Goal: Task Accomplishment & Management: Manage account settings

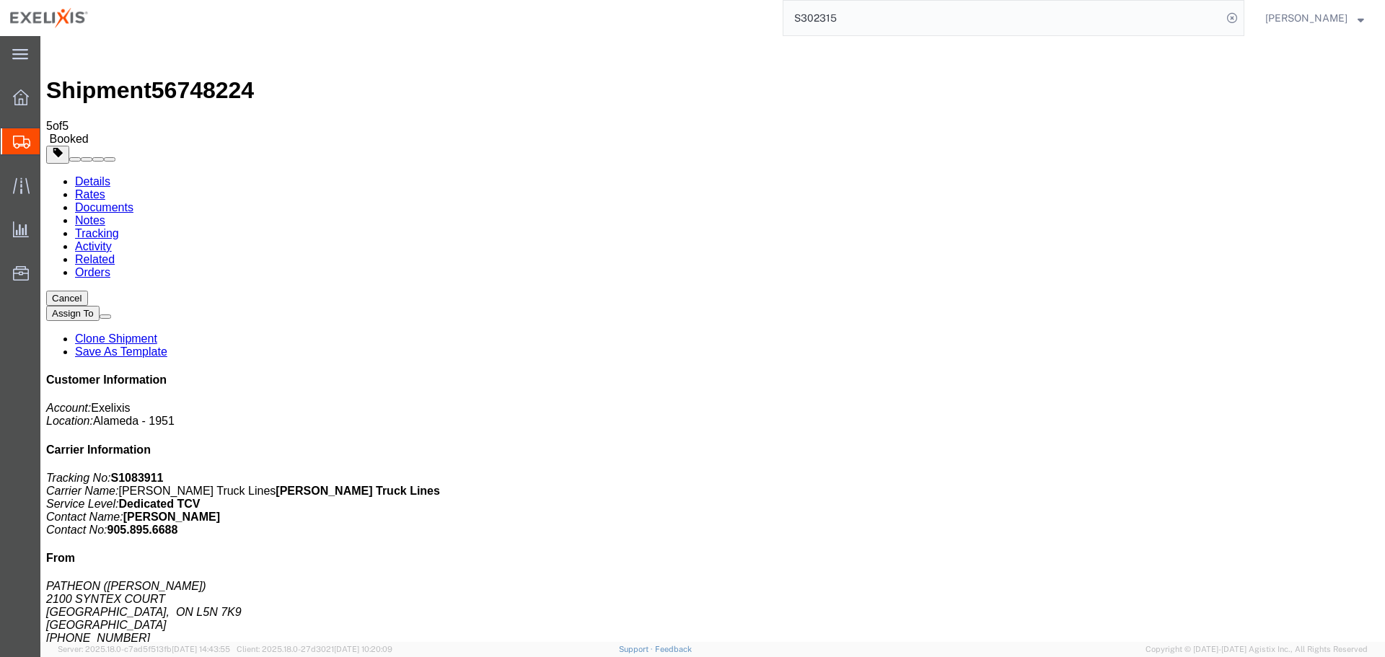
click at [53, 53] on img at bounding box center [54, 50] width 17 height 17
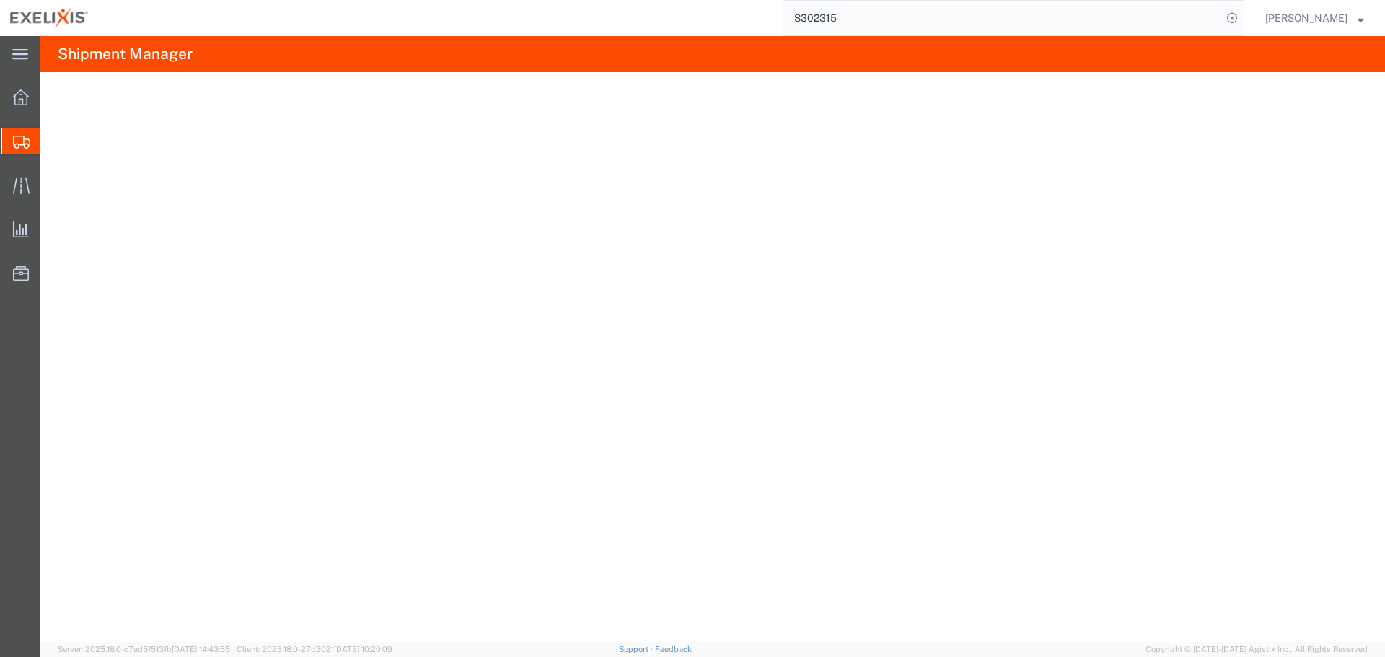
click at [62, 59] on h4 "Shipment Manager" at bounding box center [125, 54] width 135 height 36
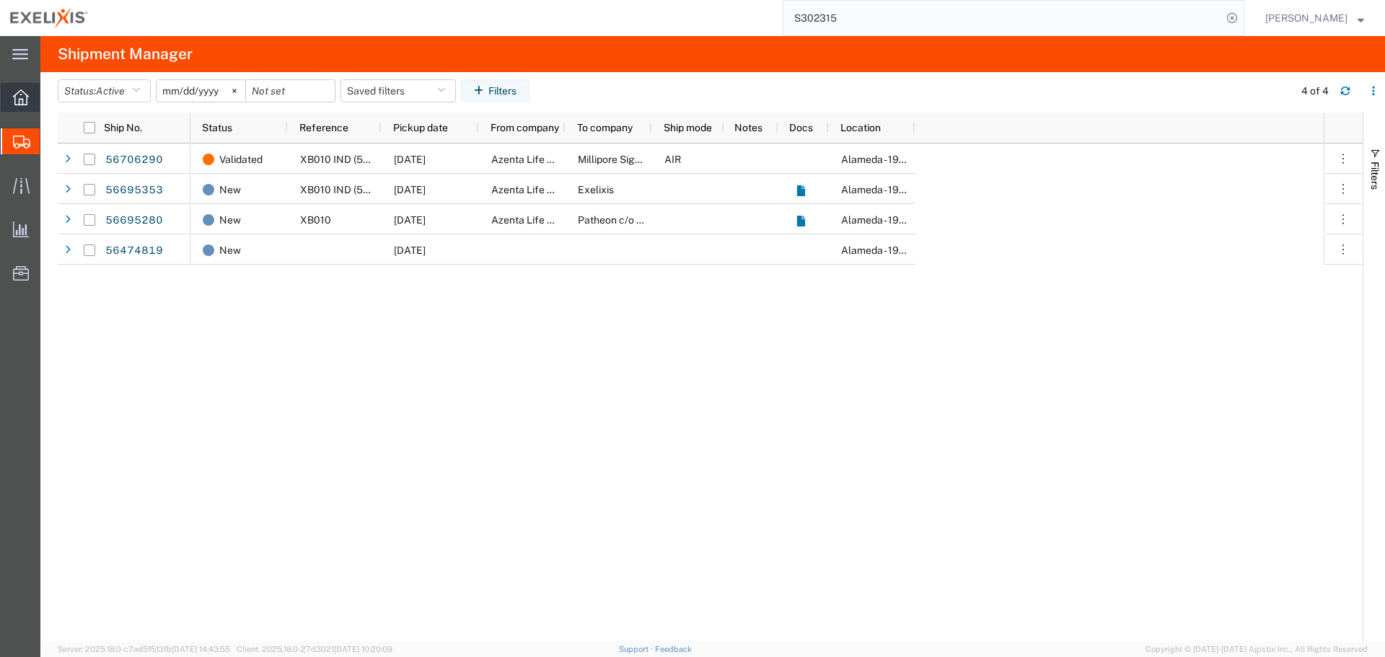
click at [22, 109] on div at bounding box center [21, 97] width 40 height 29
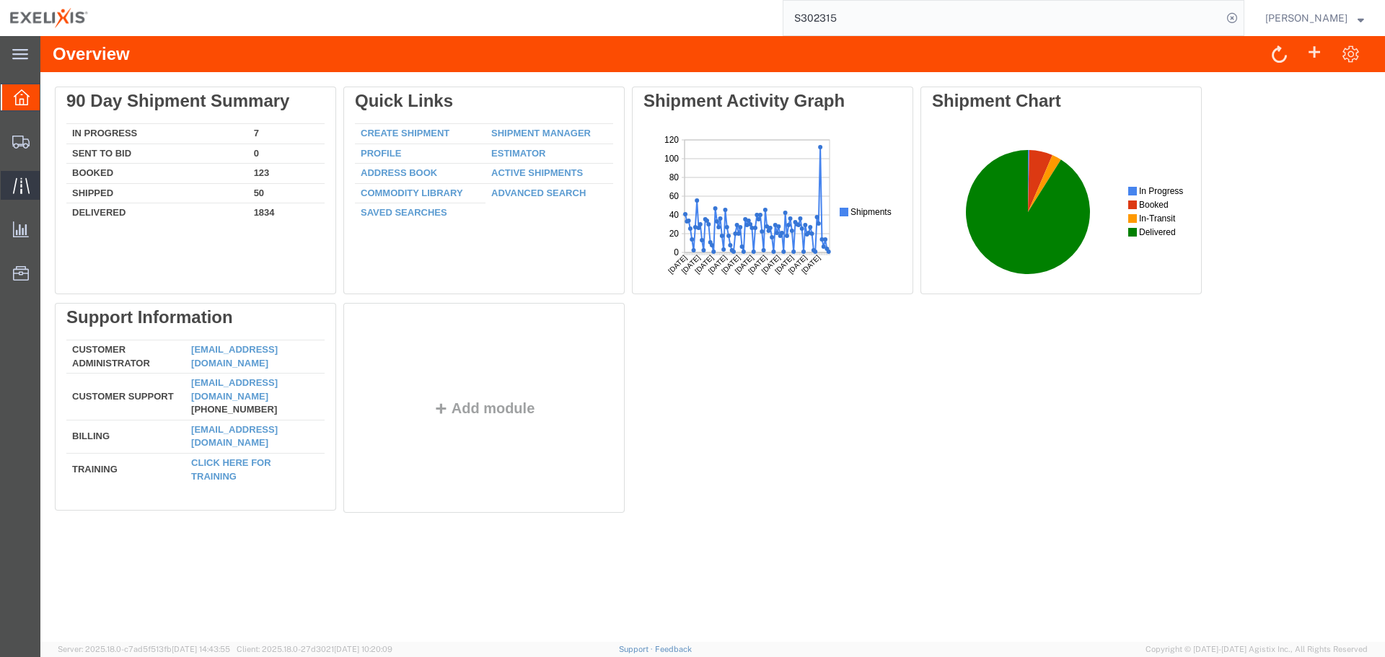
click at [50, 184] on span "Traffic" at bounding box center [45, 185] width 10 height 29
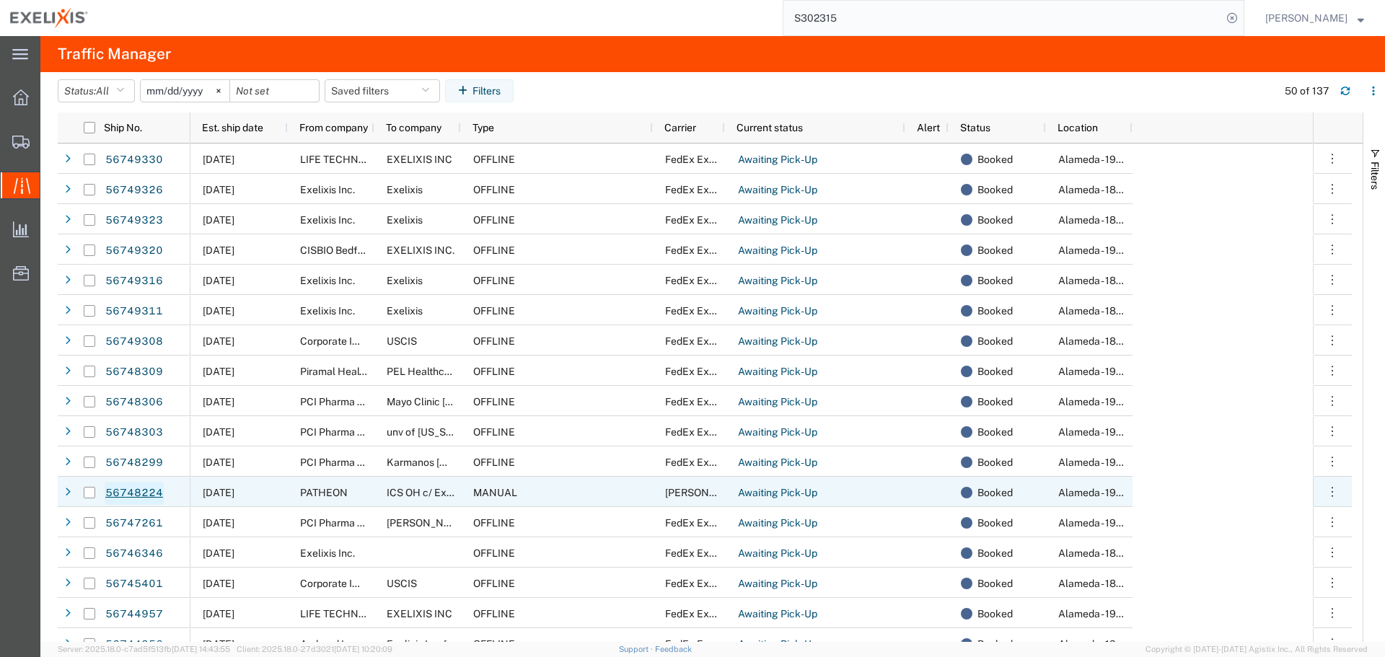
click at [127, 487] on link "56748224" at bounding box center [134, 493] width 59 height 23
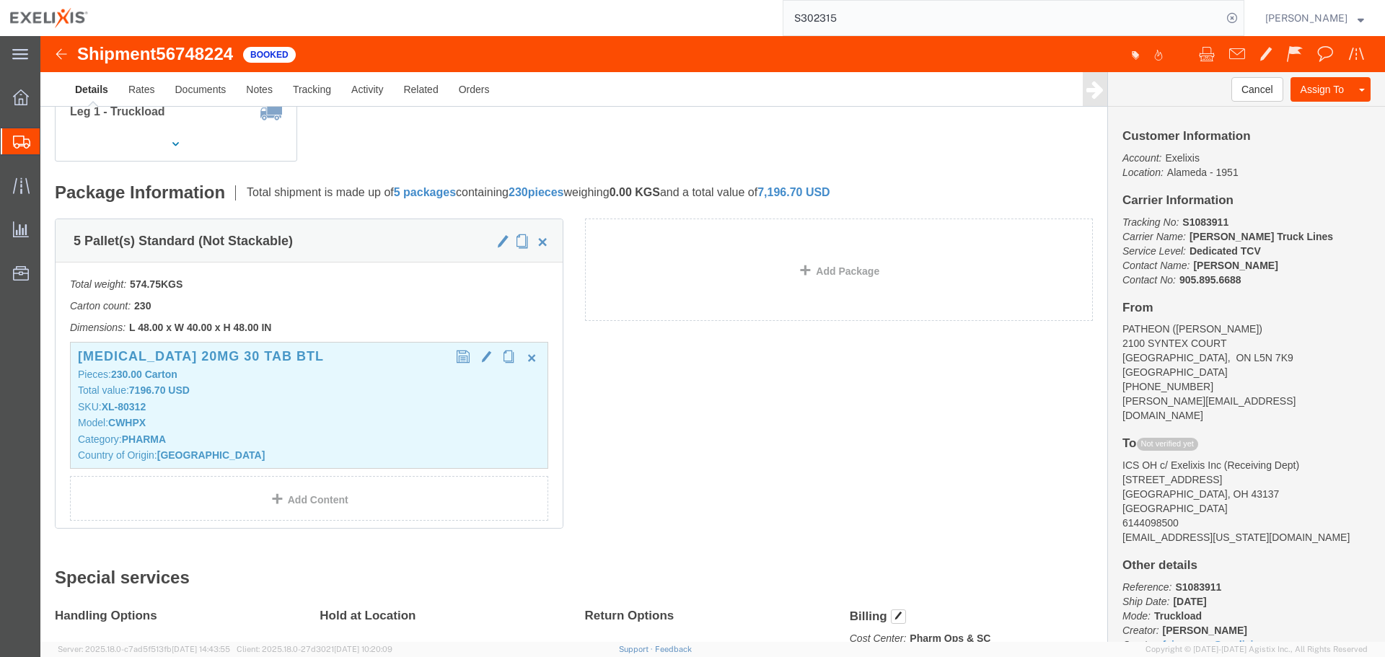
scroll to position [216, 0]
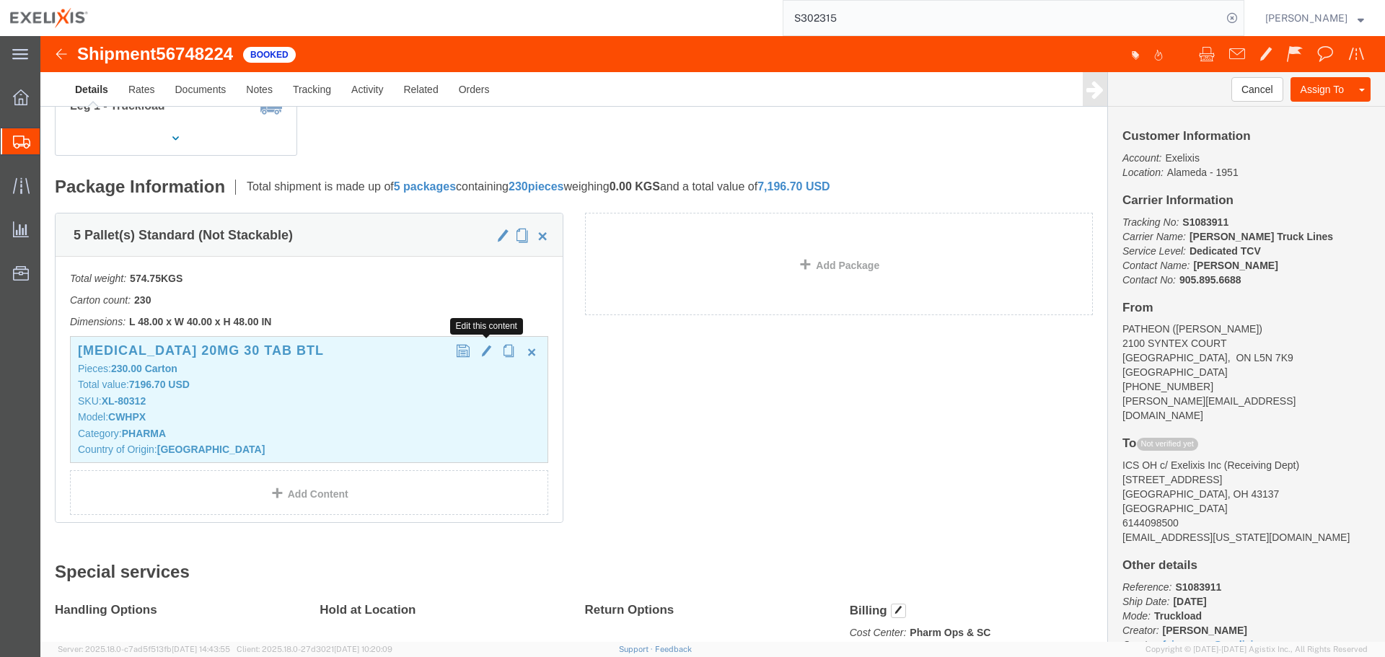
click span "button"
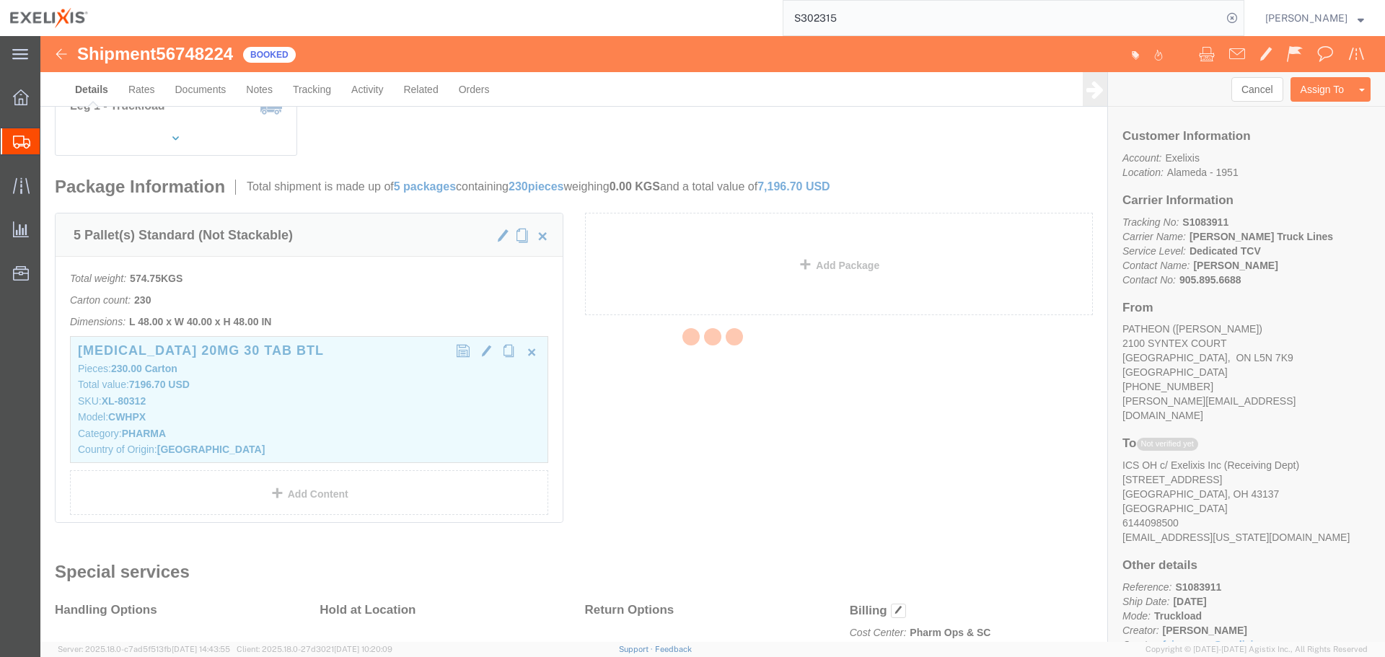
select select "CA"
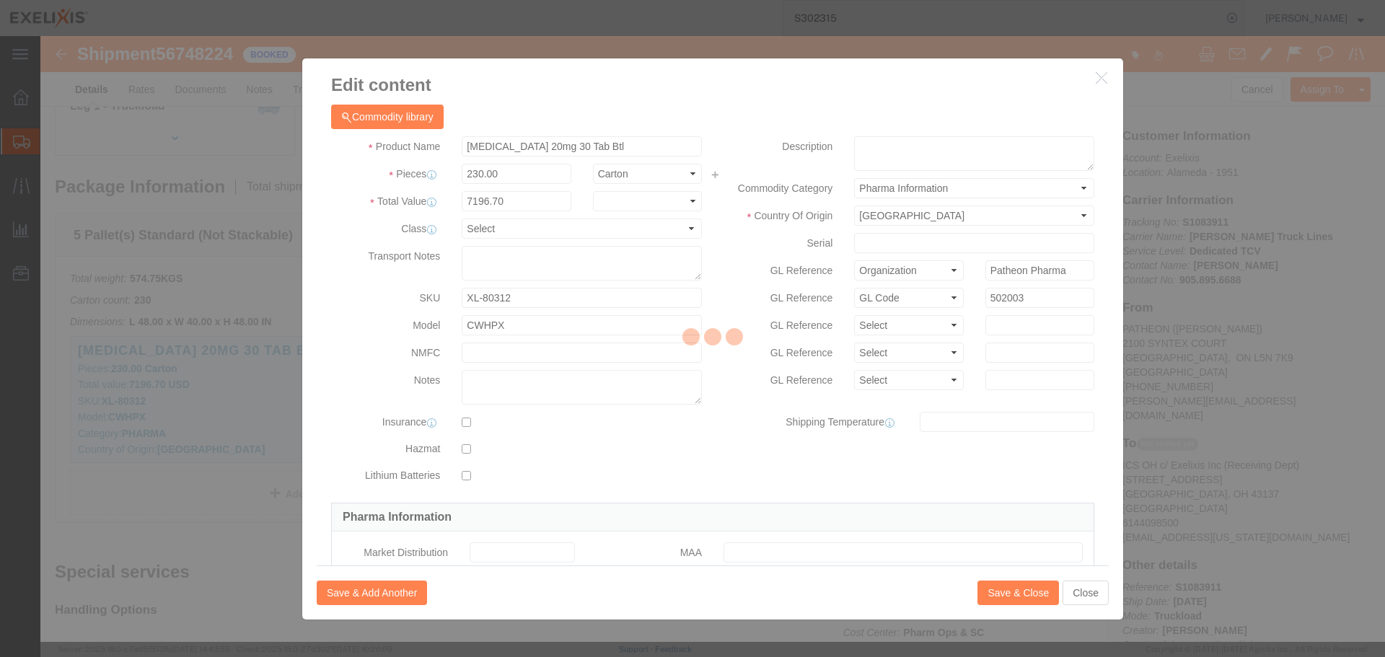
type input "FROM_15_TO_25"
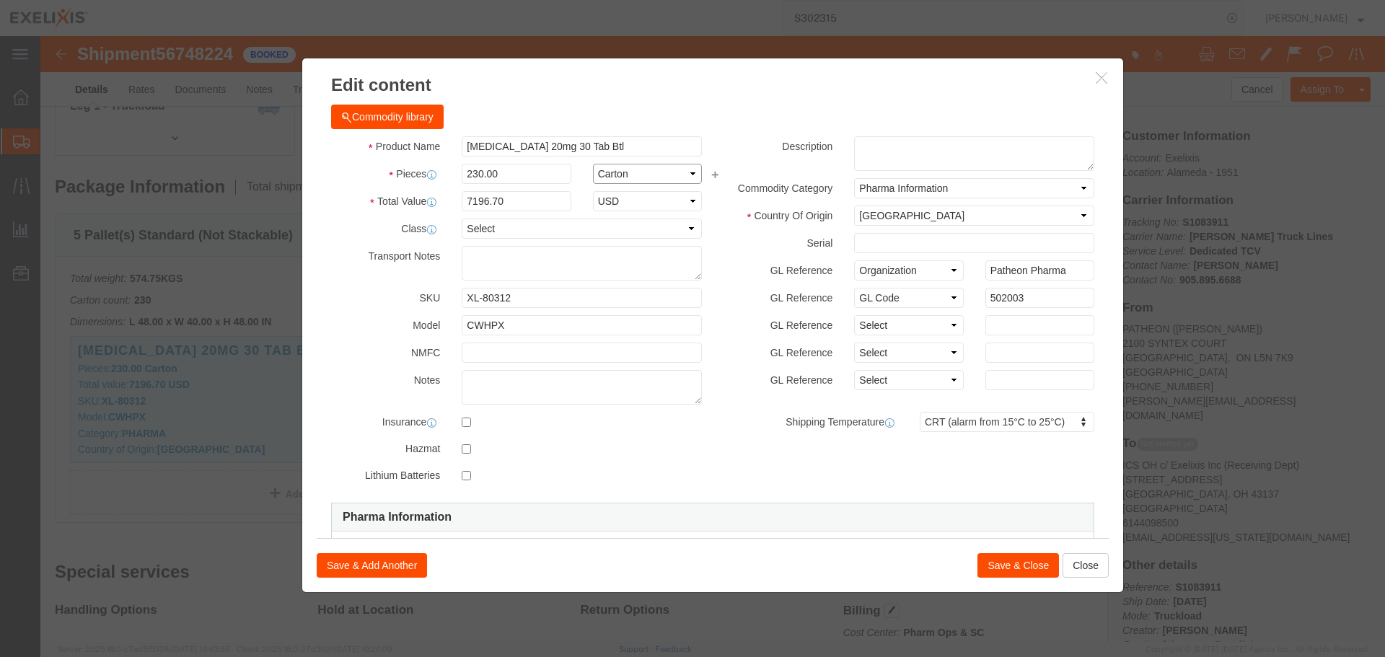
click select "Select Bag Barrels 100Board Feet Bottle Box Blister Pack Carats Can Capsule Car…"
click input "7196.70"
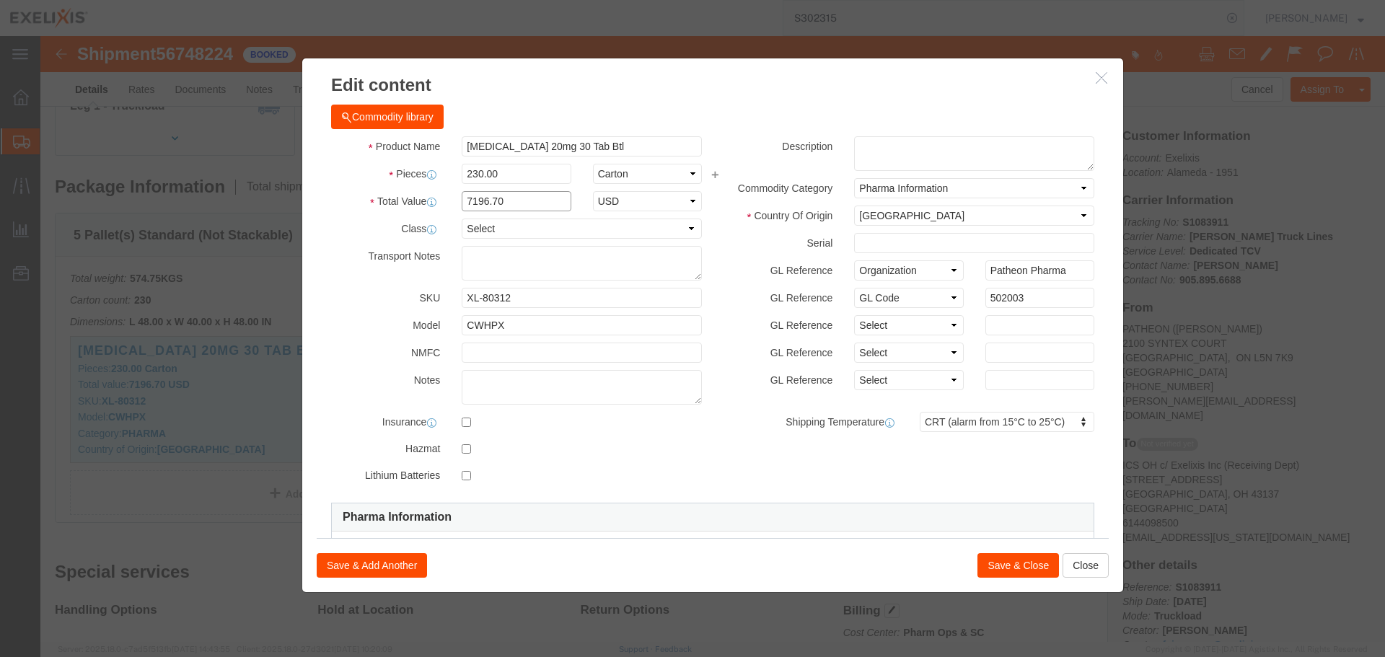
click input "7196.70"
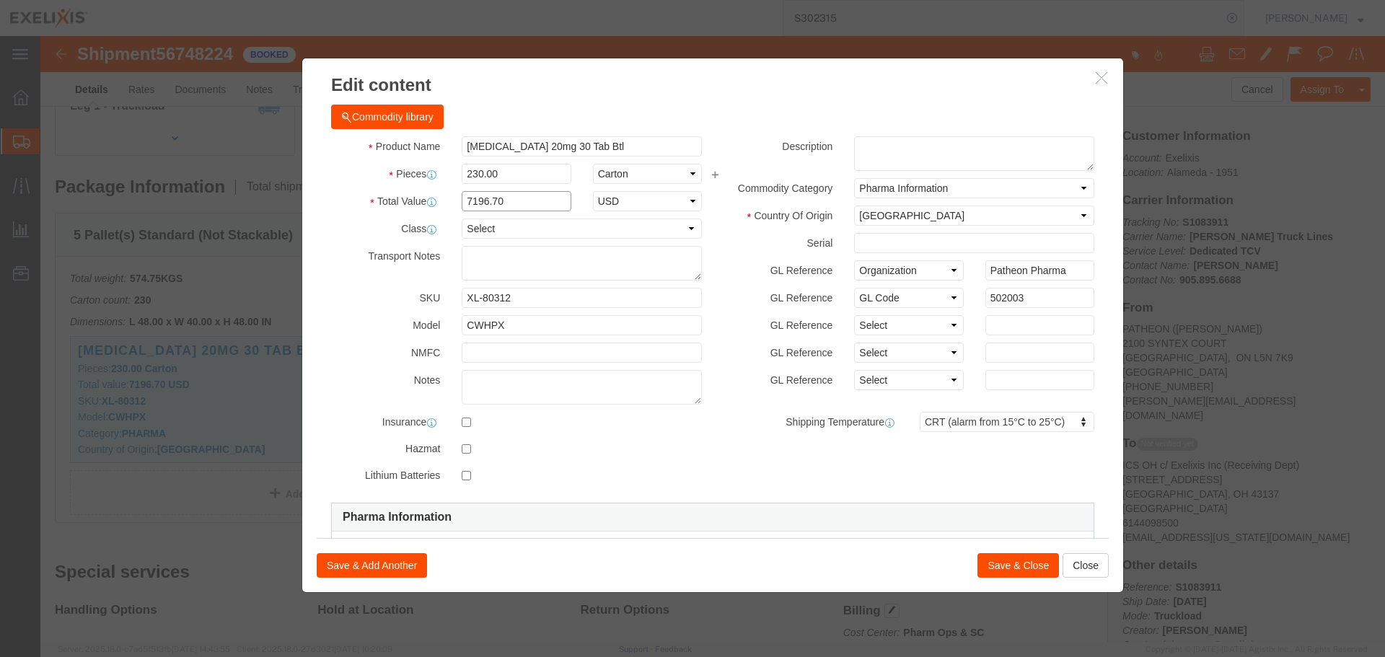
paste input "359,678.55"
type input "359,678.55"
click button "Save & Close"
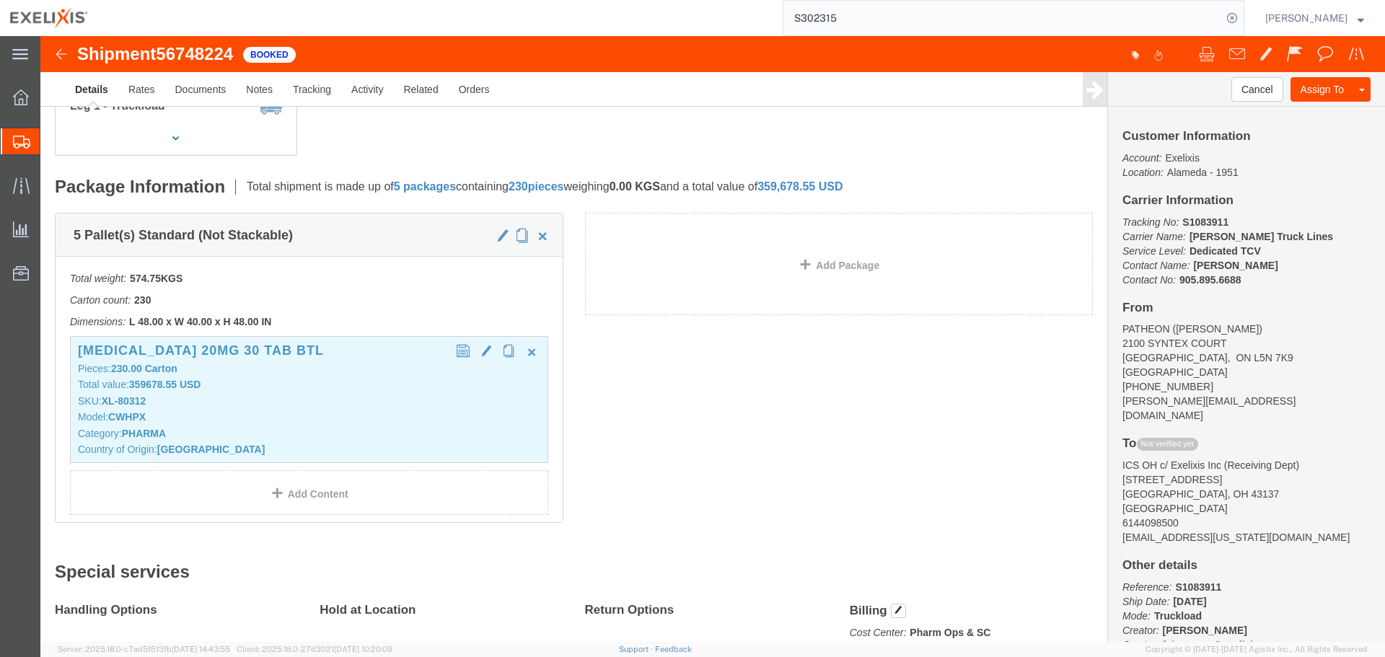
click b "359678.55 USD"
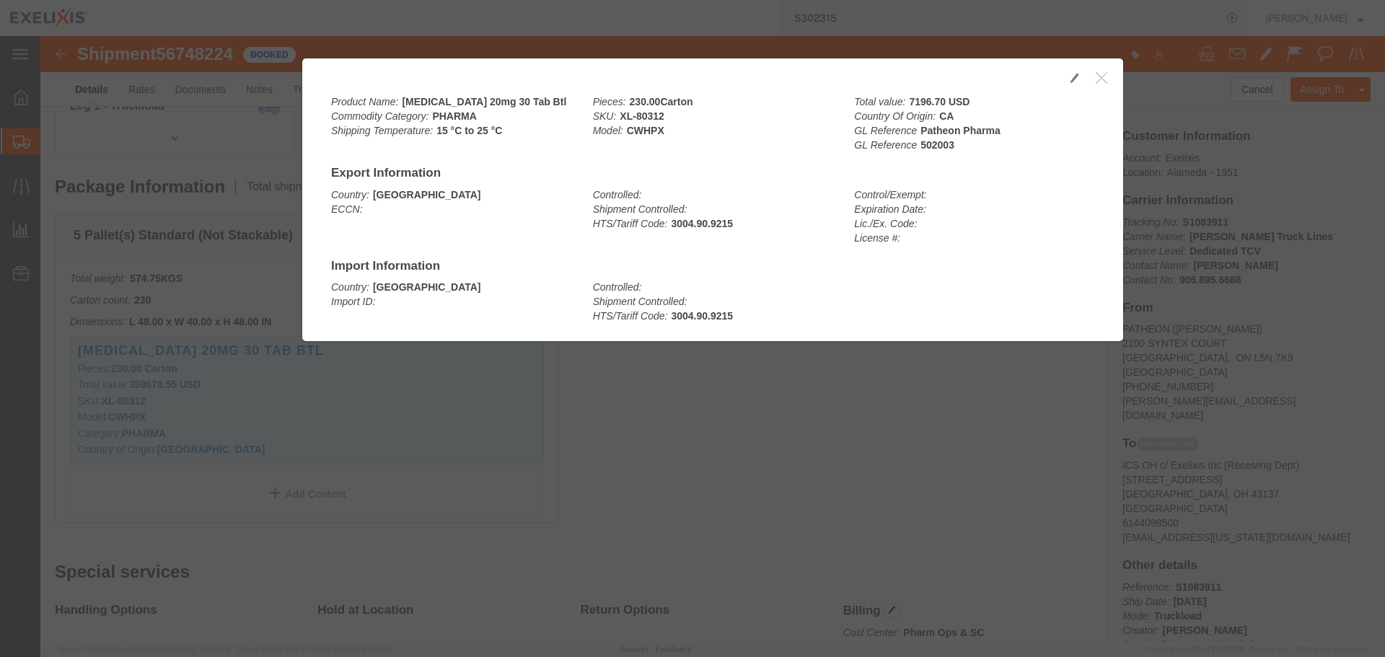
click icon "button"
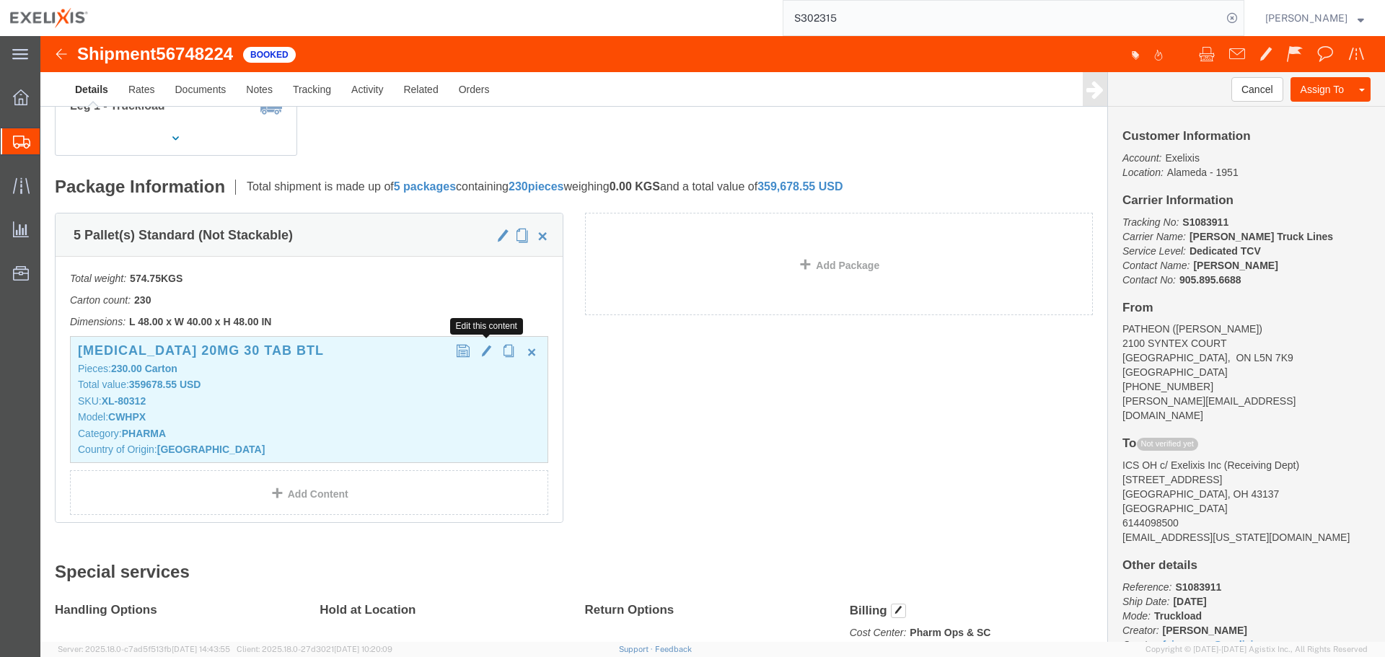
click span "button"
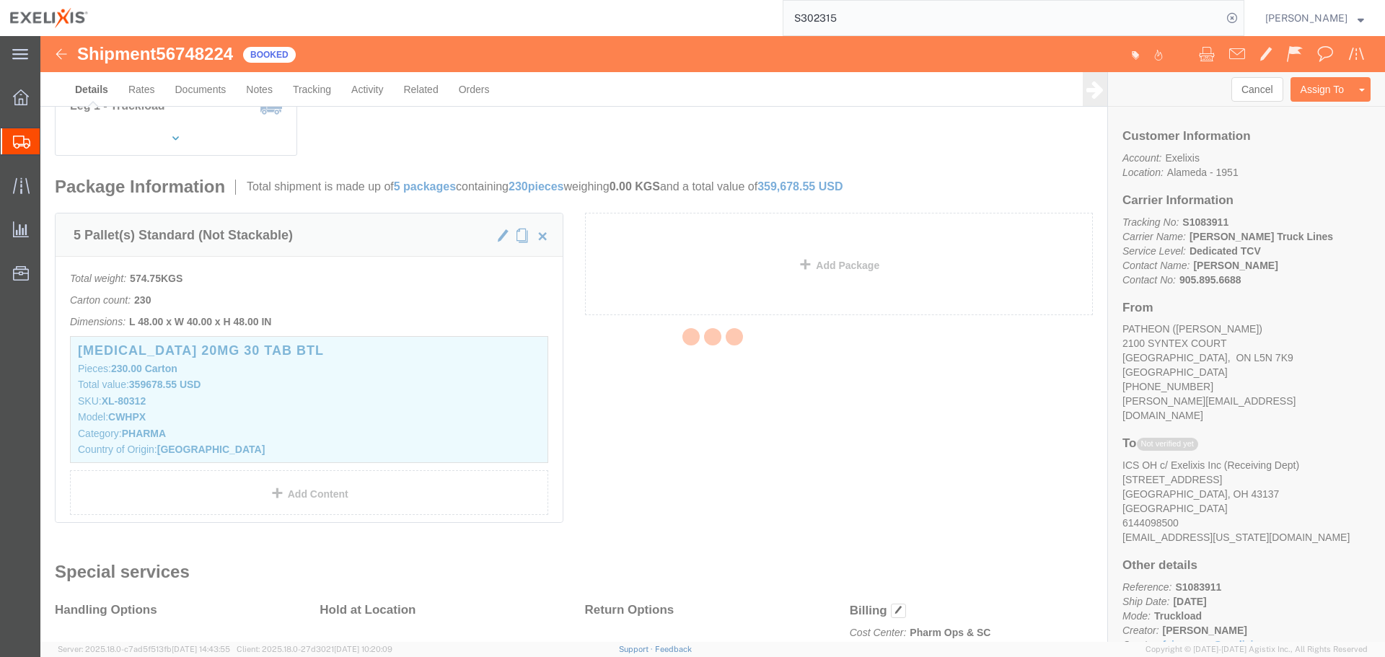
select select "CA"
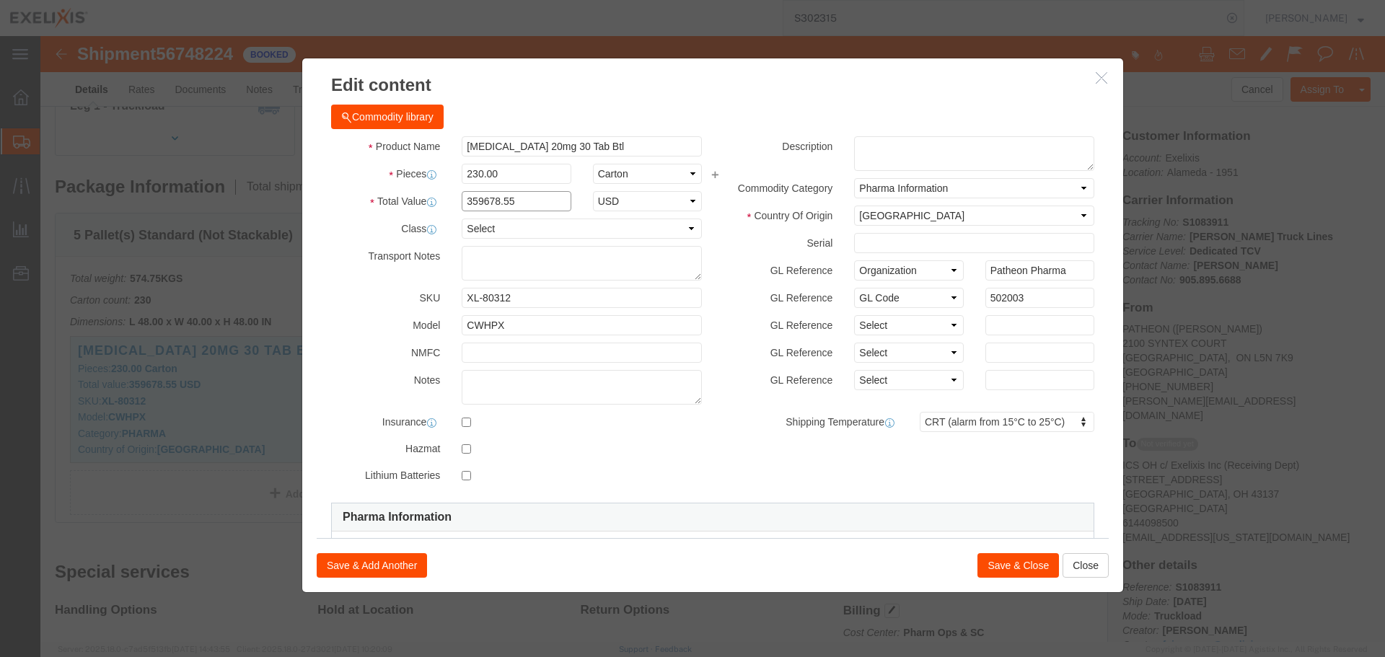
drag, startPoint x: 480, startPoint y: 162, endPoint x: 341, endPoint y: 167, distance: 140.1
click div "Total Value 359678.55 Select ADP AED AFN ALL AMD AOA ARS ATS AUD AWG AZN BAM BB…"
paste input "7,196.7"
type input "7,196.7"
click button "Save & Close"
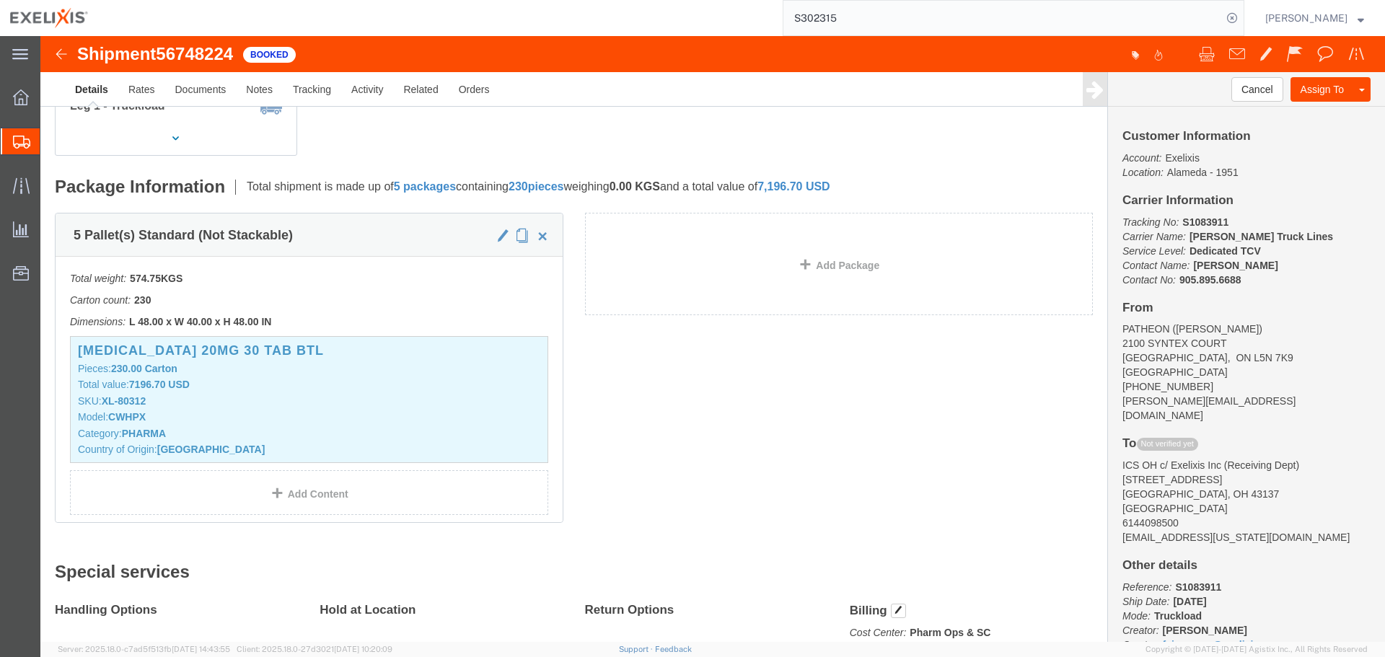
click at [822, 14] on input "S302315" at bounding box center [1002, 18] width 439 height 35
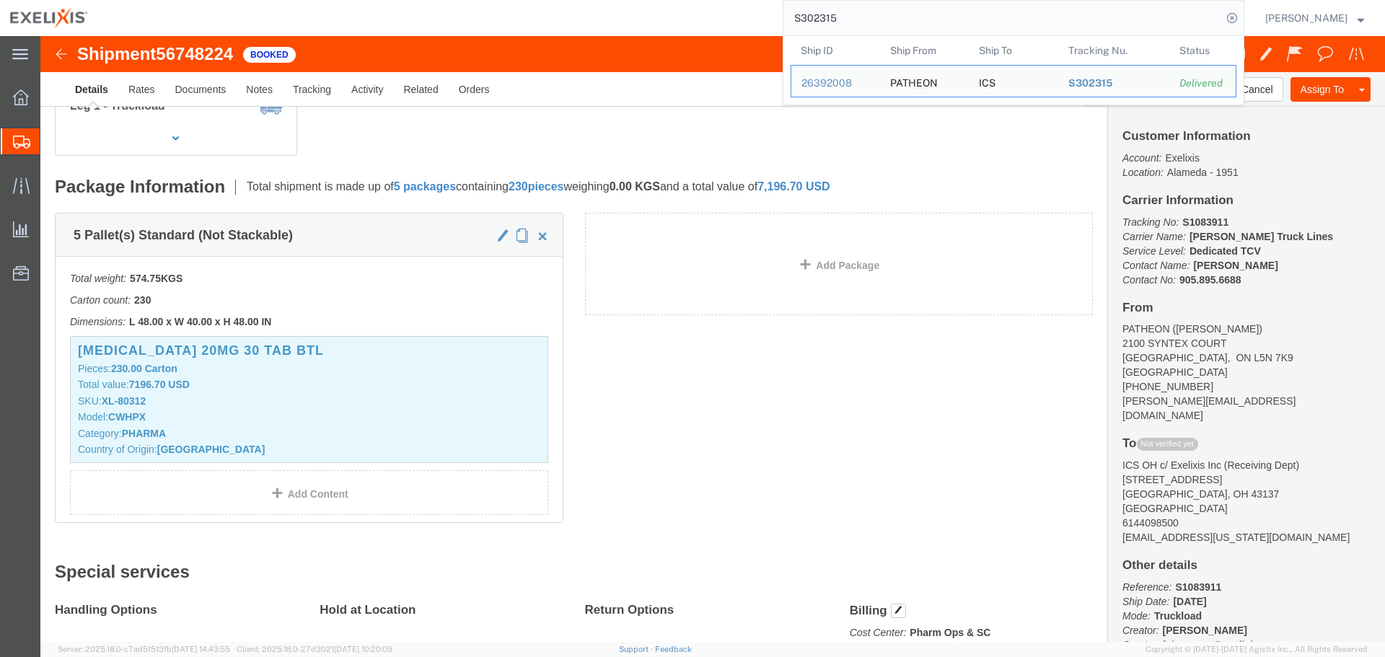
click at [822, 14] on input "S302315" at bounding box center [1002, 18] width 439 height 35
paste input "T4985"
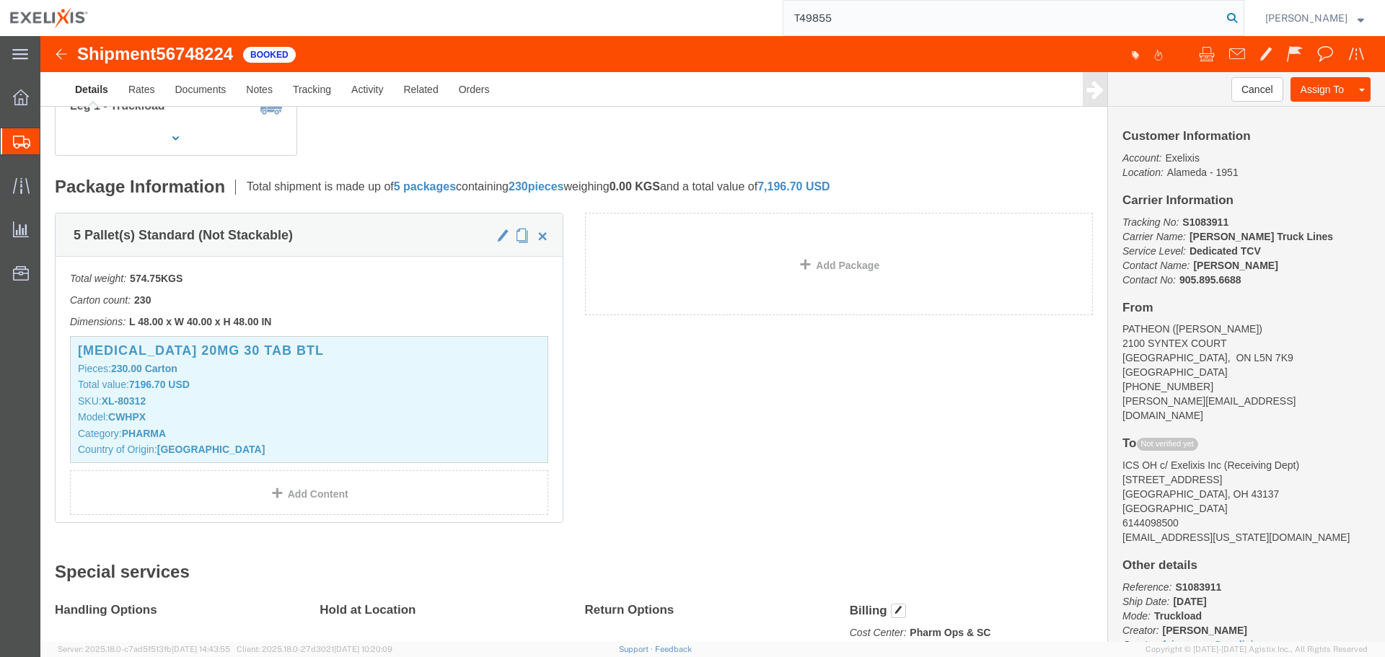
type input "T49855"
click at [1242, 19] on icon at bounding box center [1232, 18] width 20 height 20
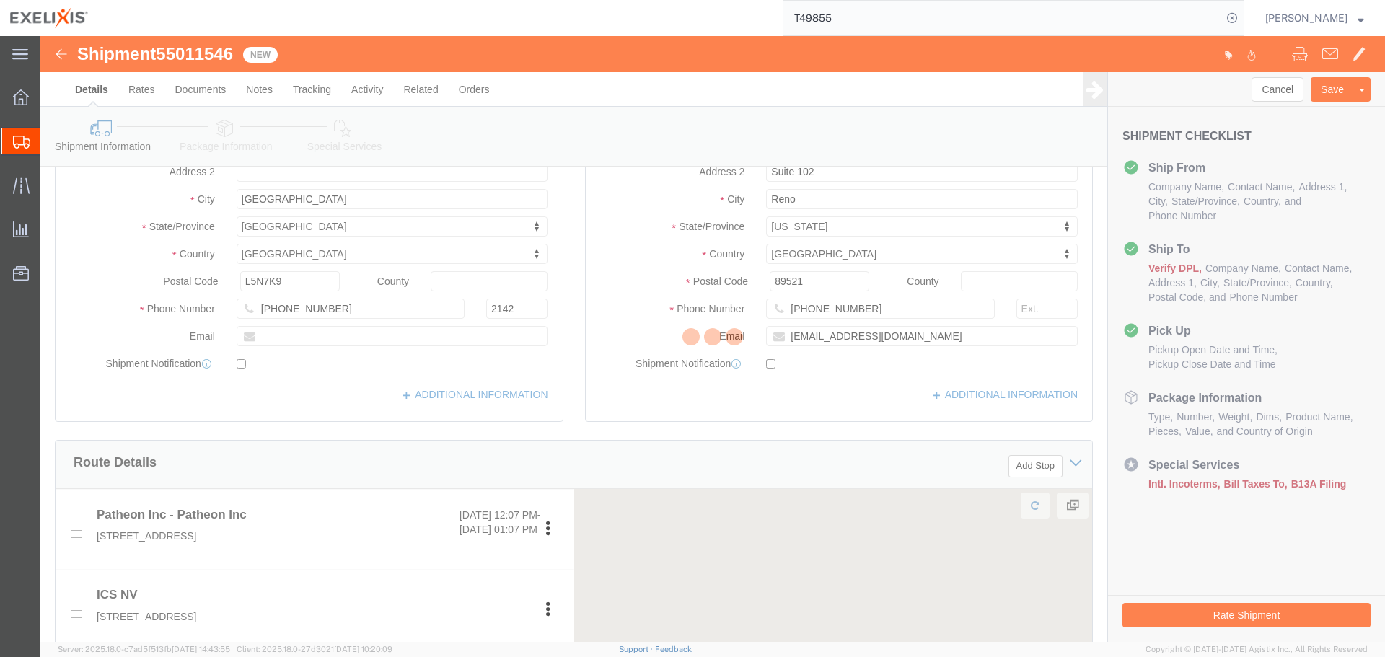
select select
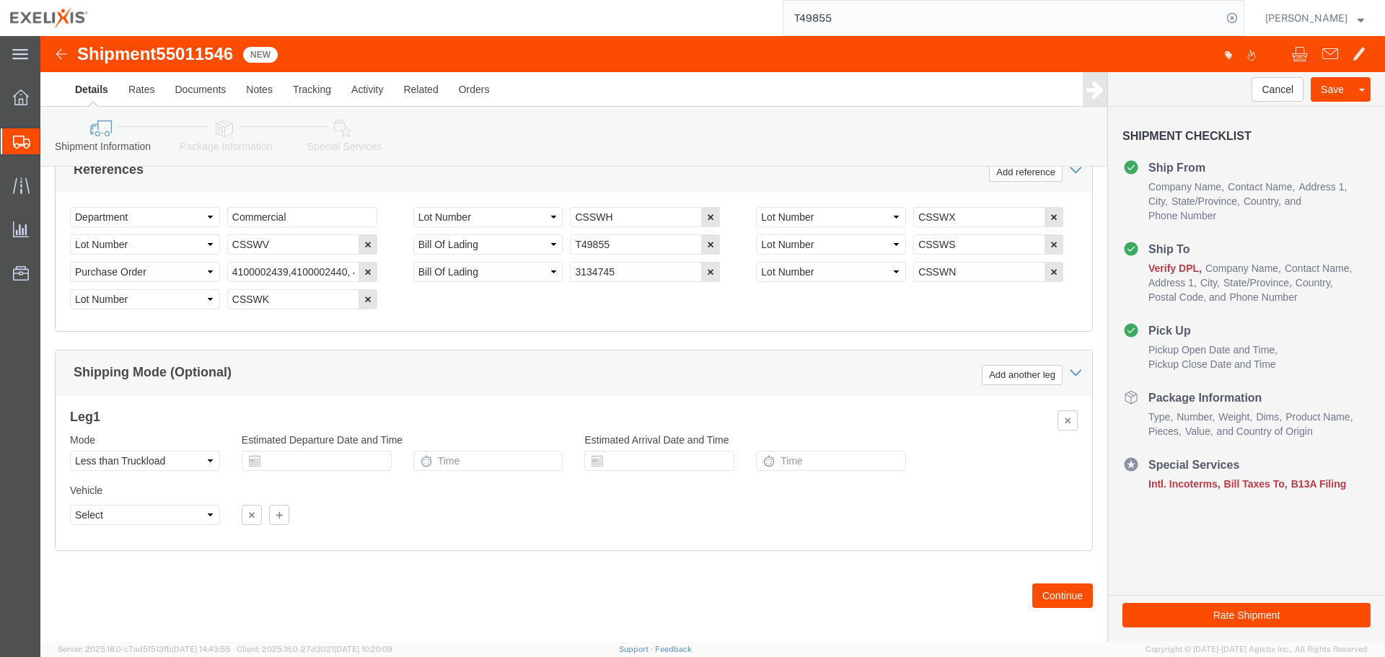
scroll to position [873, 0]
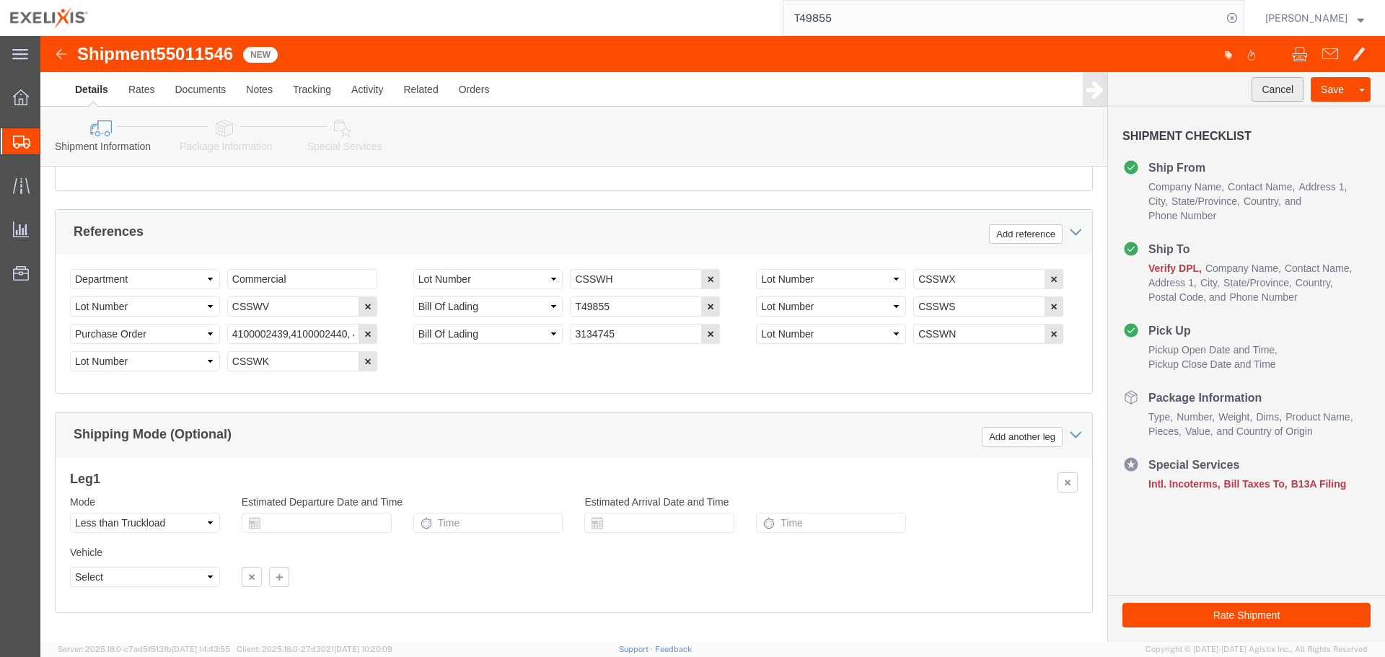
click button "Cancel"
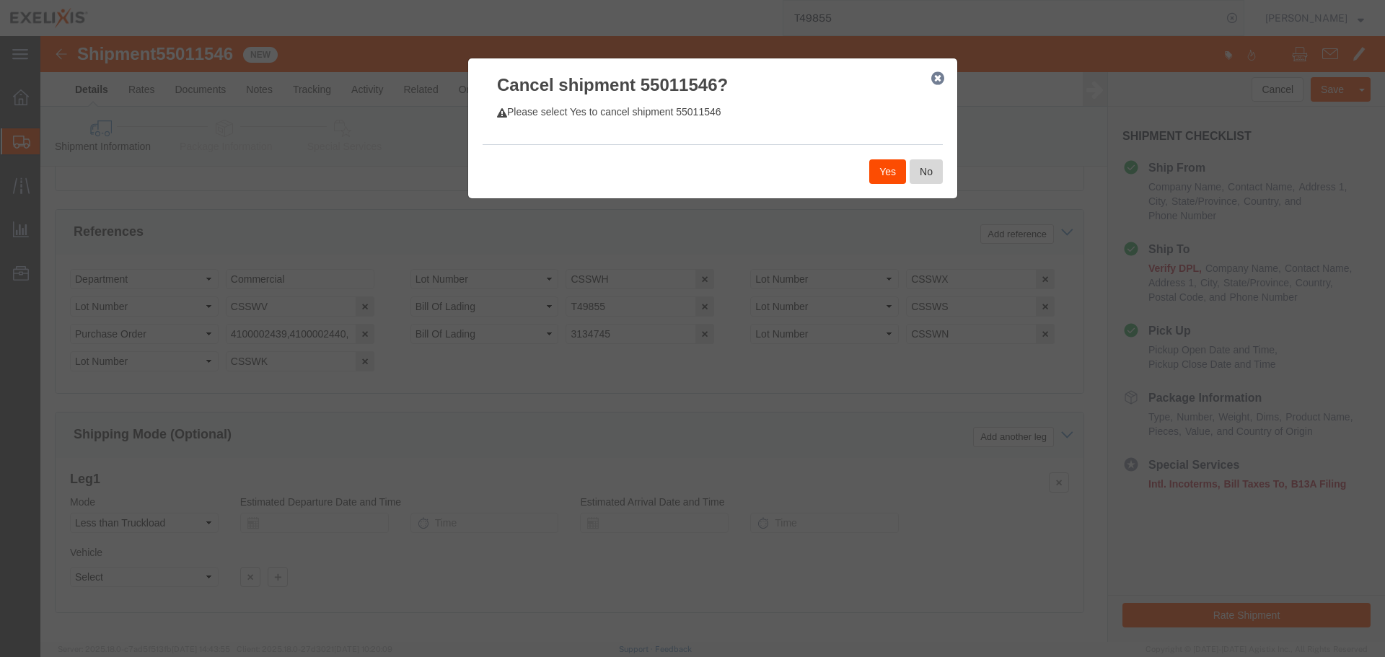
click button "No"
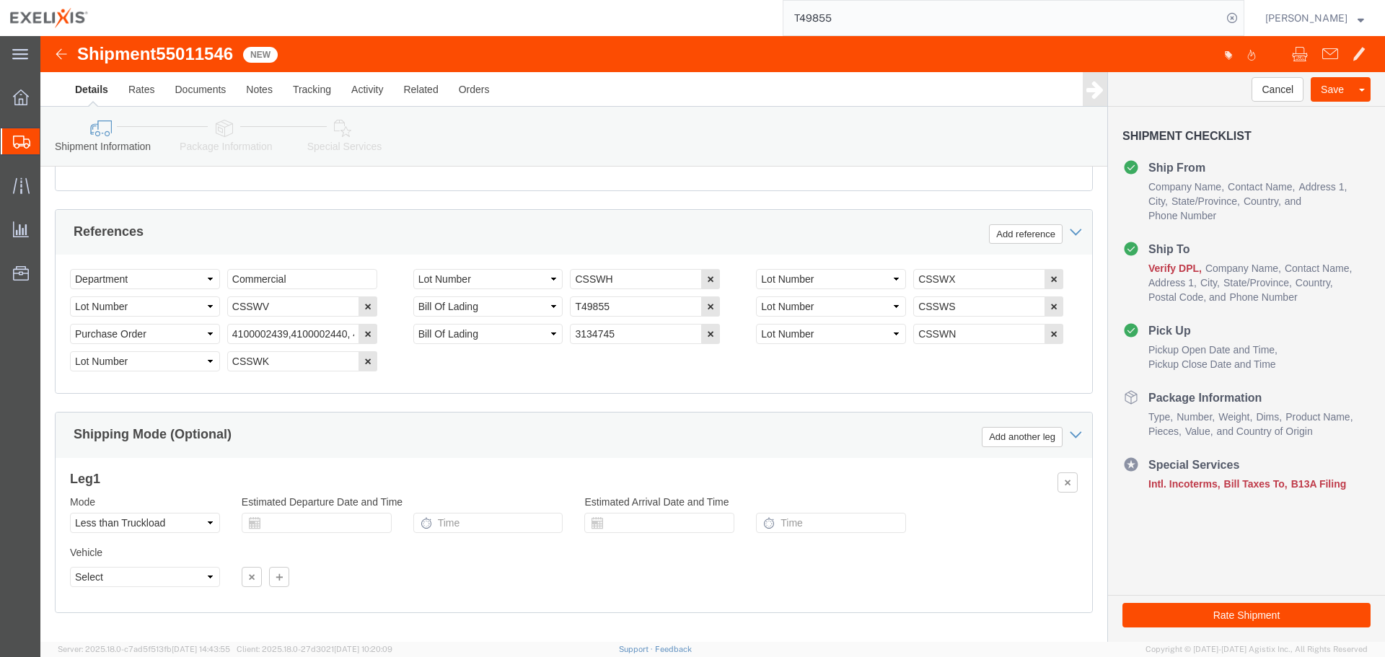
scroll to position [512, 0]
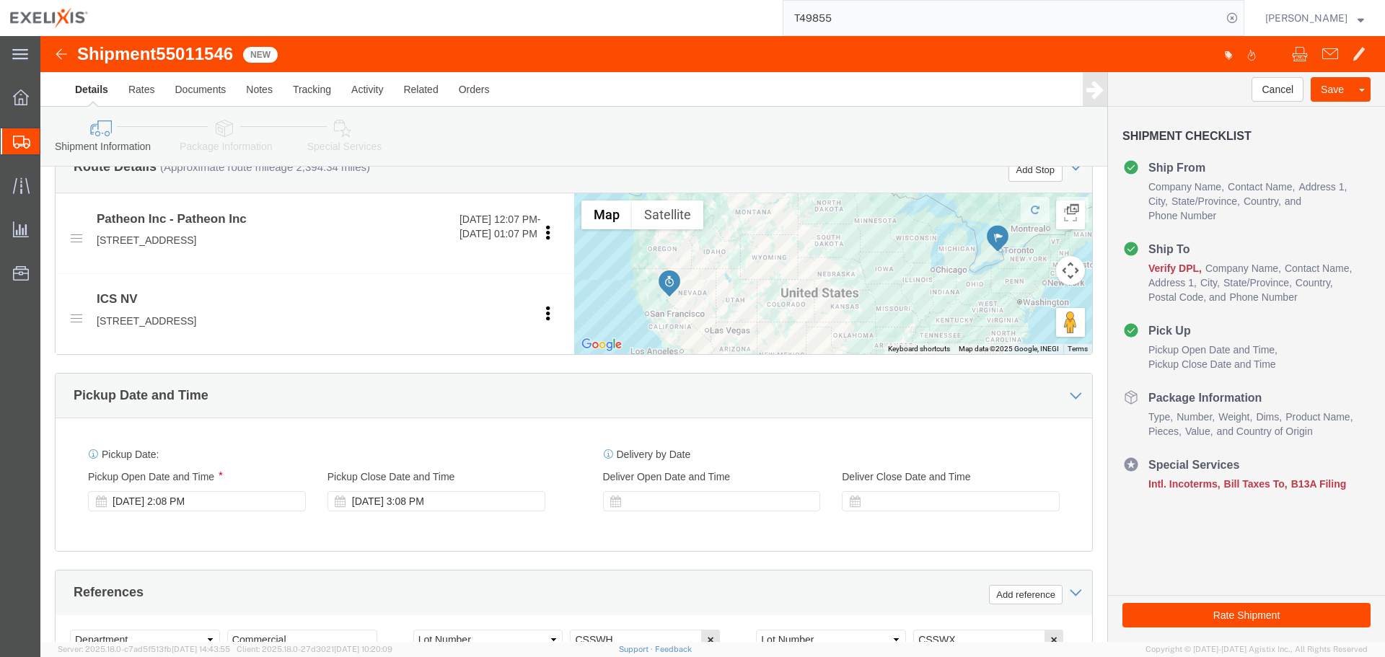
click at [863, 31] on input "T49855" at bounding box center [1002, 18] width 439 height 35
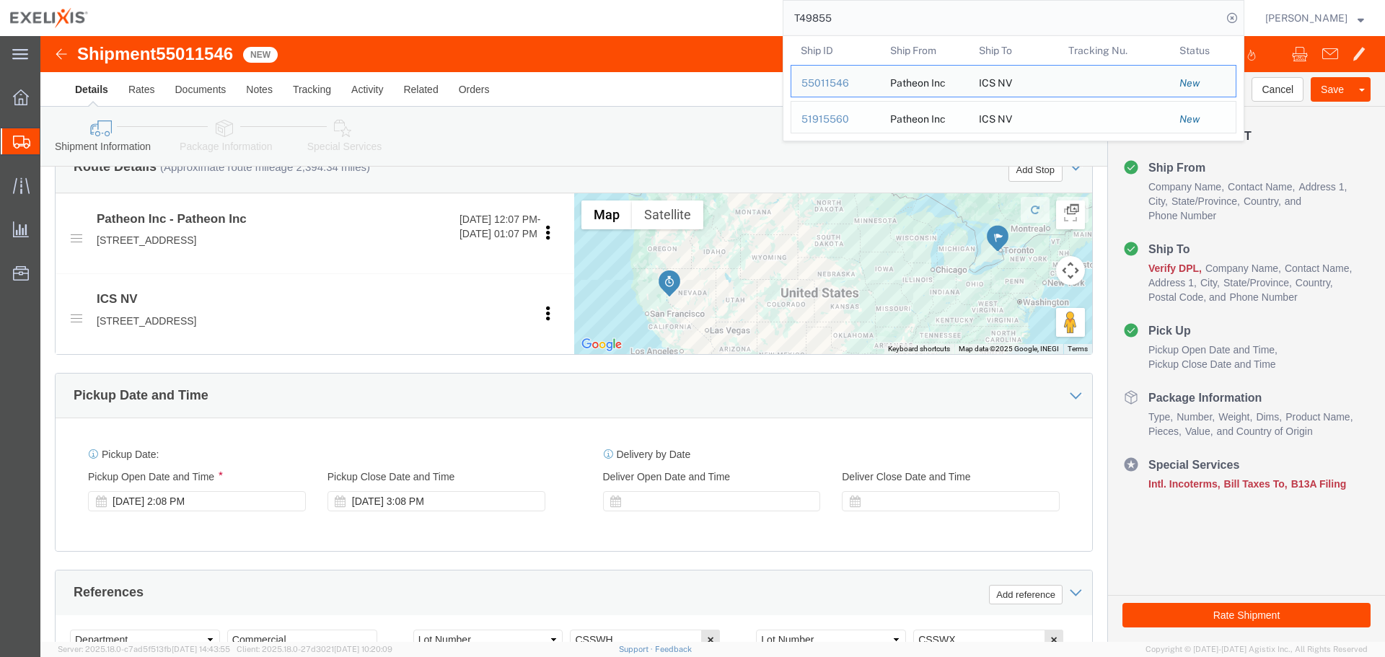
click at [847, 115] on div "51915560" at bounding box center [836, 119] width 69 height 15
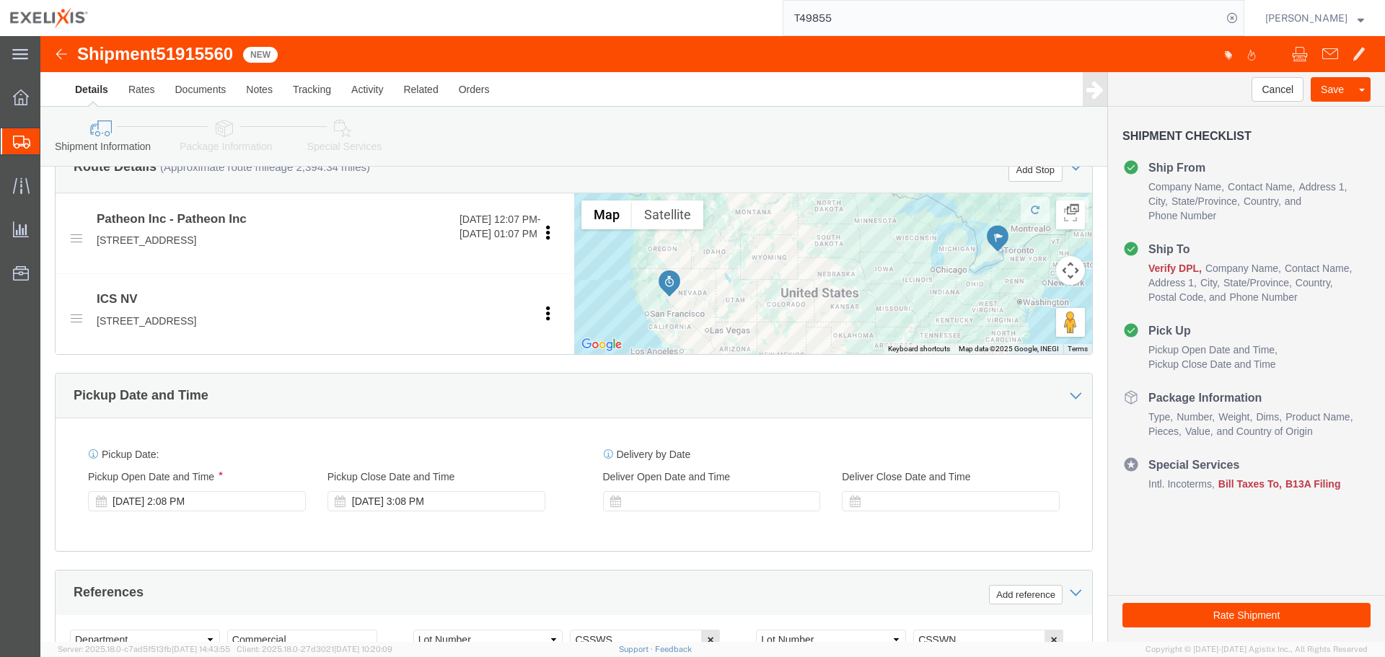
click span "51915560"
copy span "51915560"
click img
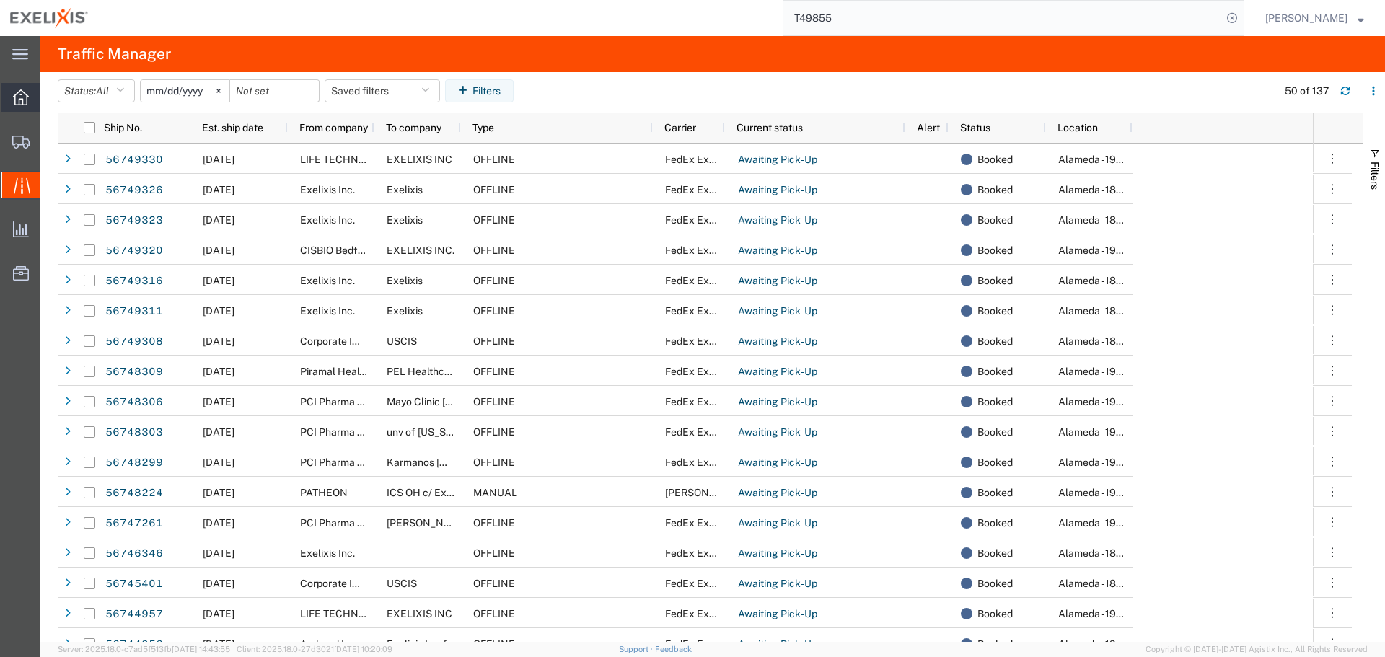
click at [14, 87] on div at bounding box center [21, 97] width 40 height 29
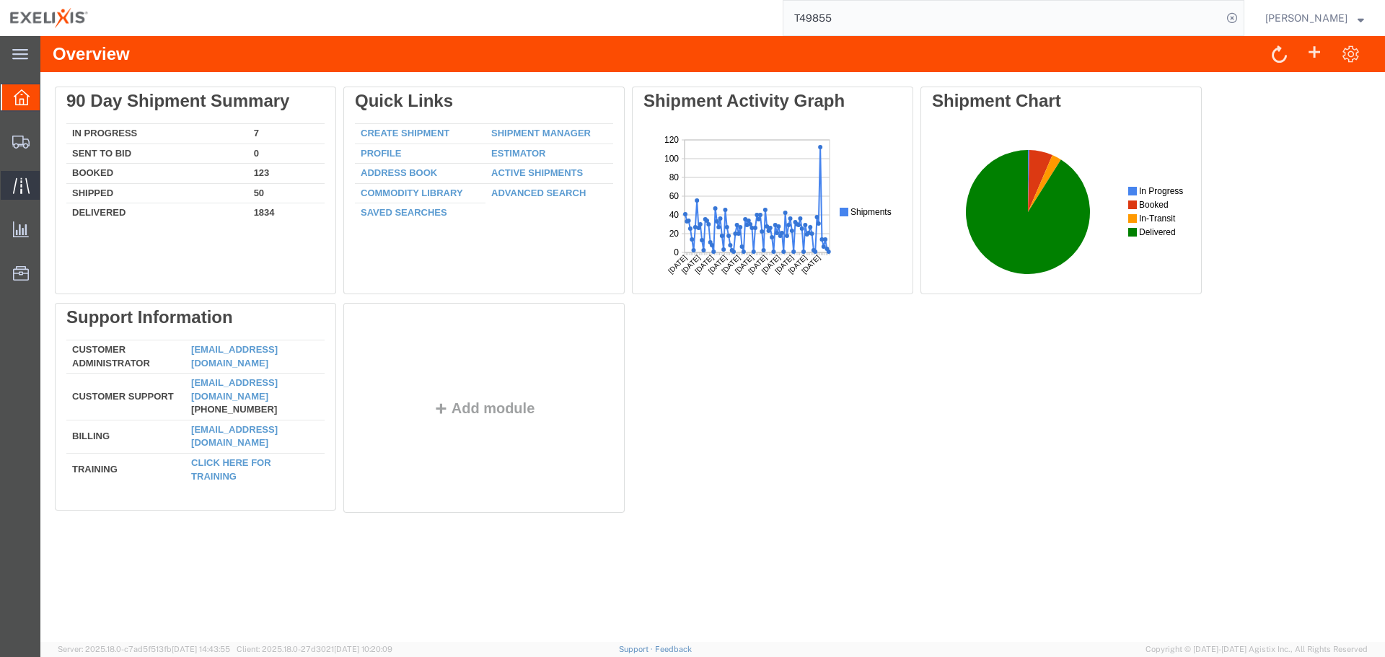
click at [50, 180] on span "Traffic" at bounding box center [45, 185] width 10 height 29
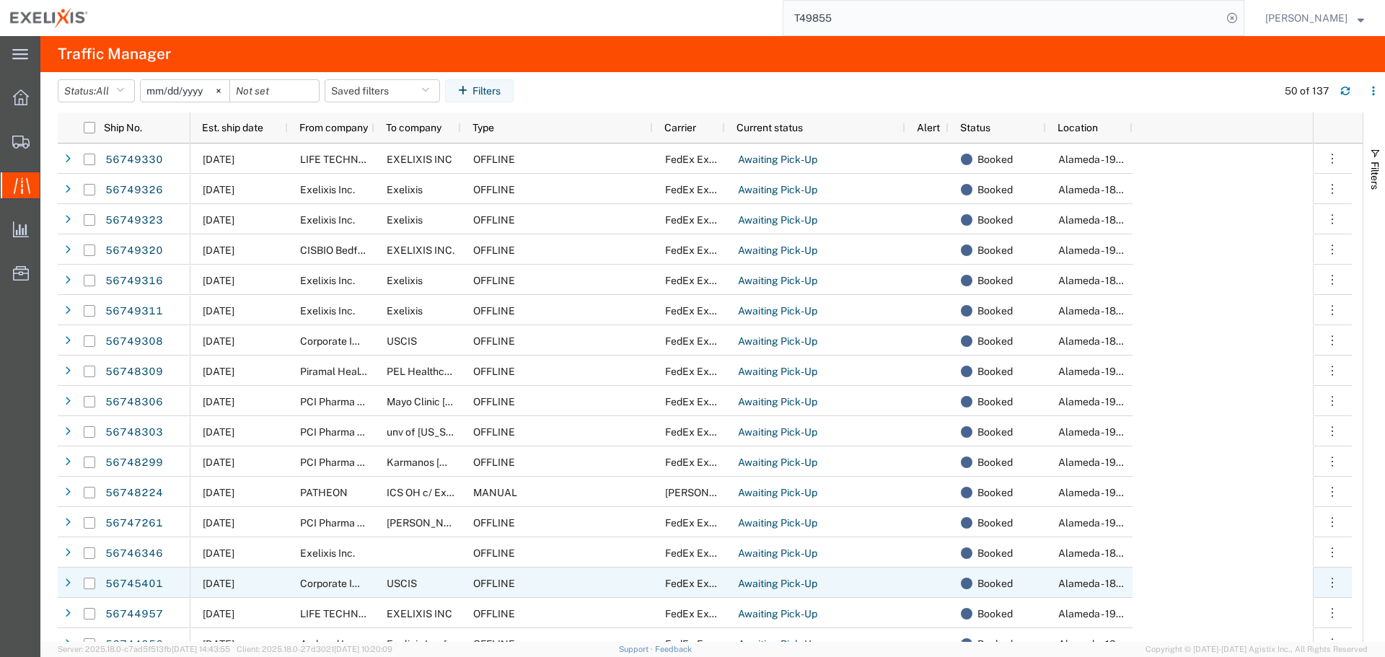
scroll to position [144, 0]
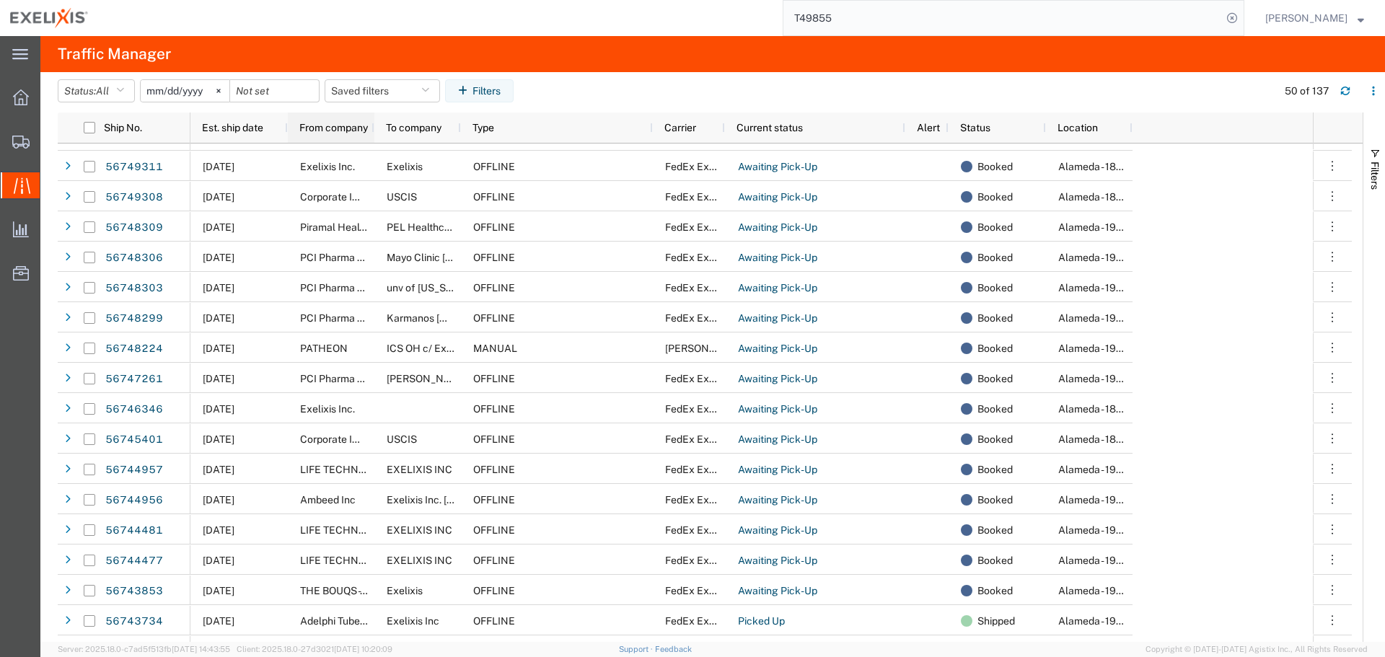
click at [332, 118] on div "From company" at bounding box center [333, 127] width 69 height 23
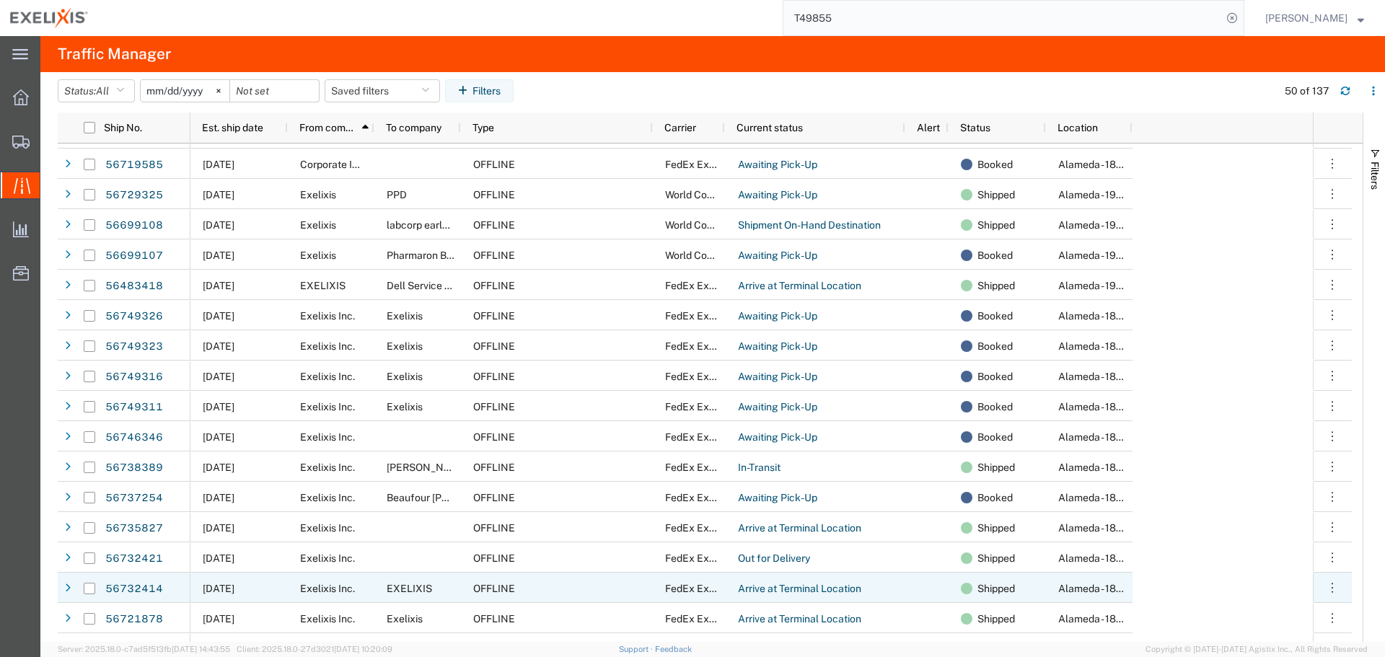
scroll to position [938, 0]
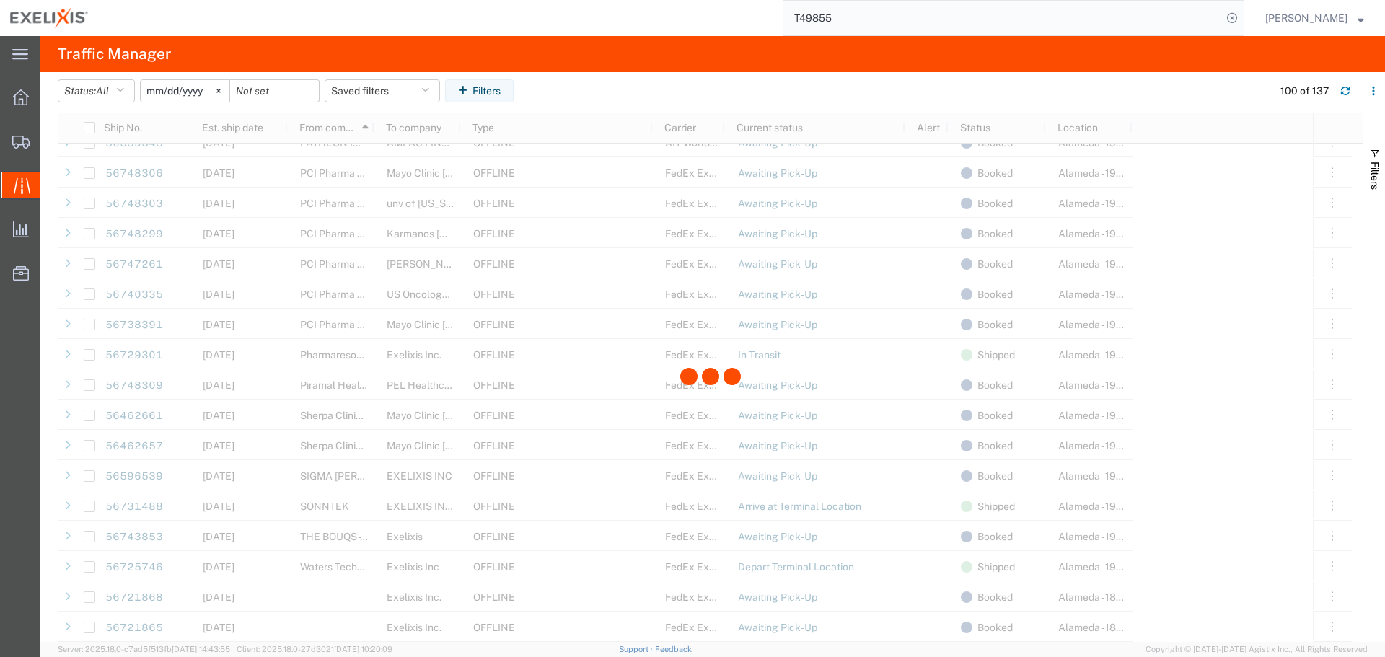
scroll to position [2453, 0]
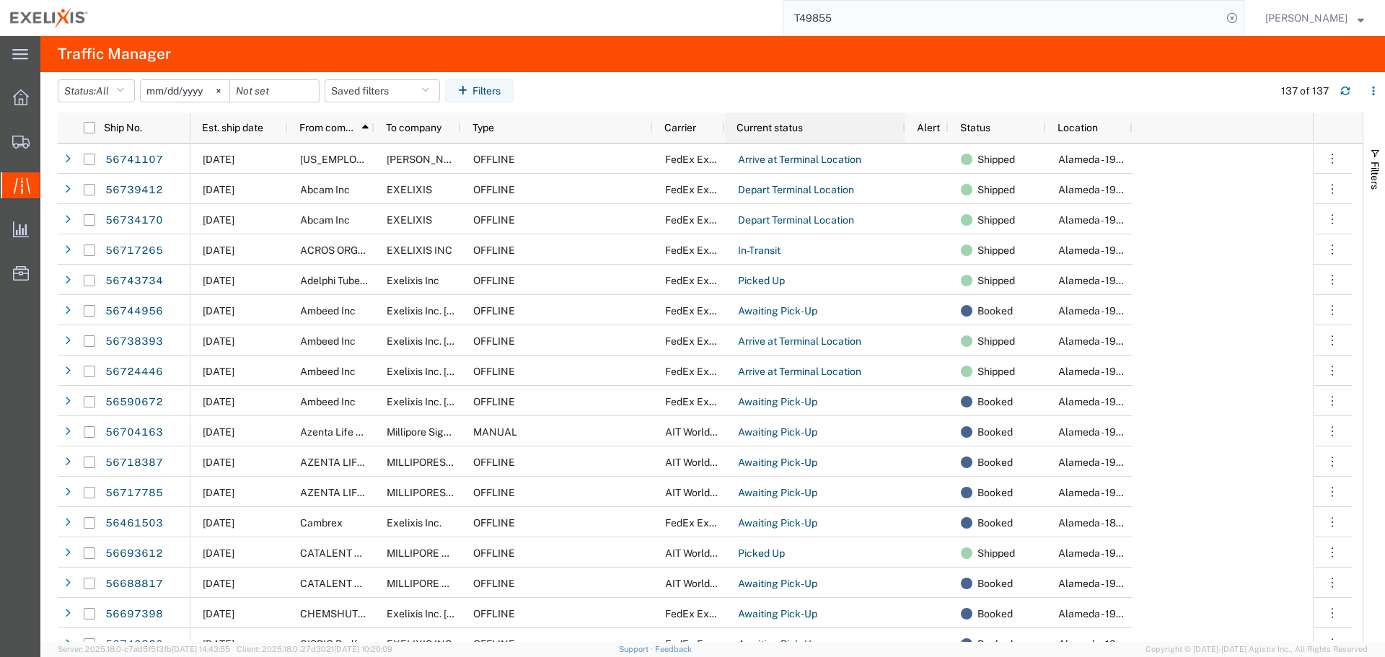
click at [770, 128] on span "Current status" at bounding box center [770, 128] width 66 height 12
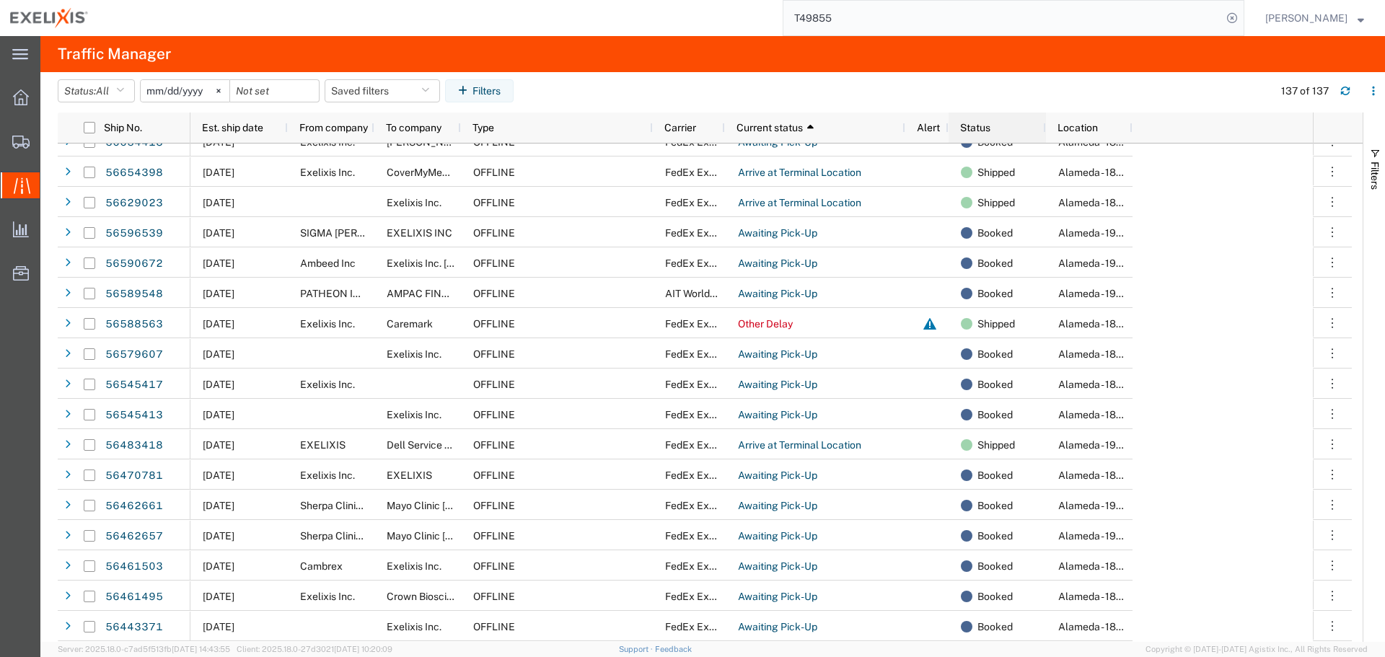
click at [996, 128] on div "Status" at bounding box center [1000, 127] width 80 height 23
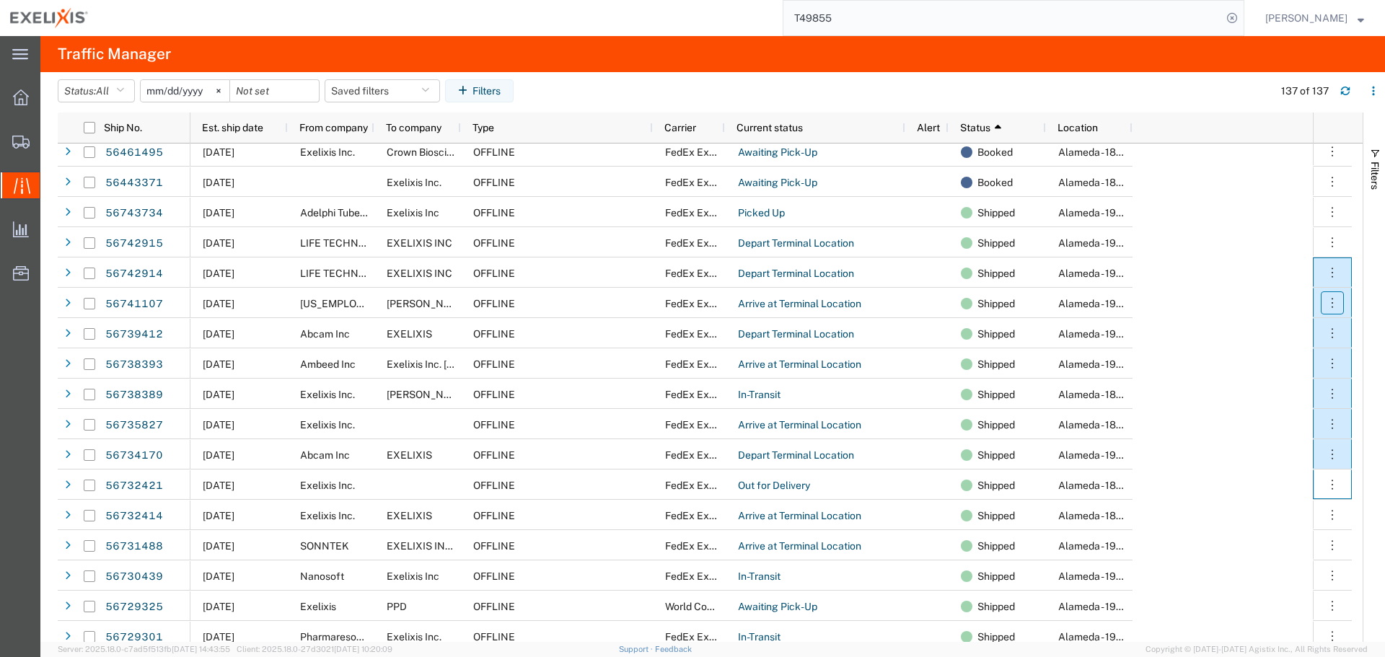
drag, startPoint x: 1350, startPoint y: 470, endPoint x: 1342, endPoint y: 308, distance: 162.5
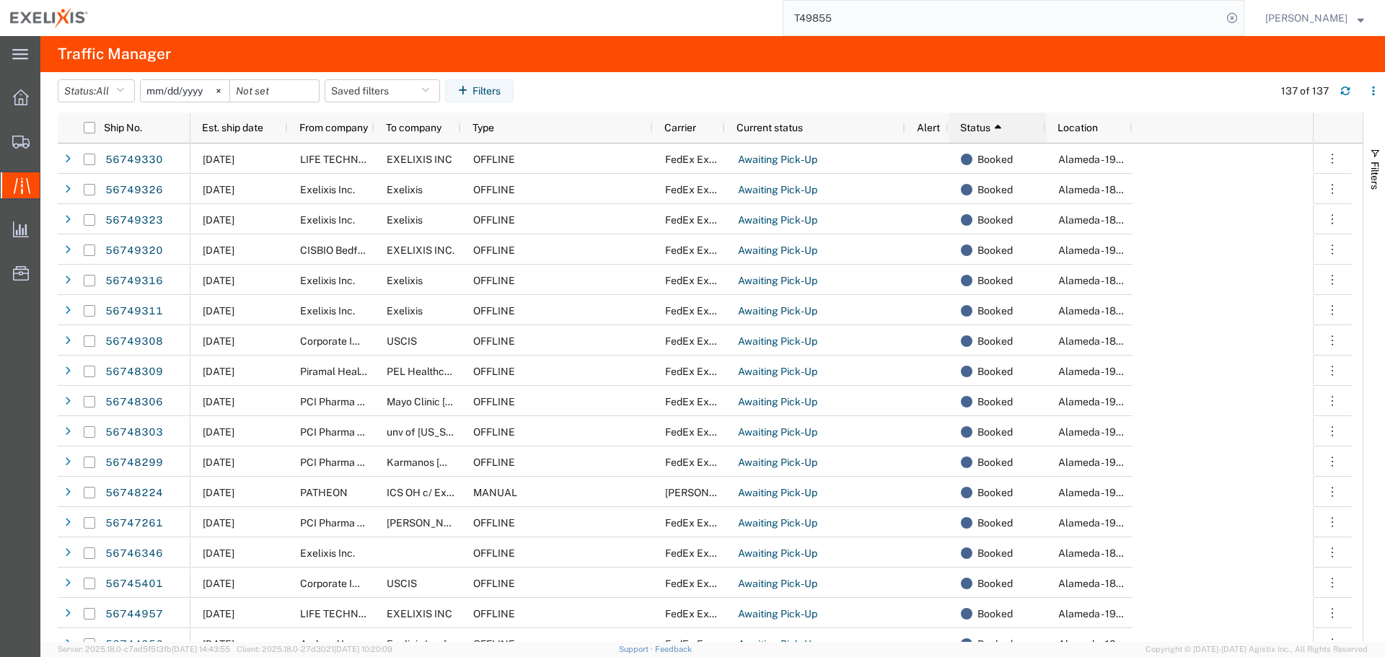
click at [1006, 123] on div "Status 1" at bounding box center [1000, 127] width 80 height 23
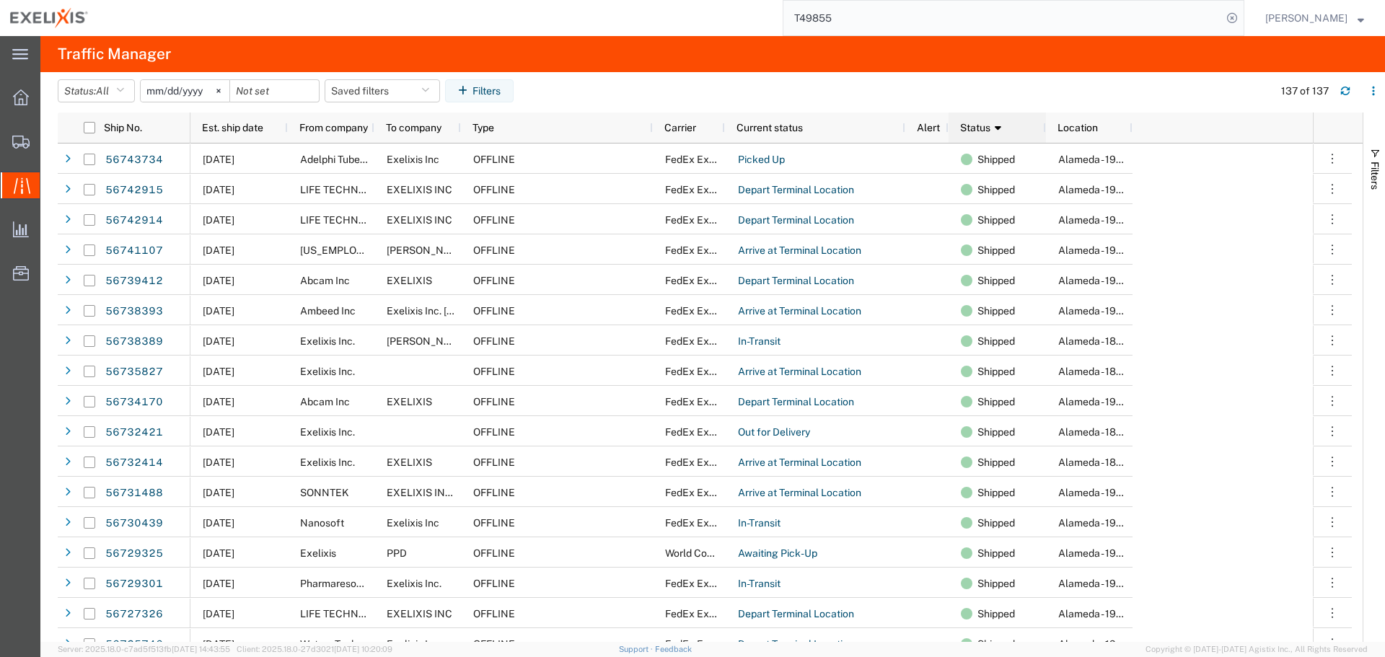
click at [1006, 123] on div "Status 1" at bounding box center [1000, 127] width 80 height 23
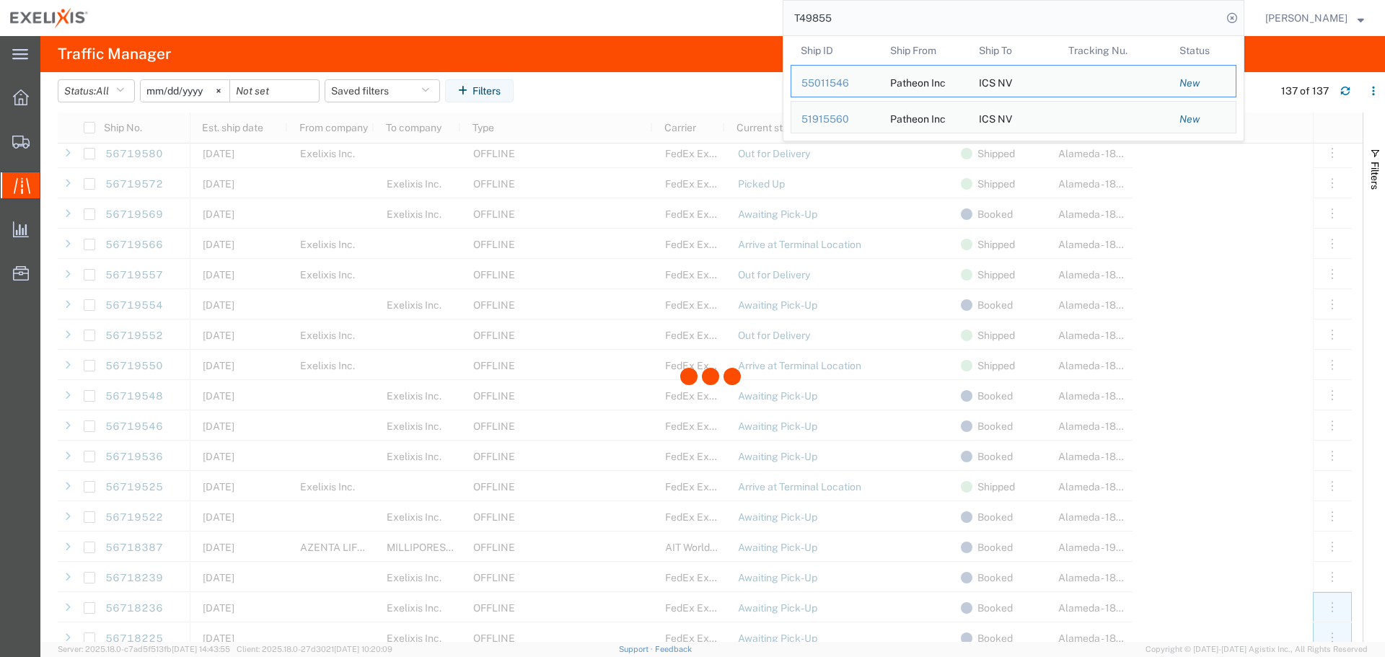
click at [914, 27] on input "T49855" at bounding box center [1002, 18] width 439 height 35
click at [912, 25] on input "T49855" at bounding box center [1002, 18] width 439 height 35
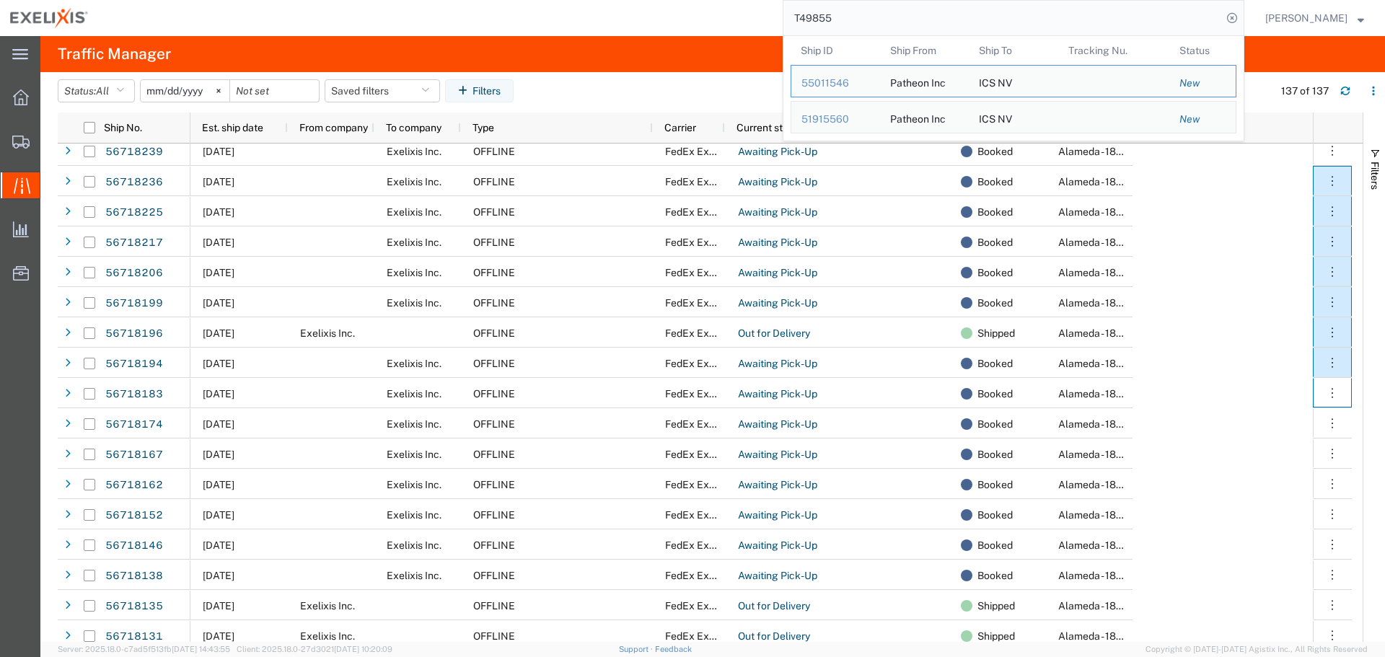
click at [840, 16] on input "T49855" at bounding box center [1002, 18] width 439 height 35
paste input "51915560"
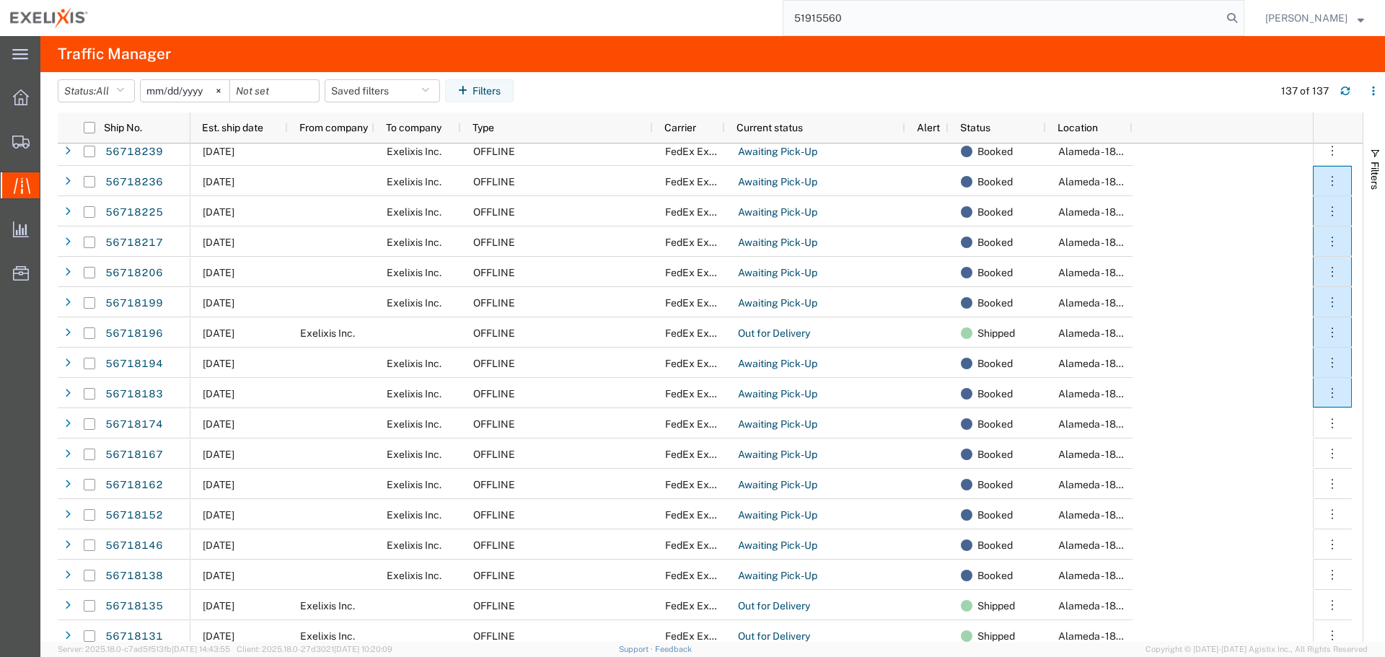
type input "51915560"
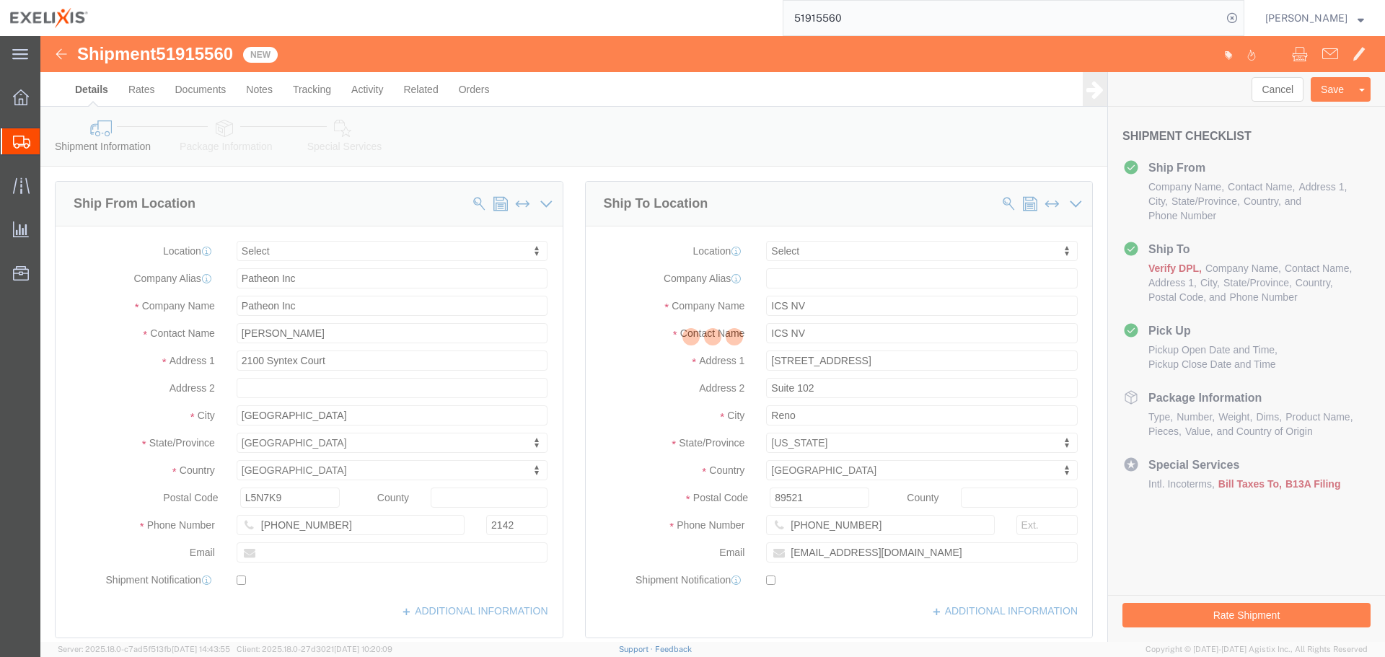
select select
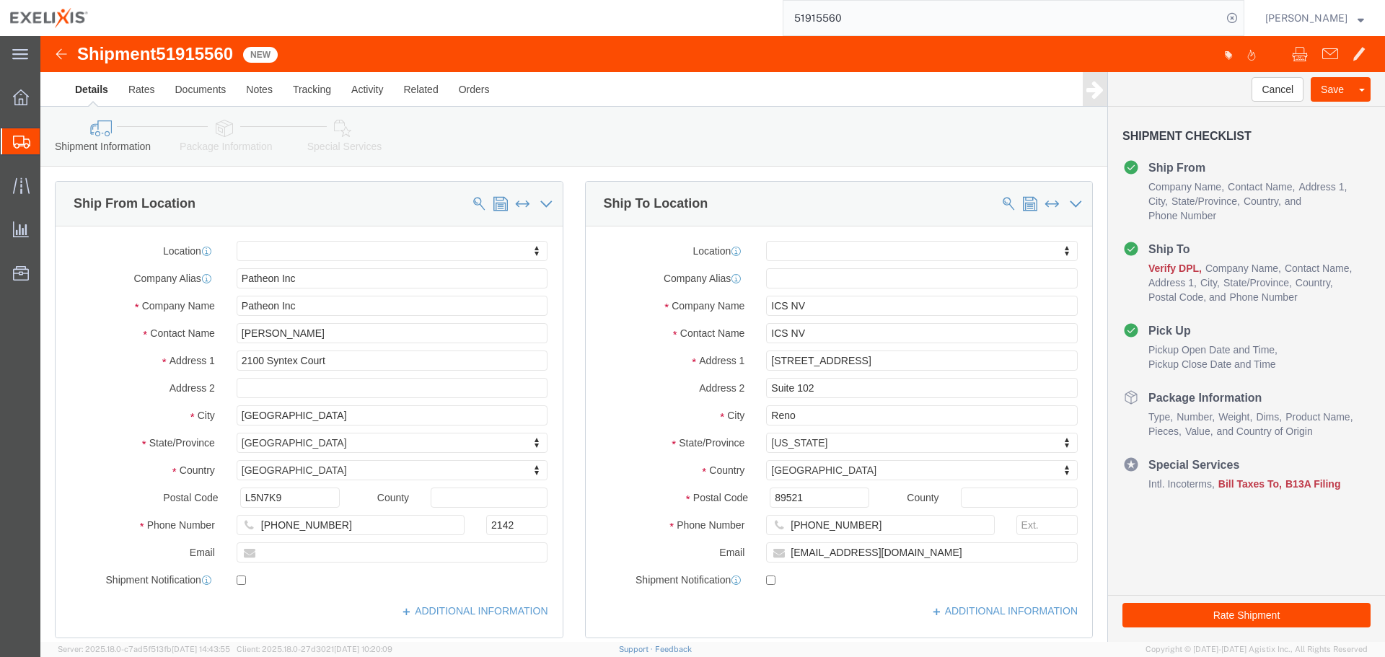
click img
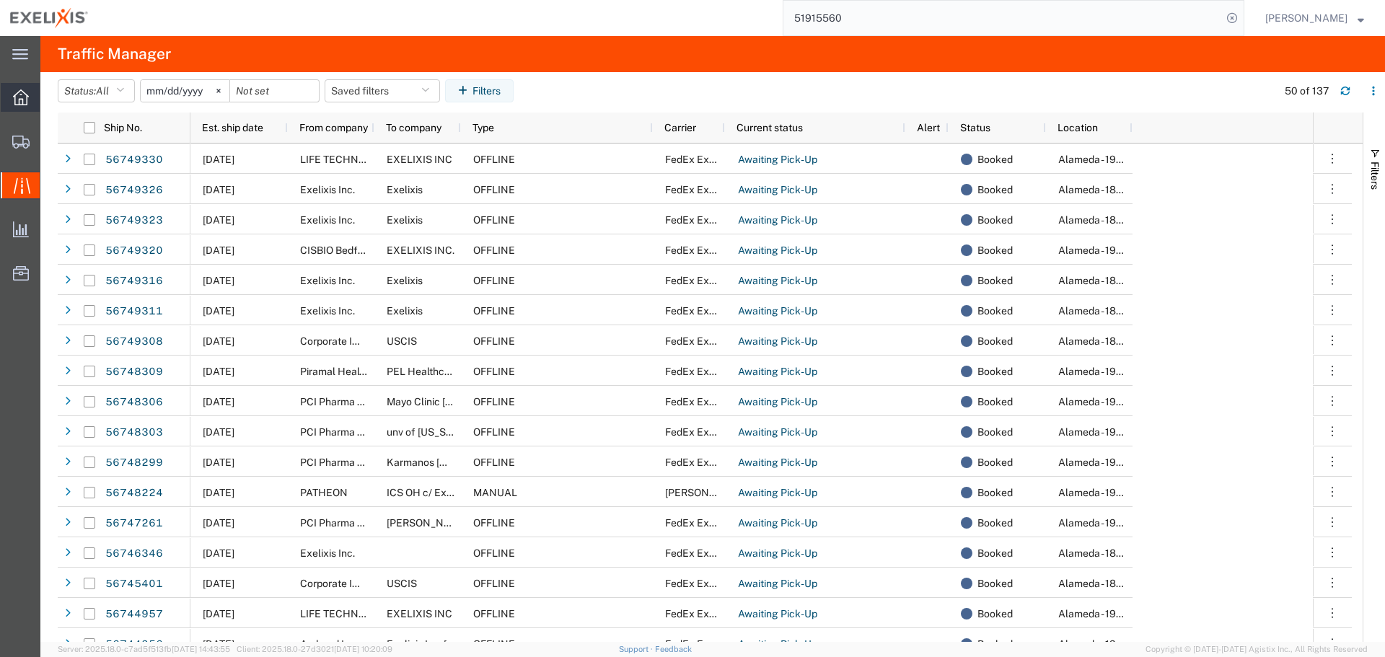
click at [22, 103] on icon at bounding box center [21, 97] width 16 height 16
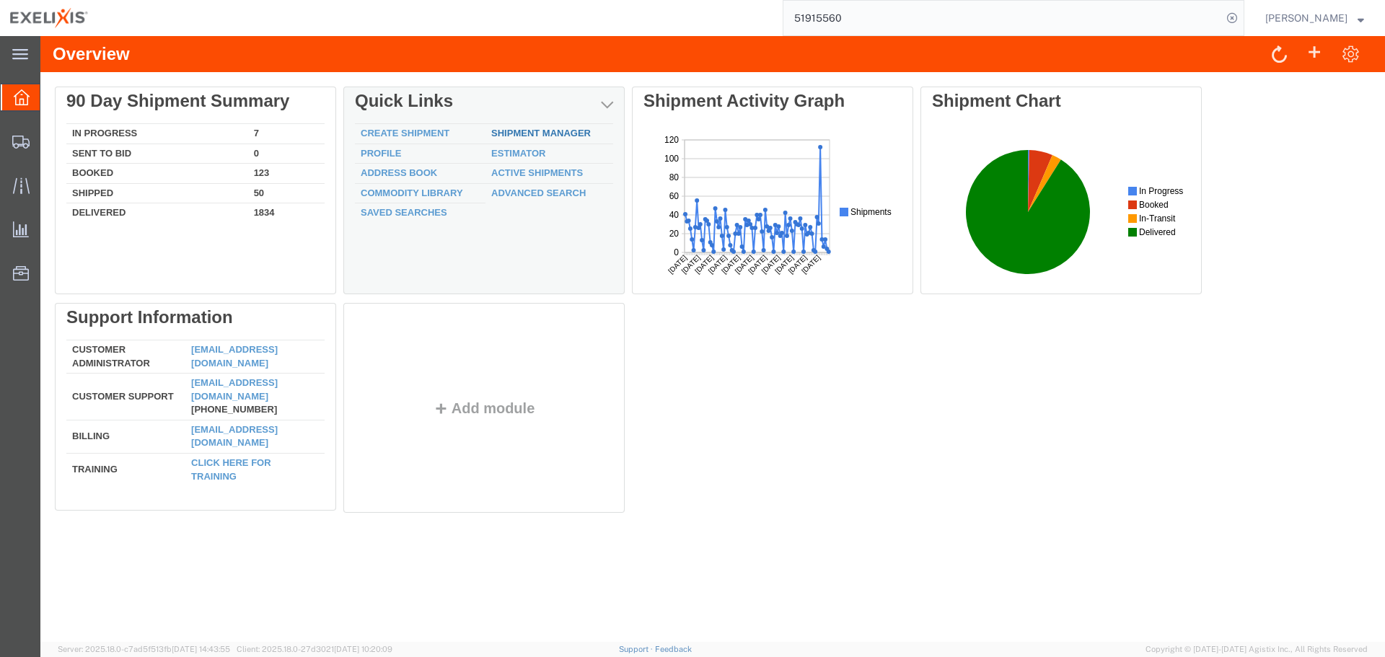
click at [522, 137] on link "Shipment Manager" at bounding box center [541, 133] width 100 height 11
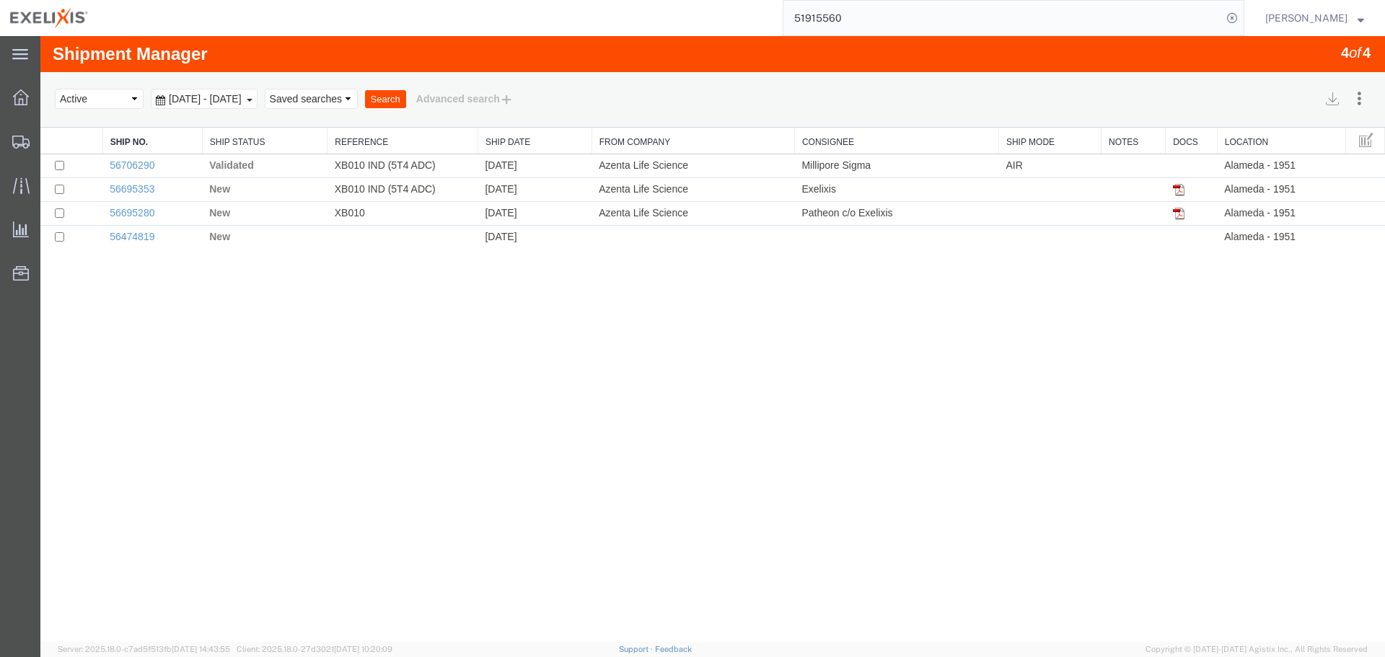
click at [903, 17] on input "51915560" at bounding box center [1002, 18] width 439 height 35
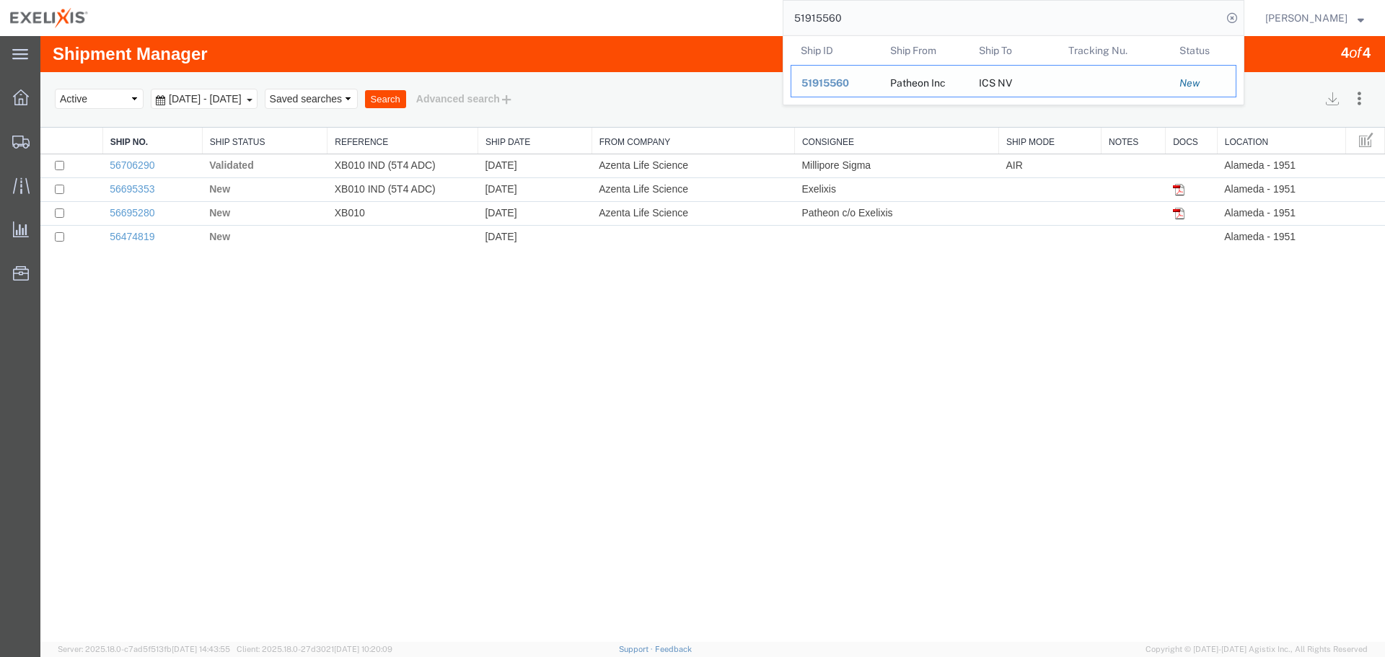
click at [844, 81] on span "51915560" at bounding box center [826, 83] width 48 height 12
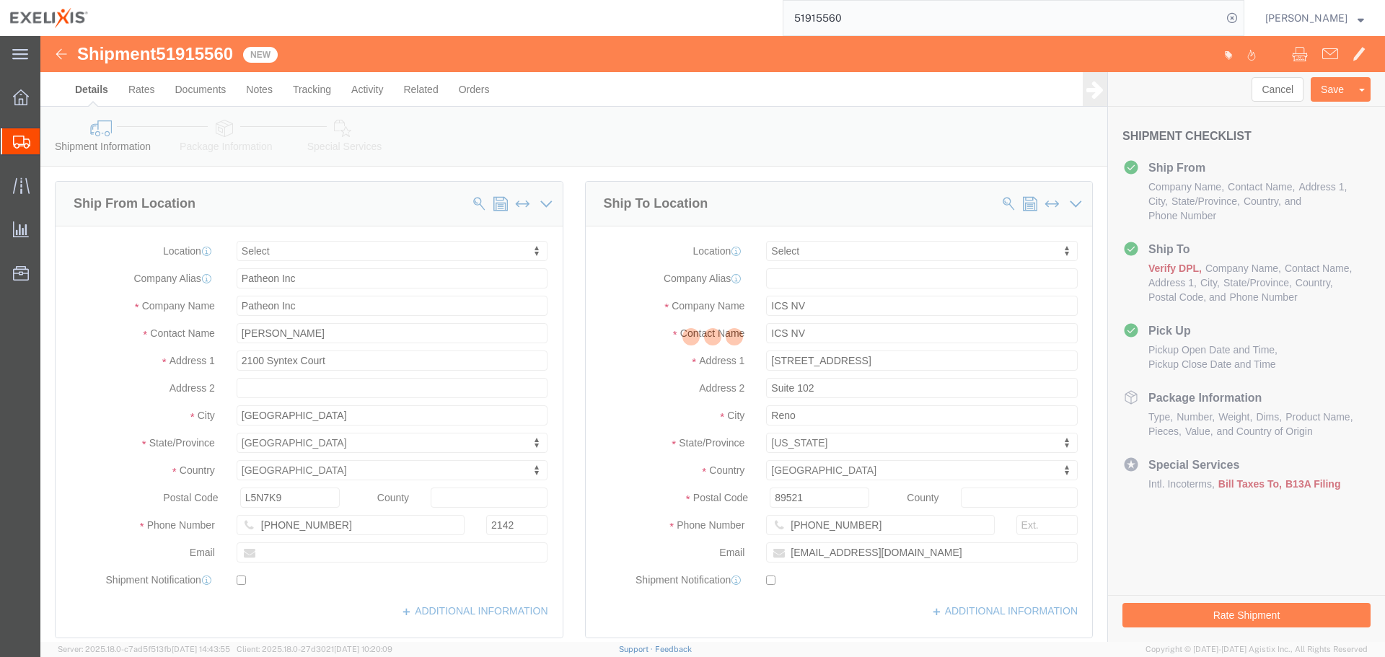
select select
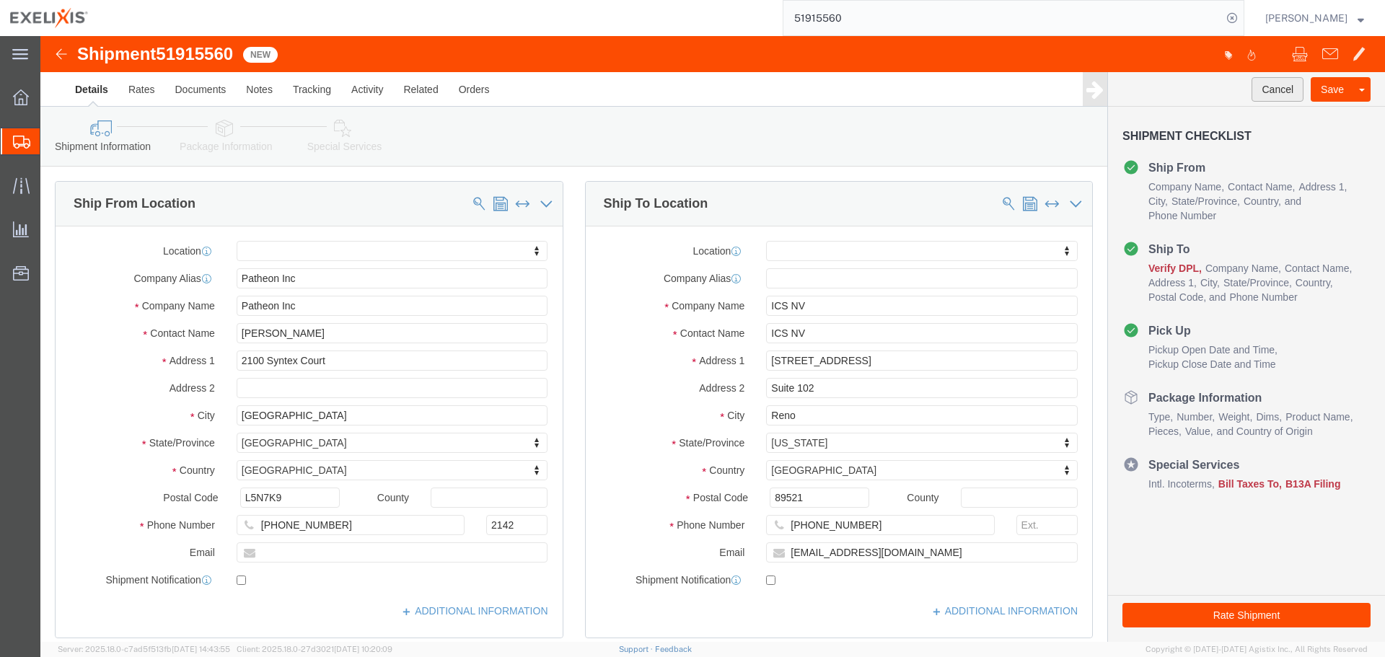
click button "Cancel"
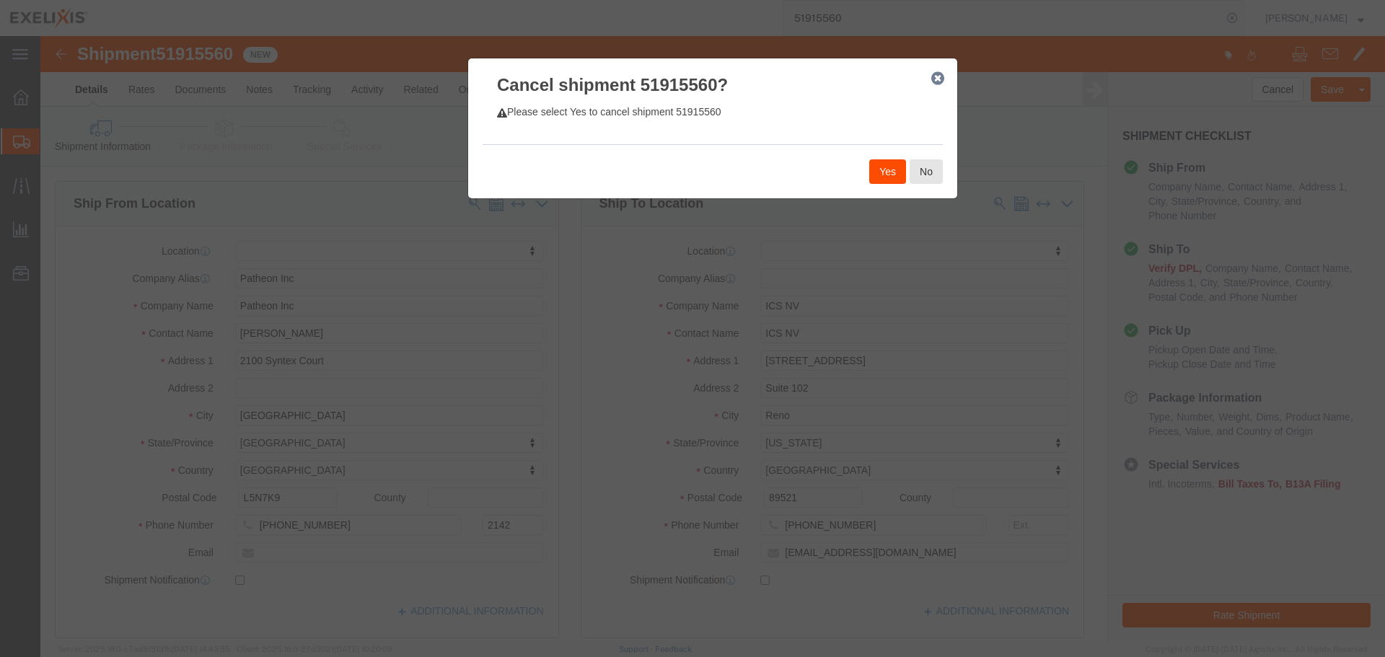
click button "Yes"
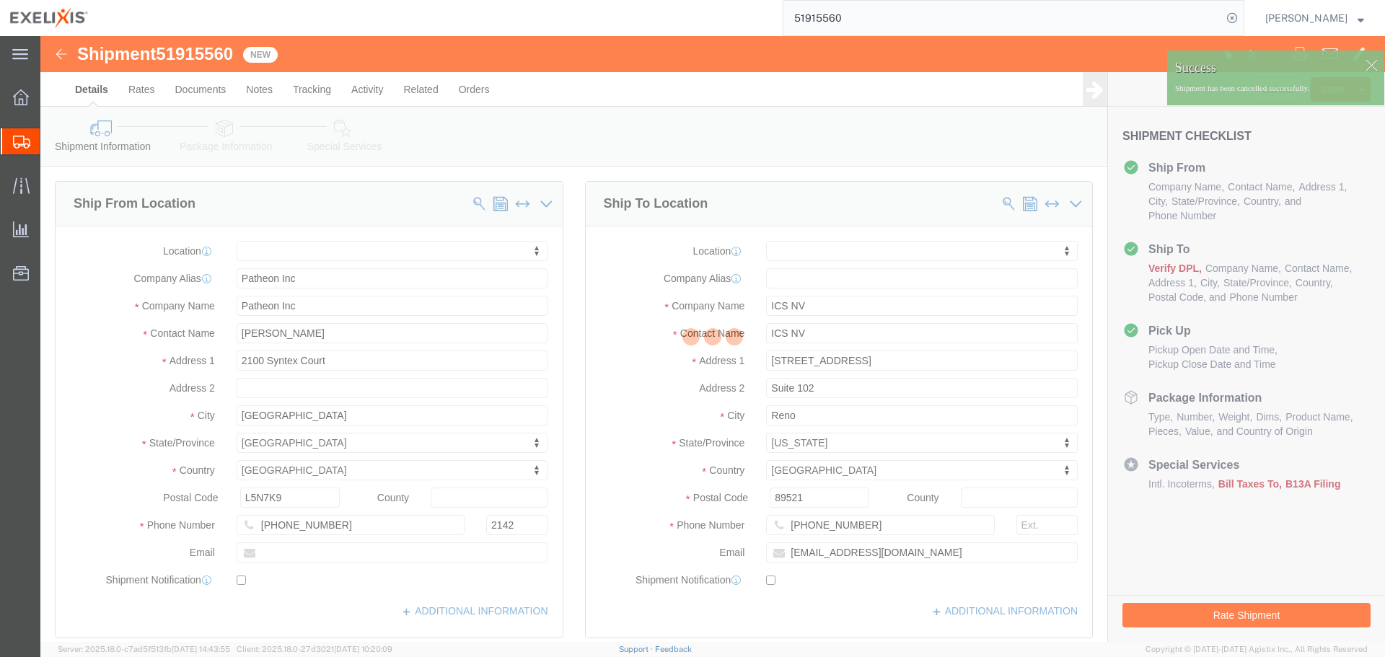
click at [849, 28] on input "51915560" at bounding box center [1002, 18] width 439 height 35
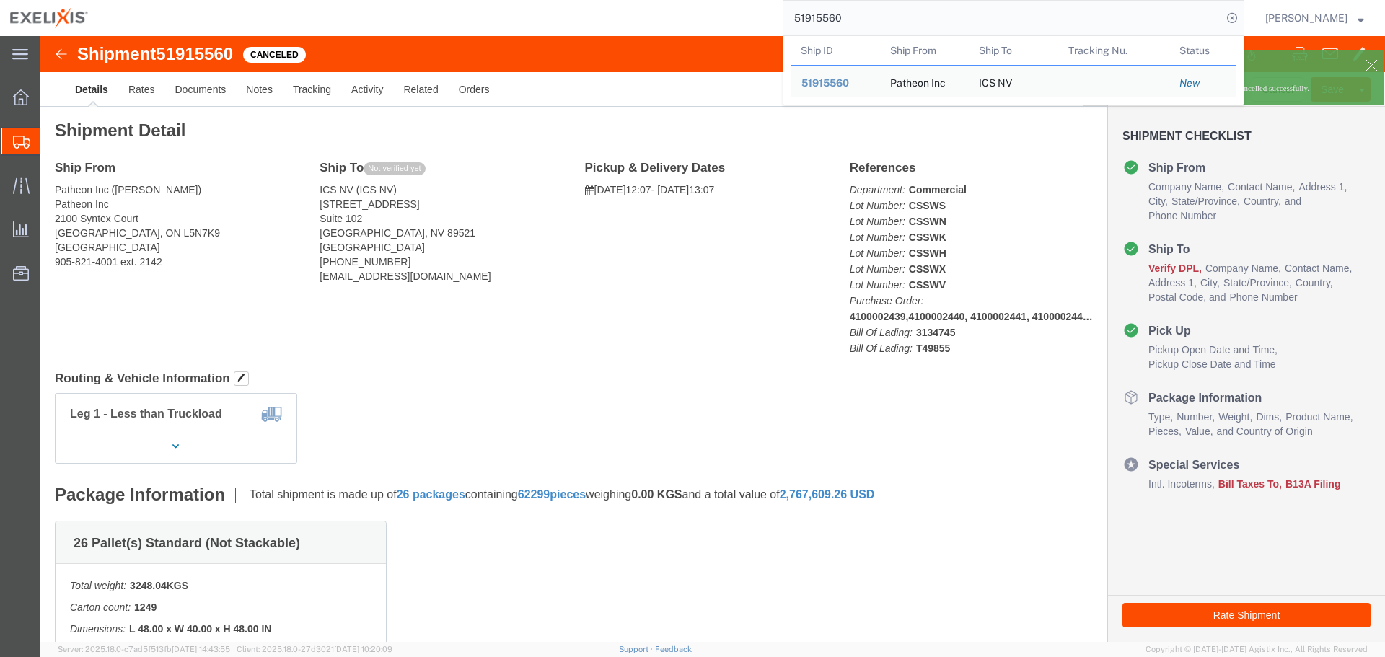
click at [854, 20] on input "51915560" at bounding box center [1002, 18] width 439 height 35
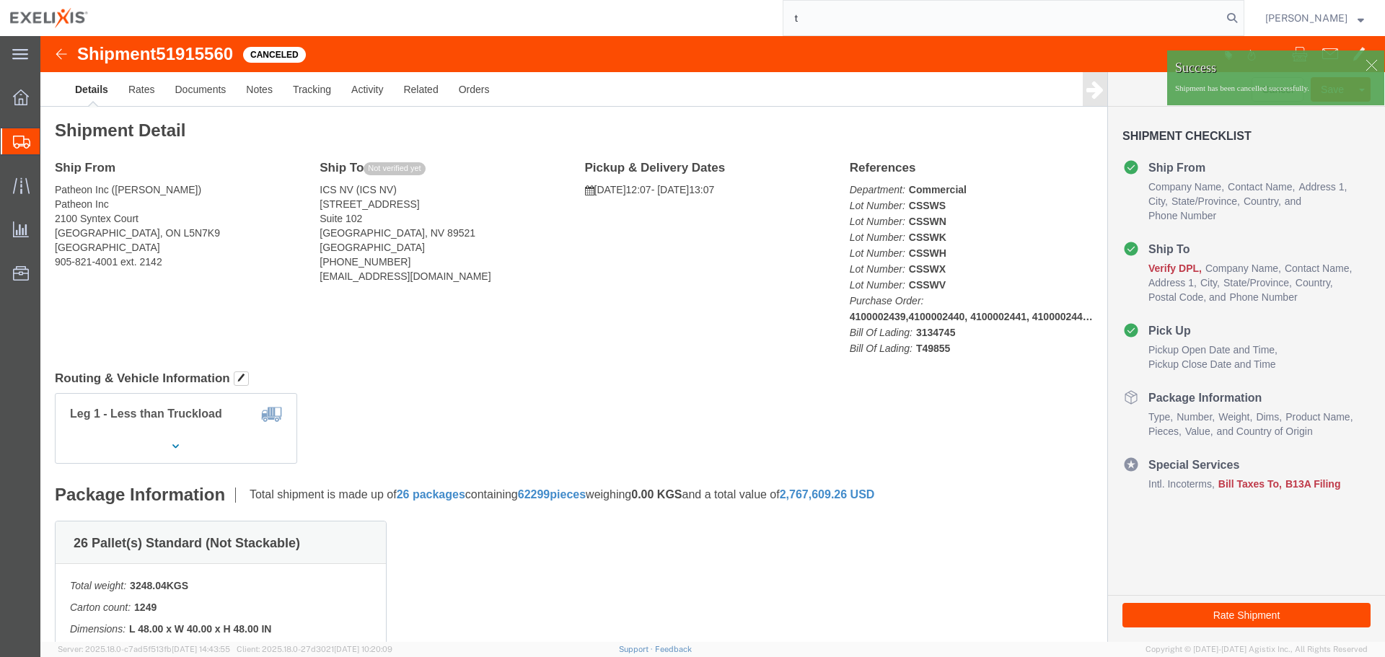
type input "t"
drag, startPoint x: 866, startPoint y: 14, endPoint x: 705, endPoint y: 32, distance: 161.9
click at [705, 32] on div "t" at bounding box center [671, 18] width 1146 height 36
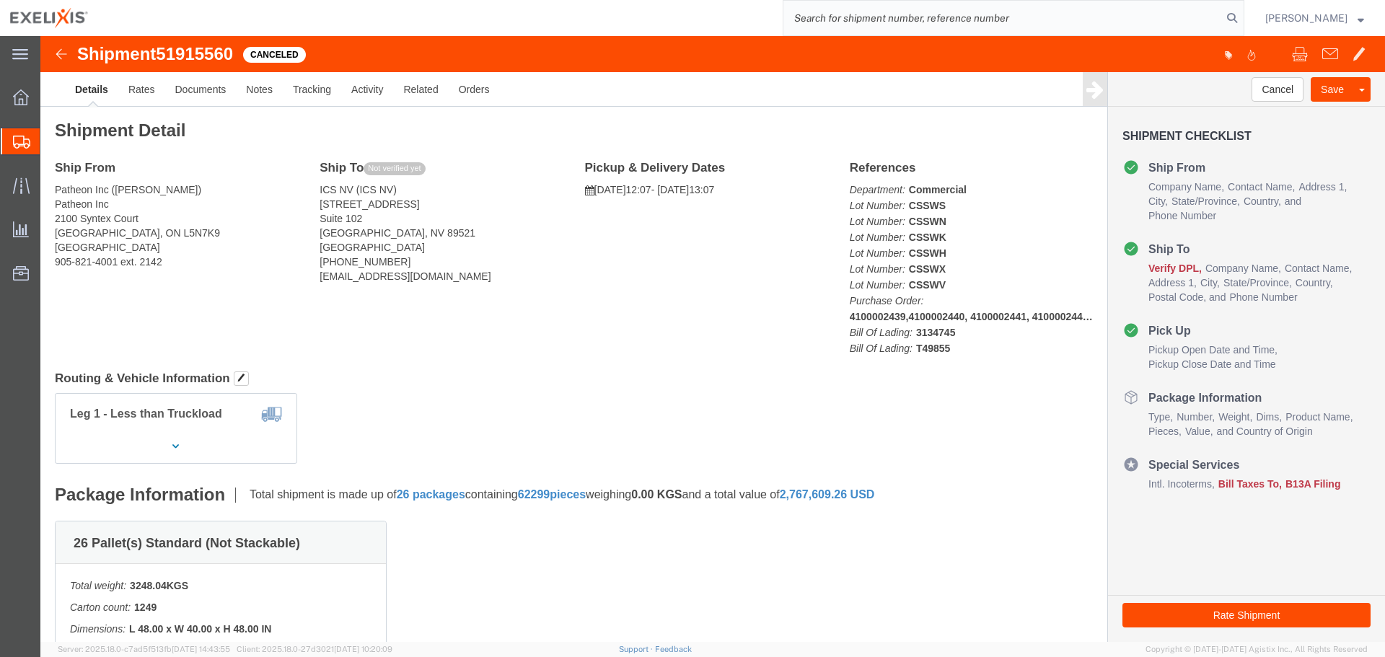
click at [978, 15] on input "search" at bounding box center [1002, 18] width 439 height 35
paste input "T49855"
type input "T49855"
click at [1242, 14] on icon at bounding box center [1232, 18] width 20 height 20
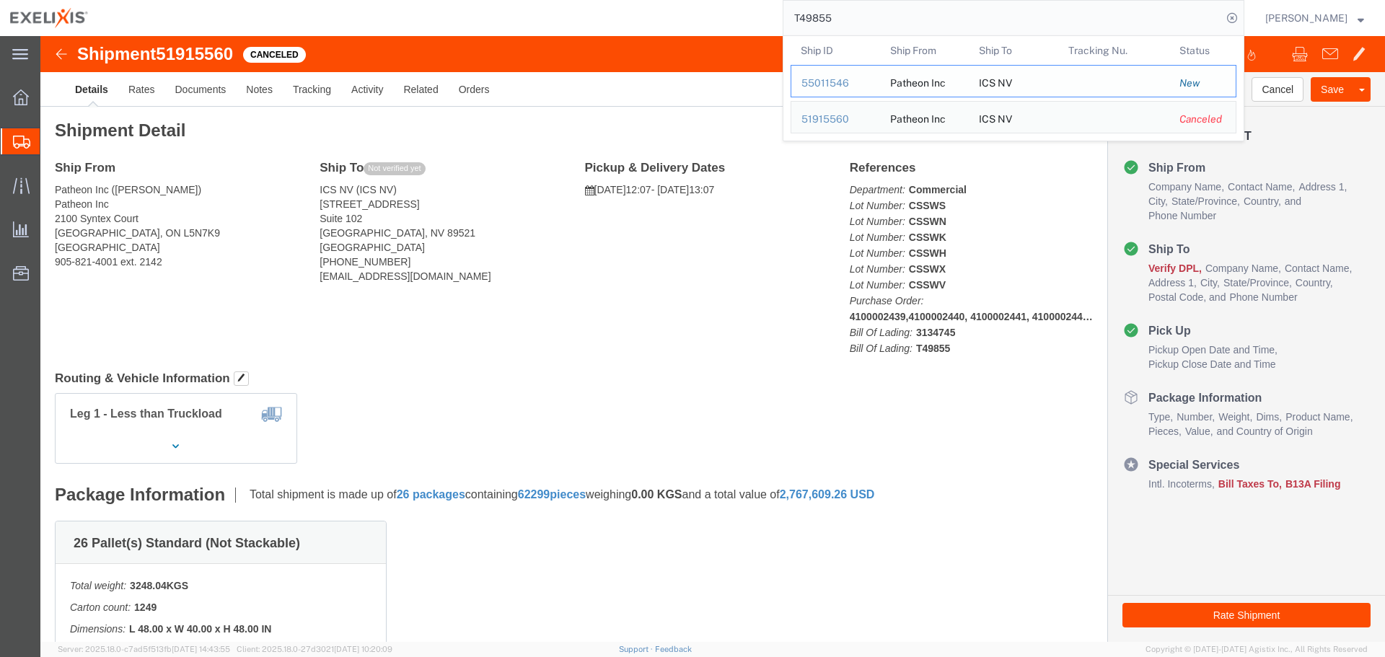
click at [835, 80] on div "55011546" at bounding box center [836, 83] width 69 height 15
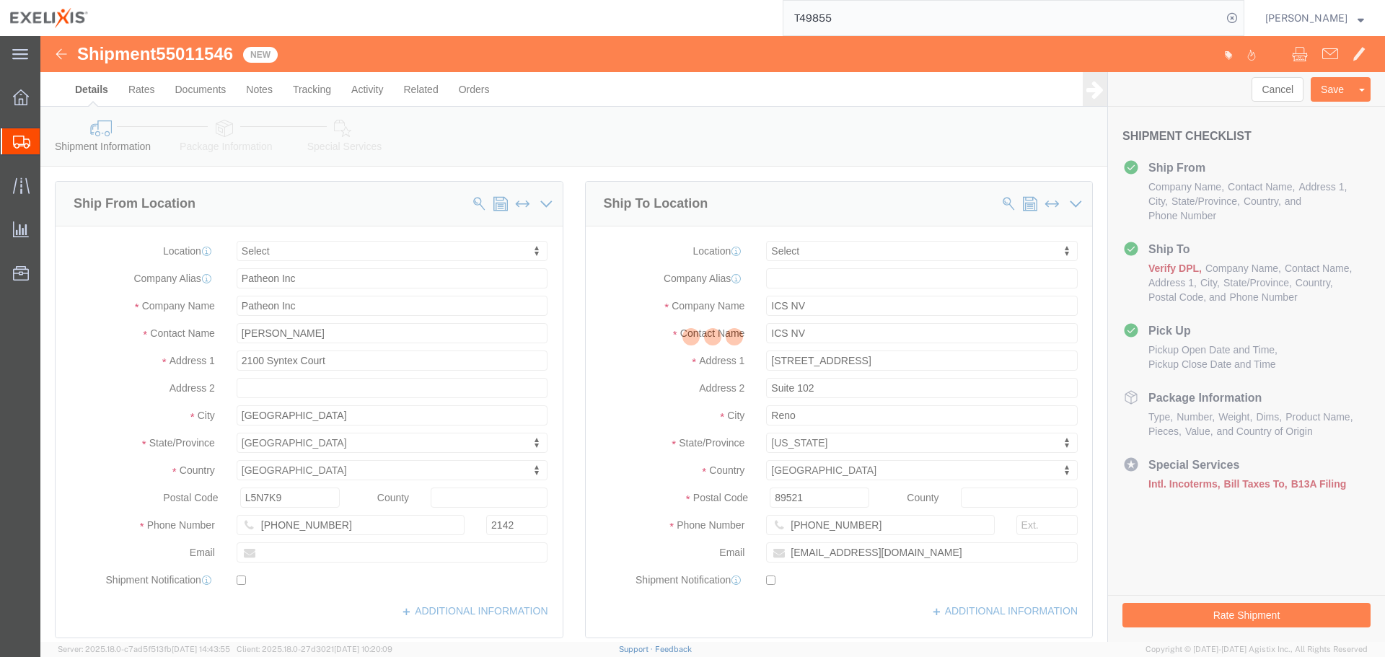
click at [1260, 96] on div at bounding box center [712, 339] width 1345 height 606
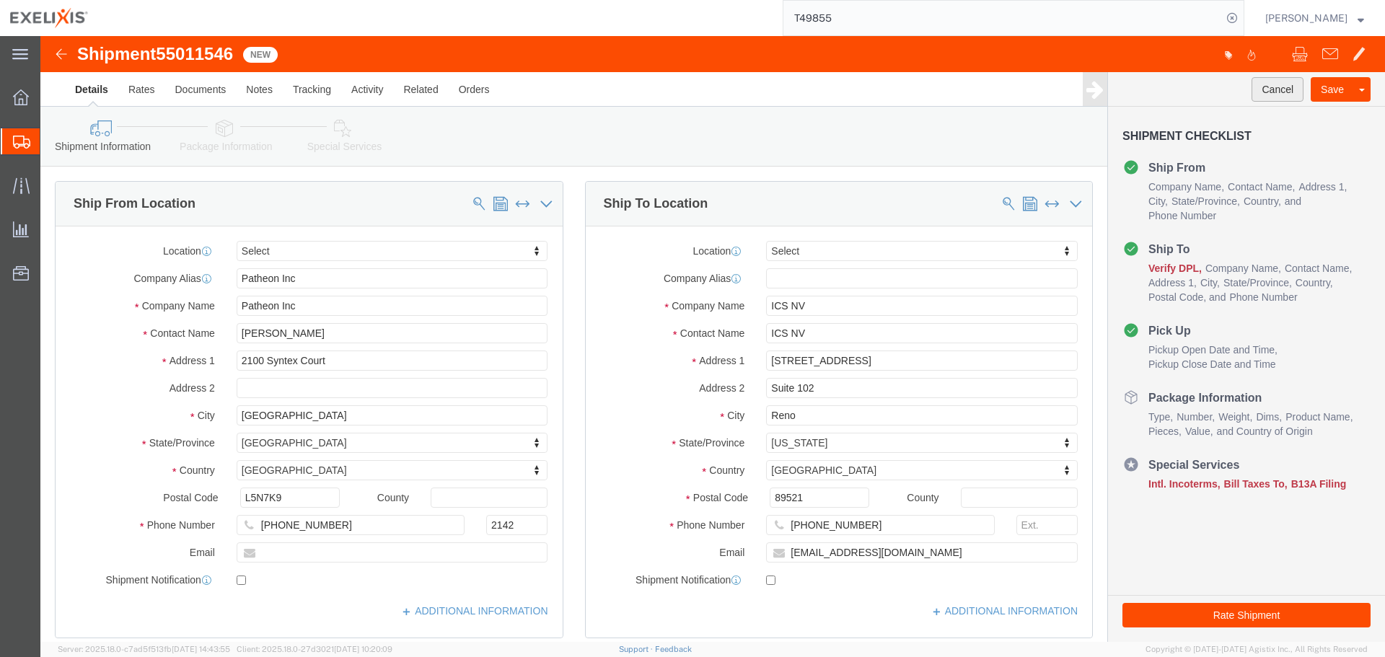
click button "Cancel"
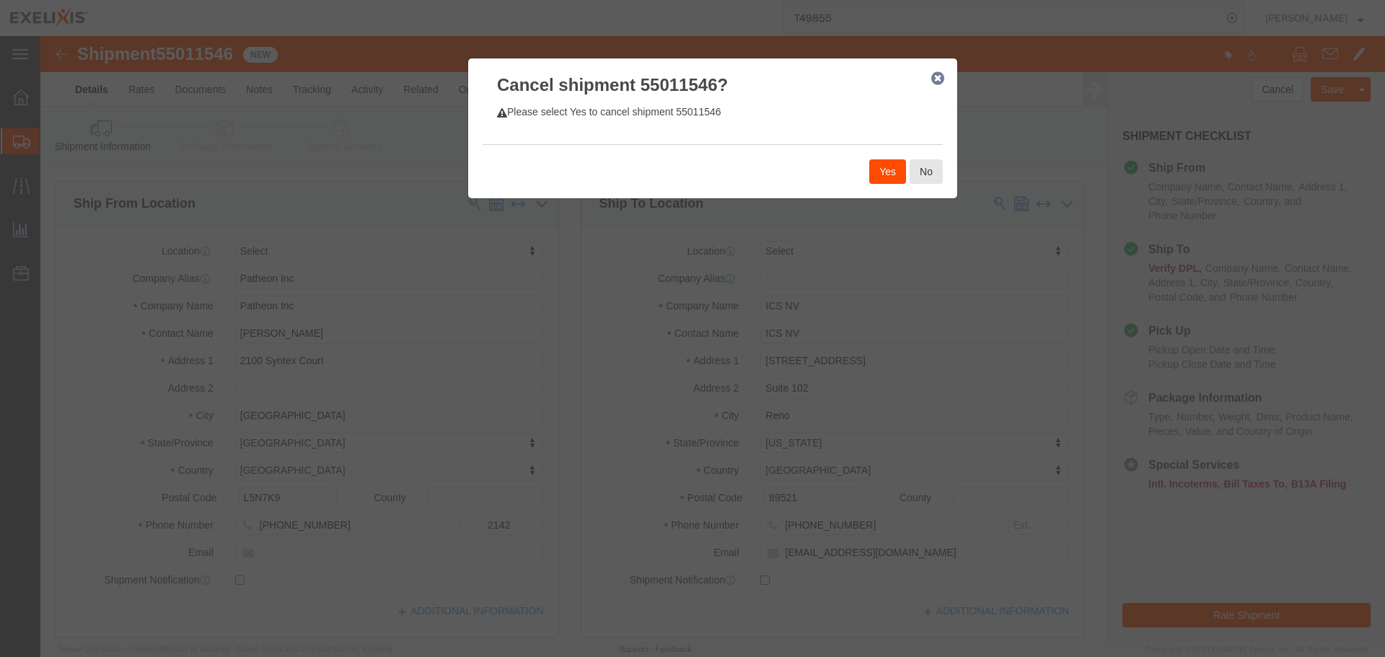
click button "Yes"
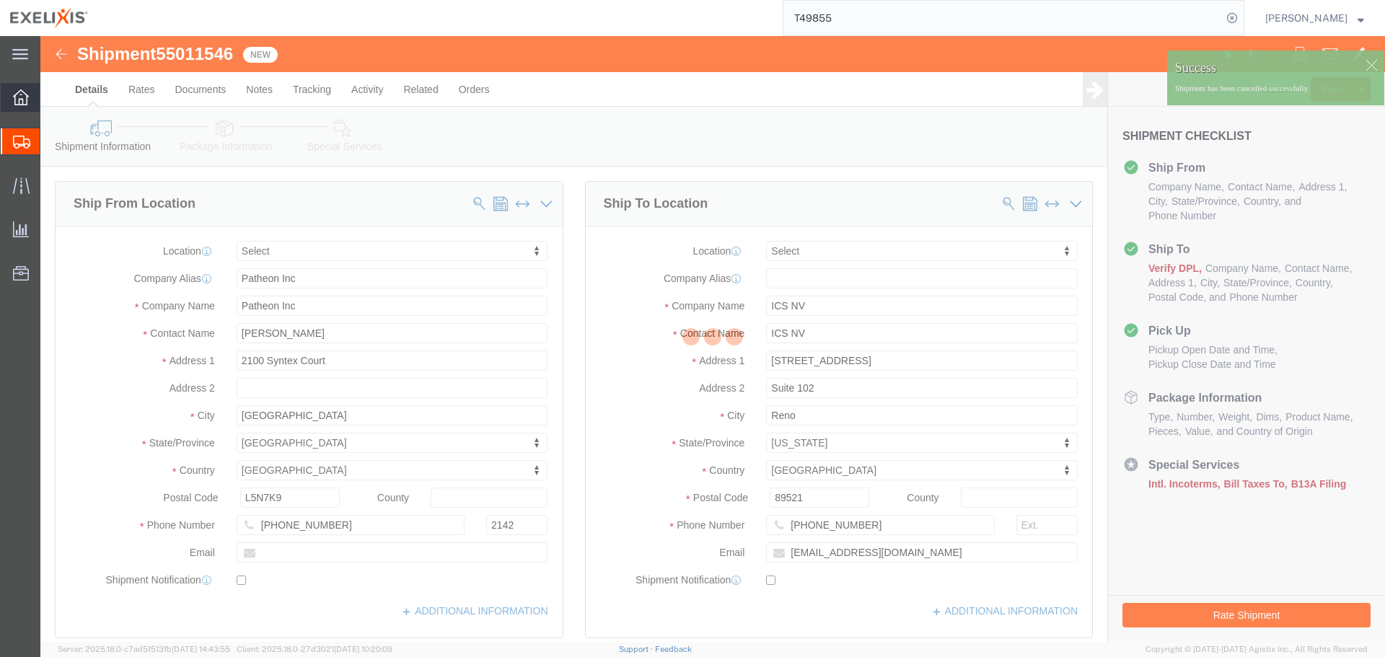
click at [17, 92] on icon at bounding box center [21, 97] width 16 height 16
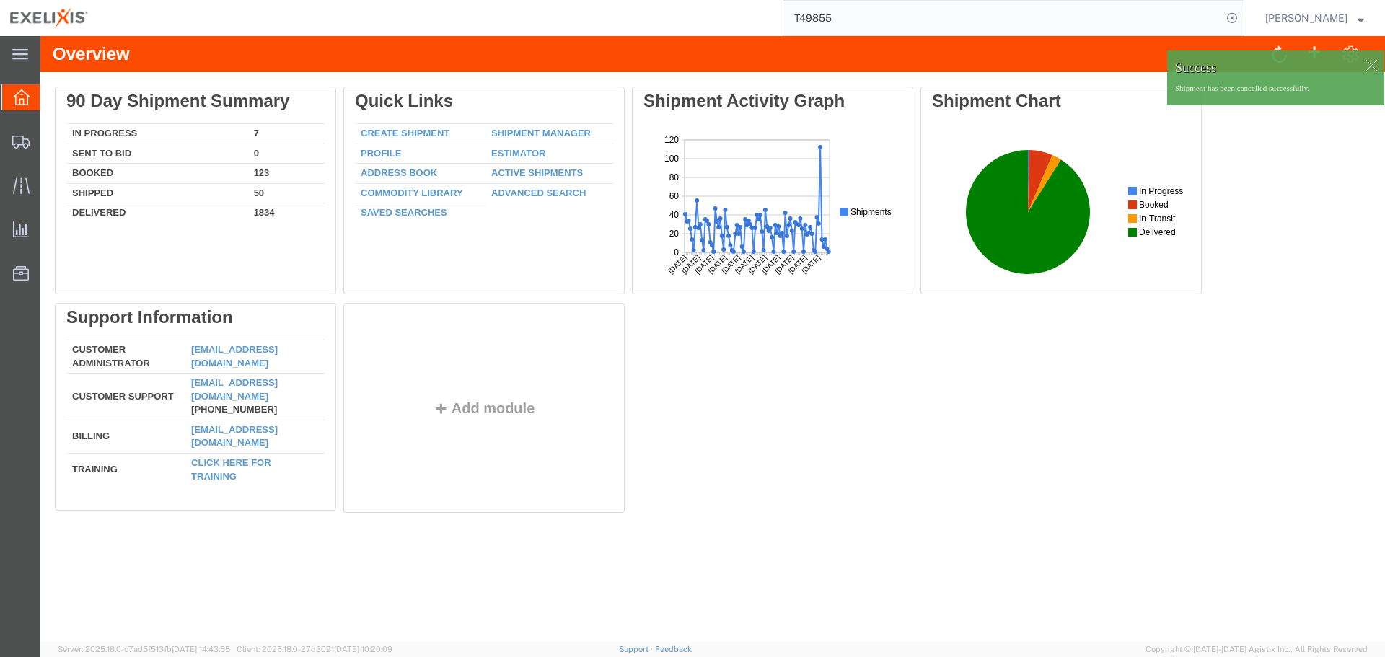
click at [864, 18] on input "T49855" at bounding box center [1002, 18] width 439 height 35
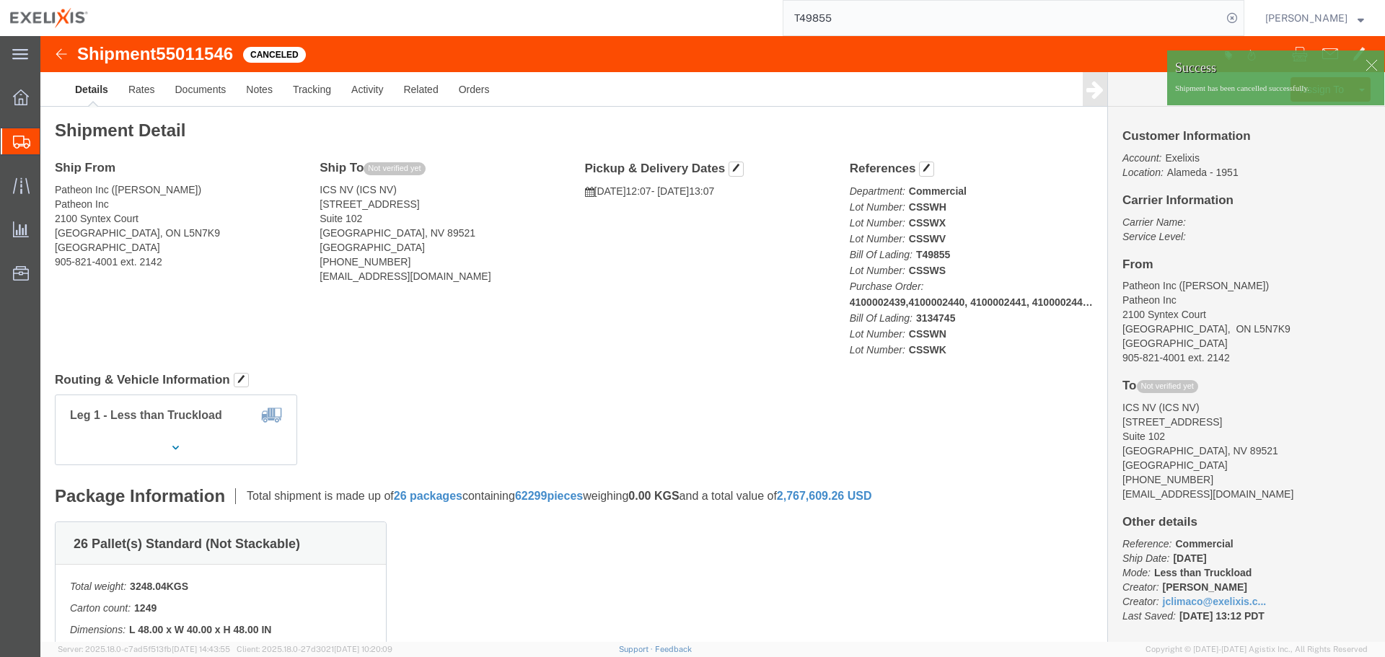
click div
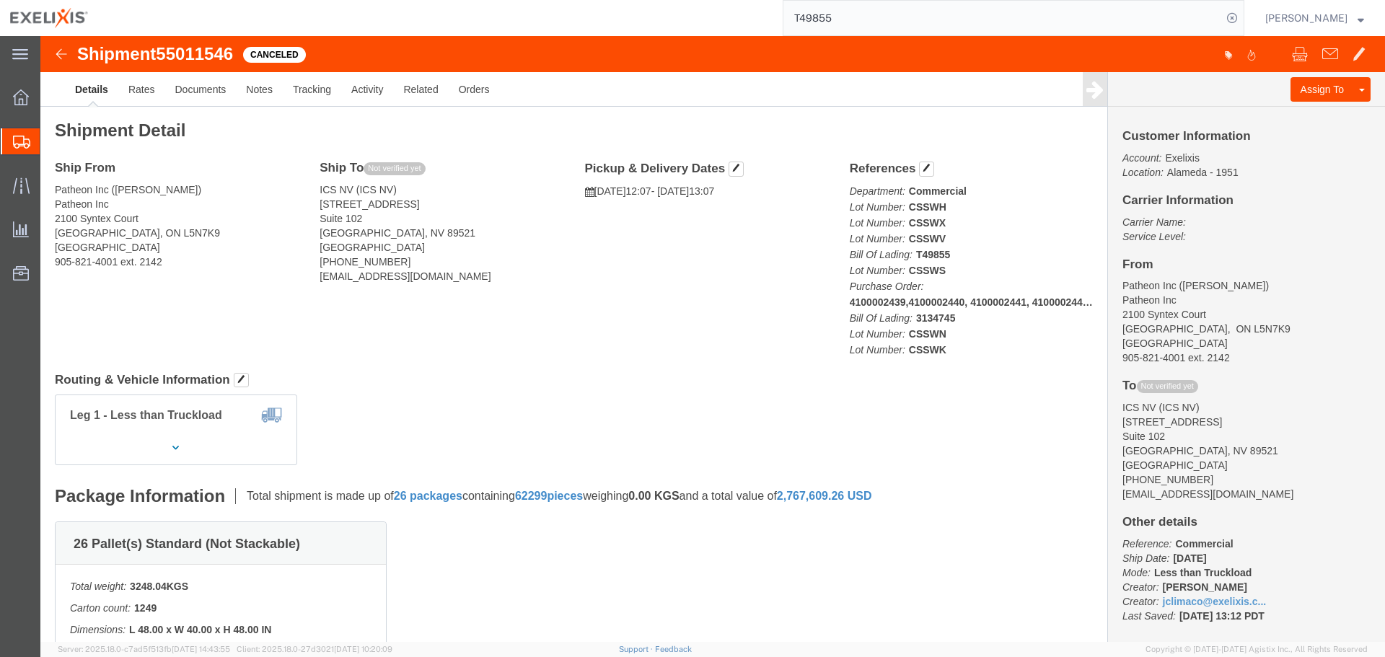
click h2 "Shipment Detail"
click link "Clone Shipment"
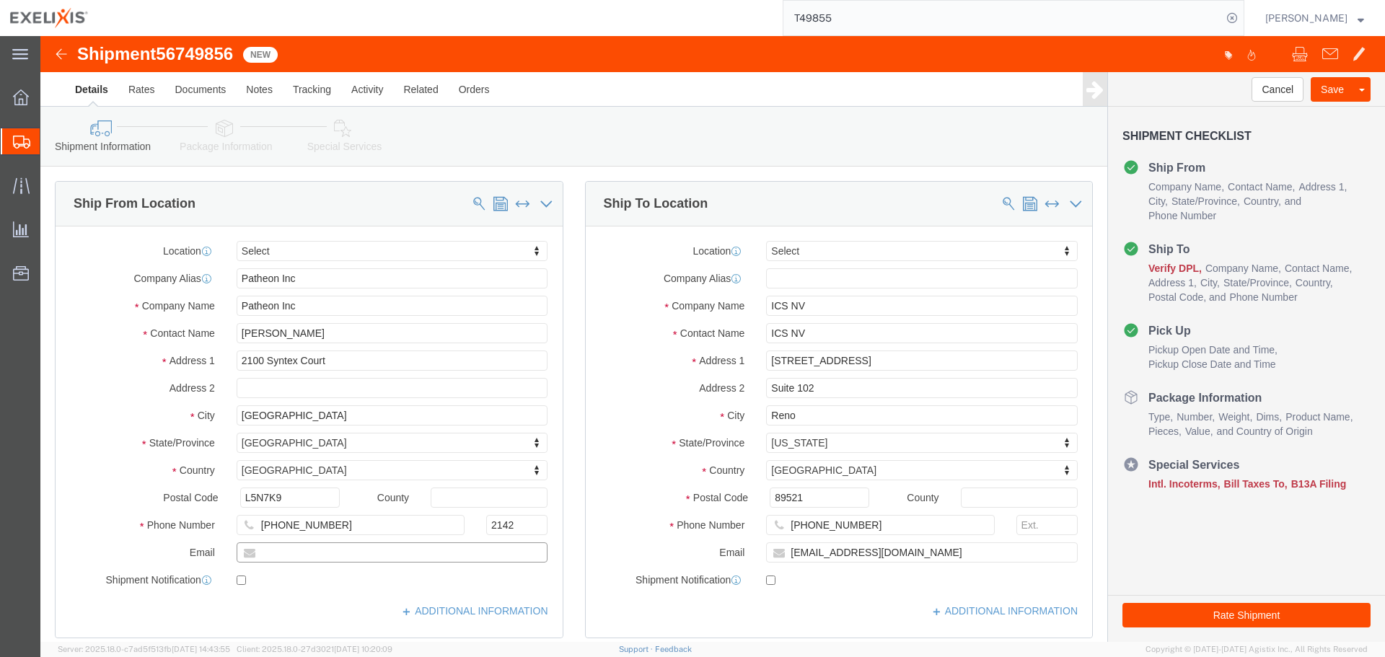
click input "text"
paste input "[PERSON_NAME][EMAIL_ADDRESS][DOMAIN_NAME]"
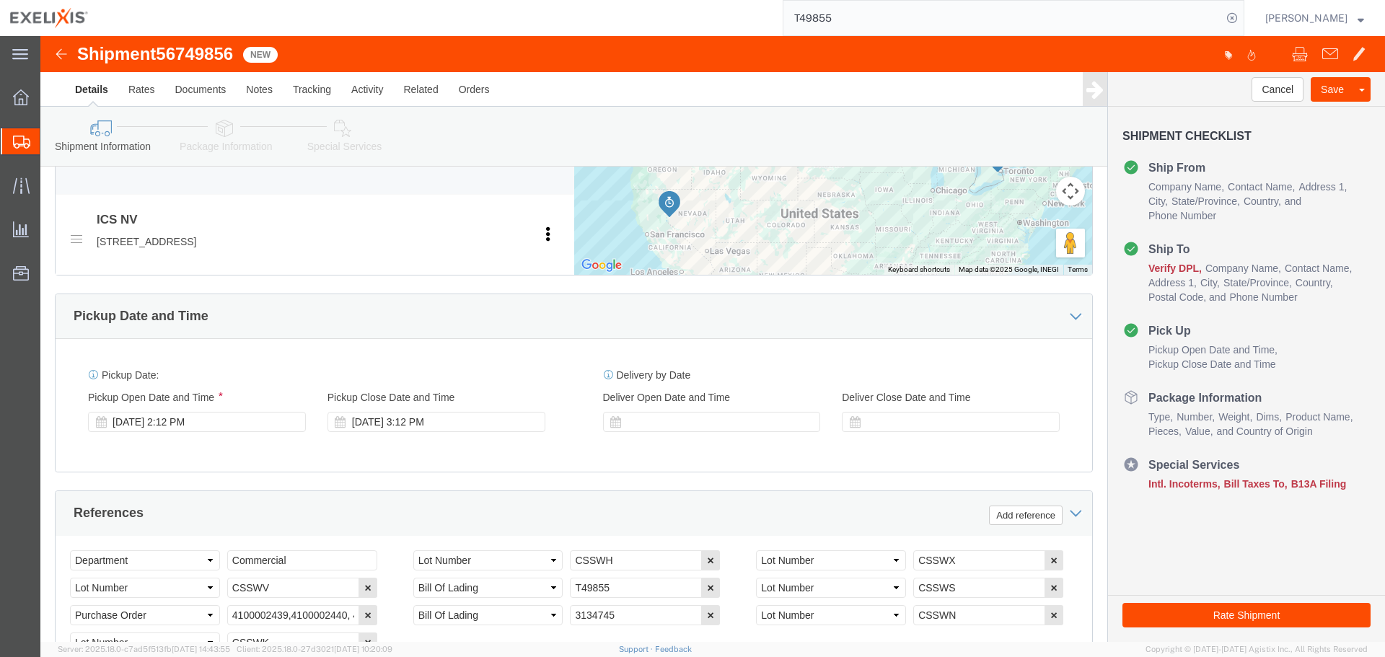
scroll to position [649, 0]
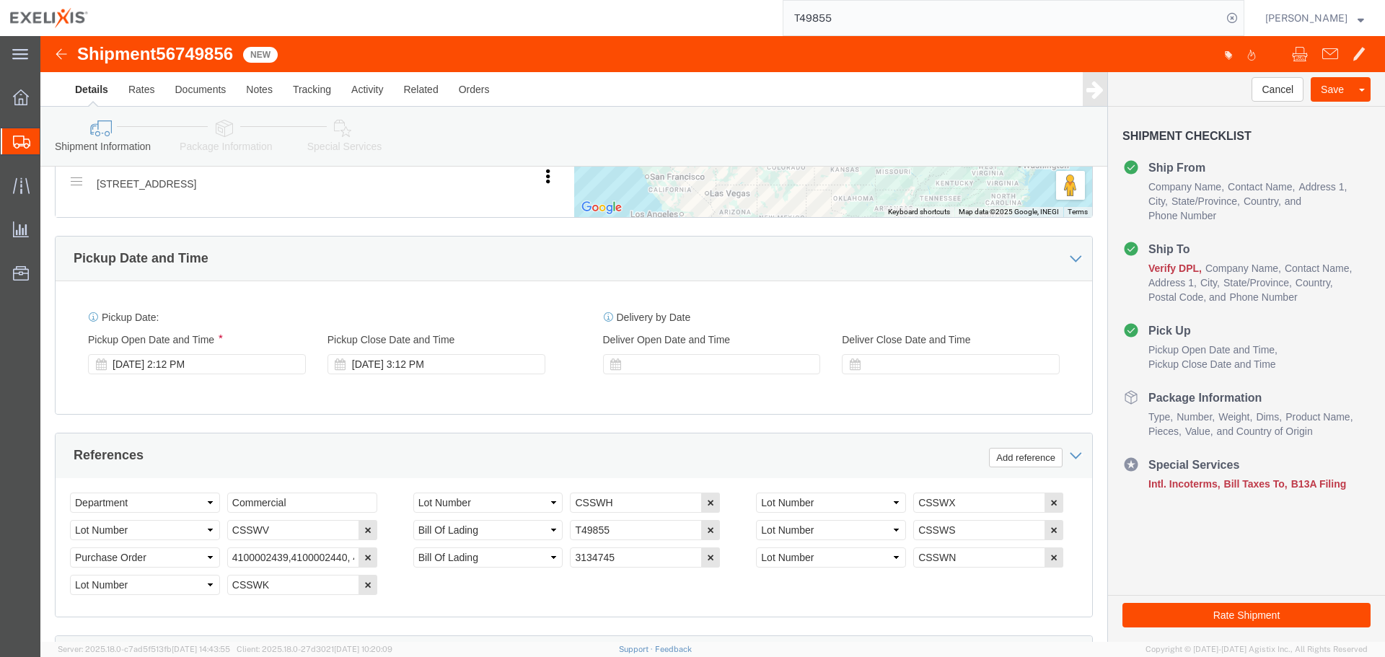
type input "[PERSON_NAME][EMAIL_ADDRESS][DOMAIN_NAME]"
checkbox input "true"
click div "Pickup Start Date Pickup Start Time Pickup Open Date and Time [DATE] 2:12 PM Pi…"
click div "[DATE] 2:12 PM"
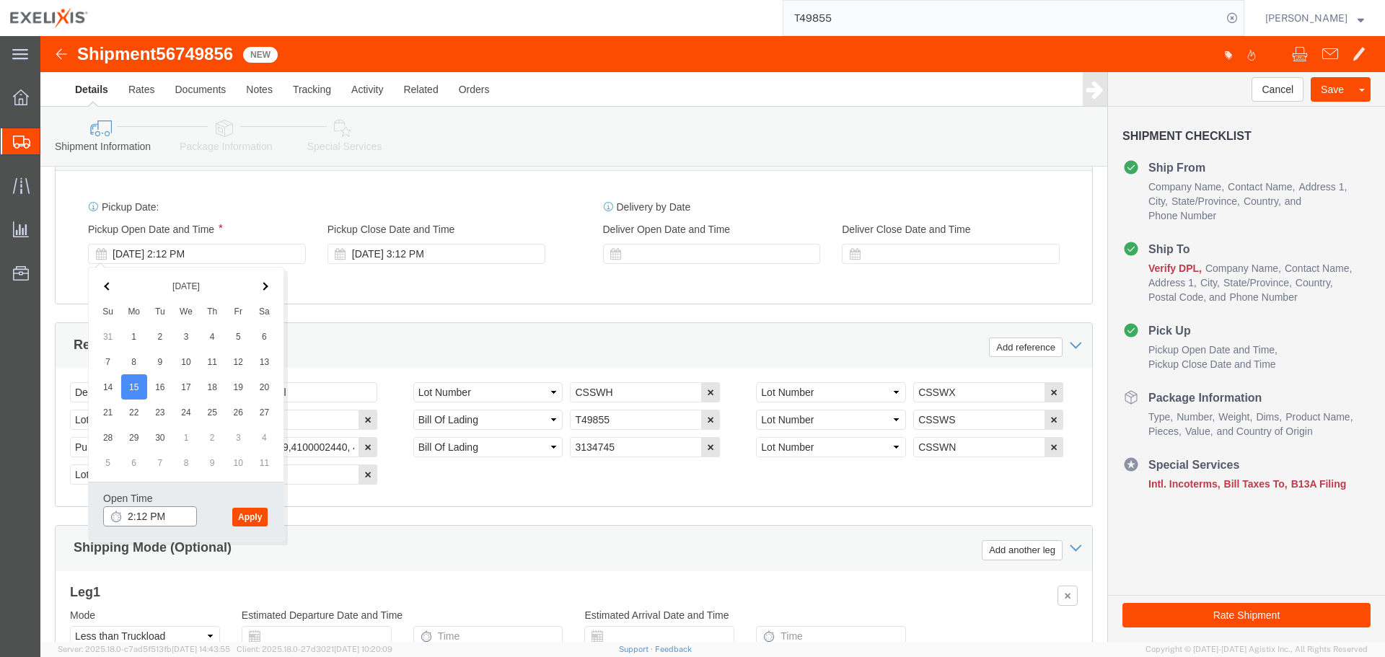
scroll to position [776, 0]
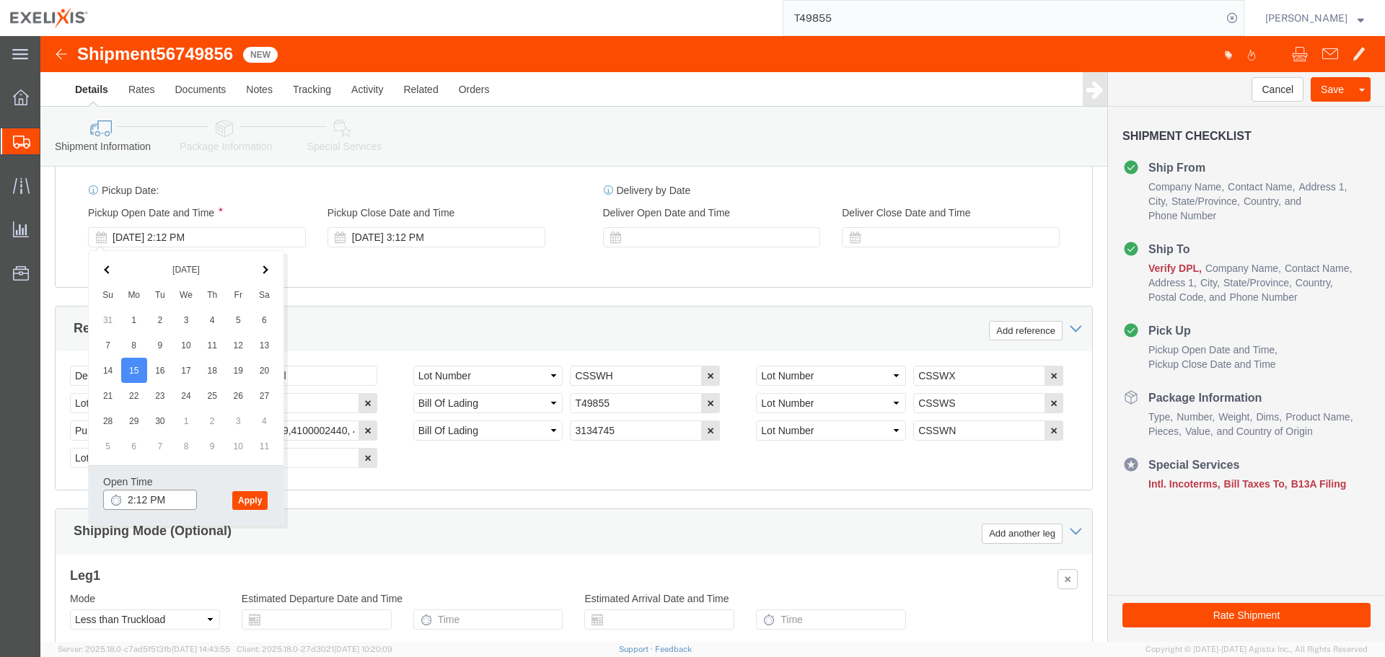
drag, startPoint x: 136, startPoint y: 593, endPoint x: 134, endPoint y: 484, distance: 108.9
click div "Open Time 2:12 PM [DATE] 2:12 PM - [DATE] 2:12 PM Cancel Apply"
type input "0900"
click button "Apply"
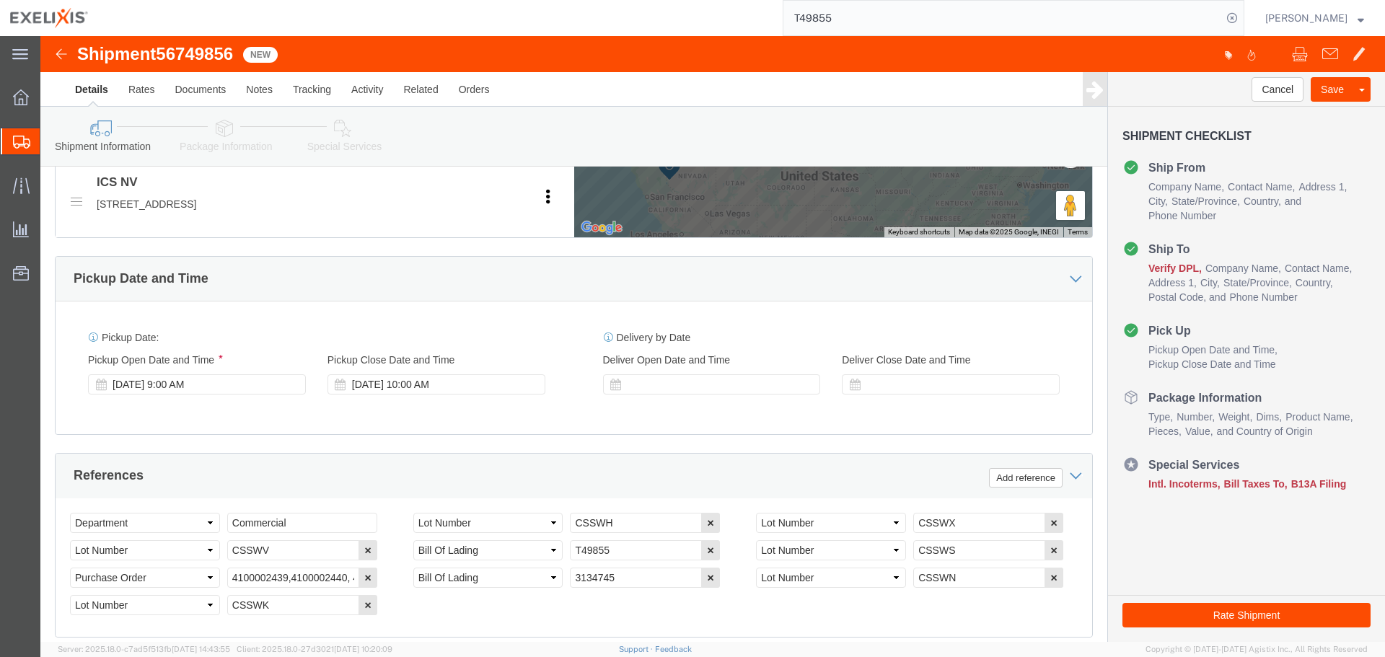
scroll to position [721, 0]
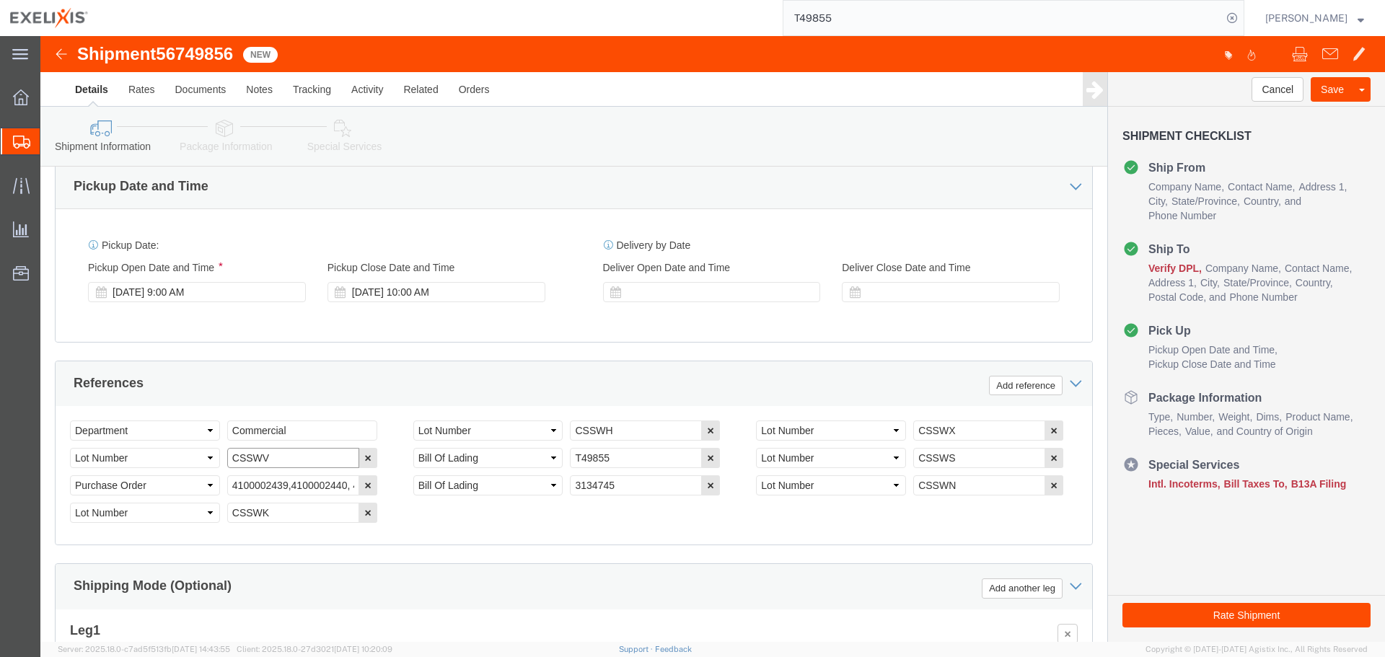
click input "CSSWV"
paste input "WHPV"
type input "CWHPV"
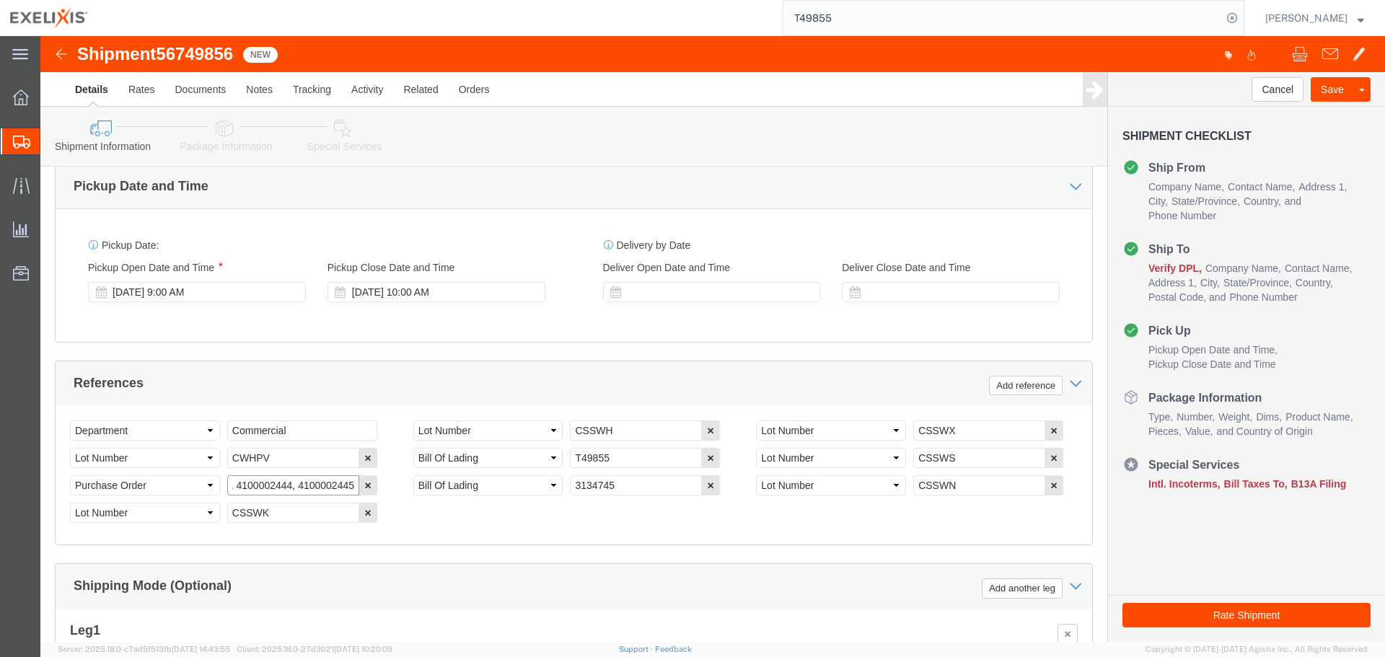
drag, startPoint x: 193, startPoint y: 449, endPoint x: 460, endPoint y: 480, distance: 269.4
click div "Select Account Type Activity ID Airline Appointment Number ASN Batch Request # …"
type input "4100003001"
click icon "button"
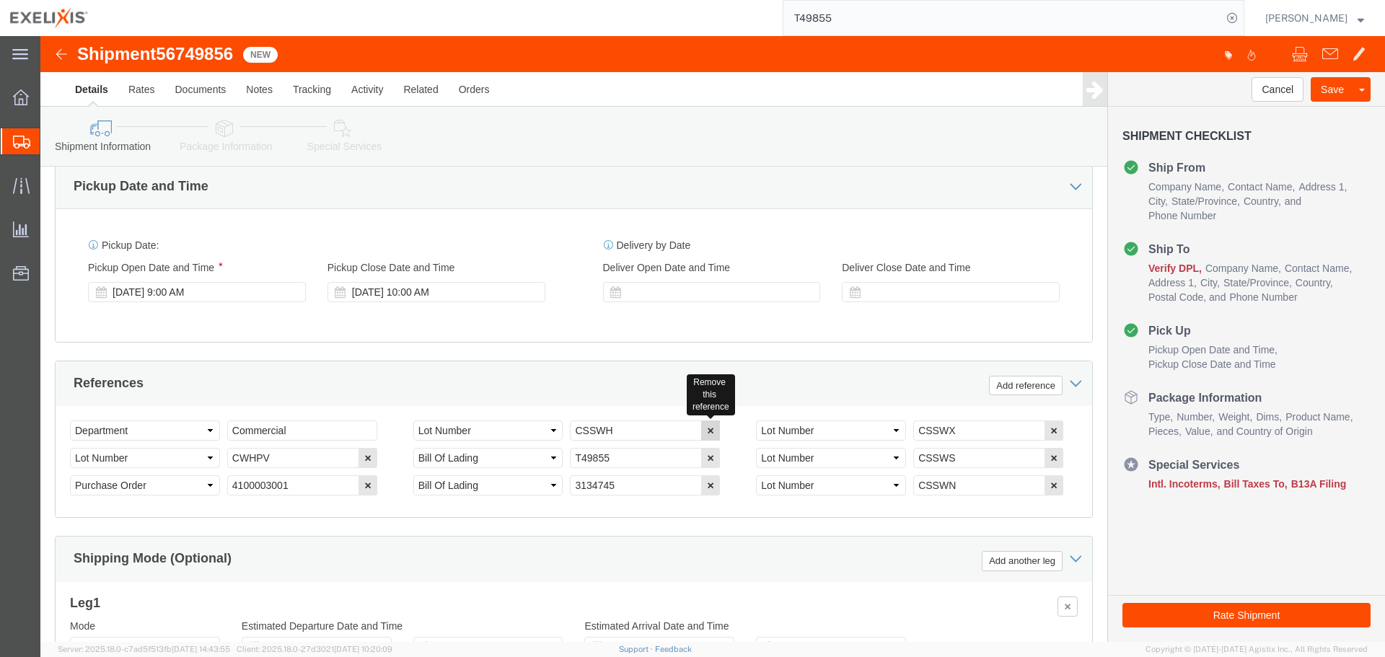
click icon "button"
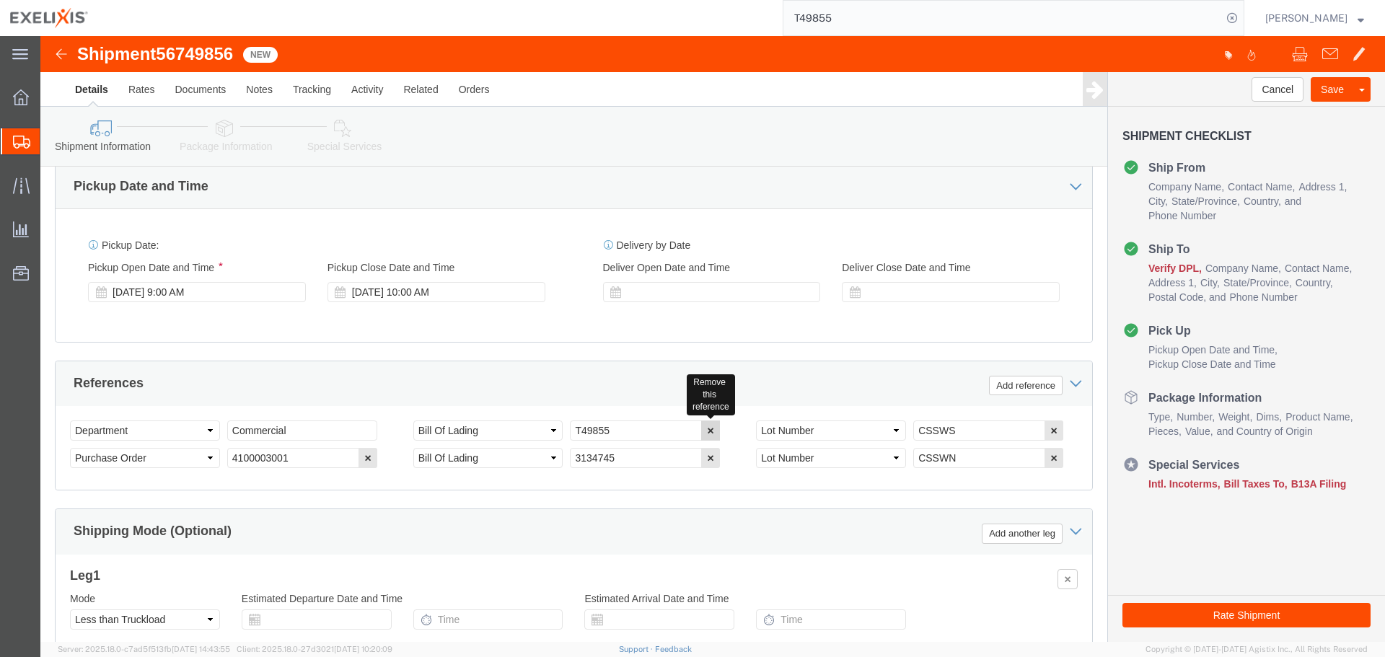
click icon "button"
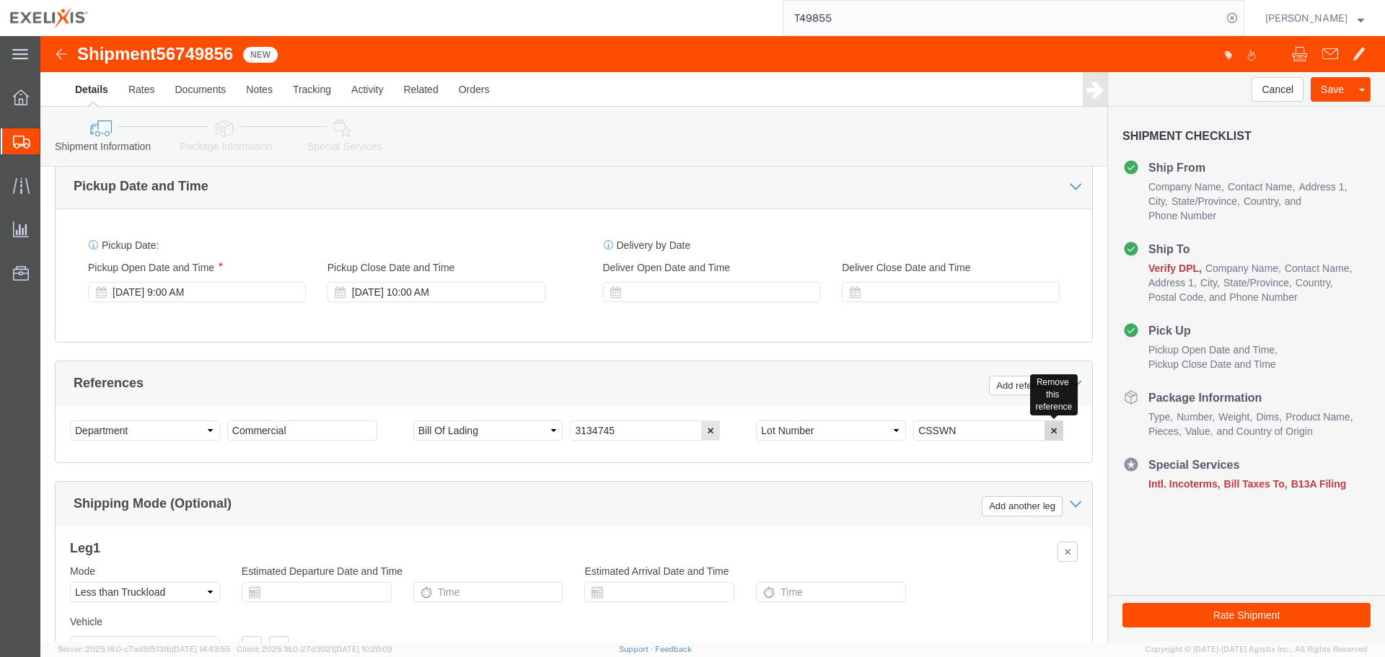
click button "button"
click button "Add reference"
click input "text"
click select "Select Account Type Activity ID Airline Appointment Number ASN Batch Request # …"
select select "LOT"
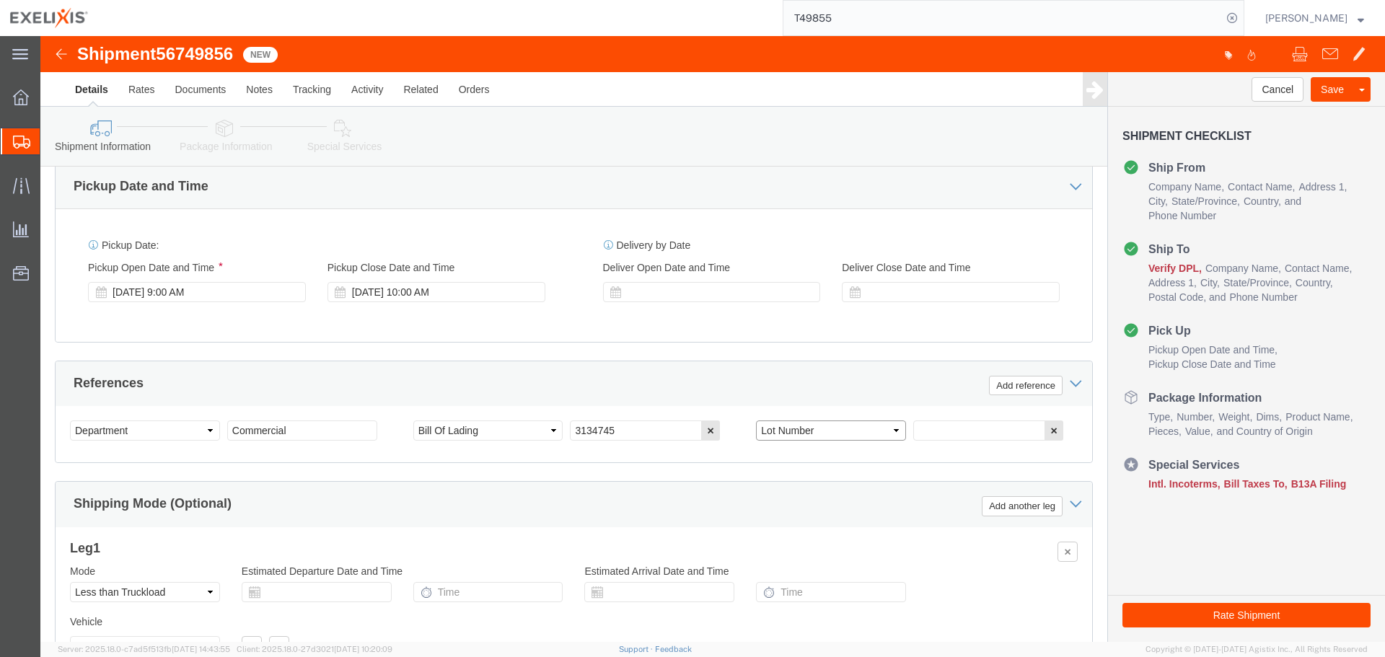
click select "Select Account Type Activity ID Airline Appointment Number ASN Batch Request # …"
click div "Select Account Type Activity ID Airline Appointment Number ASN Batch Request # …"
paste input "CWHPV"
type input "CWHPV"
click button "Add reference"
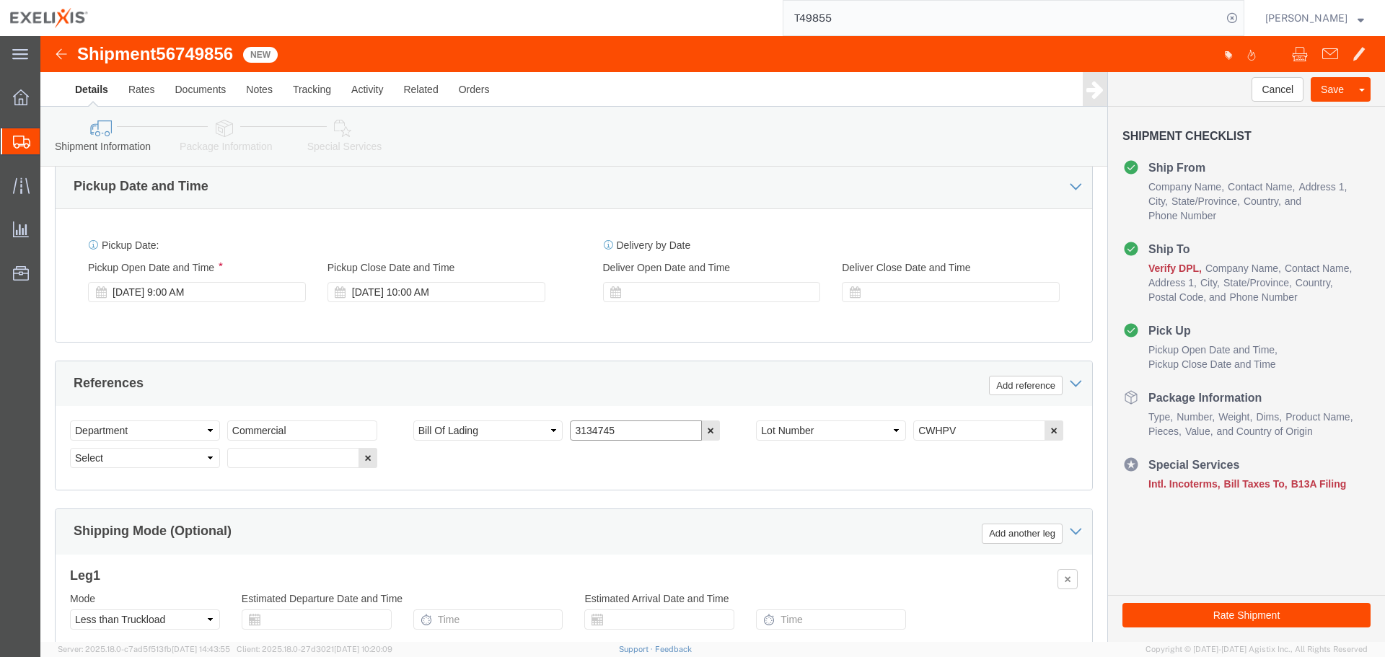
click input "3134745"
paste input "94508"
type input "394508"
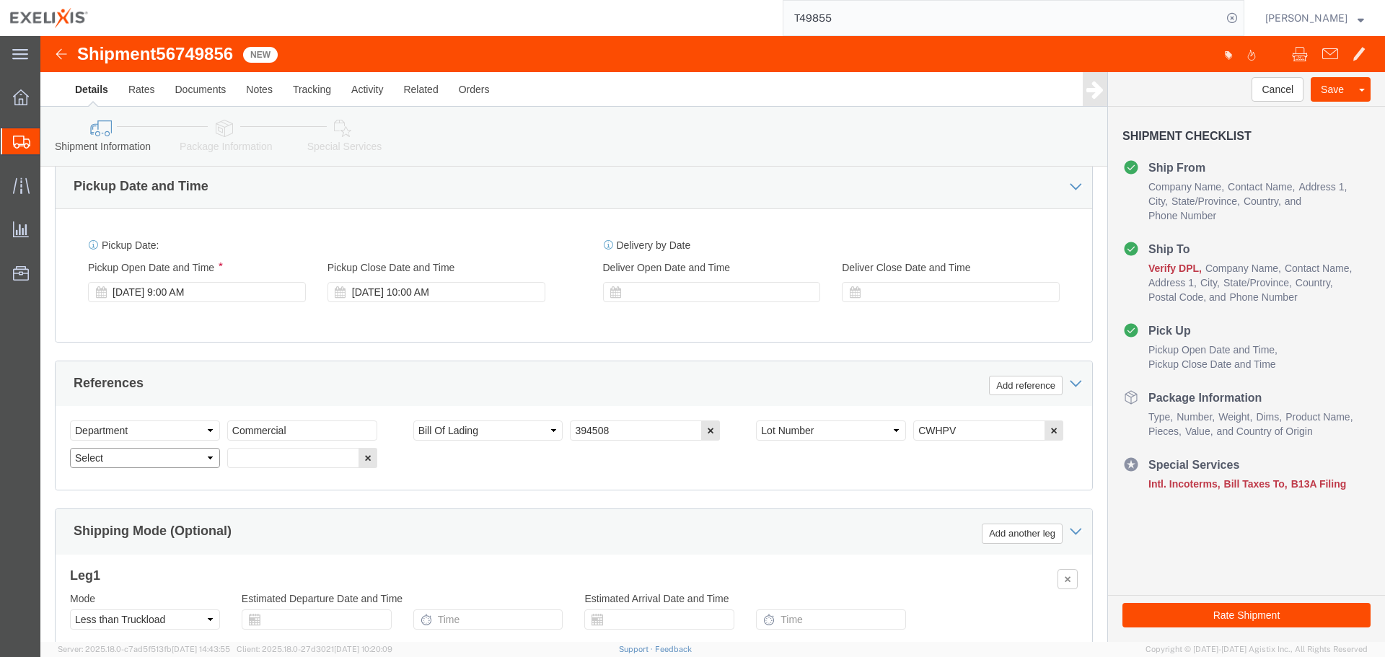
click select "Select Account Type Activity ID Airline Appointment Number ASN Batch Request # …"
select select "PURCHORD"
click select "Select Account Type Activity ID Airline Appointment Number ASN Batch Request # …"
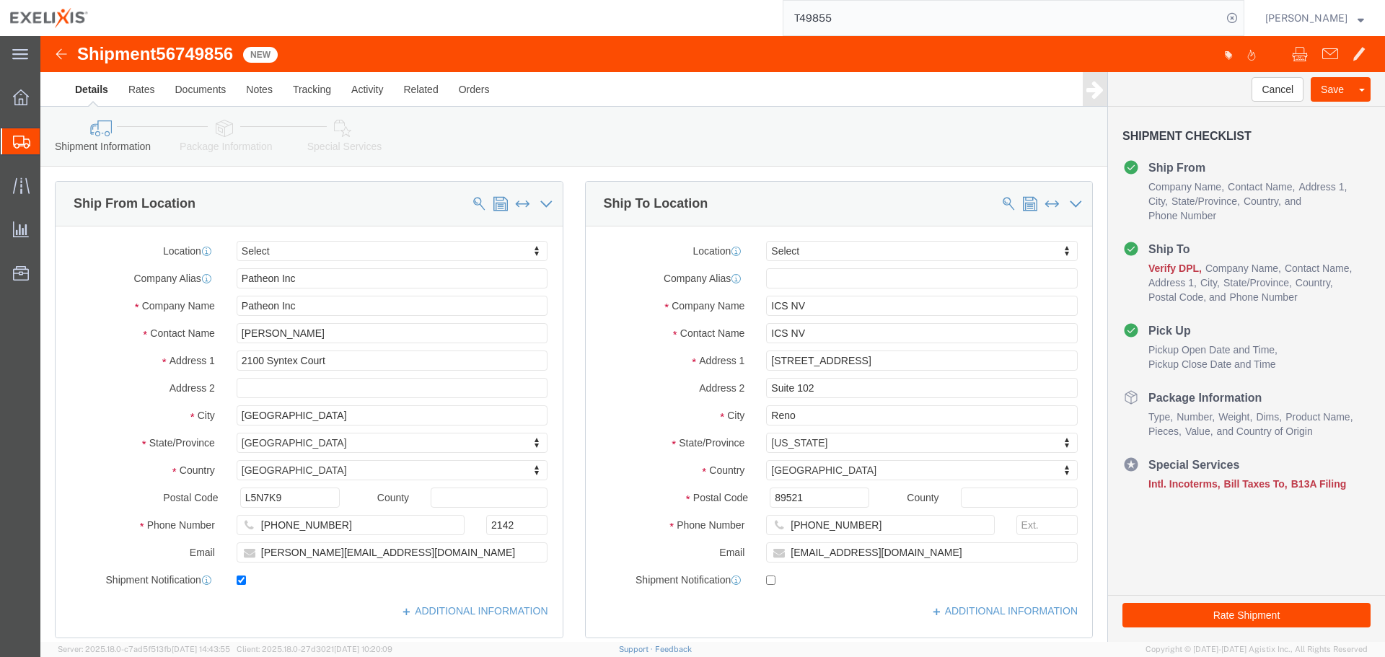
type input "4100003001"
click input "ICS NV"
type input "ICS NV c/o Exelixis Inc."
drag, startPoint x: 779, startPoint y: 291, endPoint x: 656, endPoint y: 300, distance: 123.7
click div "Contact Name ICS NV"
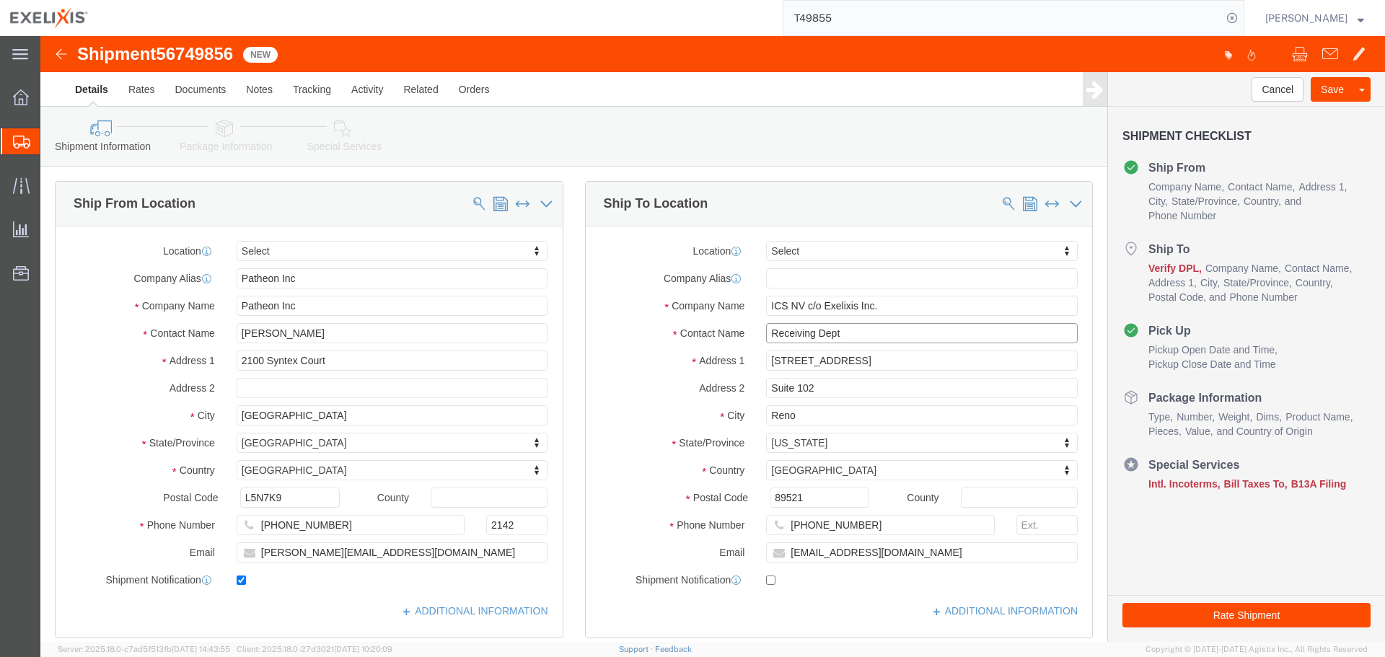
type input "Receiving Dept"
click div "Shipment Information Package Information Special Services Loading Routing"
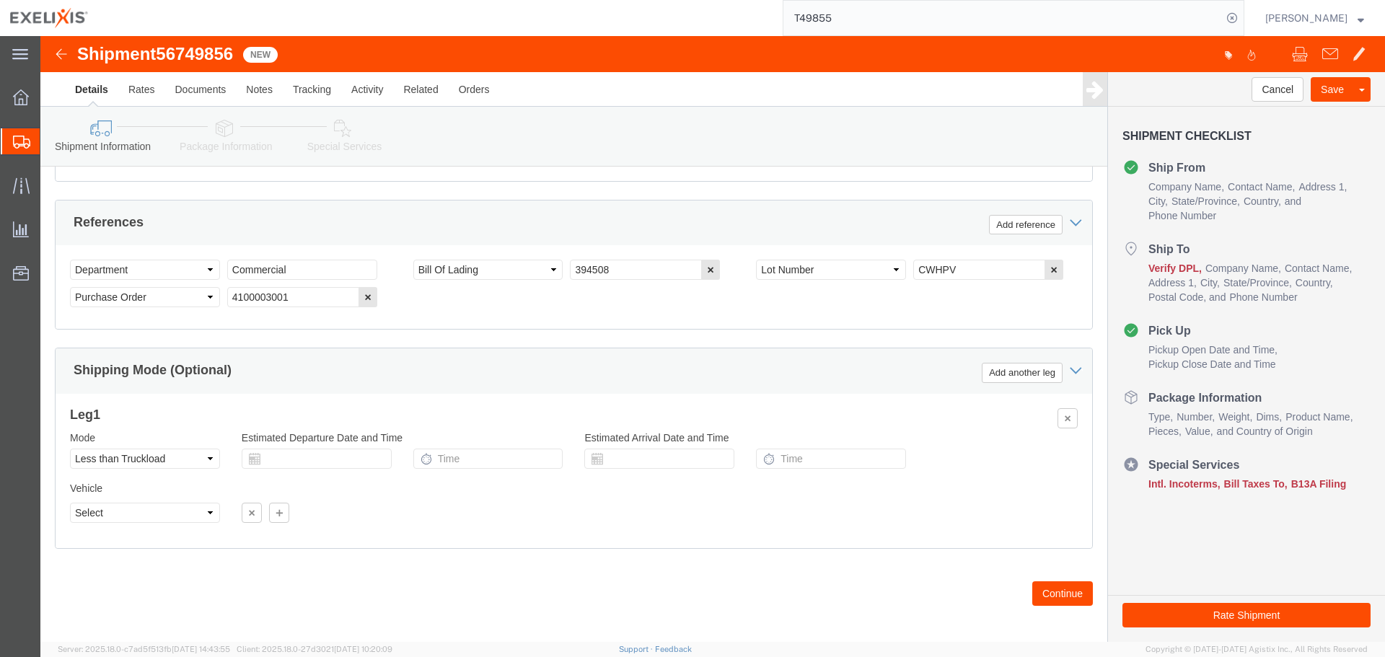
scroll to position [890, 0]
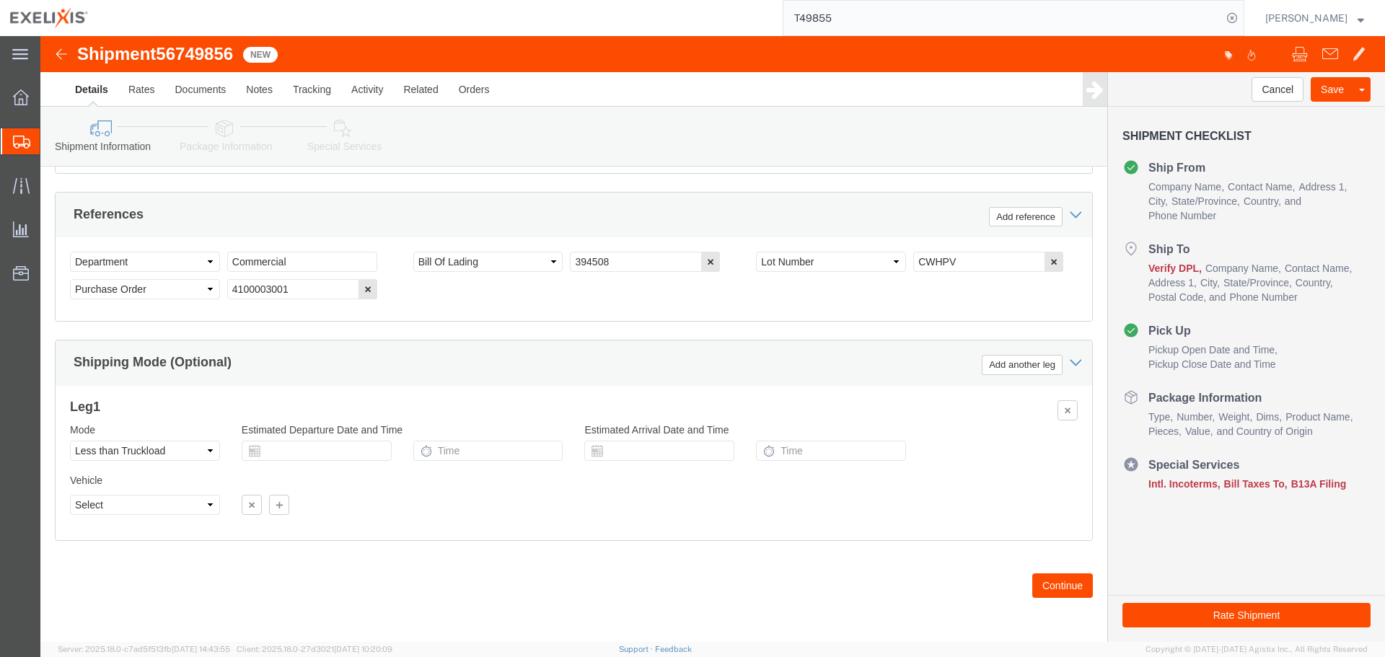
drag, startPoint x: 1032, startPoint y: 548, endPoint x: 953, endPoint y: 519, distance: 84.4
click button "Continue"
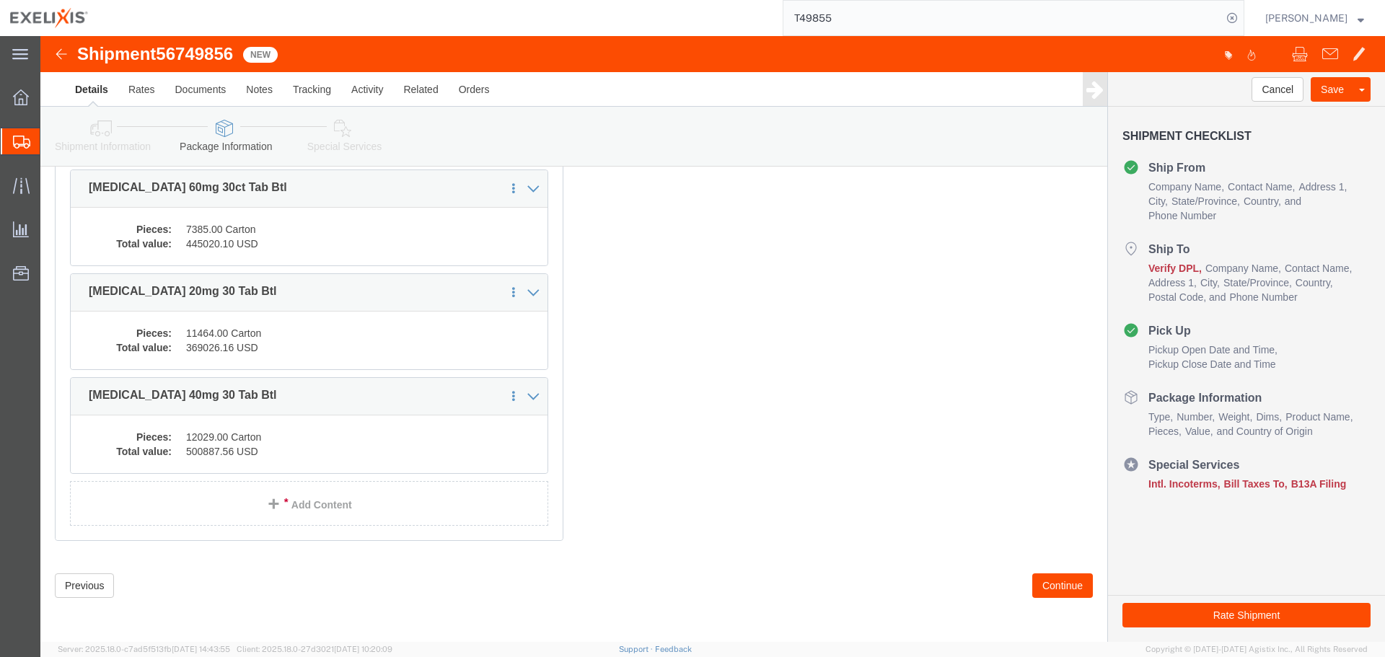
scroll to position [488, 0]
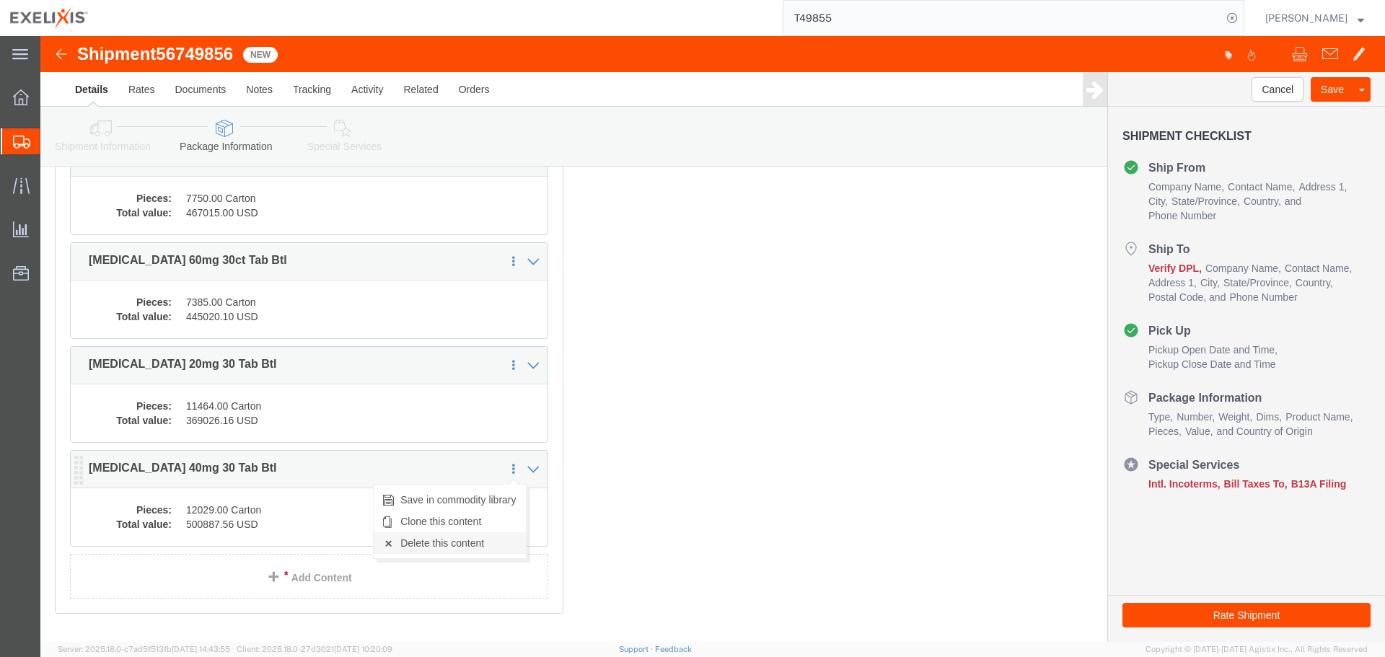
click link "Delete this content"
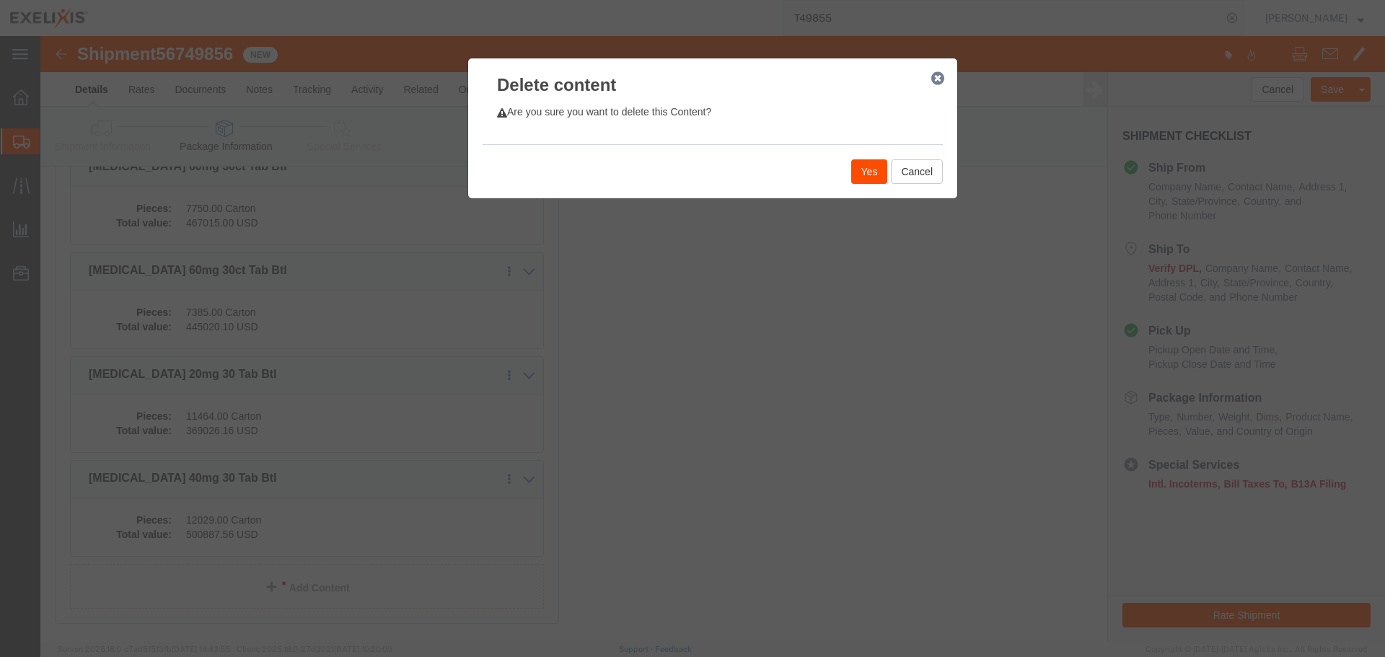
click button "Yes"
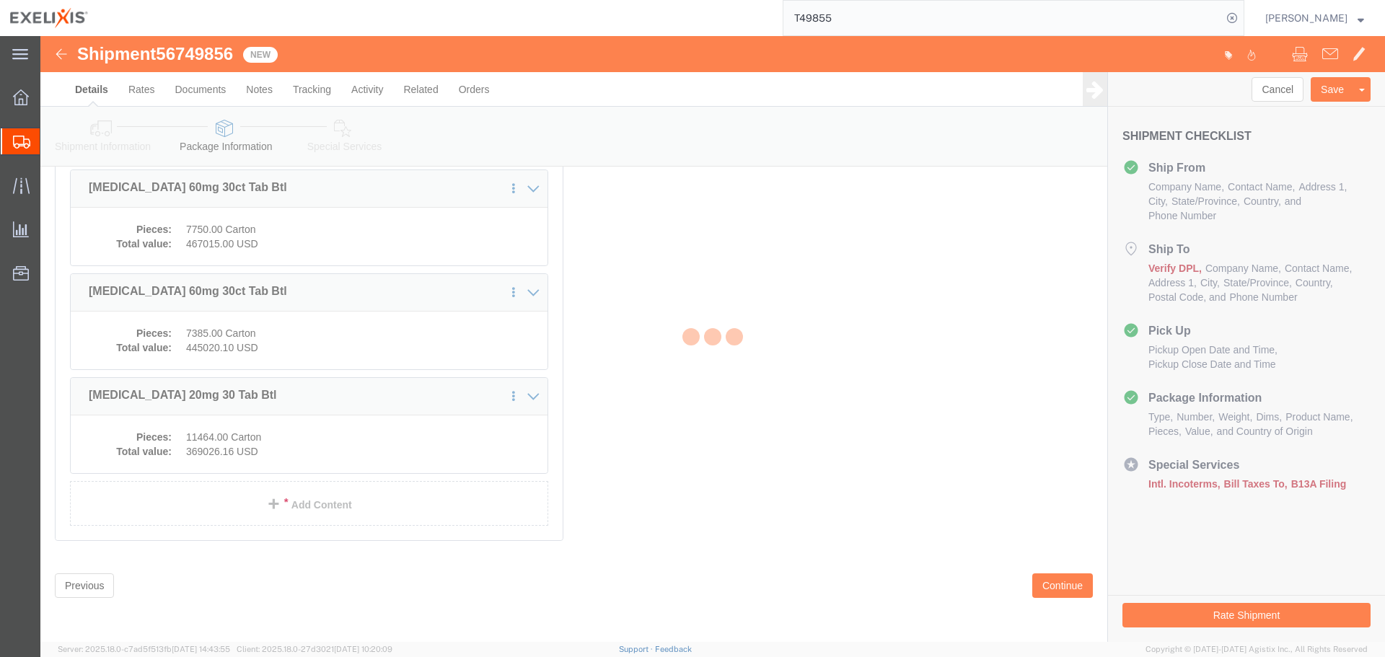
scroll to position [384, 0]
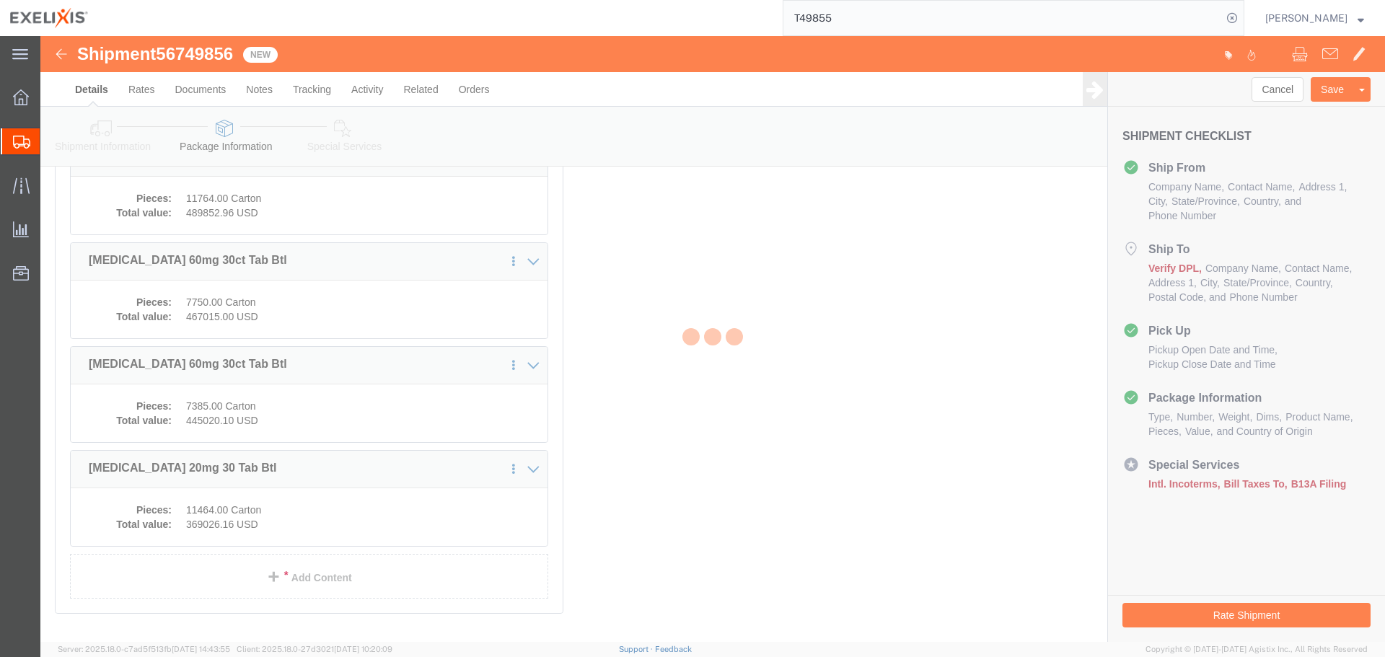
select select "PSNS"
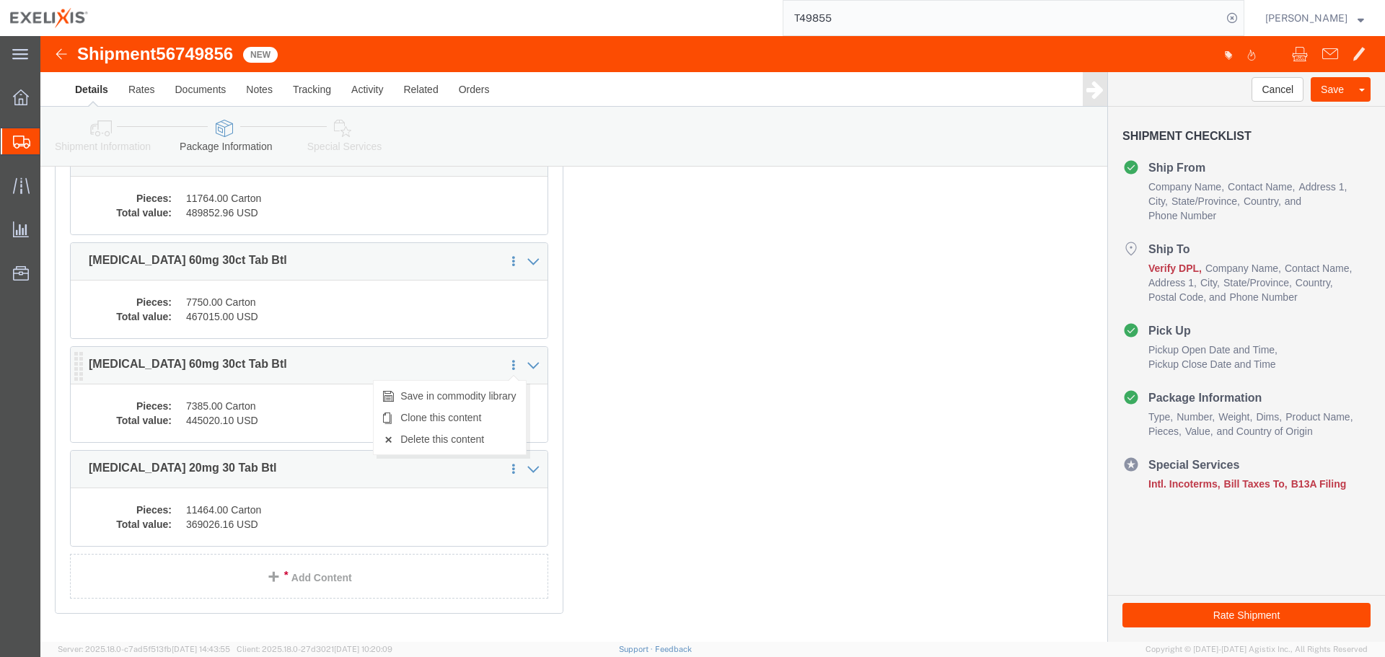
click icon
click link "Delete this content"
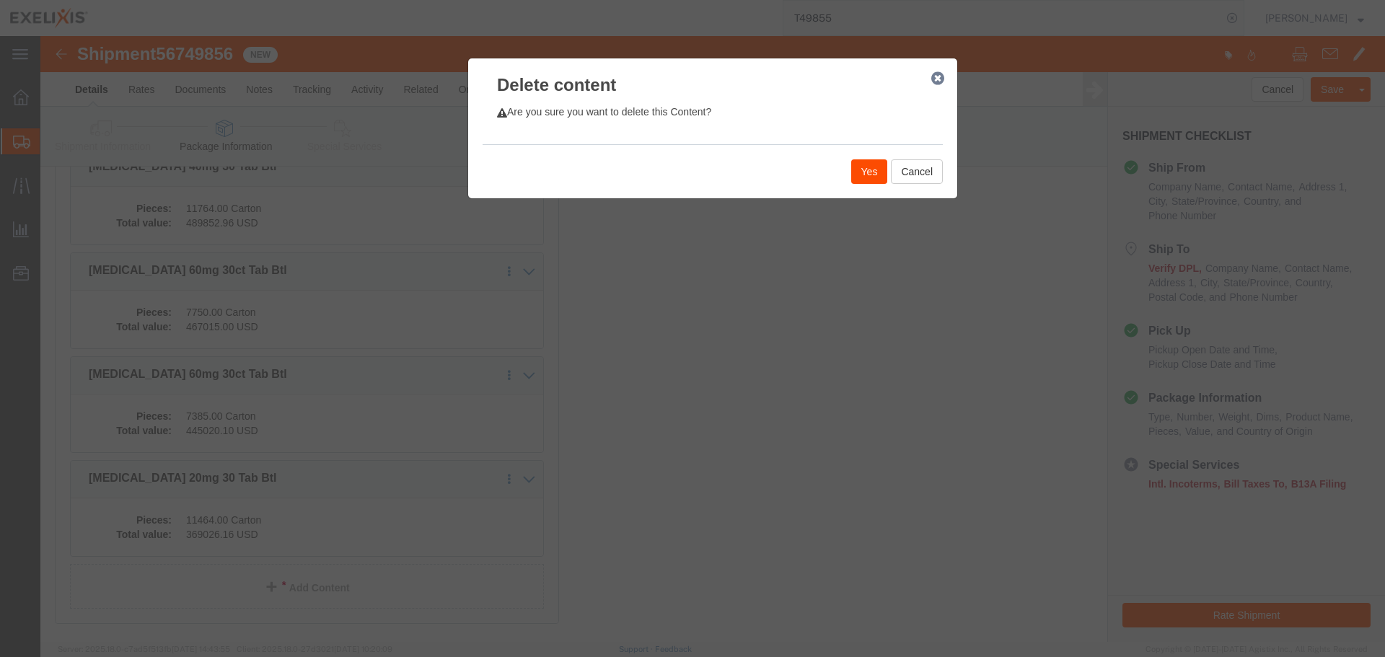
click button "Yes"
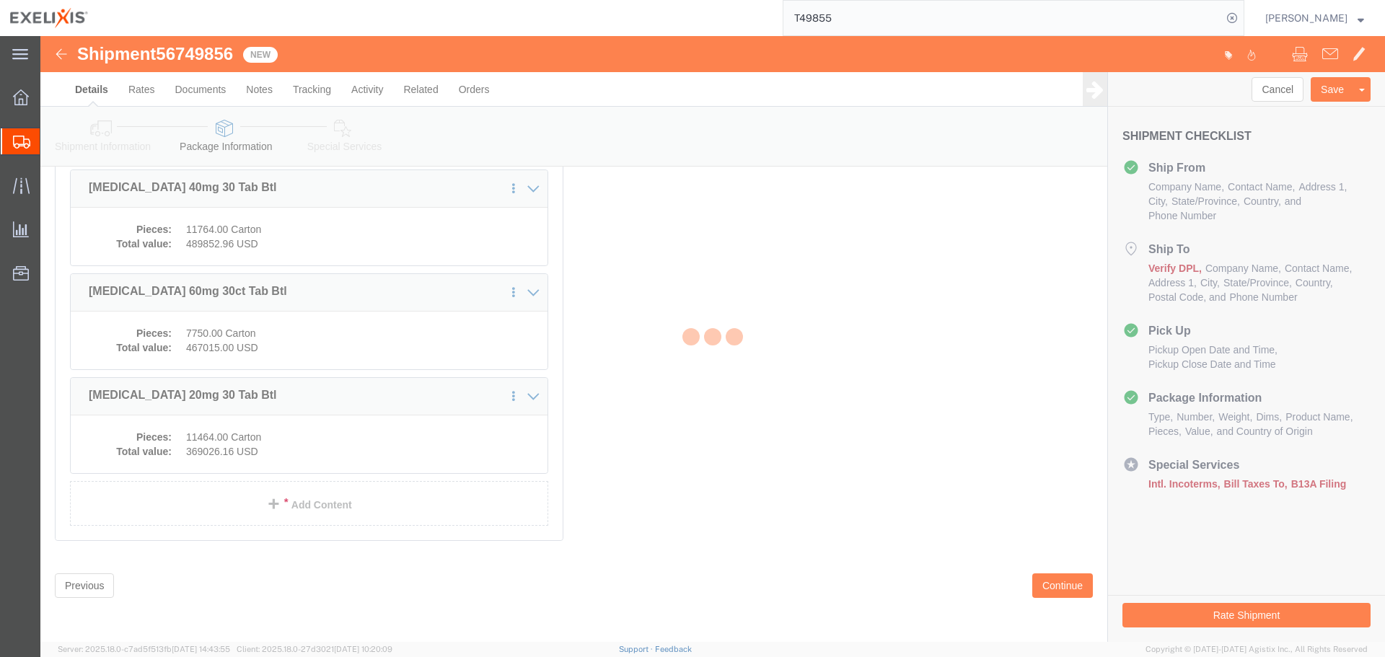
scroll to position [280, 0]
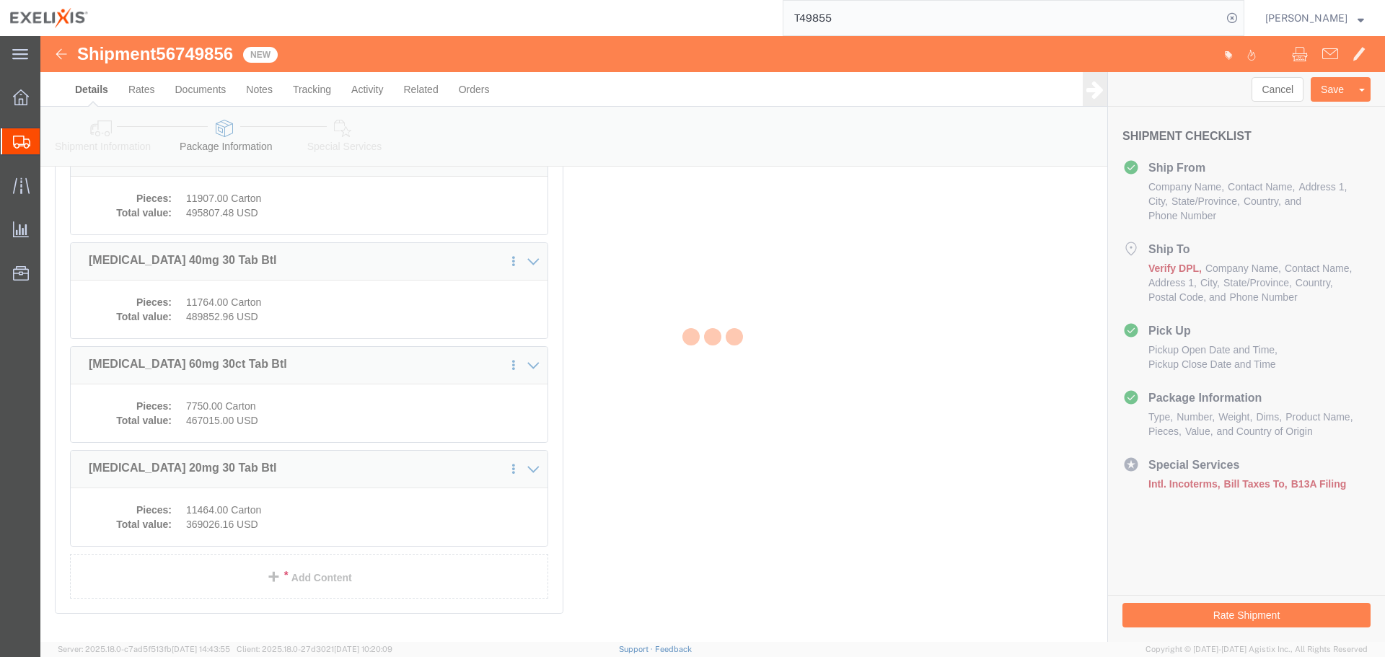
select select "PSNS"
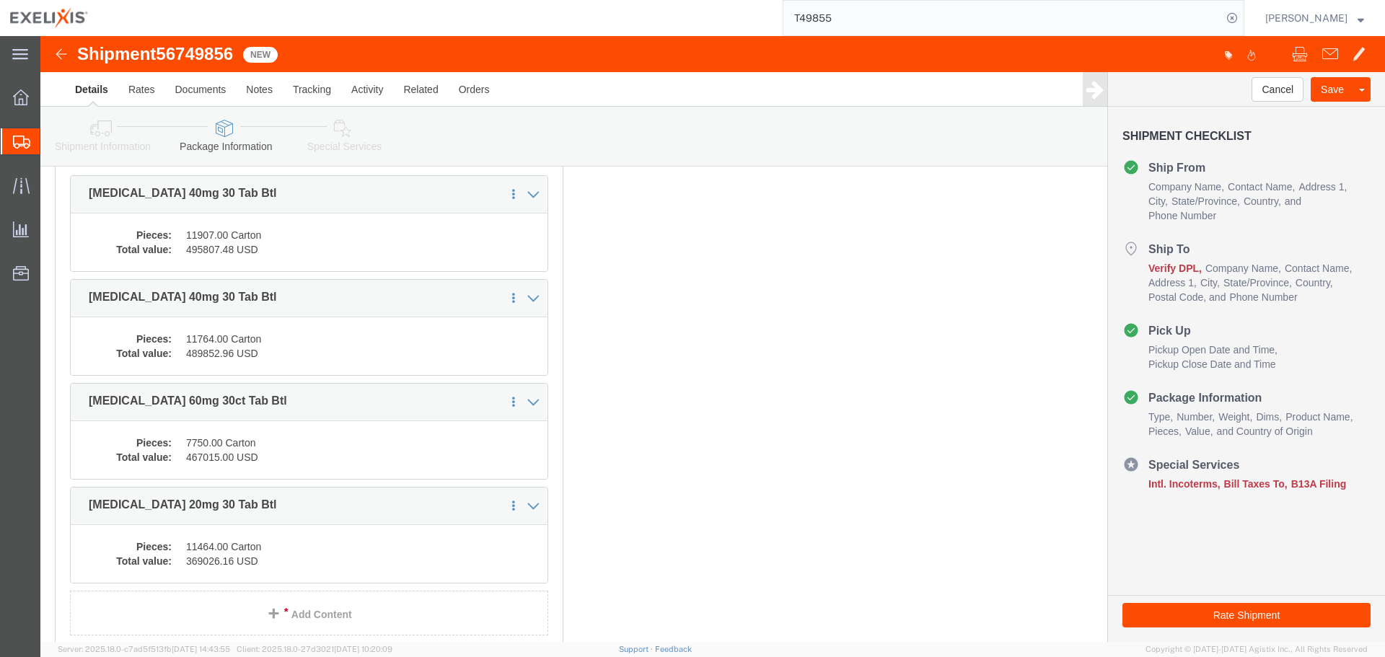
scroll to position [208, 0]
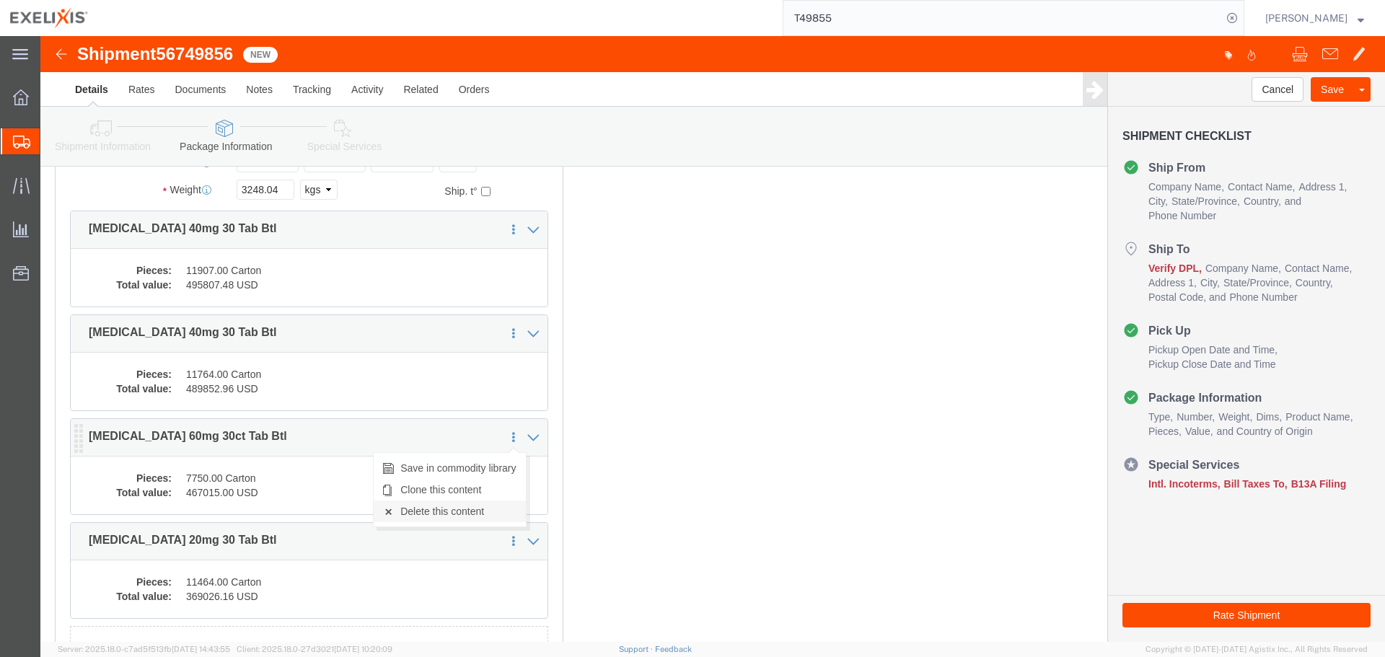
click link "Delete this content"
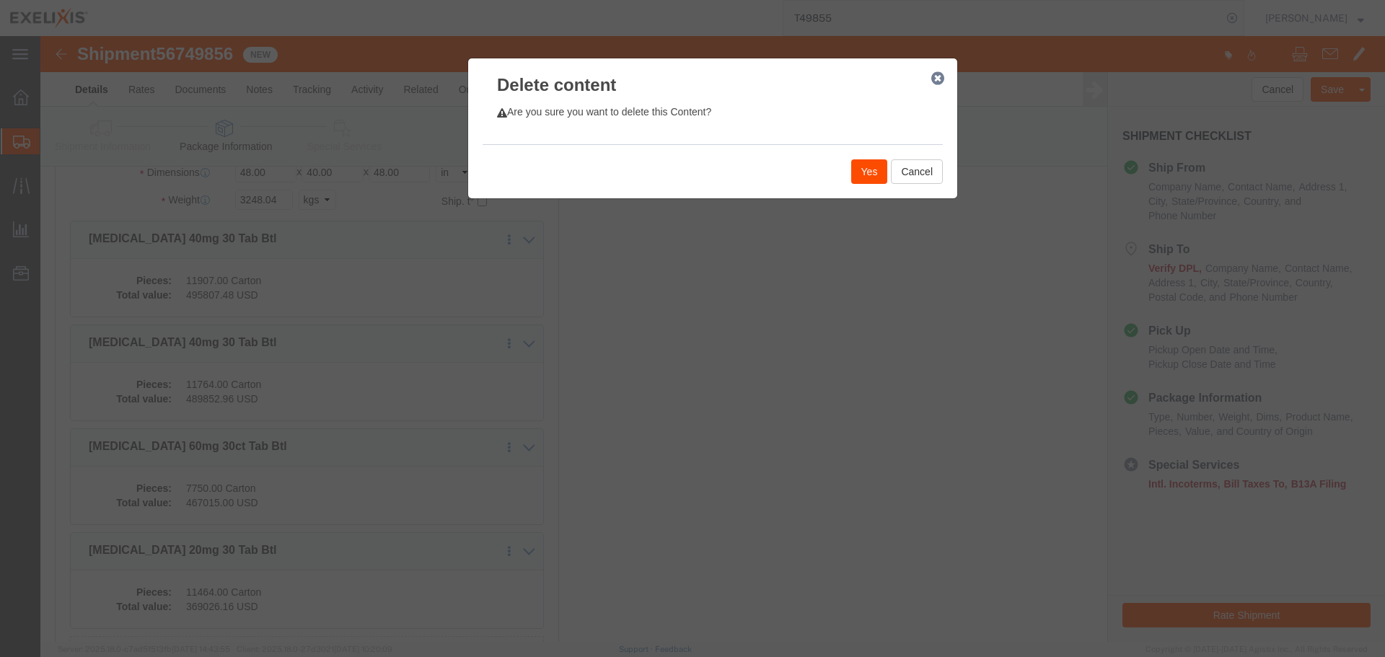
click button "Yes"
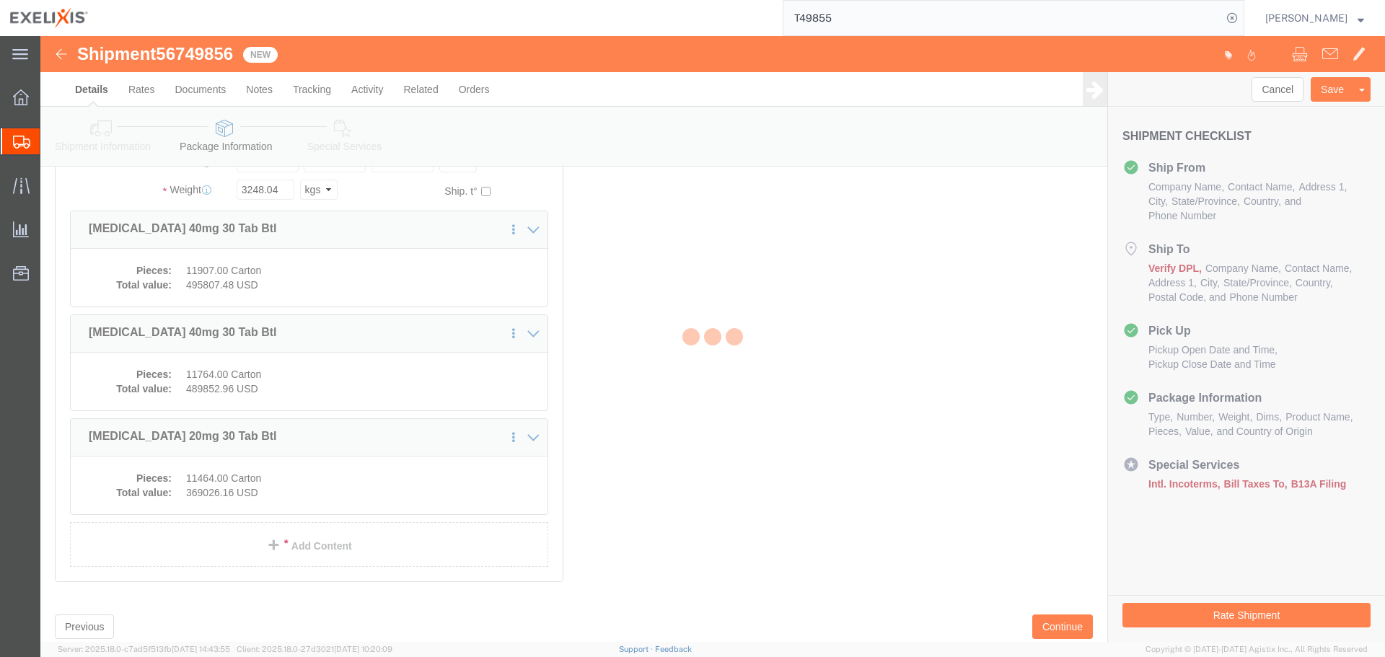
scroll to position [176, 0]
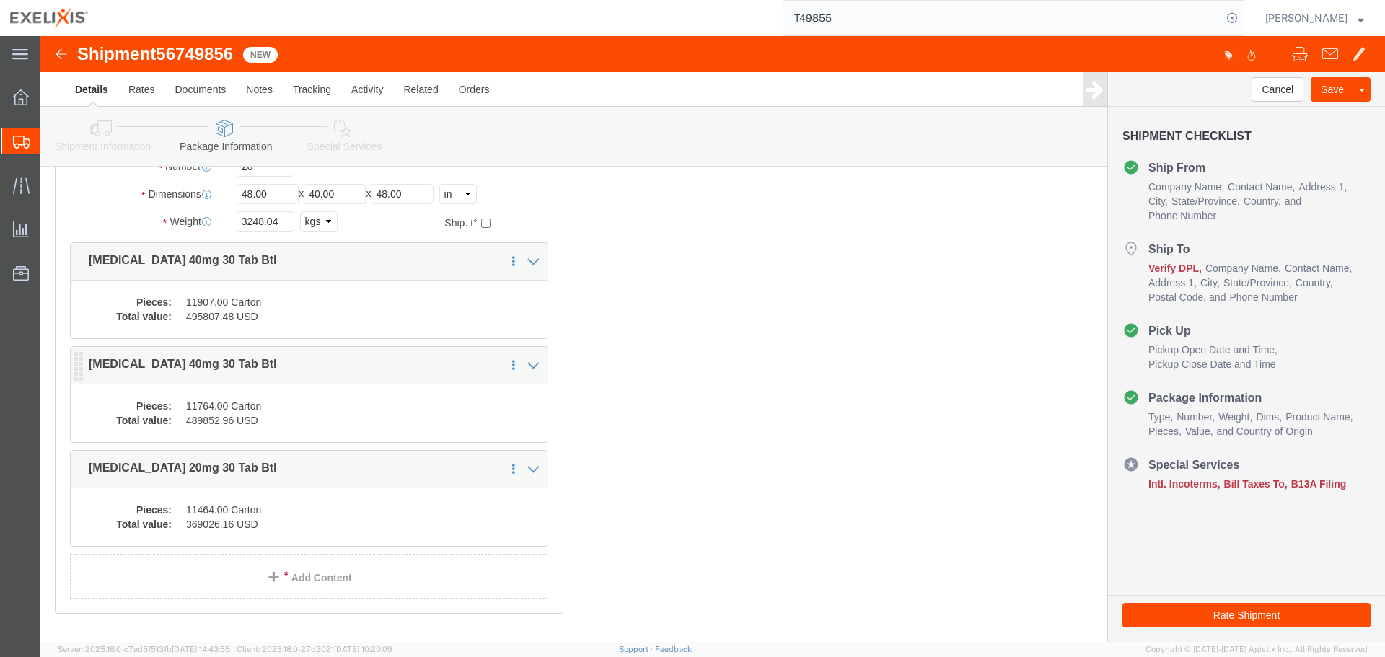
select select "PSNS"
click icon
click link "Delete this content"
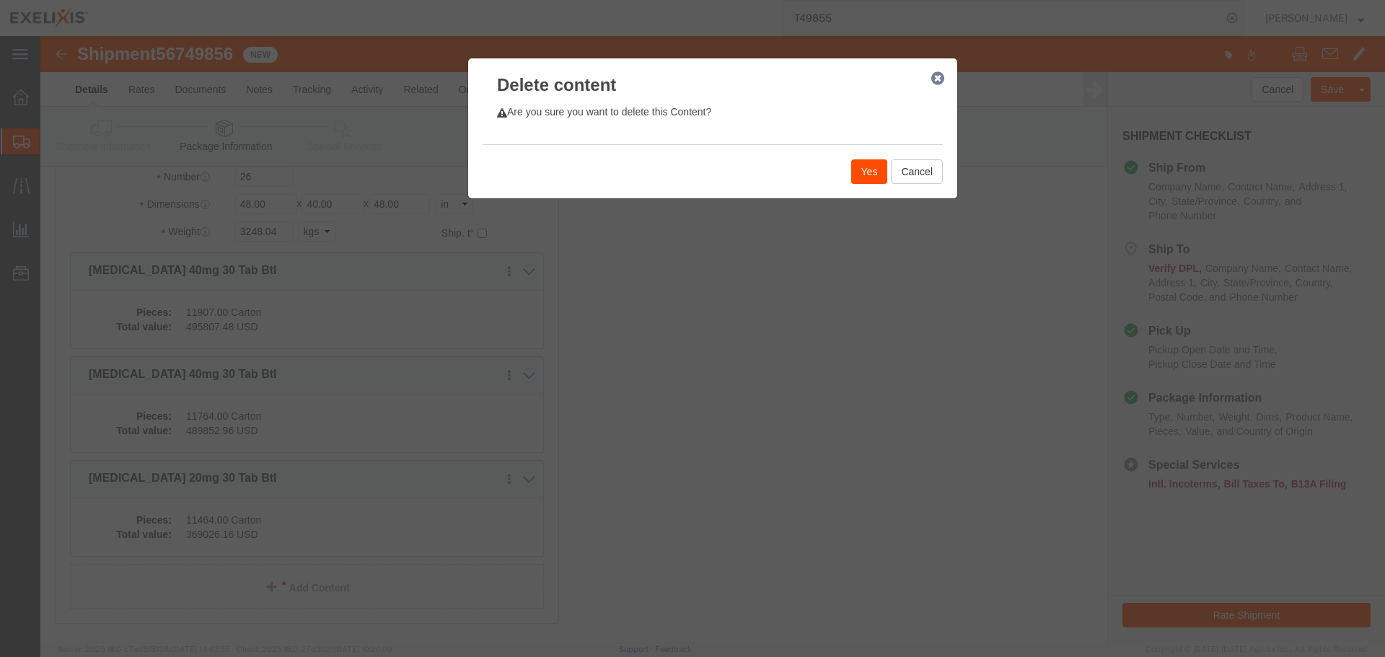
click button "Yes"
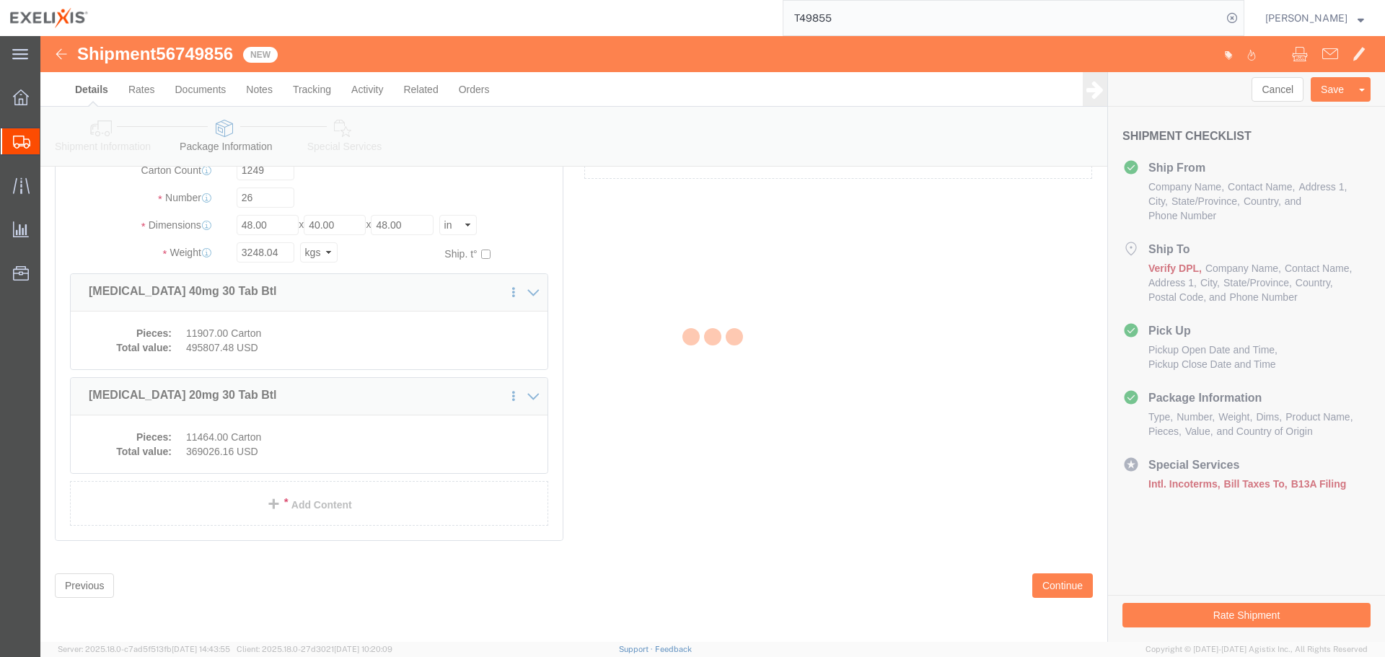
scroll to position [72, 0]
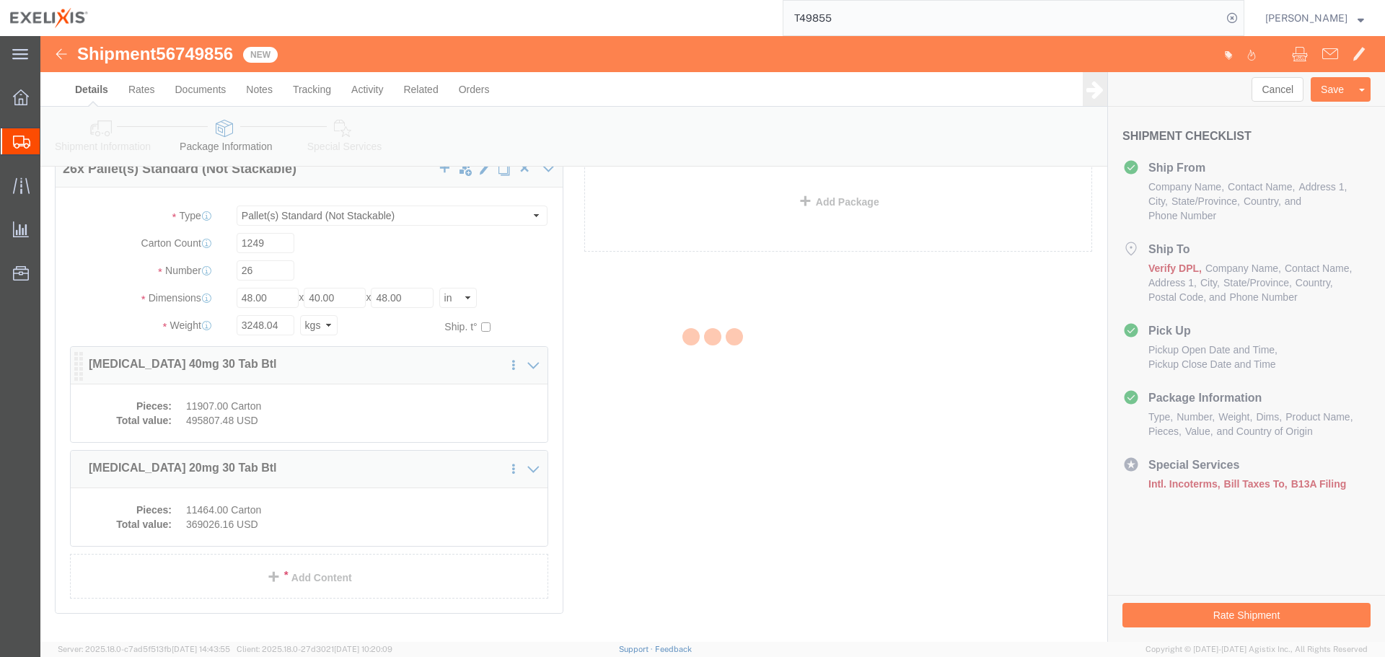
select select "PSNS"
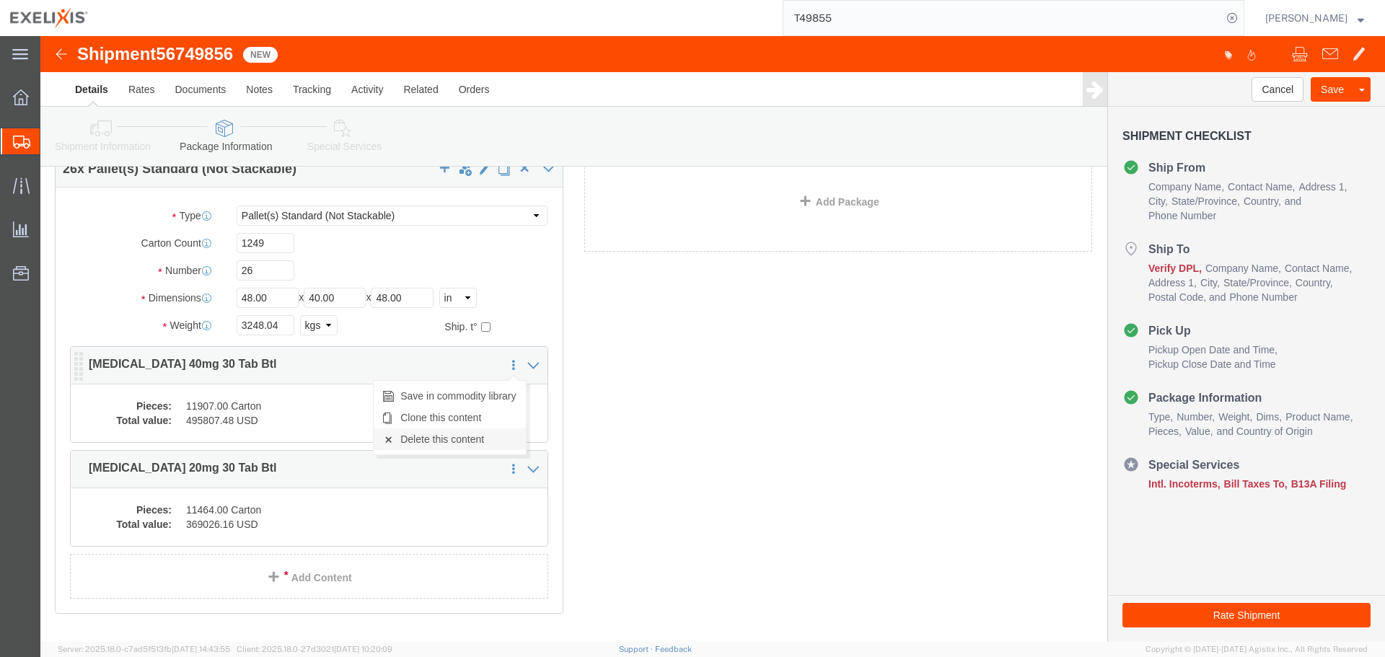
click link "Delete this content"
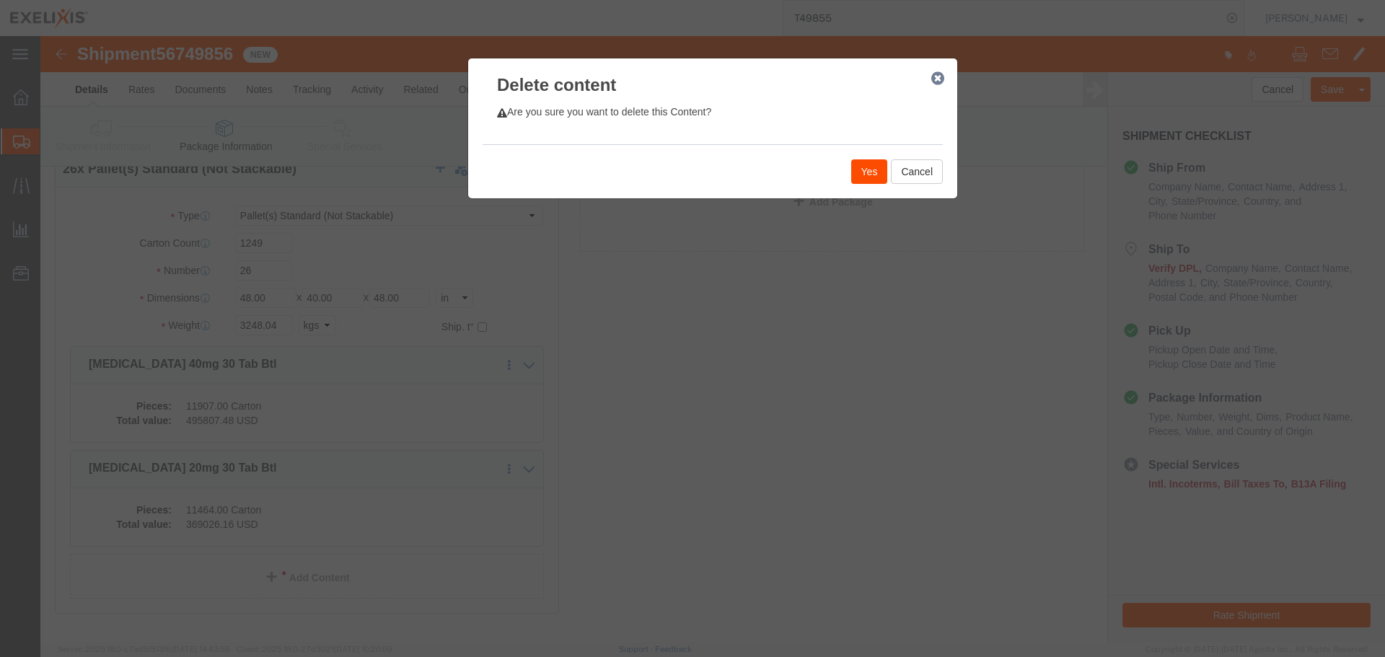
click button "Yes"
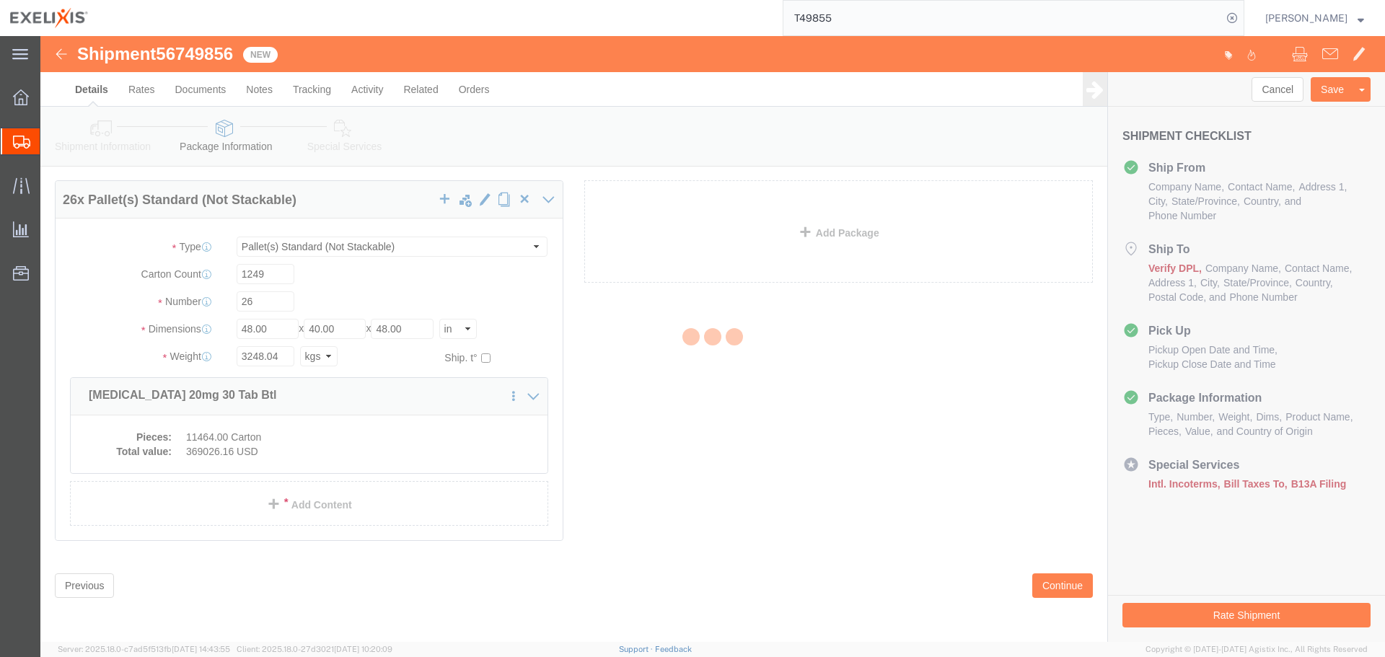
scroll to position [0, 0]
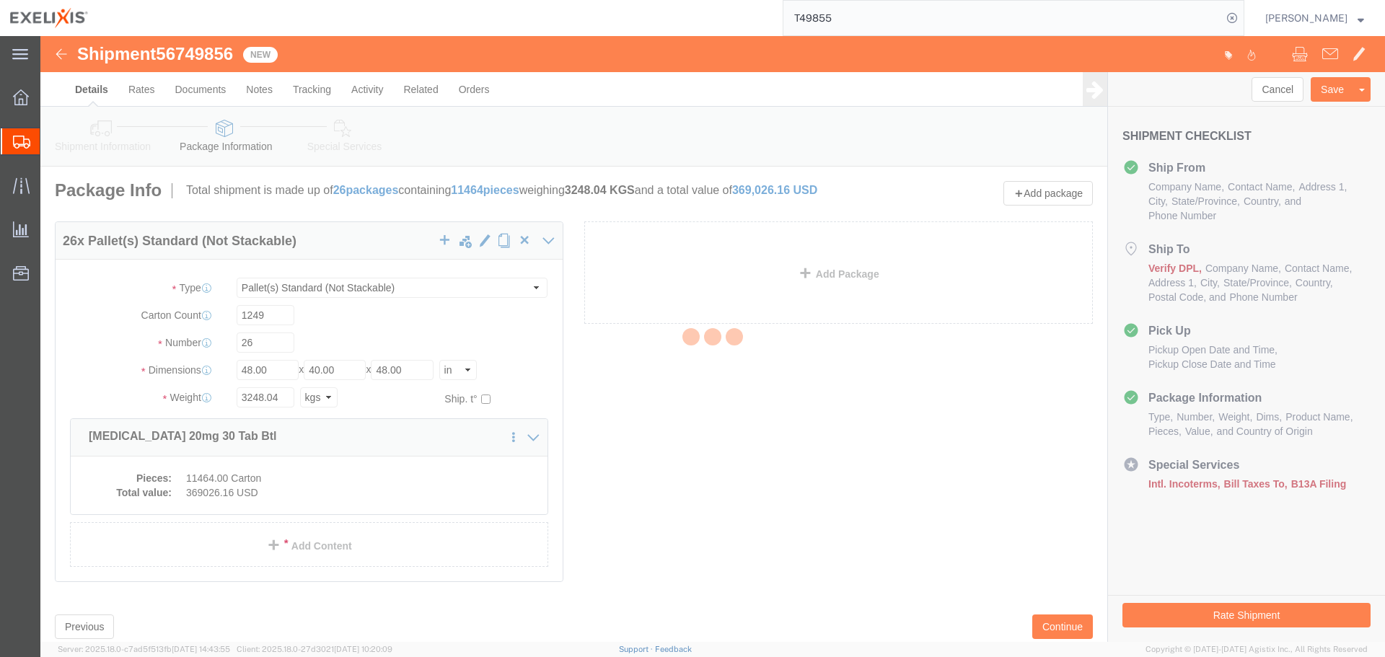
select select "PSNS"
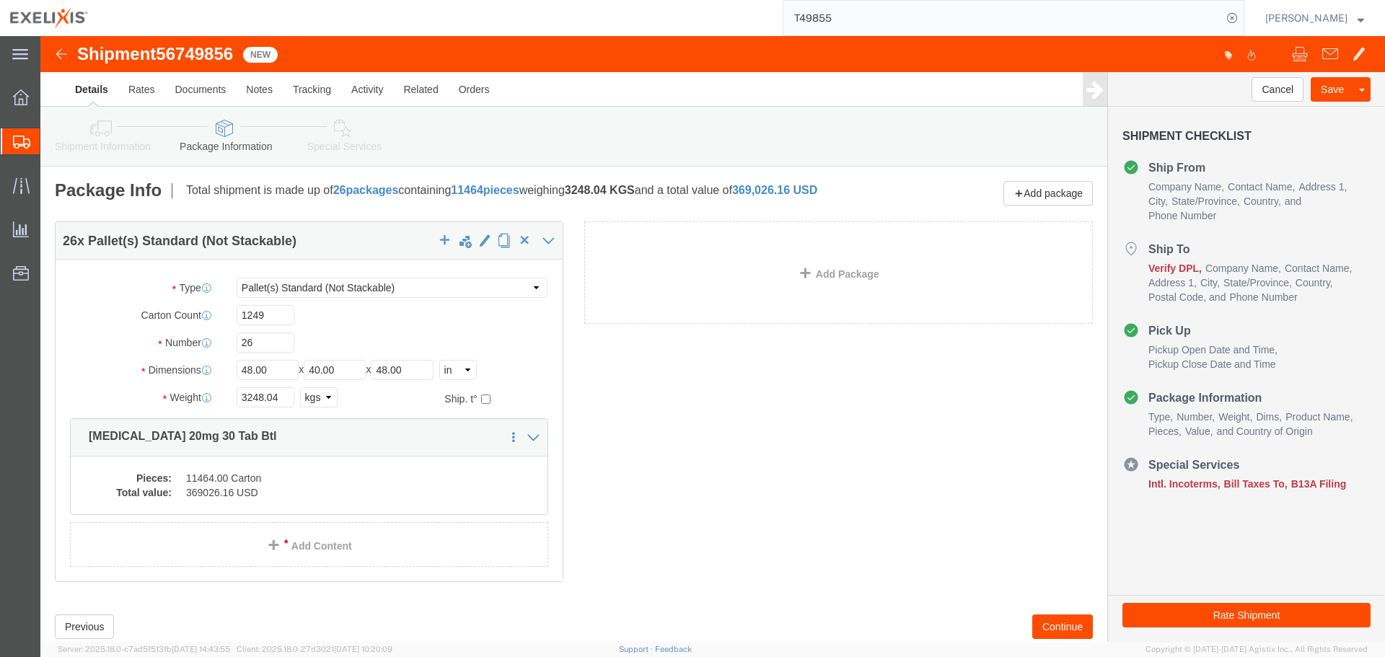
click span "56749856"
copy span "56749856"
click div "26 x Pallet(s) Standard (Not Stackable) Package Type Select BCK Boxes BIOSYSTEM…"
click at [905, 22] on input "T49855" at bounding box center [1002, 18] width 439 height 35
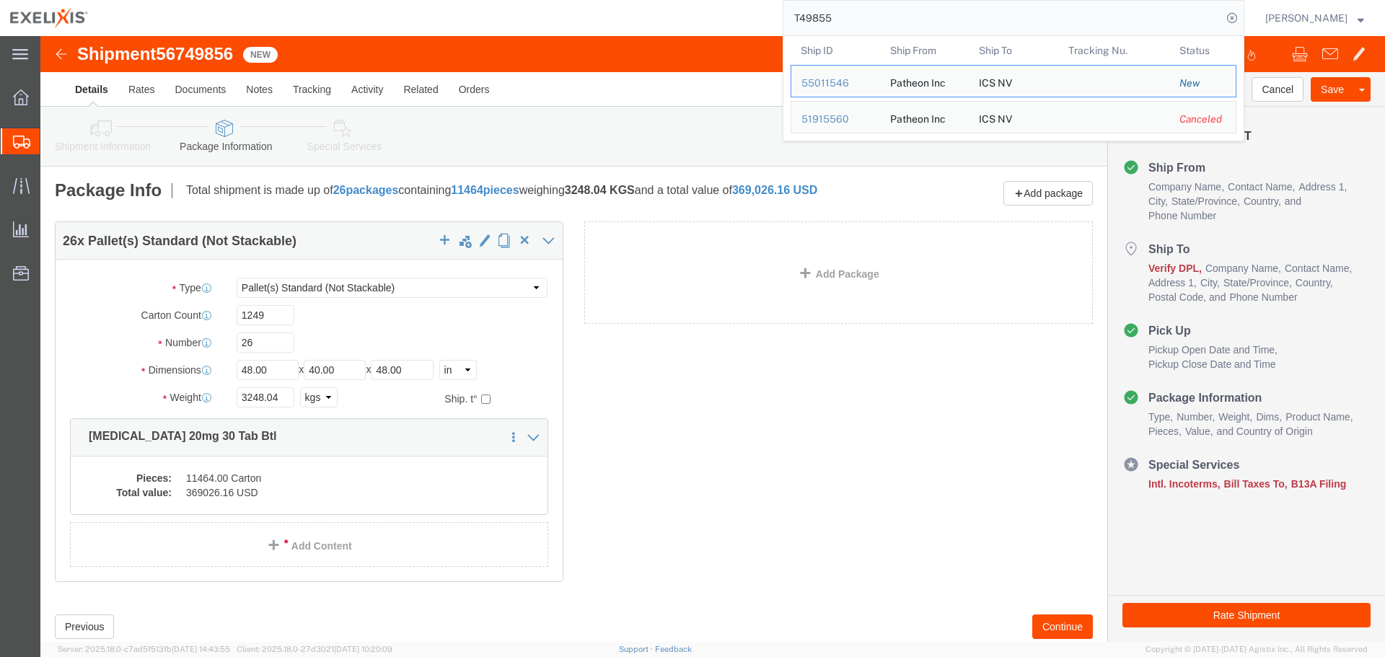
click at [905, 22] on input "T49855" at bounding box center [1002, 18] width 439 height 35
paste input "S1083911"
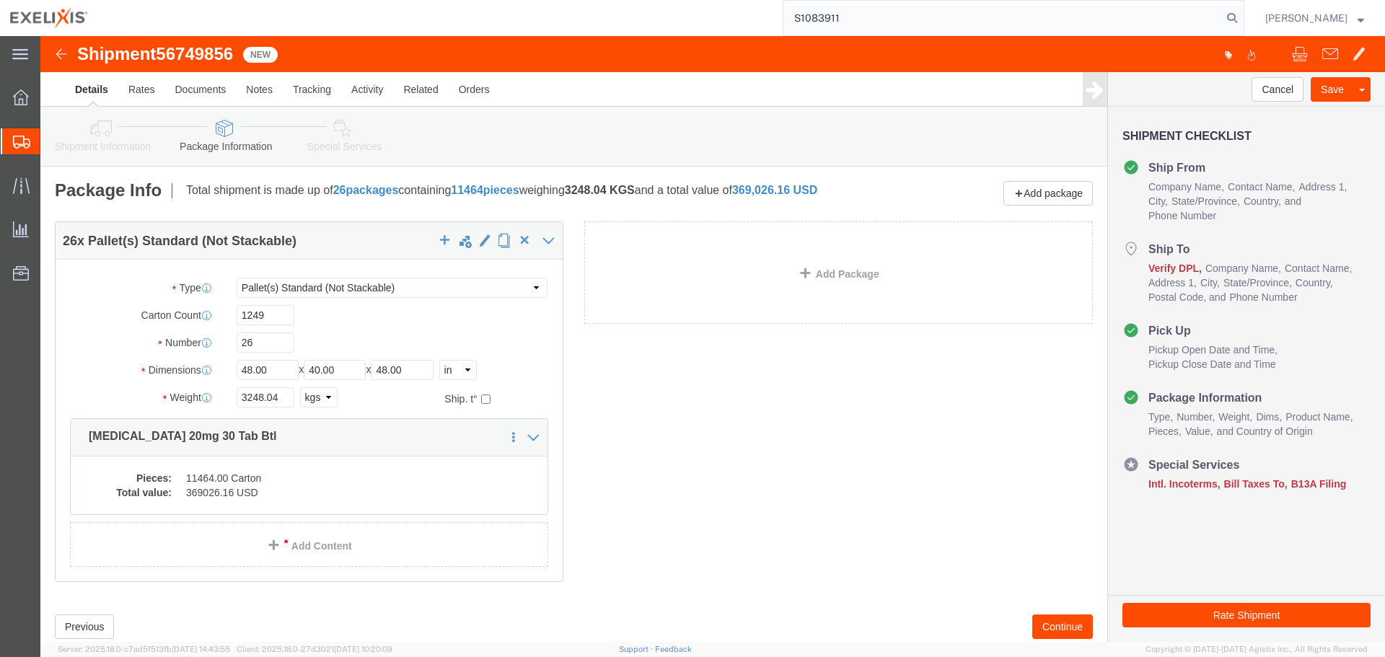
type input "S1083911"
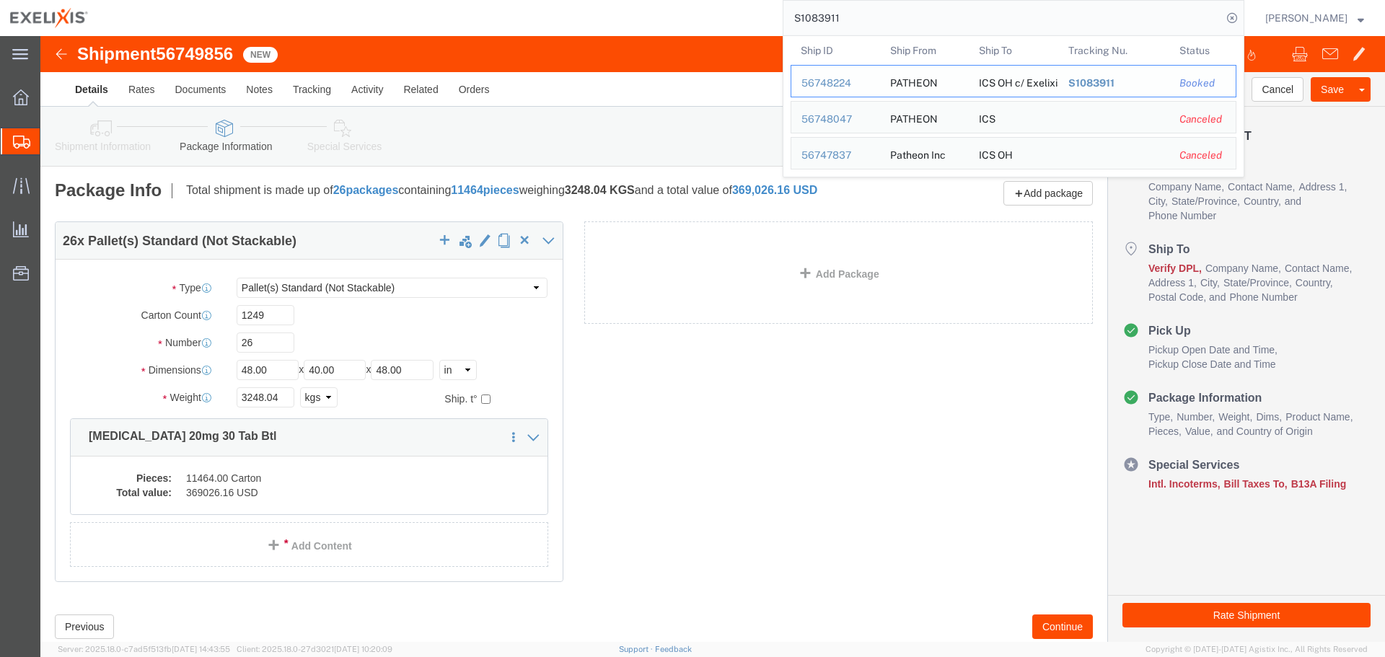
click at [856, 81] on div "56748224" at bounding box center [836, 83] width 69 height 15
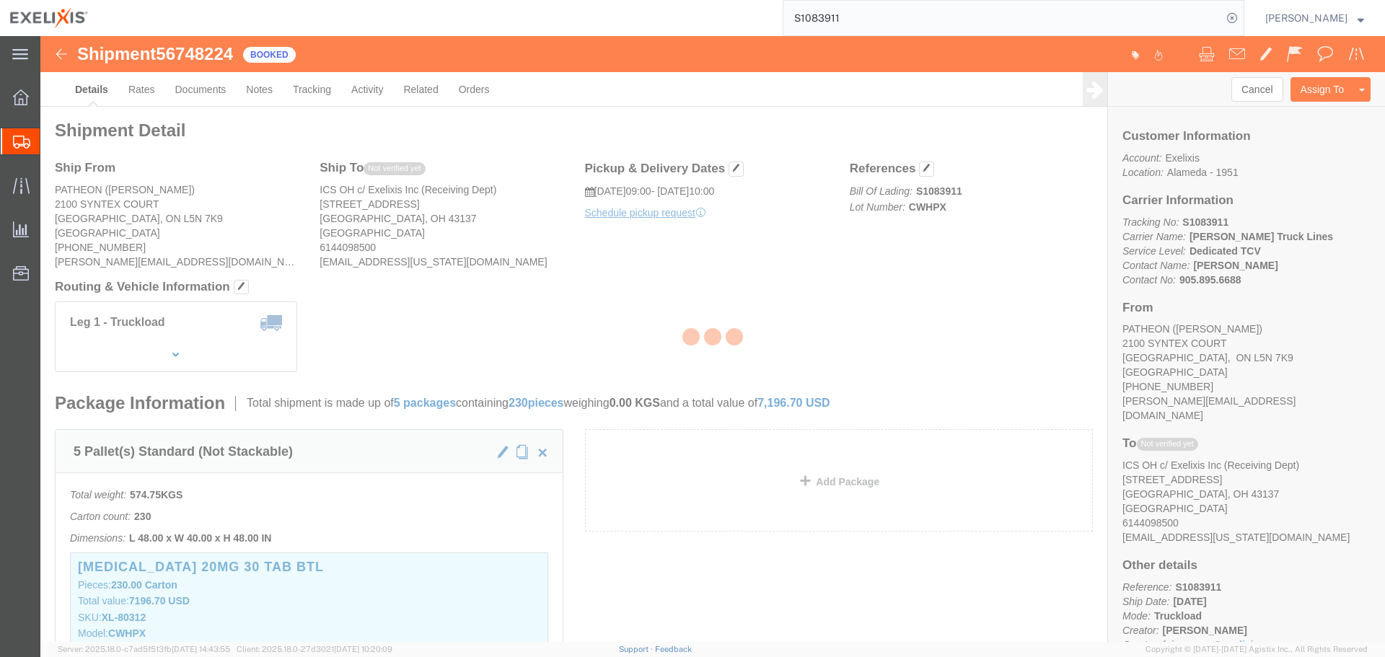
click at [625, 322] on div at bounding box center [712, 339] width 1345 height 606
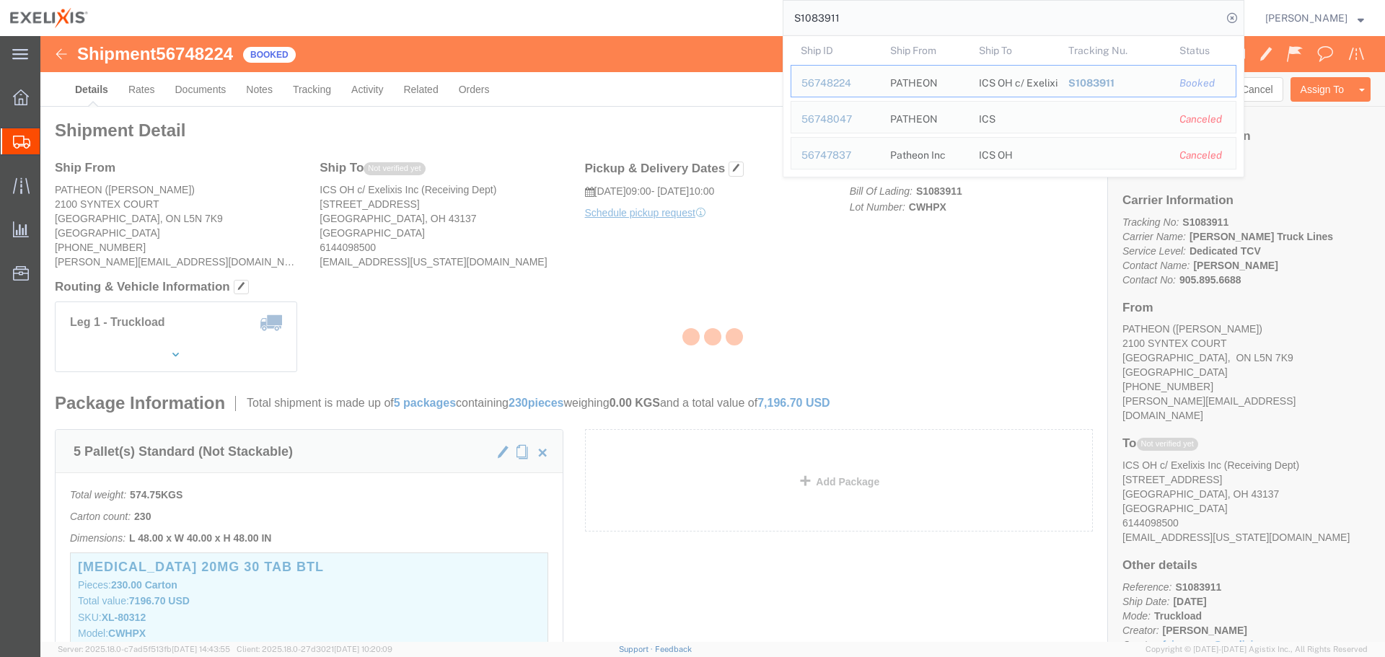
click at [828, 17] on input "S1083911" at bounding box center [1002, 18] width 439 height 35
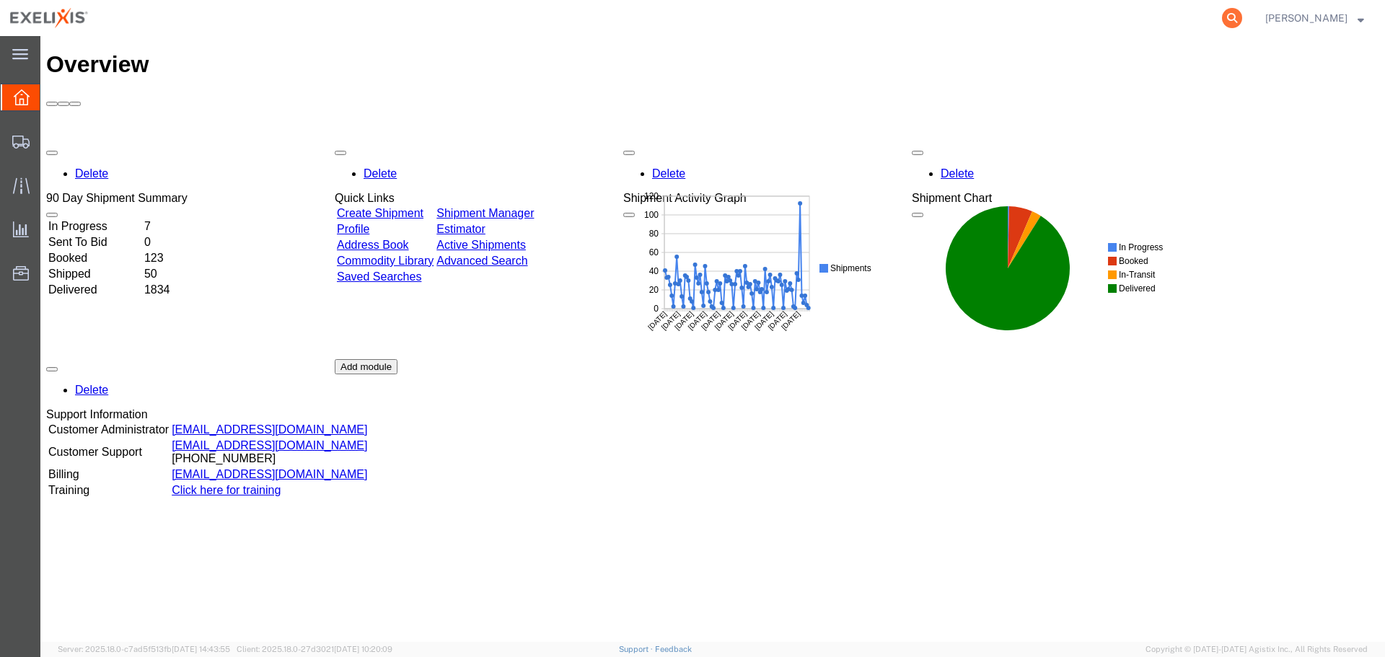
click at [1241, 19] on icon at bounding box center [1232, 18] width 20 height 20
paste input "S1083911"
type input "S1083911"
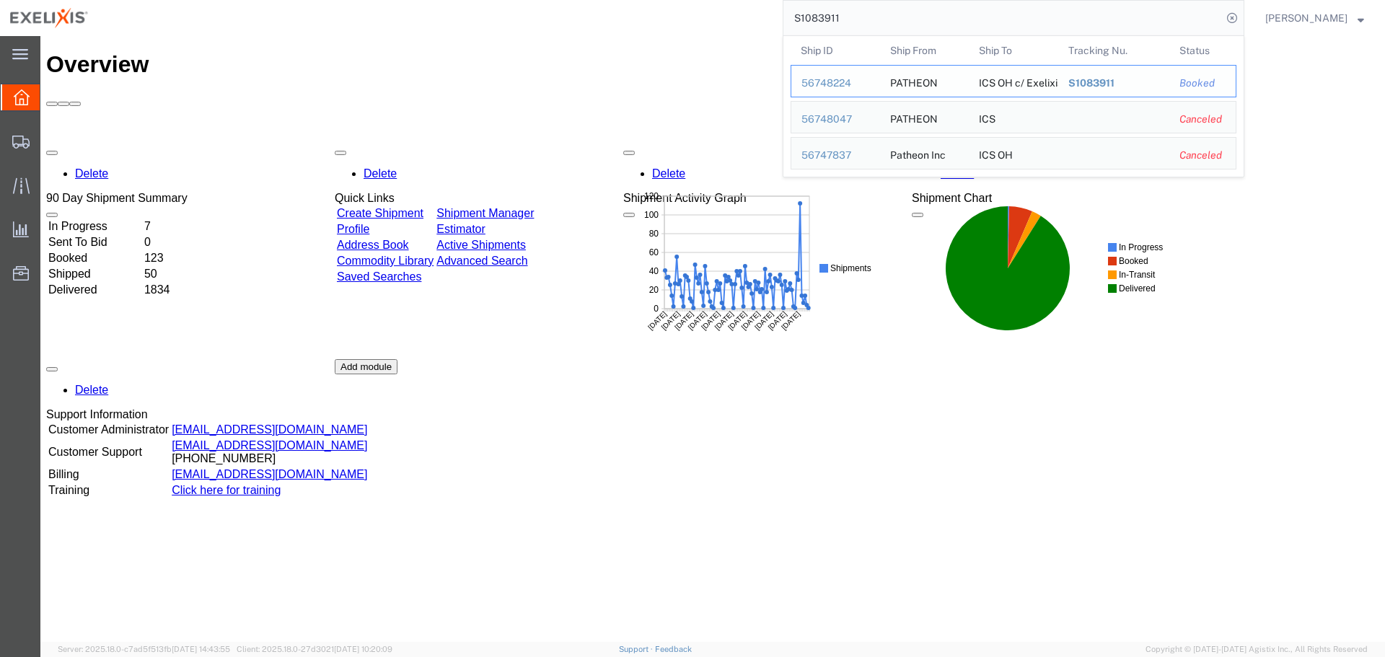
click at [825, 84] on div "56748224" at bounding box center [836, 83] width 69 height 15
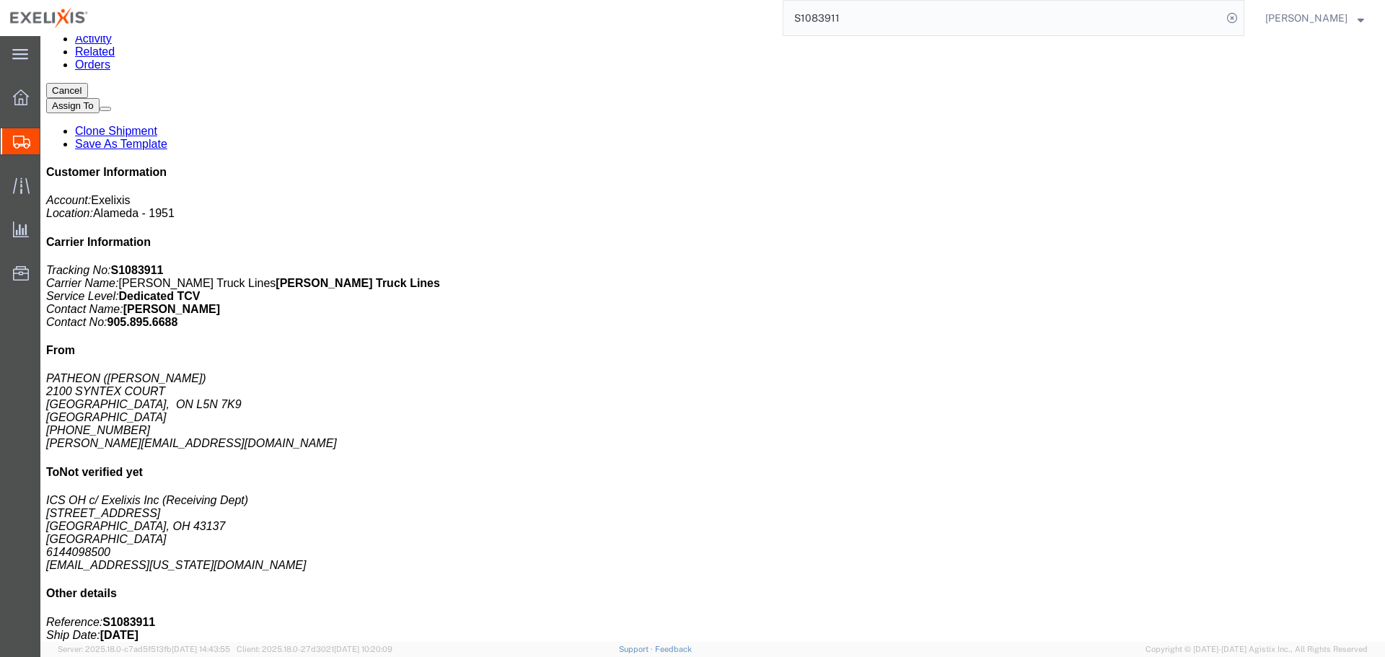
scroll to position [216, 0]
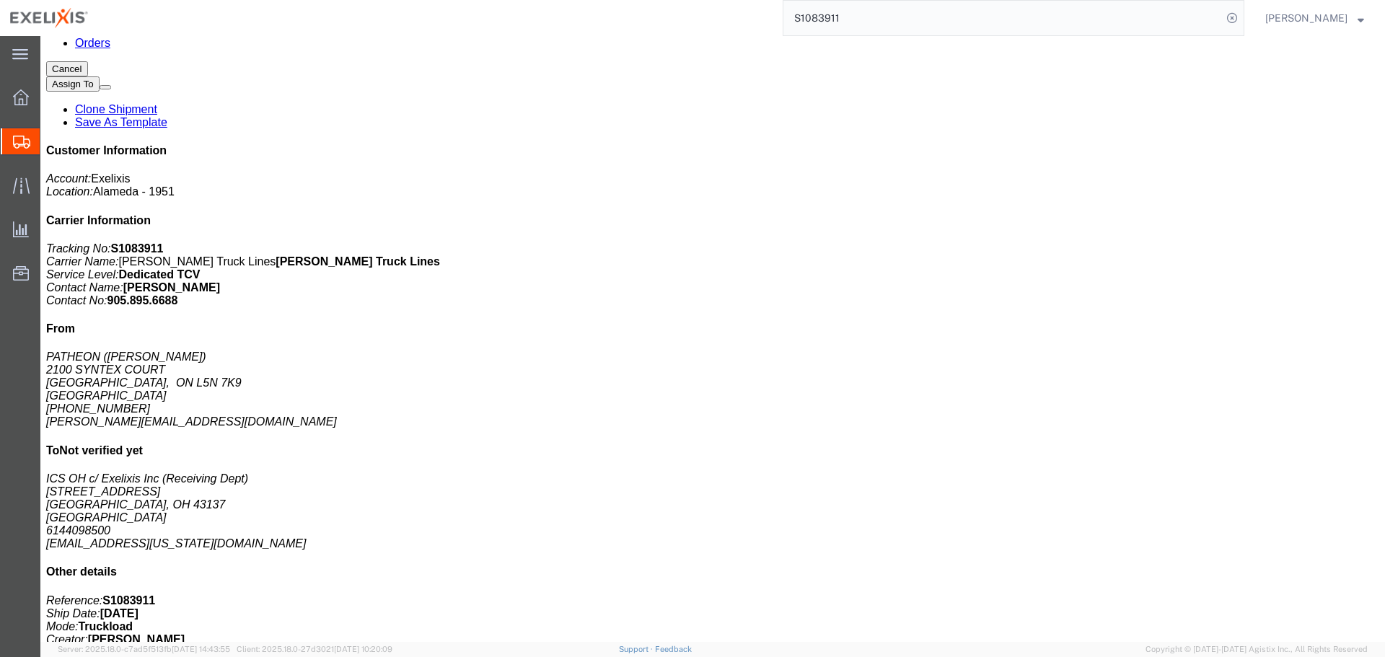
click span "button"
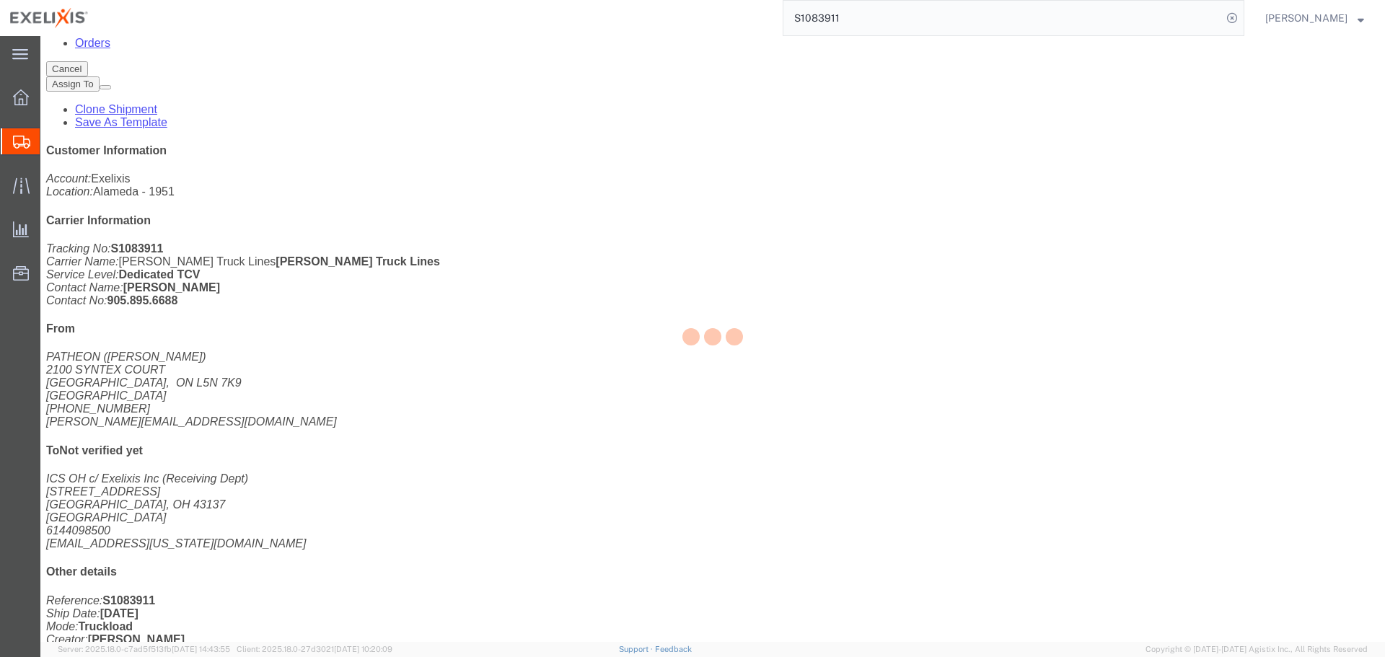
select select "CA"
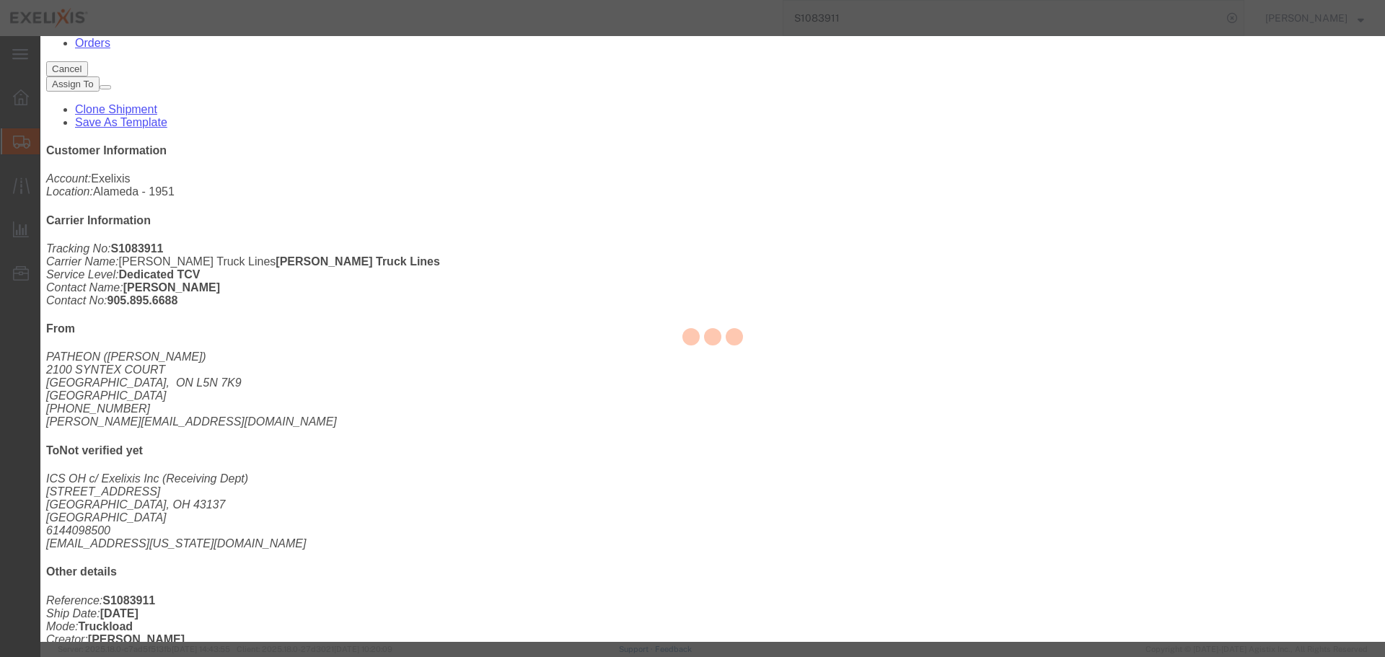
type input "FROM_15_TO_25"
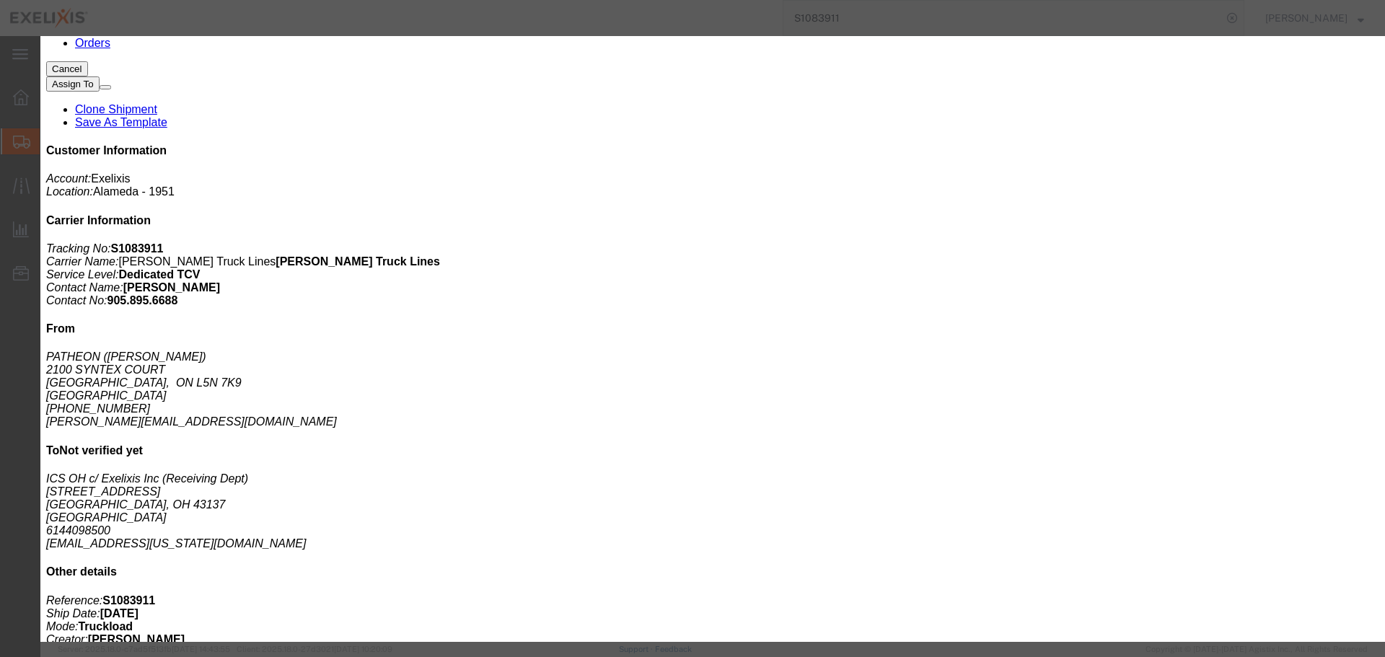
click div "Pieces 230.00 Select Bag Barrels 100Board Feet Bottle Box Blister Pack Carats C…"
type input "11495"
type input "359678.55"
click div "Product Name Cabometyx 20mg 30 Tab Btl Pieces 11495 Select Bag Barrels 100Board…"
click button "Save & Close"
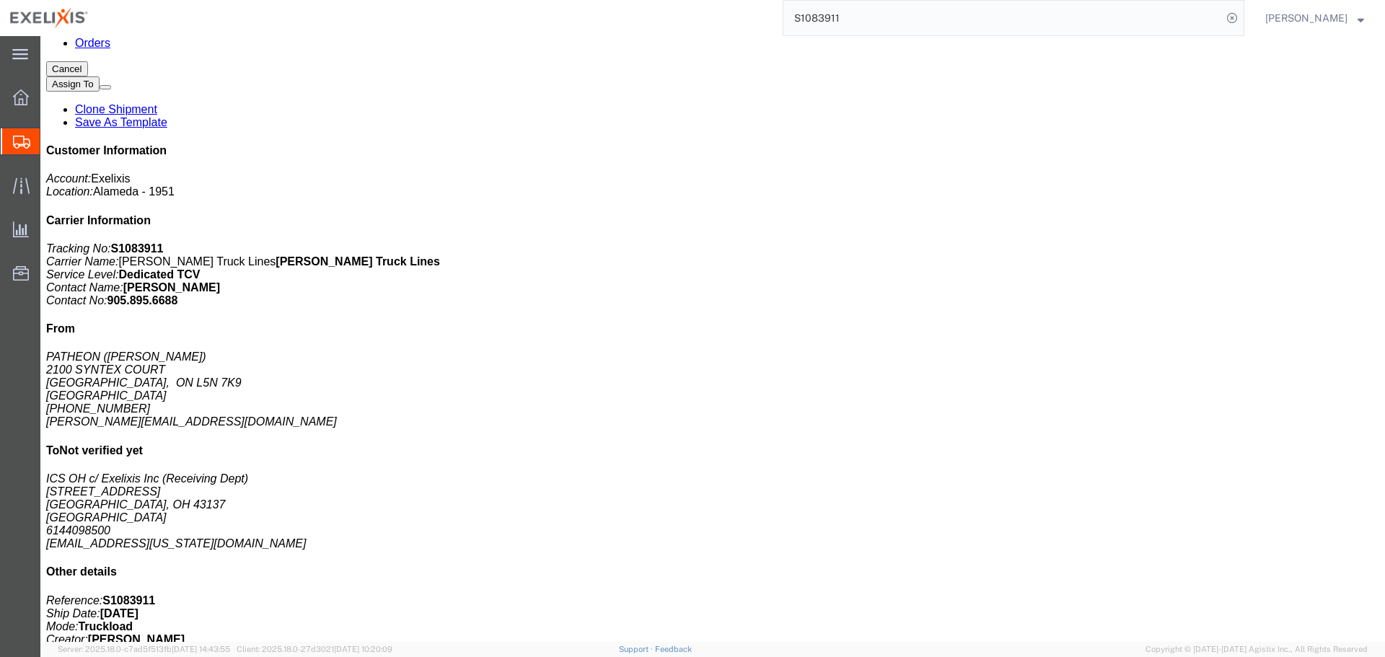
click link "Documents"
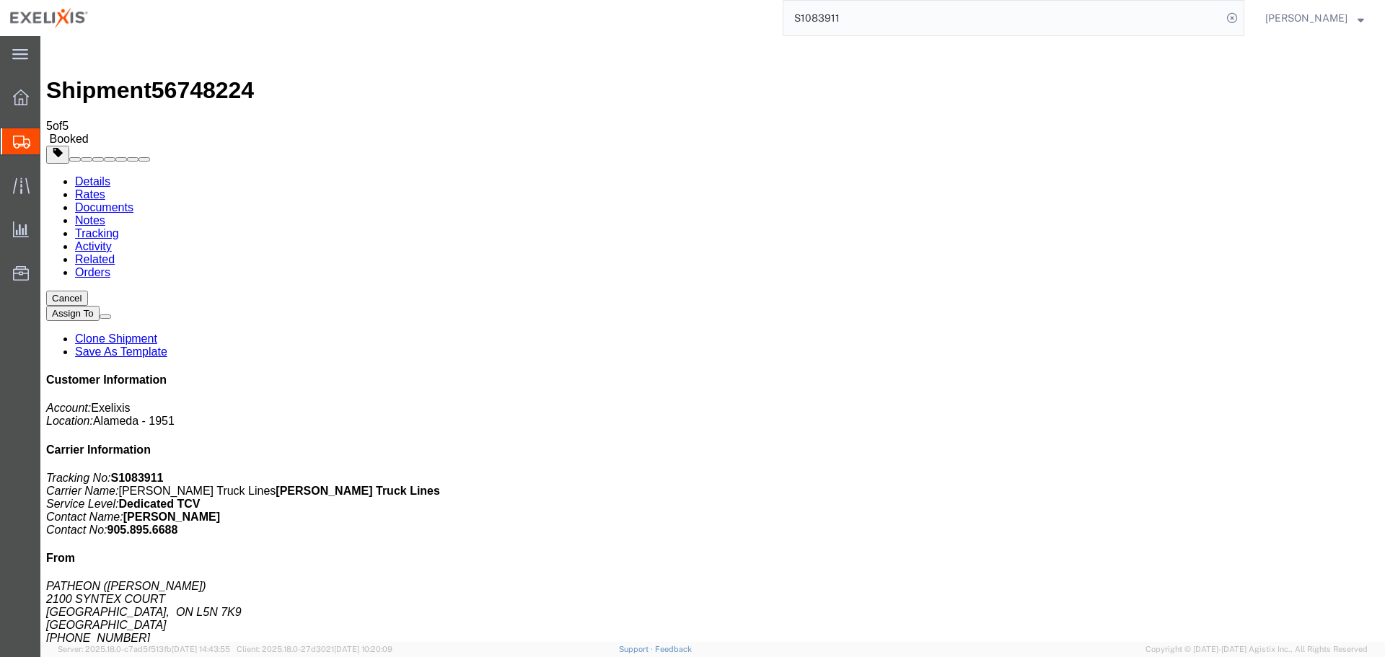
click at [58, 58] on img at bounding box center [54, 50] width 17 height 17
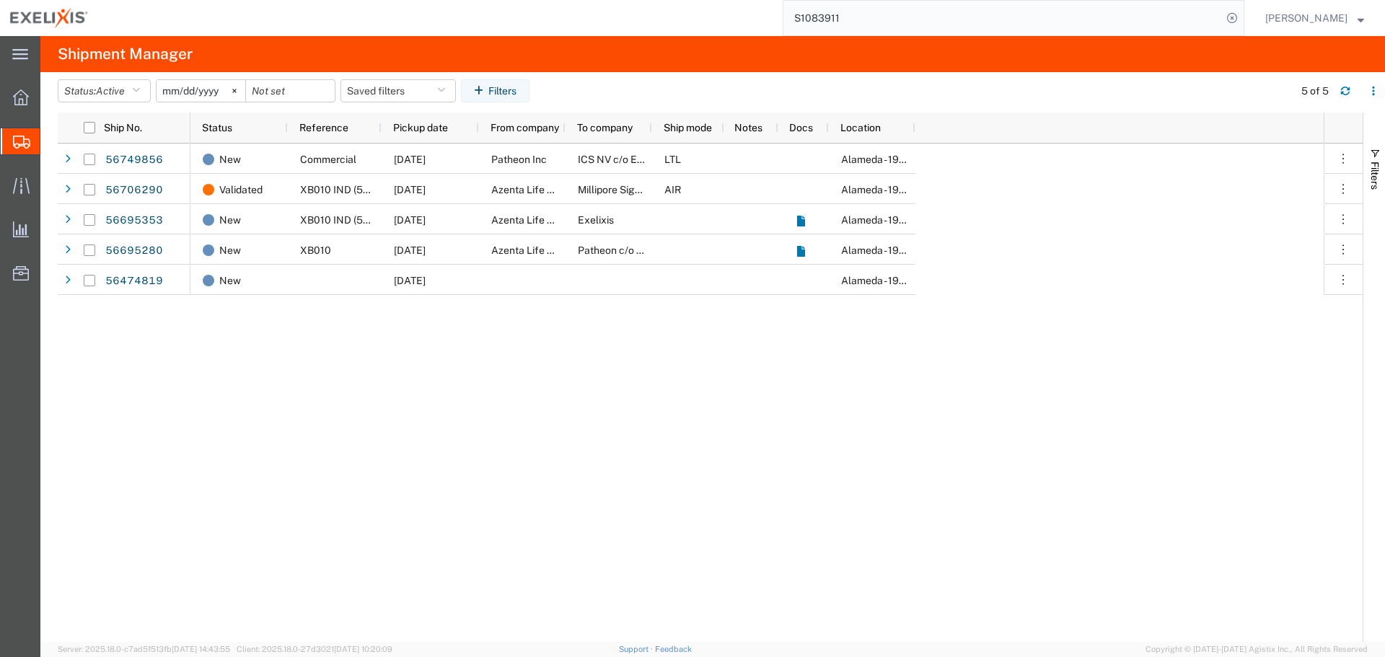
click at [841, 16] on input "S1083911" at bounding box center [1002, 18] width 439 height 35
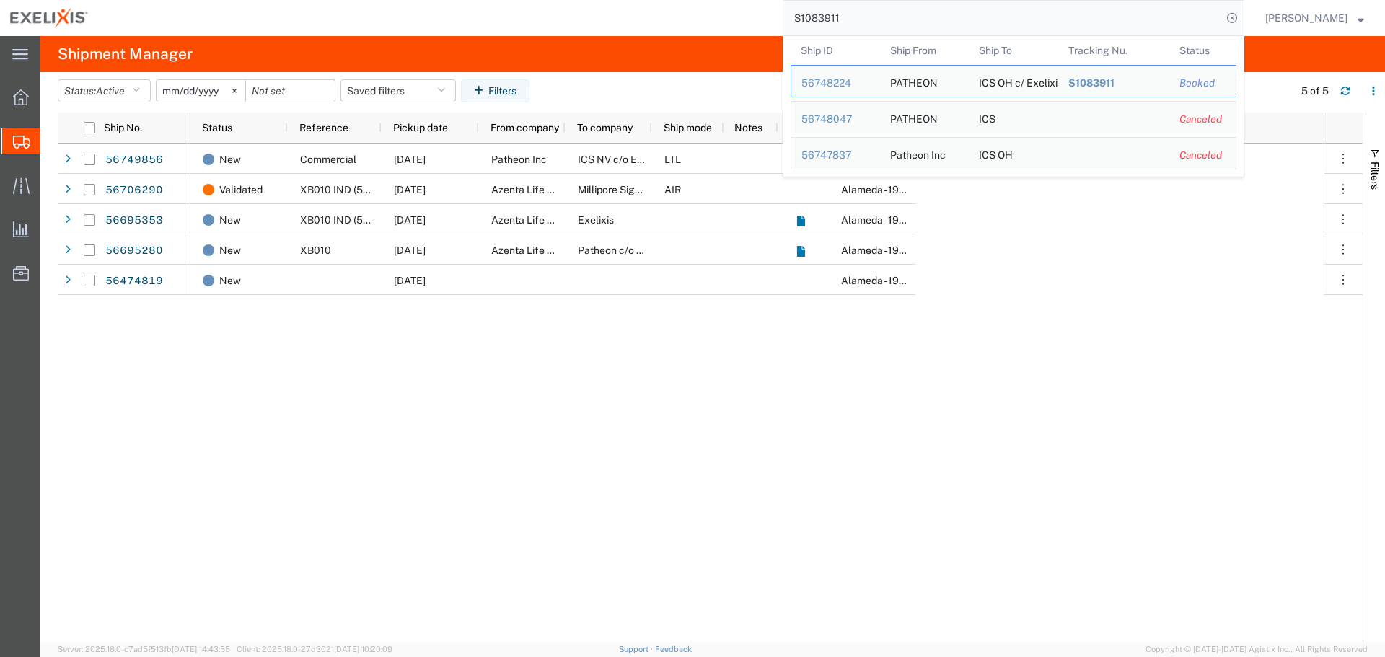
click at [841, 16] on input "S1083911" at bounding box center [1002, 18] width 439 height 35
paste input "394508"
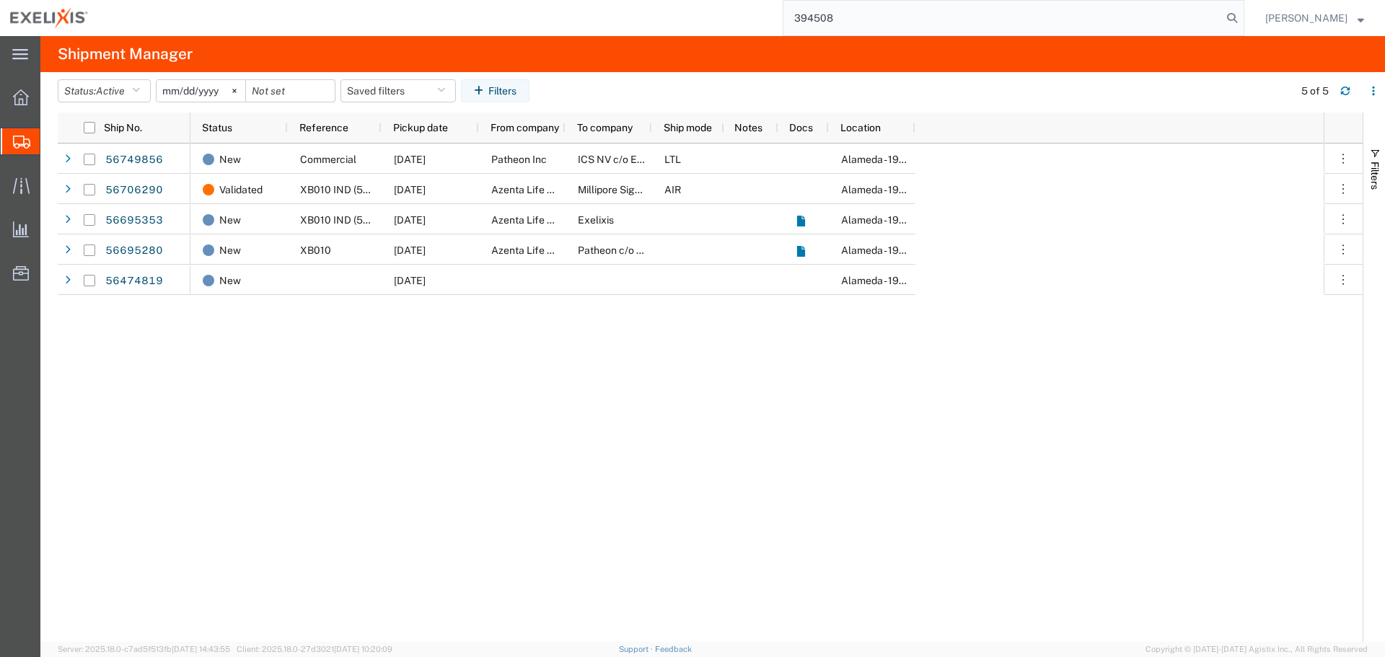
type input "394508"
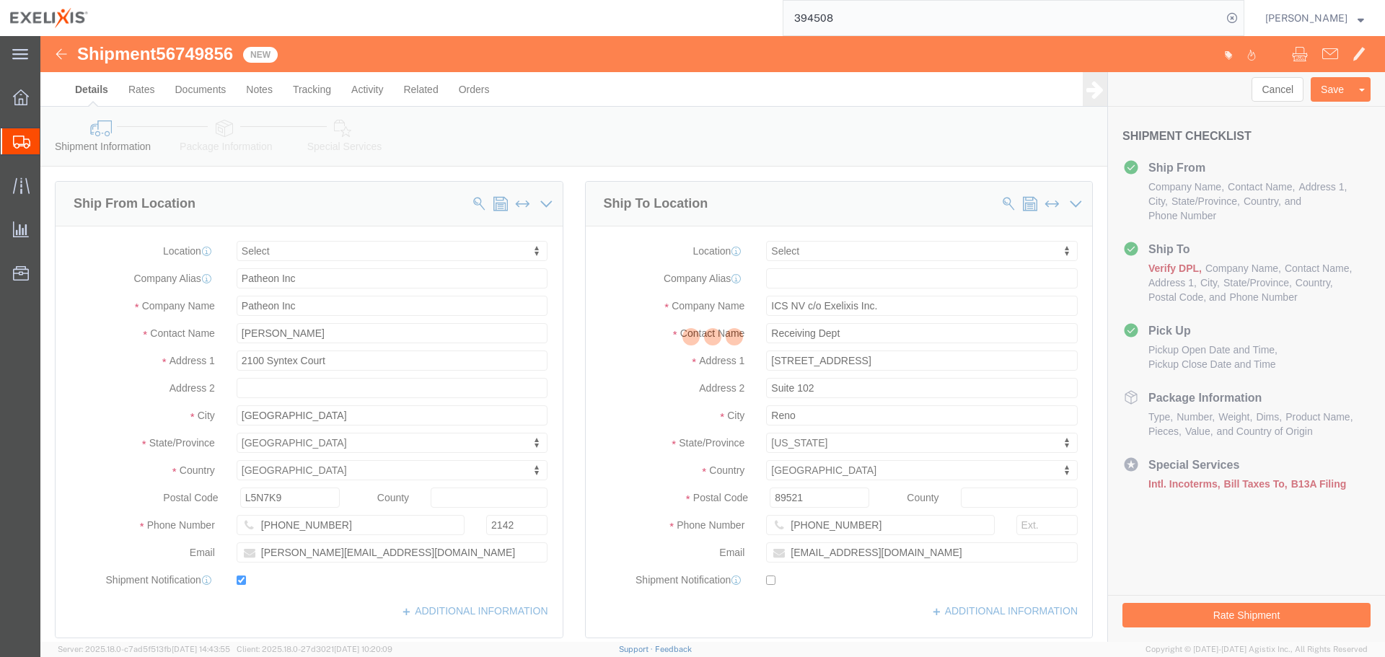
select select
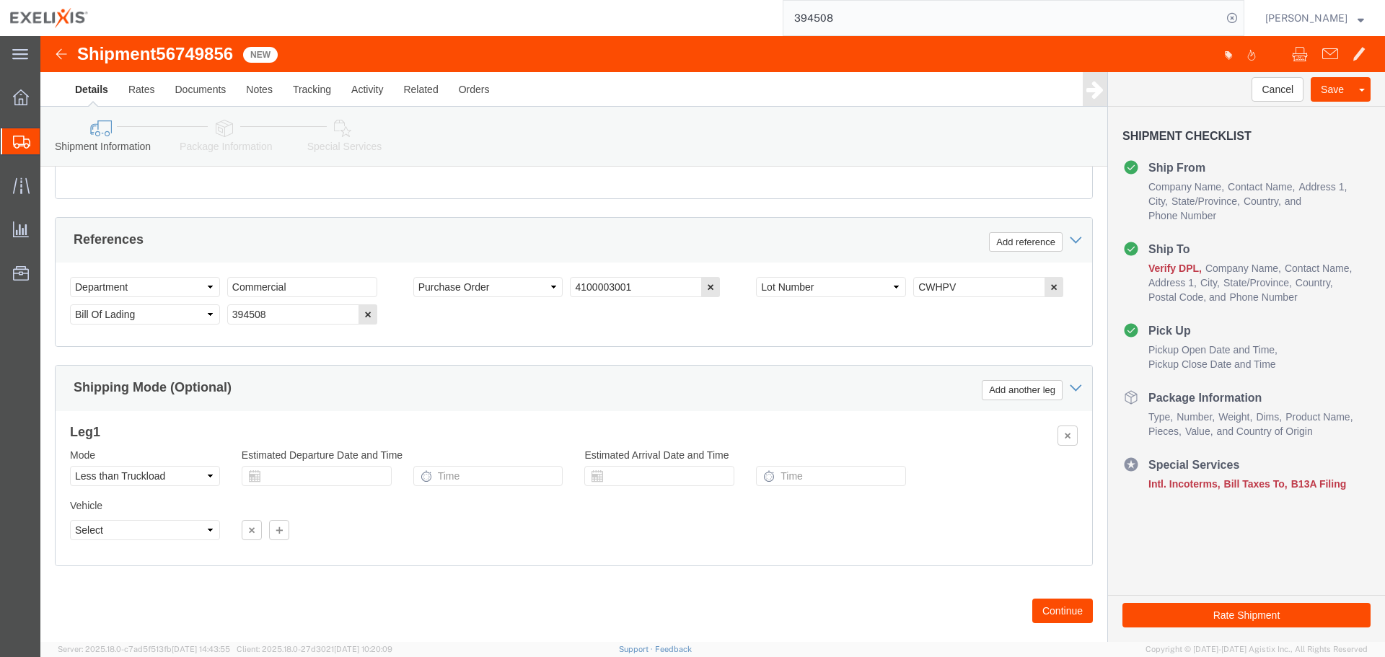
scroll to position [866, 0]
click button "Rate Shipment"
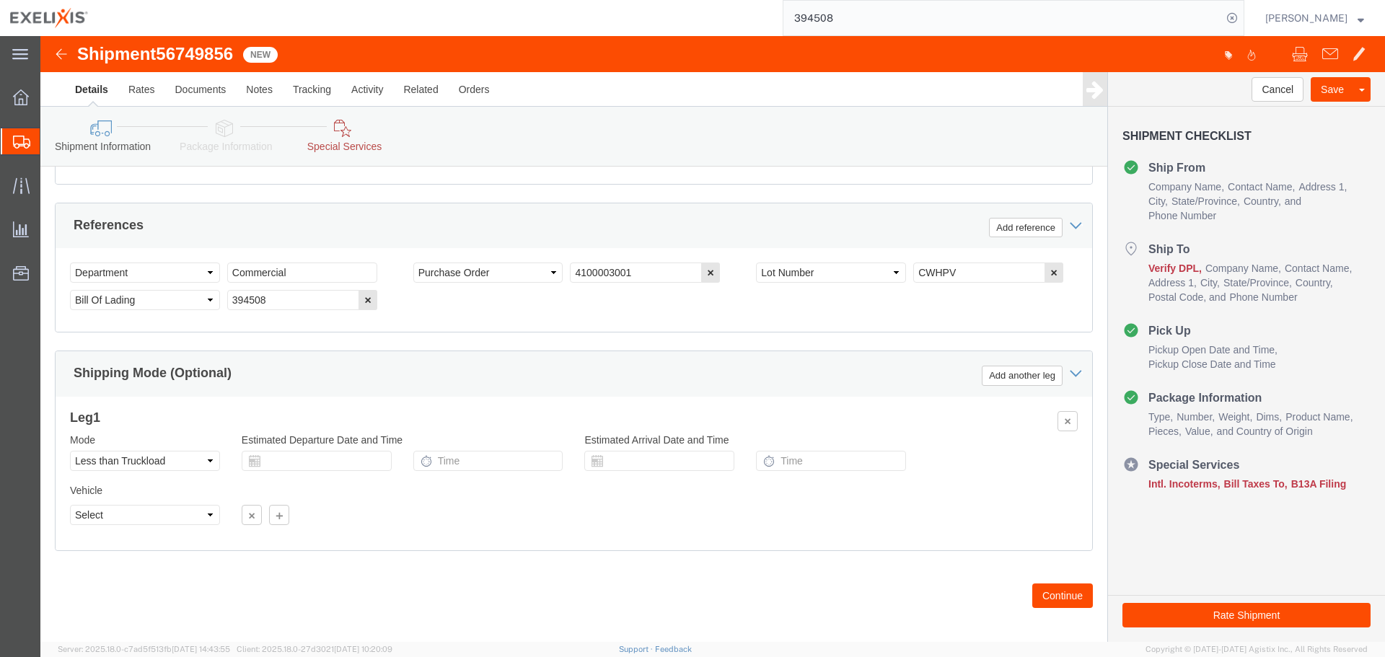
scroll to position [966, 0]
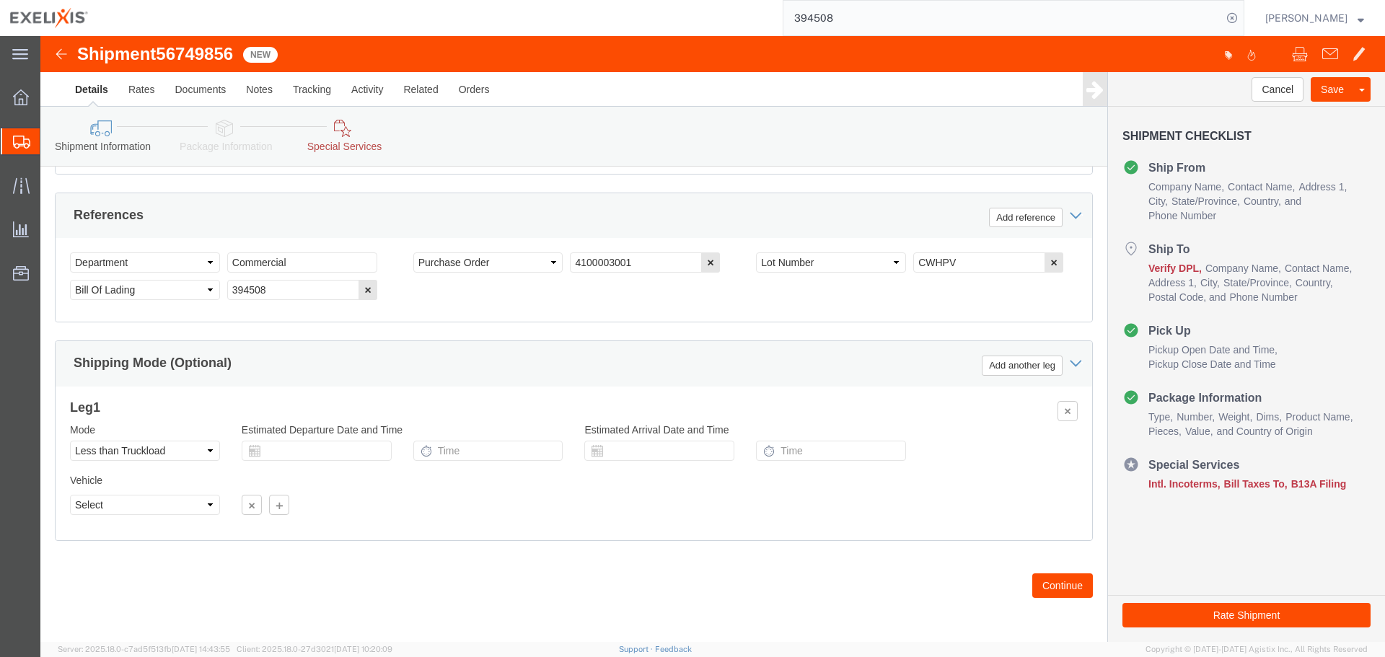
click button "Continue"
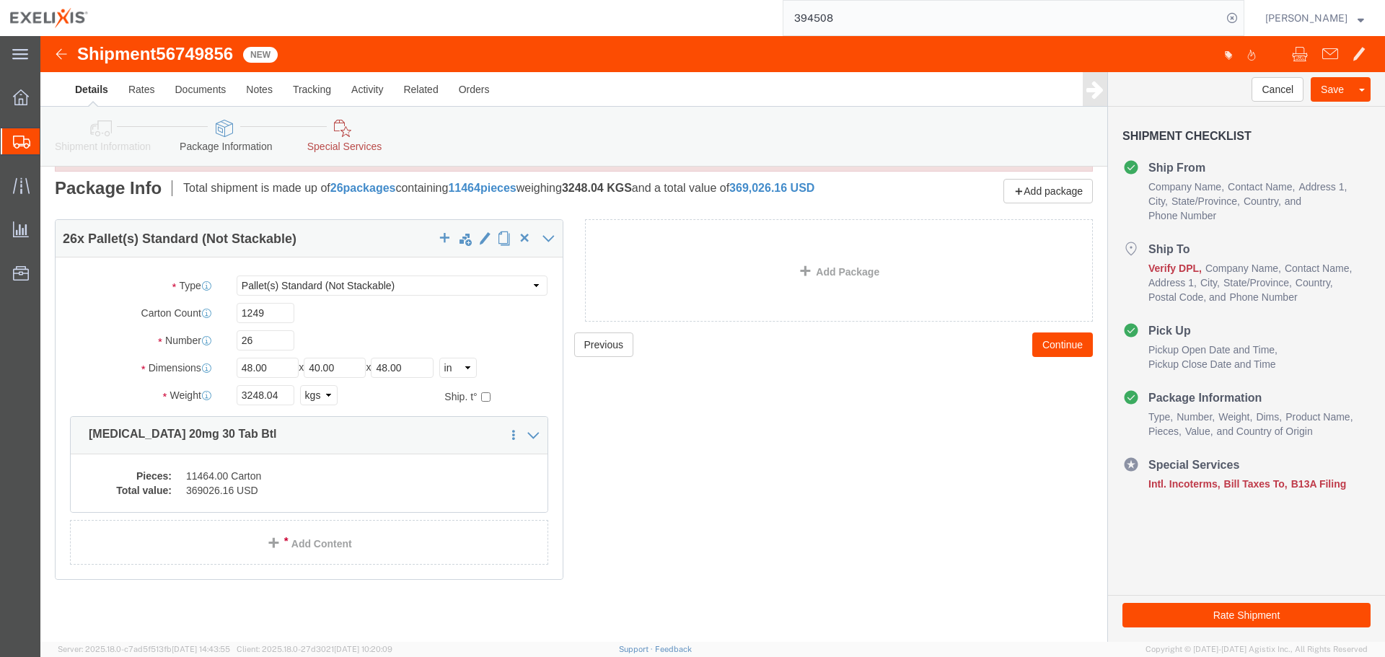
scroll to position [89, 0]
click dd "369026.16 USD"
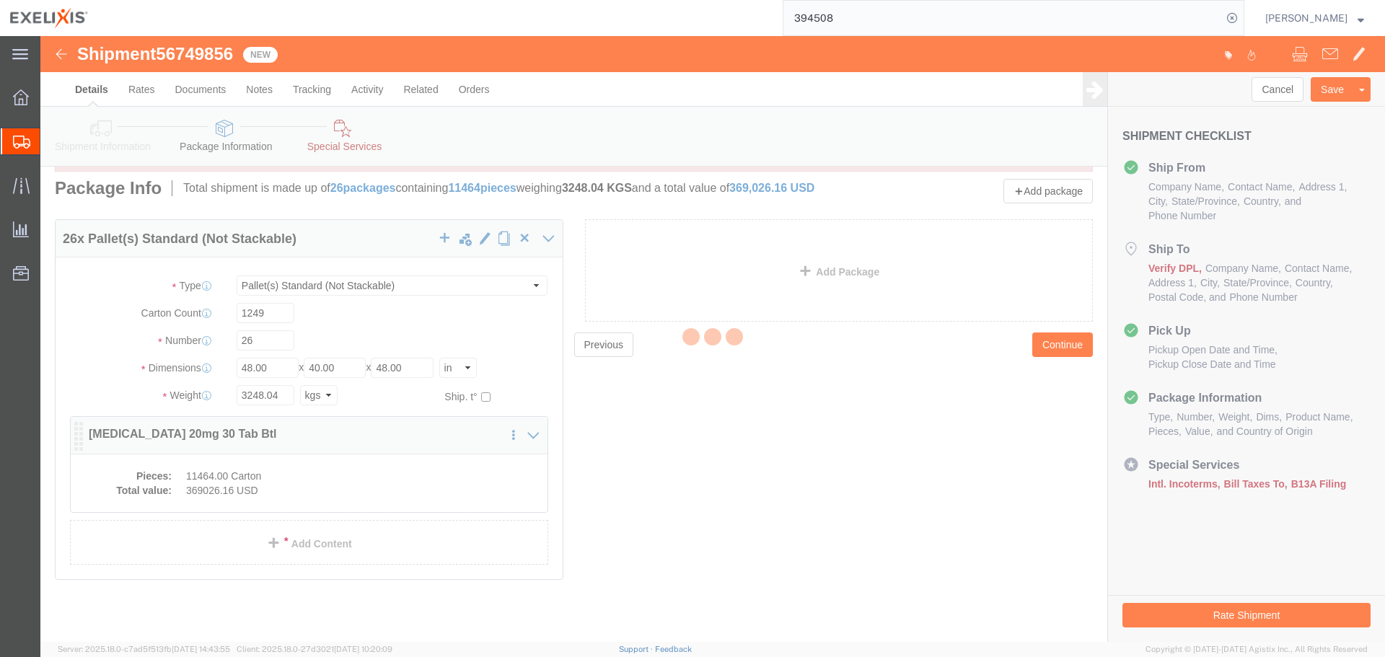
select select "CA"
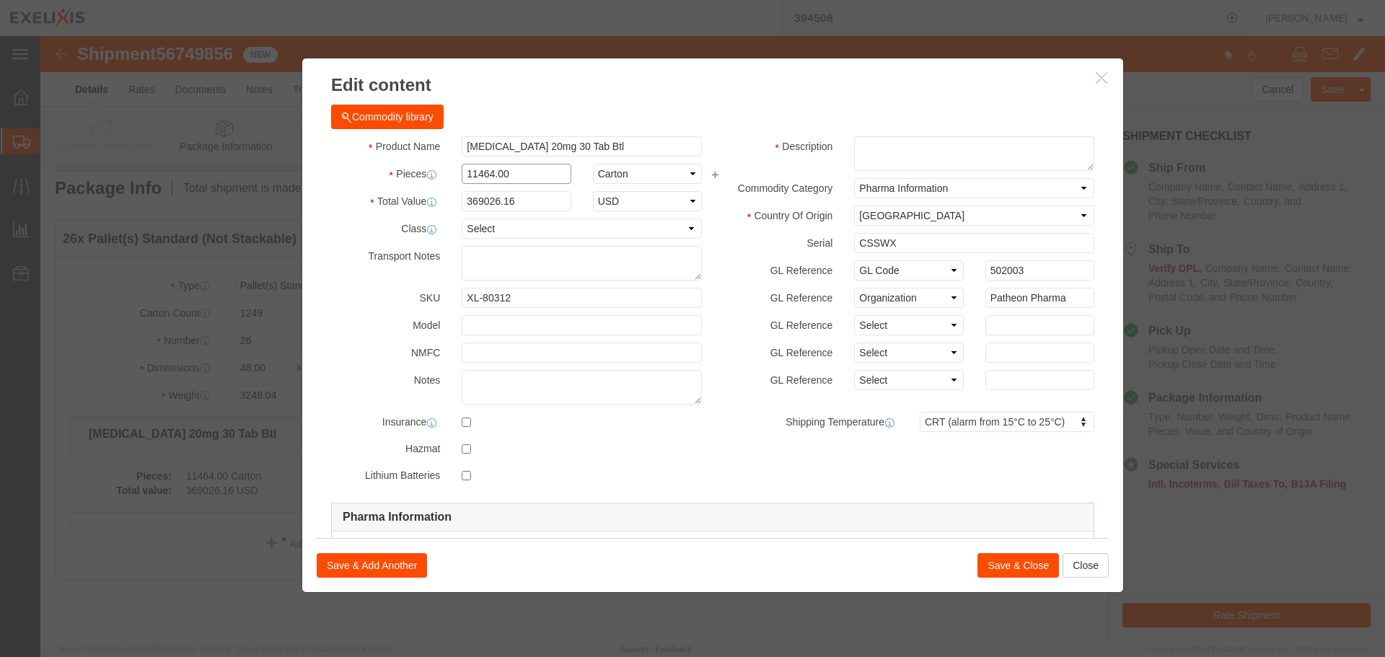
drag, startPoint x: 450, startPoint y: 139, endPoint x: 369, endPoint y: 139, distance: 81.5
click div "Pieces 11464.00 Select Bag Barrels 100Board Feet Bottle Box Blister Pack Carats…"
type input "11524"
type input "370957.56"
click div "Commodity library Product Name Cabometyx 20mg 30 Tab Btl Pieces 11524 Select Ba…"
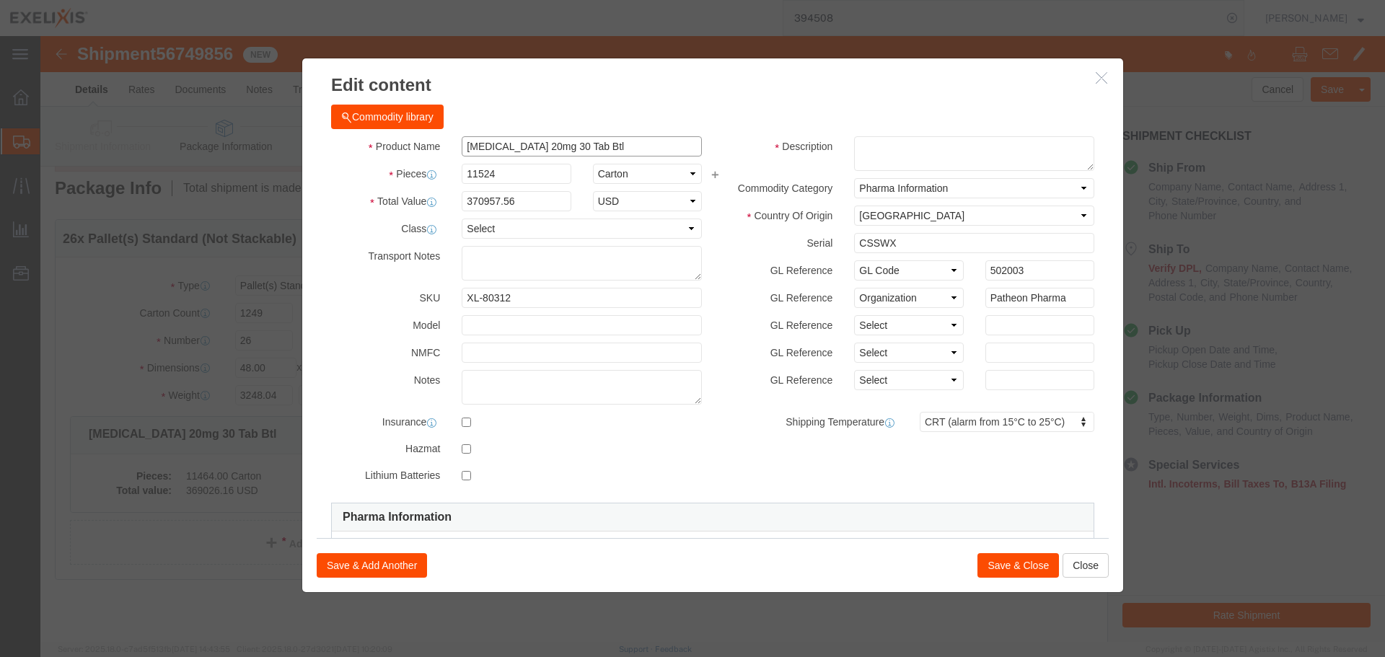
drag, startPoint x: 457, startPoint y: 103, endPoint x: 416, endPoint y: 111, distance: 41.9
click div "[MEDICAL_DATA] 20mg 30 Tab Btl"
click textarea
paste textarea "[MEDICAL_DATA] 20mg 30 Tab Btl"
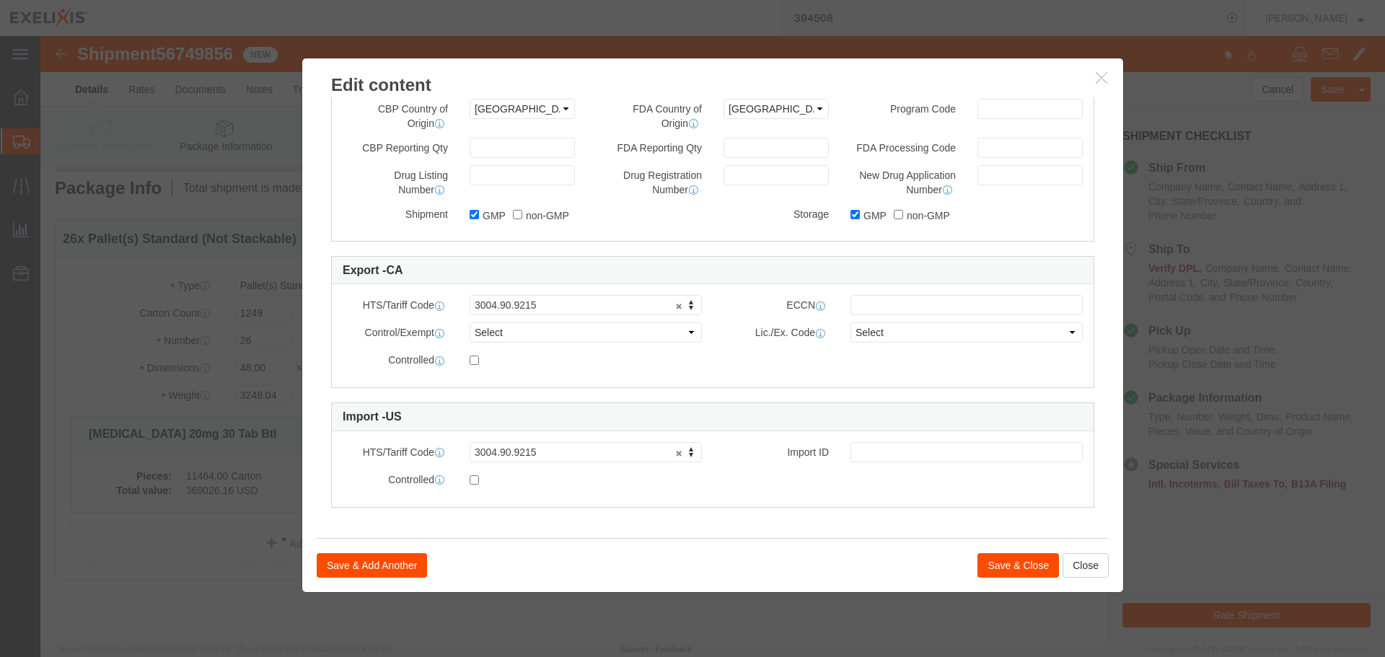
scroll to position [610, 0]
type textarea "[MEDICAL_DATA] 20mg 30 Tab Btl"
click button "Save & Close"
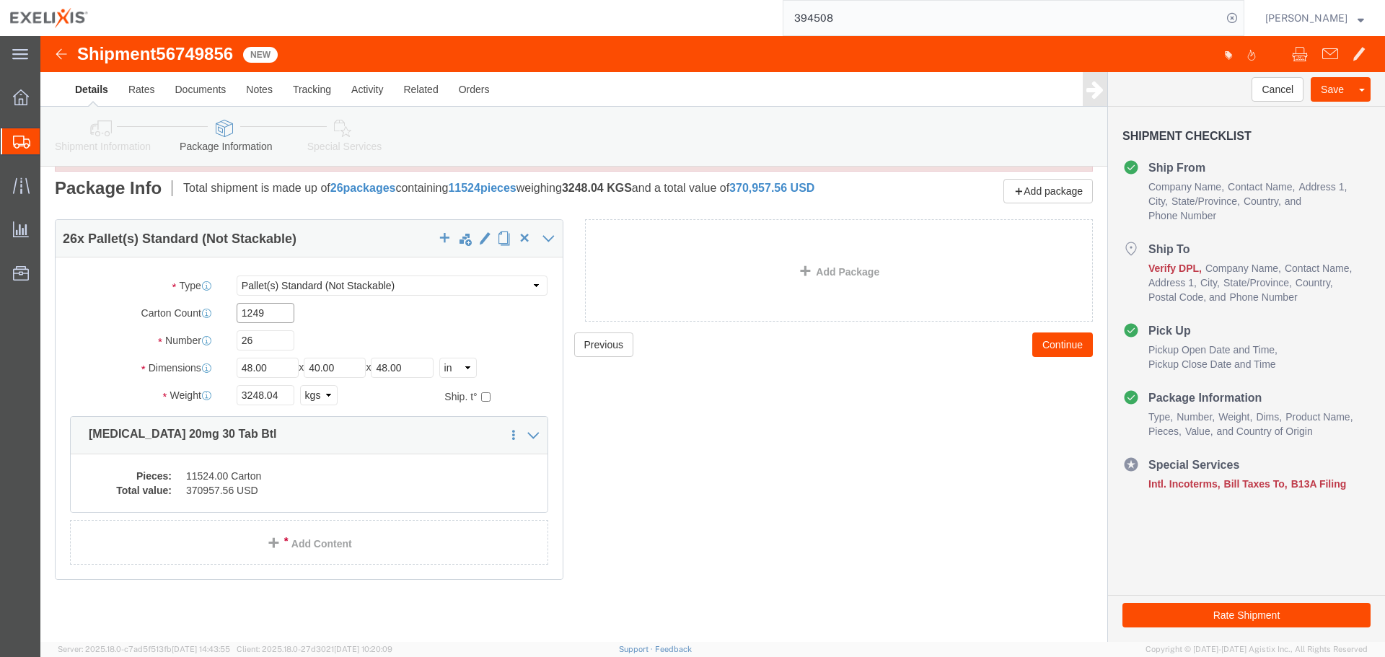
drag, startPoint x: 226, startPoint y: 275, endPoint x: 146, endPoint y: 294, distance: 82.4
click div "Package Type Select BCK Boxes BIOSYSTEM I BIOSYSTEM II BIOSYSTEM III Bale(s) Ba…"
click input "230"
type input "231"
drag, startPoint x: 212, startPoint y: 311, endPoint x: 135, endPoint y: 312, distance: 77.2
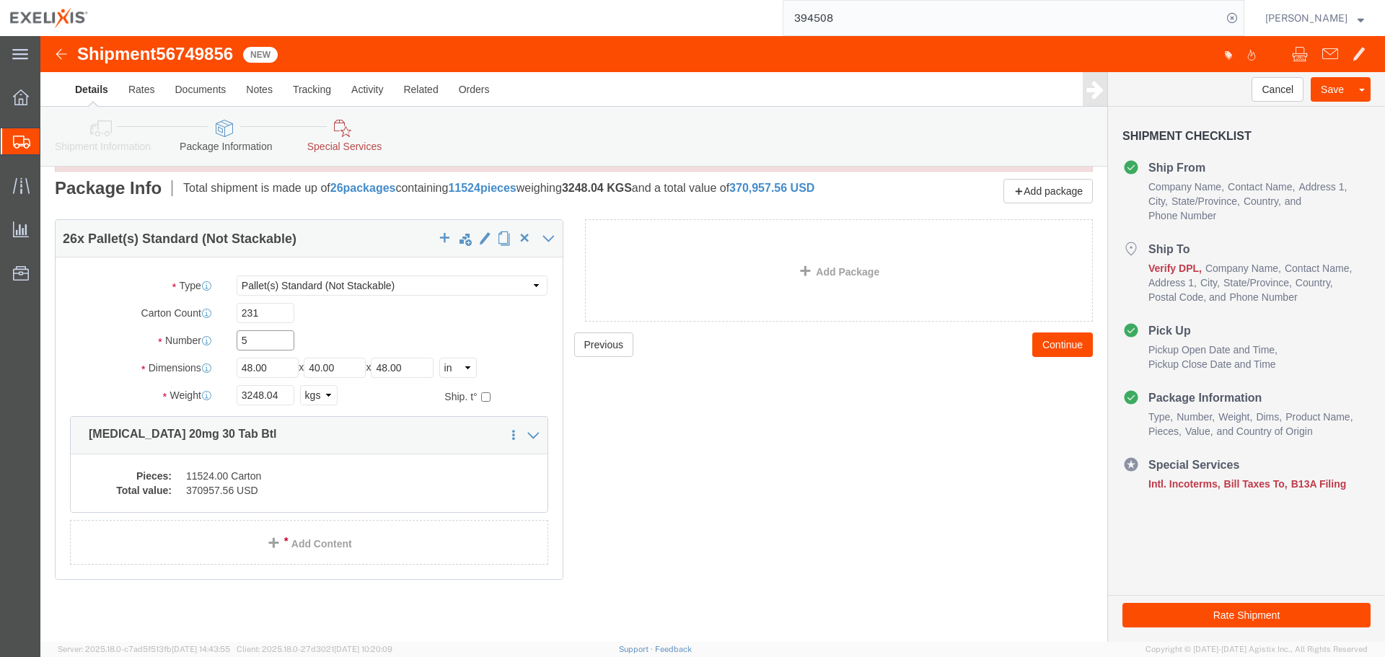
click div "Package Type Select BCK Boxes BIOSYSTEM I BIOSYSTEM II BIOSYSTEM III Bale(s) Ba…"
type input "4"
drag, startPoint x: 240, startPoint y: 358, endPoint x: 112, endPoint y: 372, distance: 128.5
click div "Package Type Select BCK Boxes BIOSYSTEM I BIOSYSTEM II BIOSYSTEM III Bale(s) Ba…"
type input "576.200"
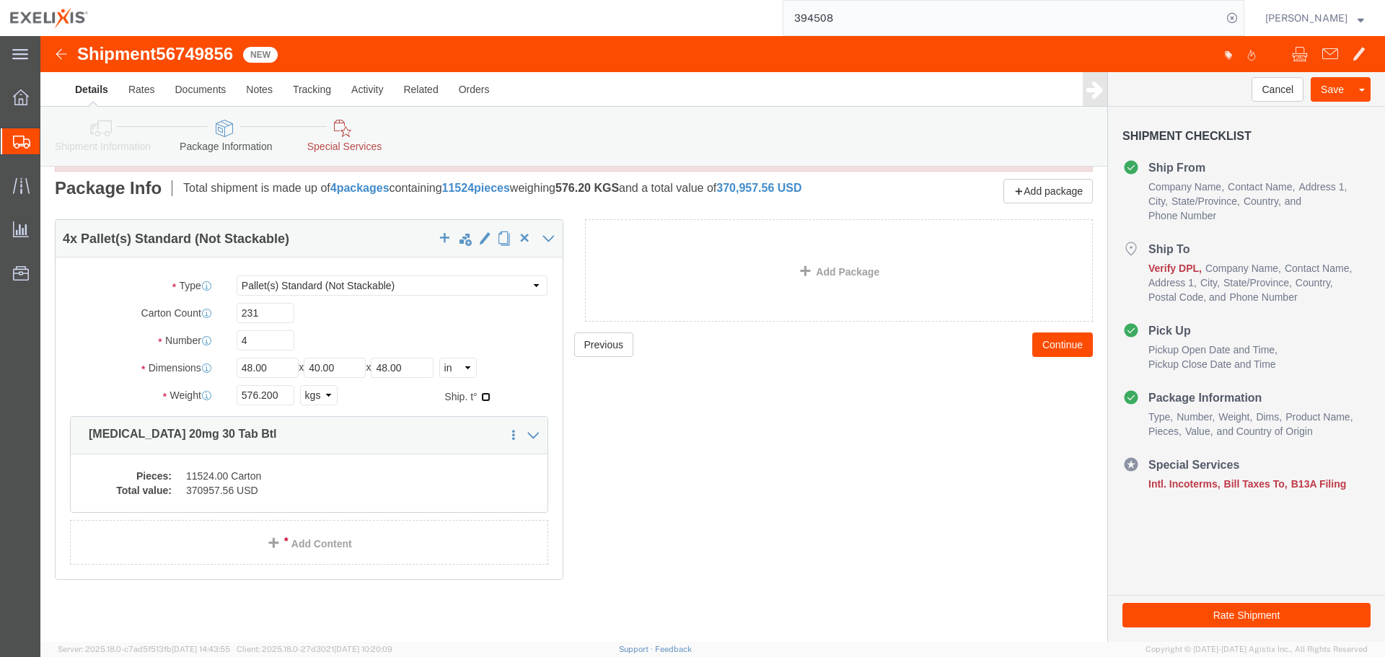
click input "checkbox"
checkbox input "true"
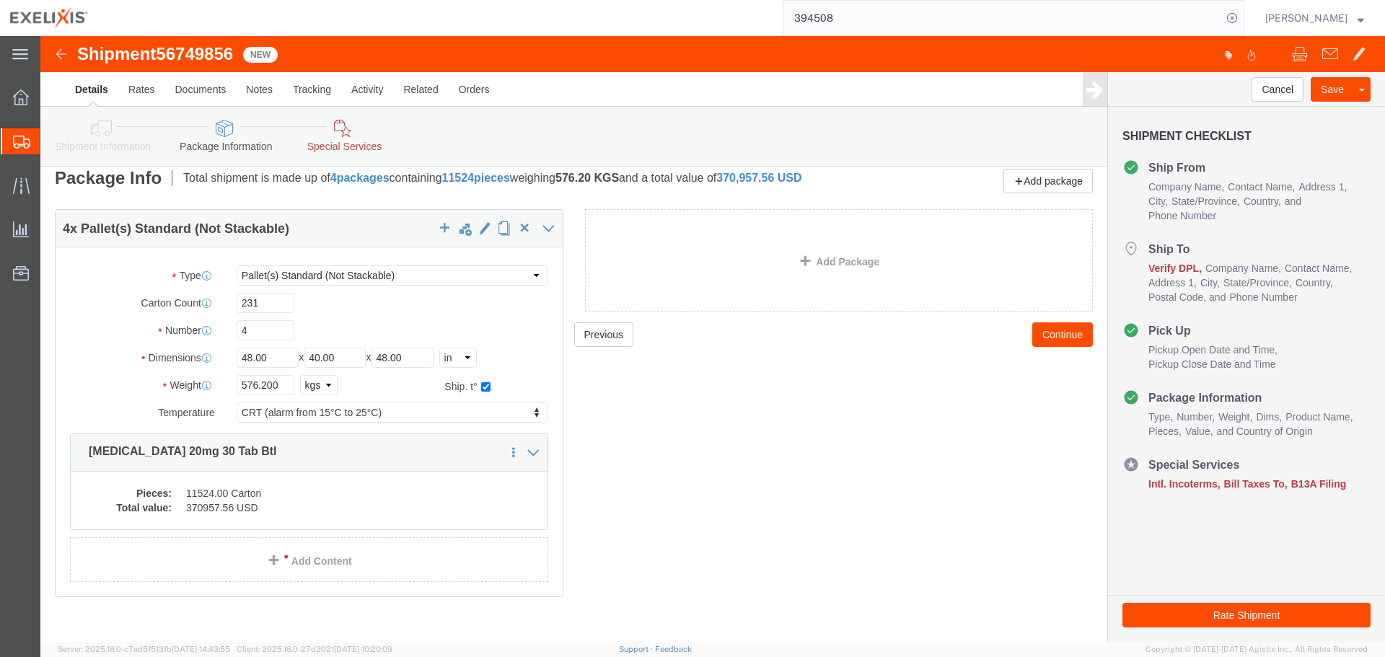
click div "Previous Continue"
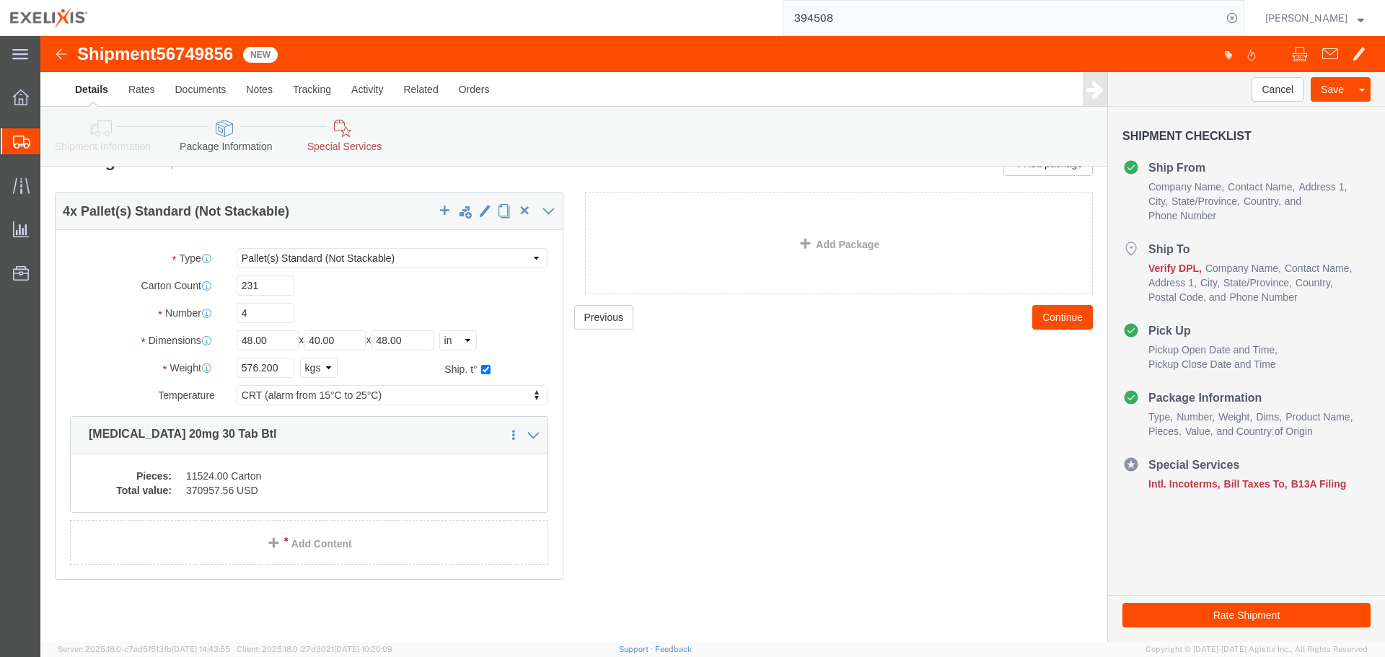
scroll to position [0, 0]
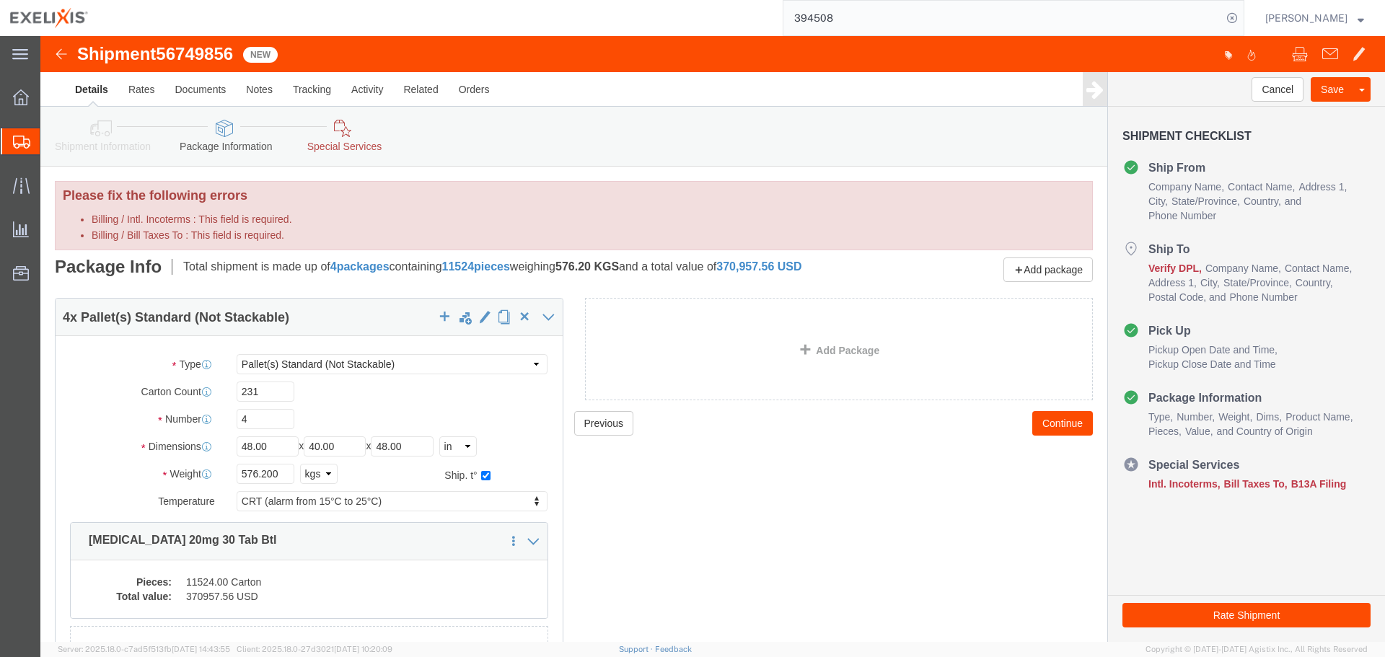
click button "Continue"
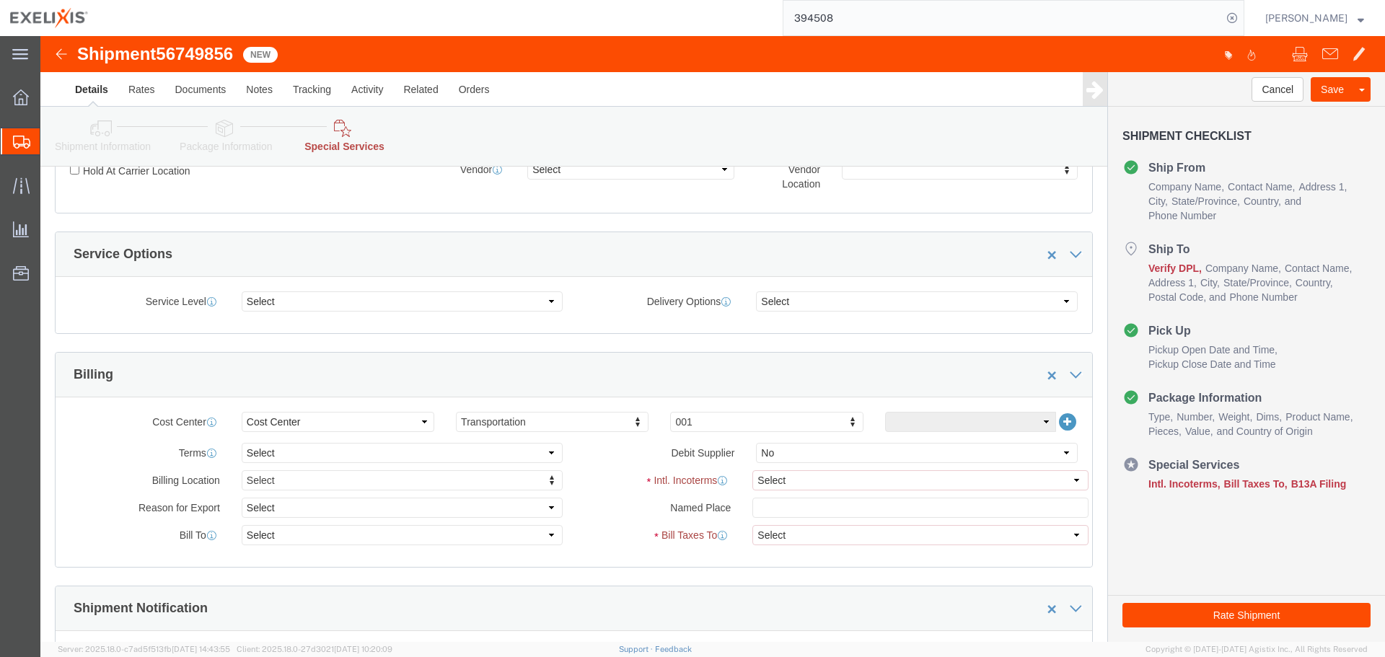
scroll to position [216, 0]
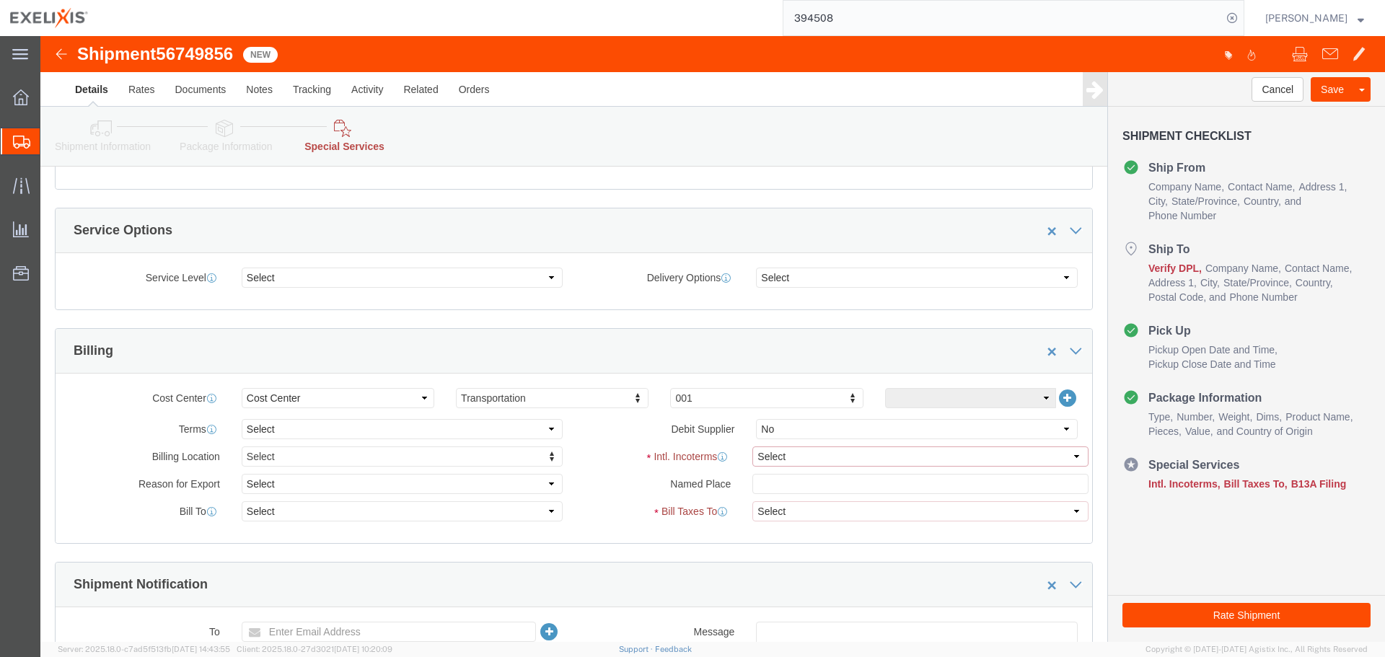
click select "Select Carriage Insurance Paid Carriage Paid To Cost and Freight Cost Insurance…"
select select "FCA"
click select "Select Carriage Insurance Paid Carriage Paid To Cost and Freight Cost Insurance…"
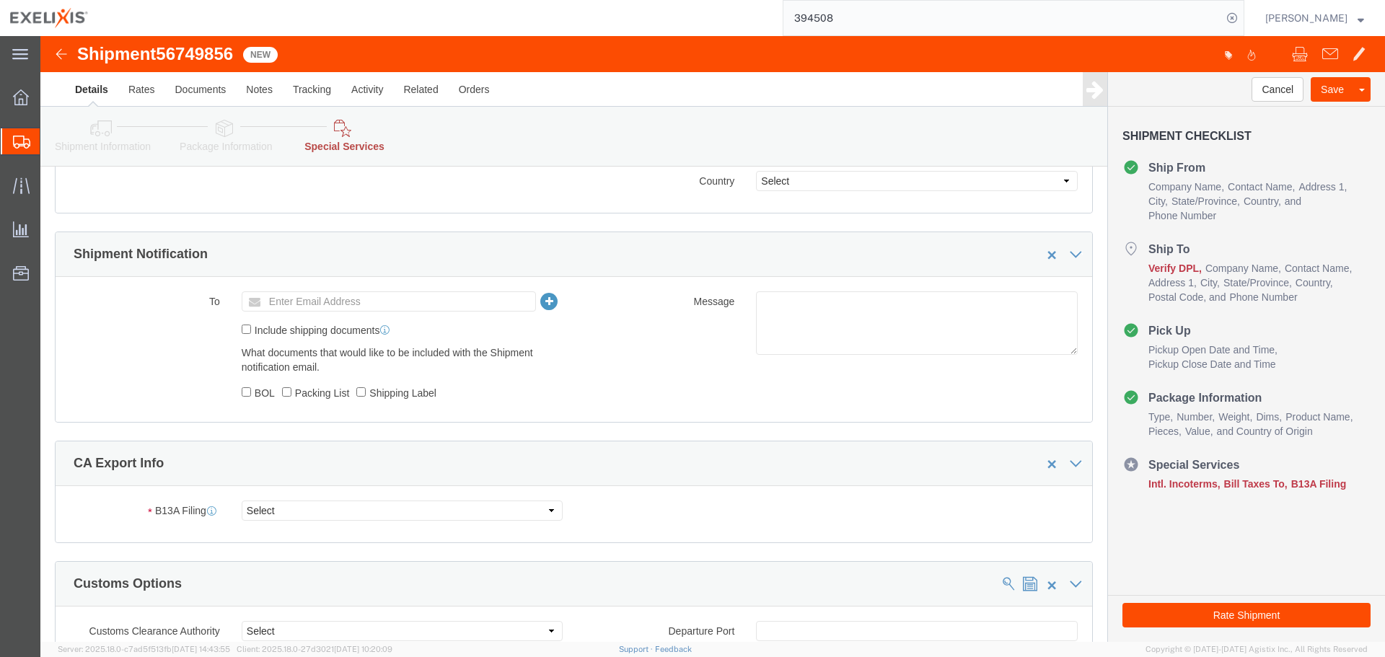
scroll to position [633, 0]
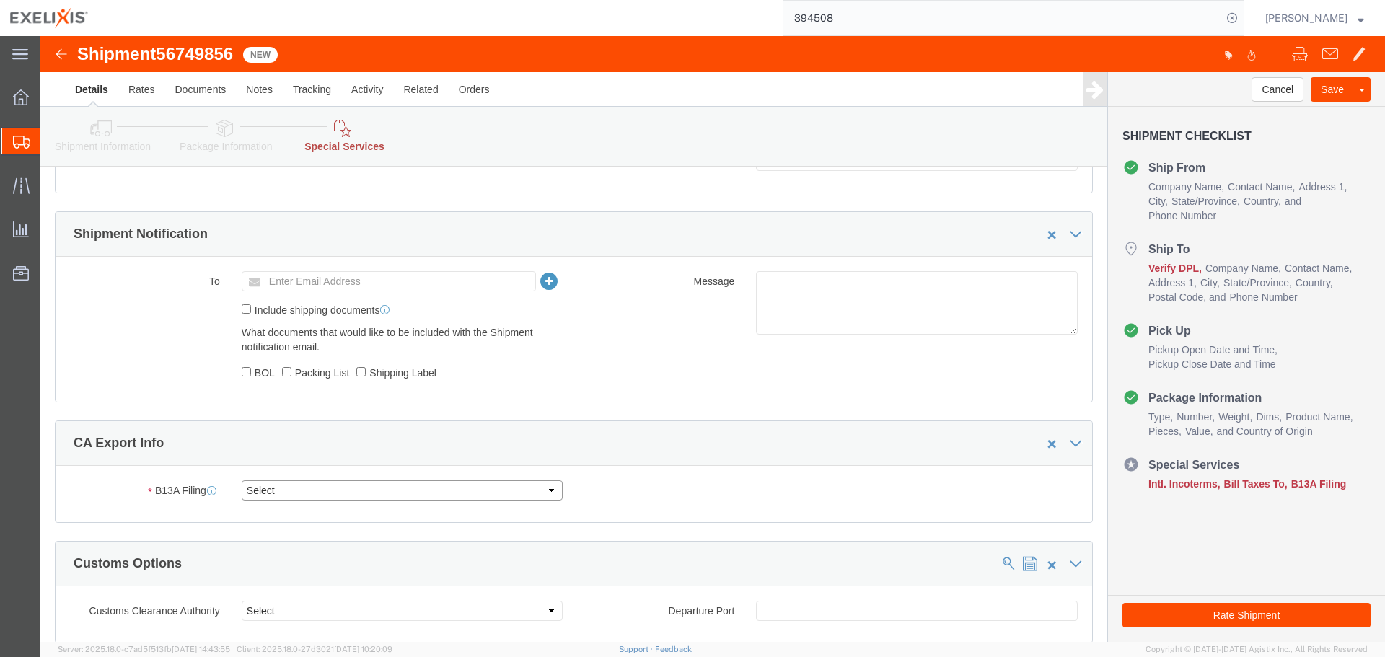
click select "Select Filed Electronically Manually Attached Not Required Summary Reporting"
select select "MANUALLY_ATTACHED"
click select "Select Filed Electronically Manually Attached Not Required Summary Reporting"
click div "To Enter Email Address Include shipping documents What documents that would lik…"
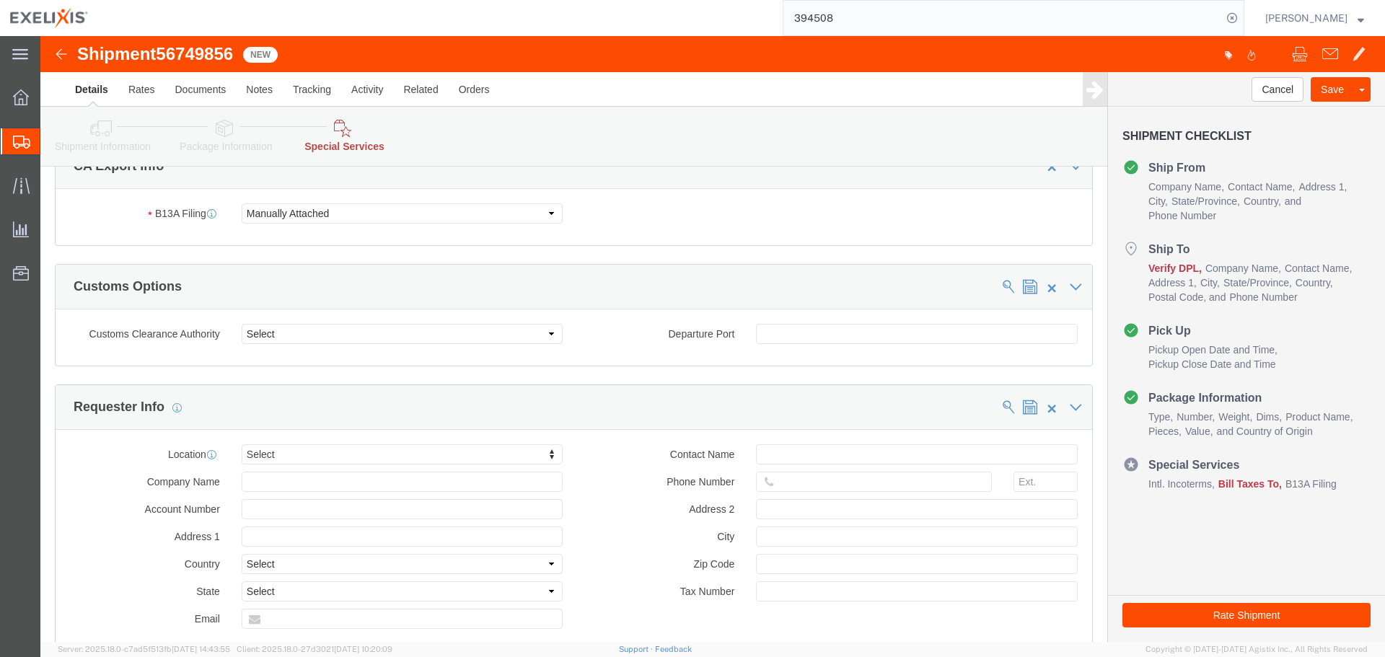
scroll to position [922, 0]
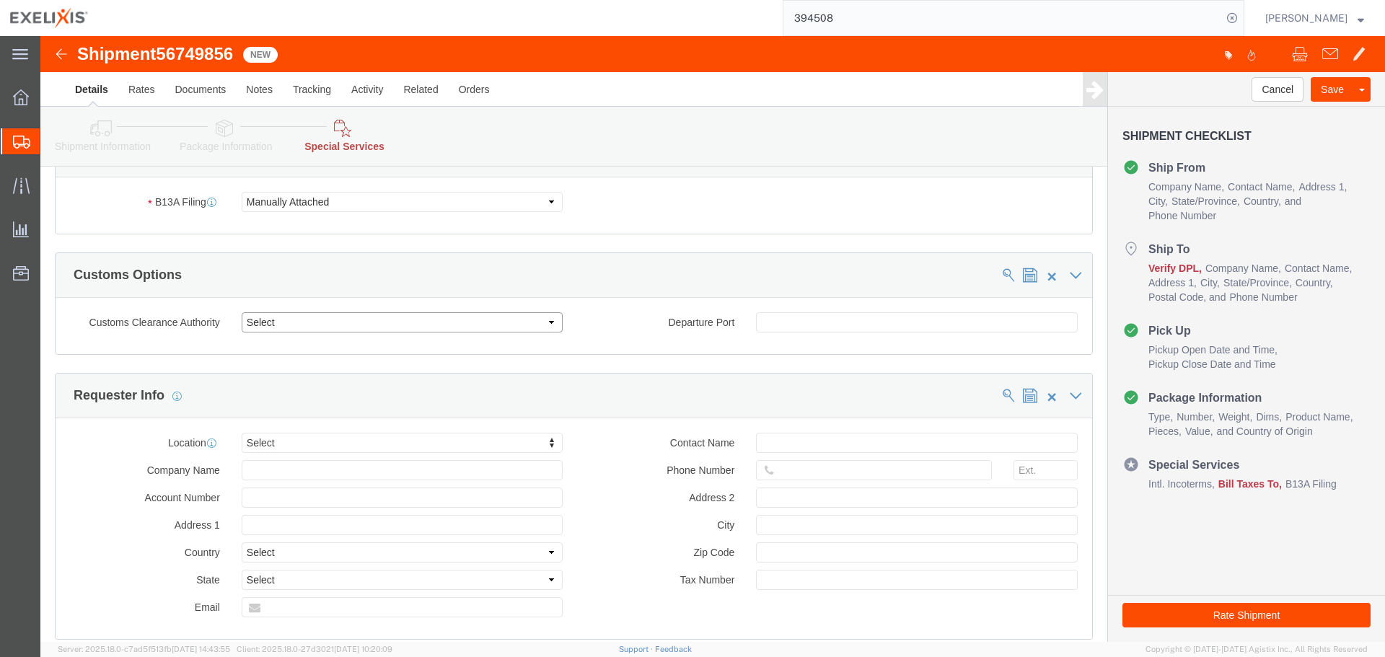
click select "Select Use Carrier or Agent Broker Use My Nominated Broker Use Recipient's Brok…"
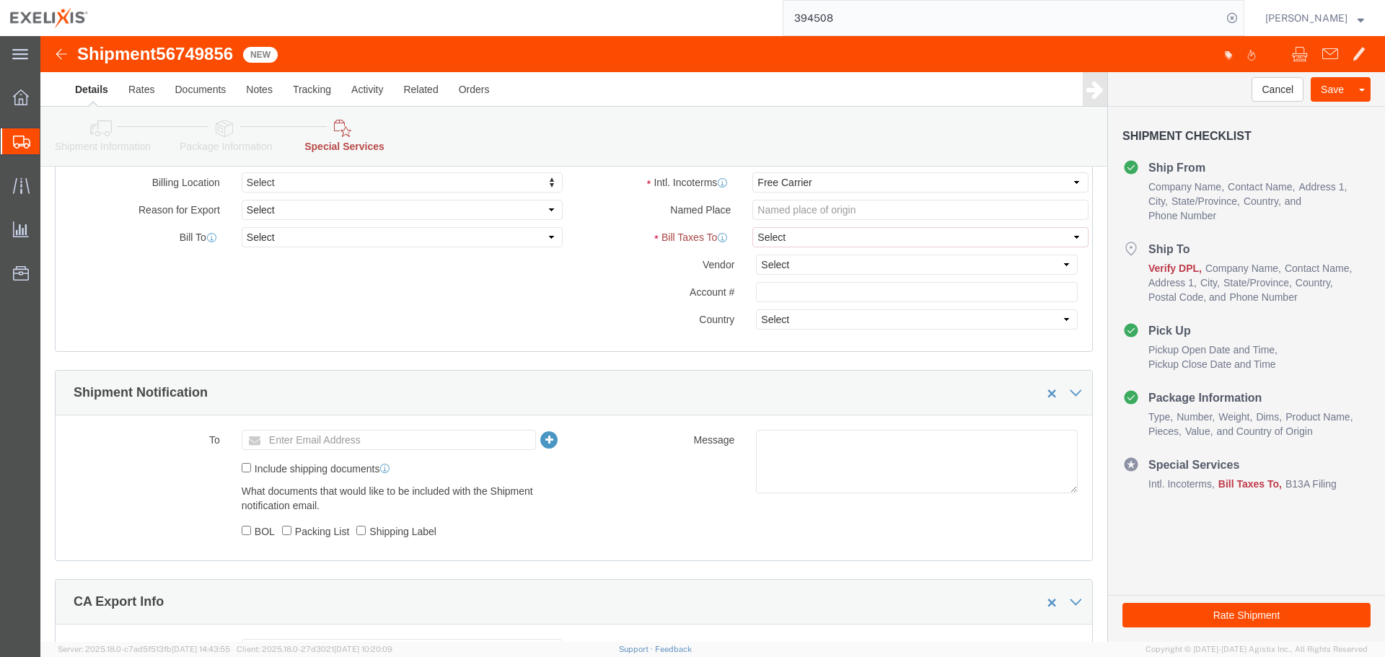
scroll to position [389, 0]
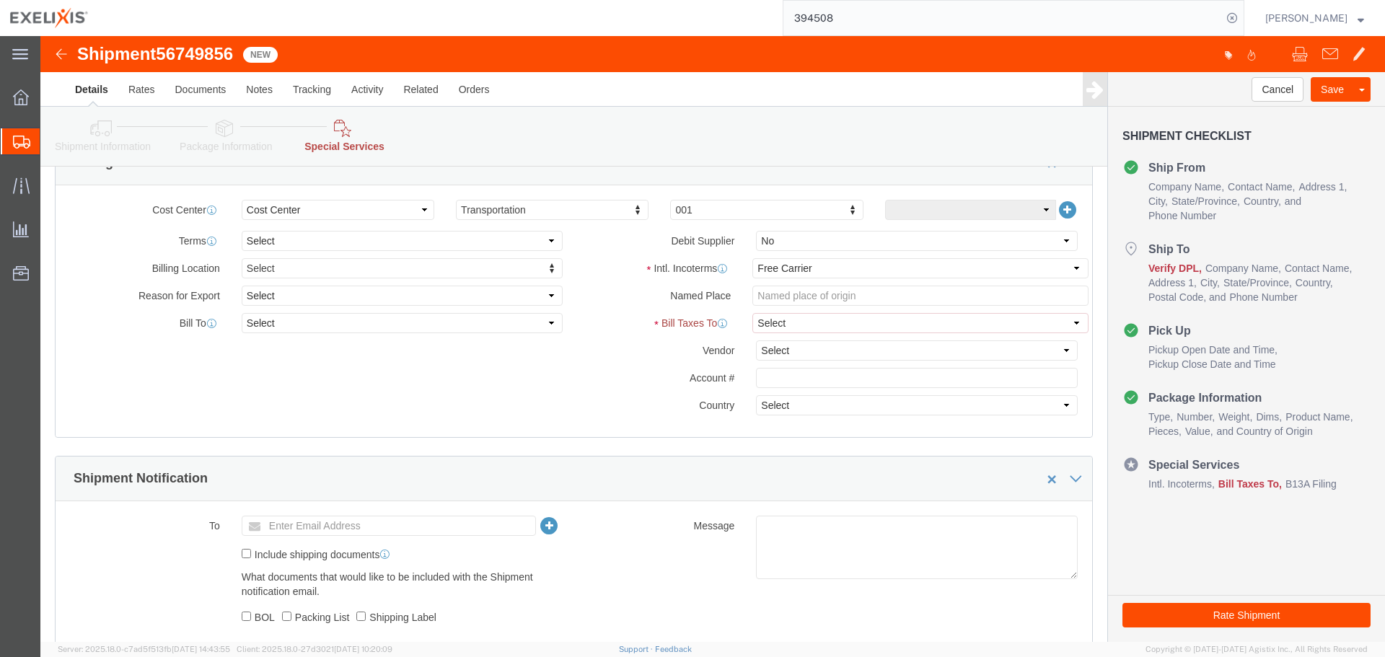
click label "Account #"
click select "Select Recipient Account Sender/Shipper Third Party Account"
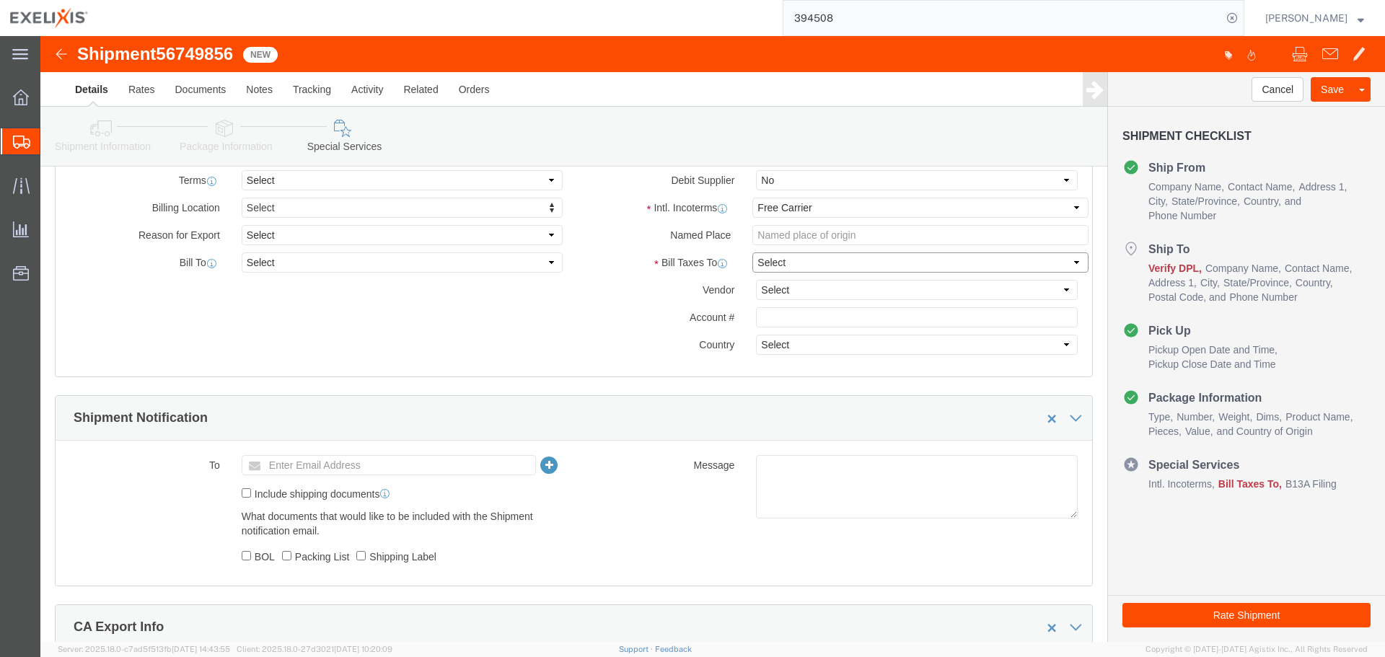
scroll to position [328, 0]
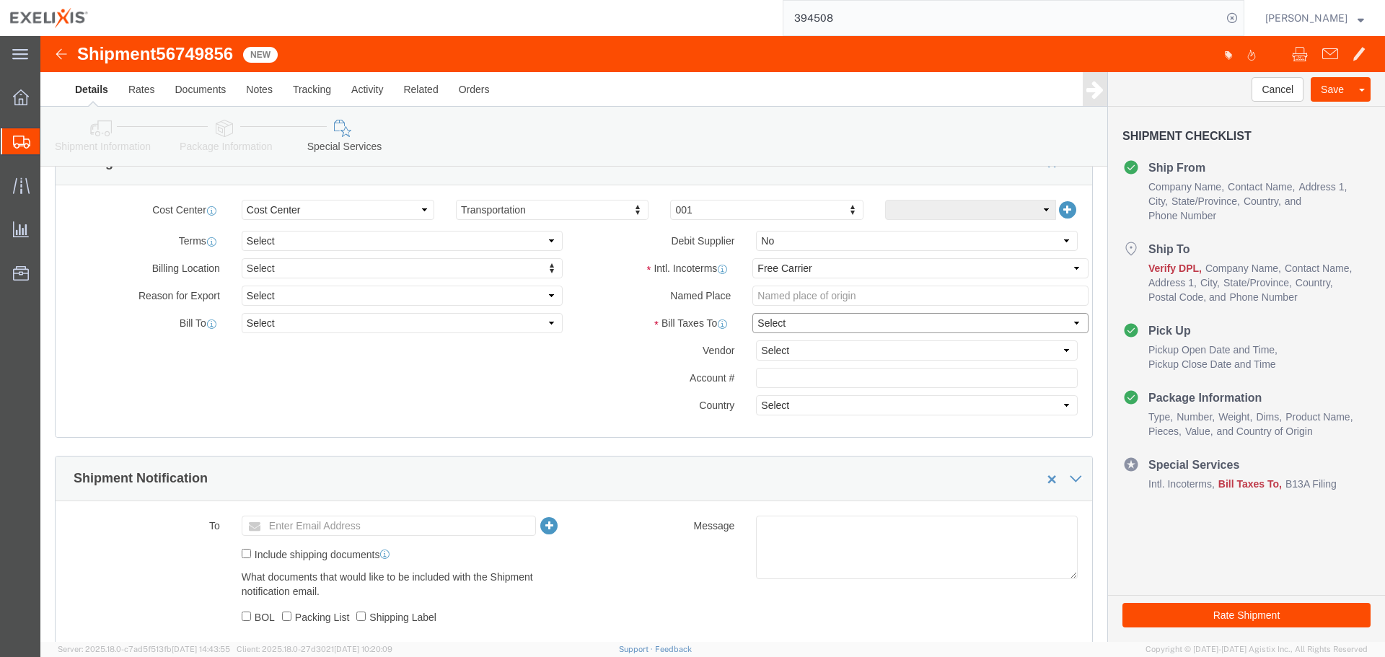
click select "Select Recipient Account Sender/Shipper Third Party Account"
click button "Rate Shipment"
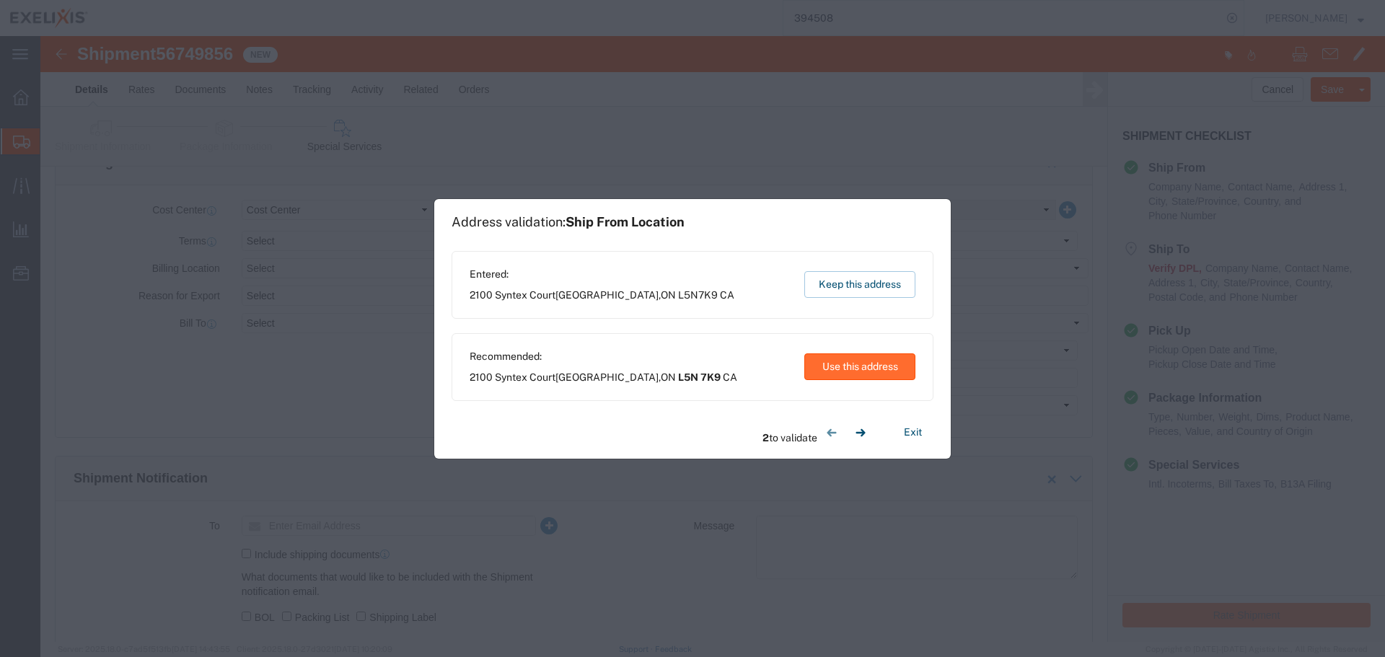
click at [838, 359] on button "Use this address" at bounding box center [859, 367] width 111 height 27
click at [869, 362] on button "Use this address" at bounding box center [859, 367] width 111 height 27
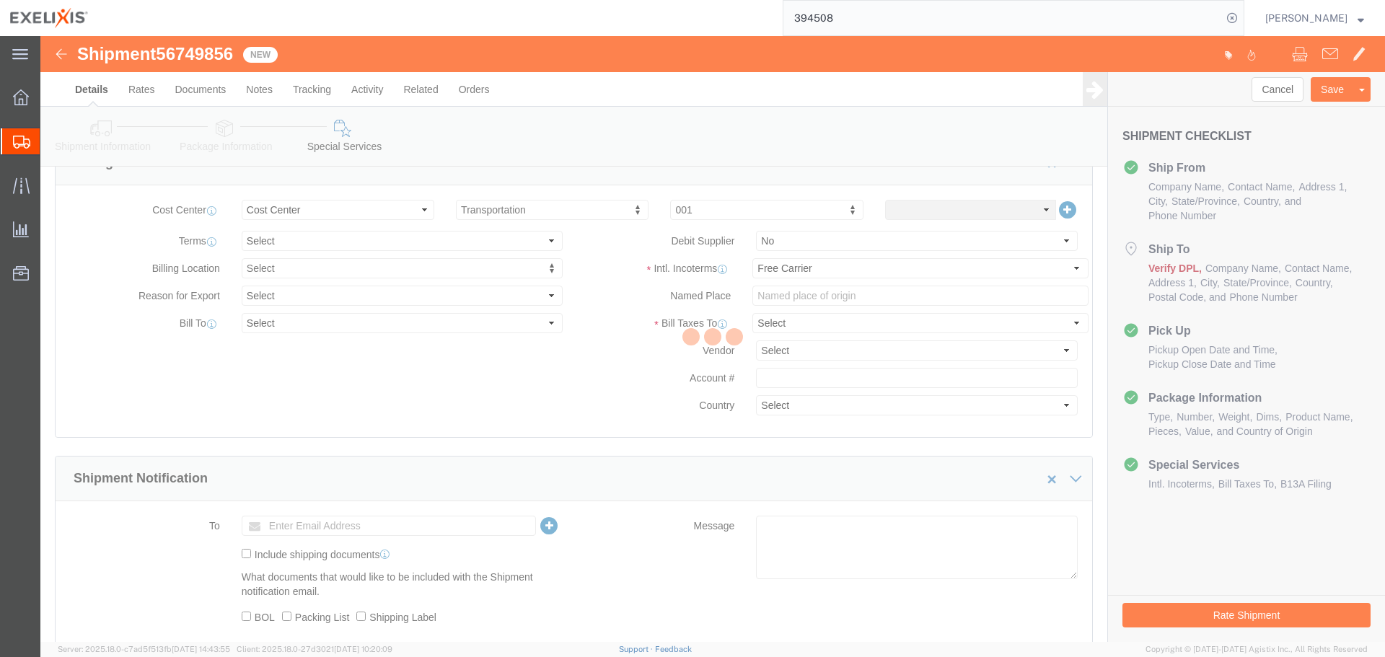
scroll to position [0, 0]
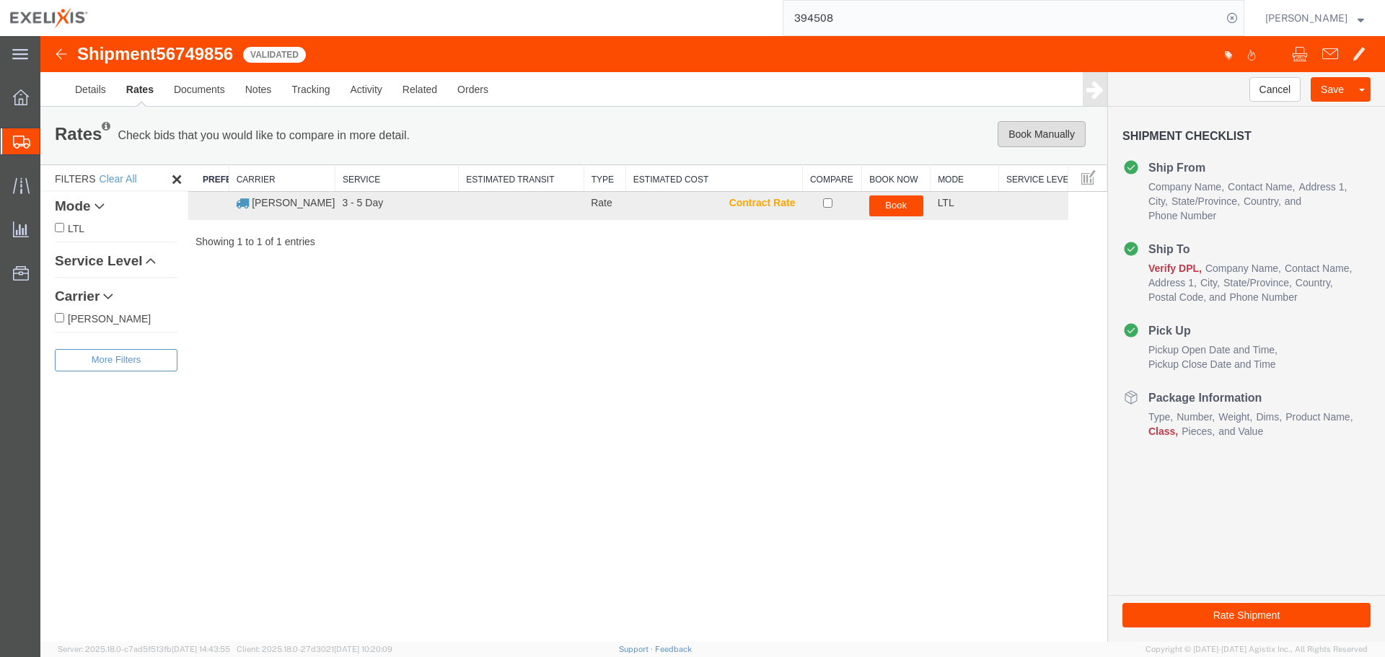
click at [1029, 136] on button "Book Manually" at bounding box center [1042, 134] width 88 height 26
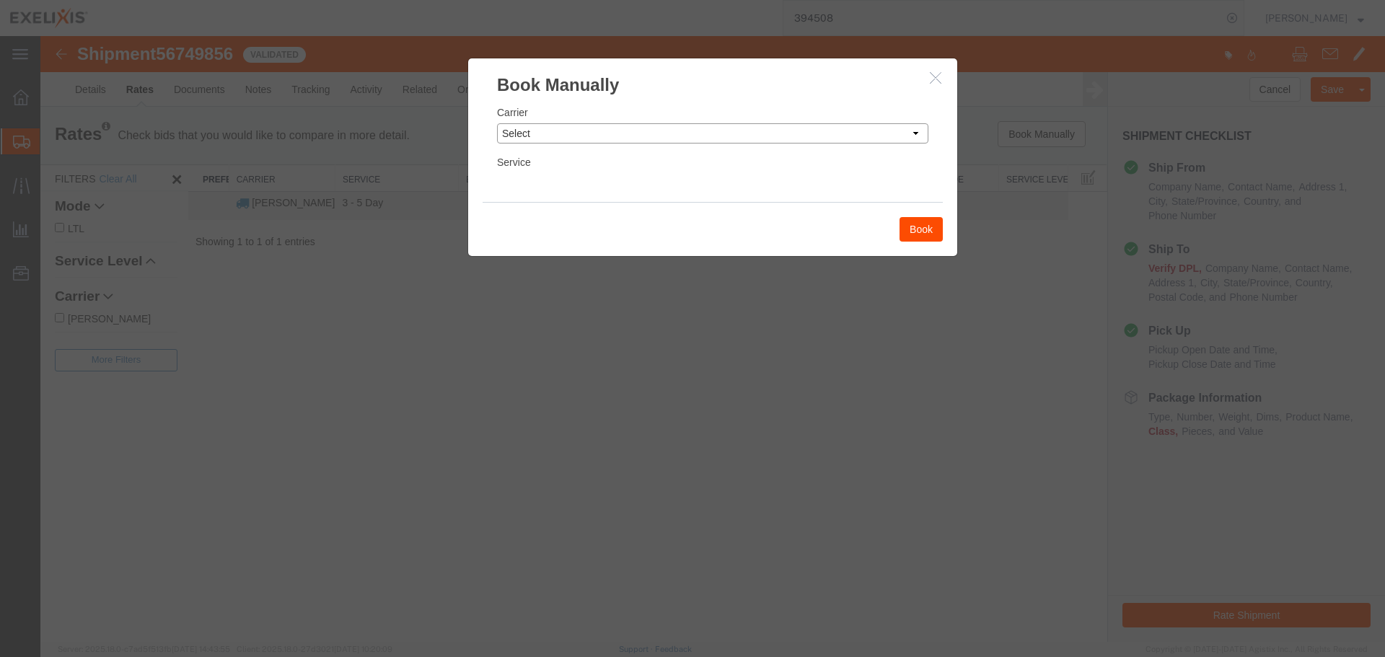
click at [674, 142] on select "Select Add New Carrier (and default service) AIT Worldwide DHL Global Forwardin…" at bounding box center [712, 133] width 431 height 20
select select "7799"
click at [497, 123] on select "Select Add New Carrier (and default service) AIT Worldwide DHL Global Forwardin…" at bounding box center [712, 133] width 431 height 20
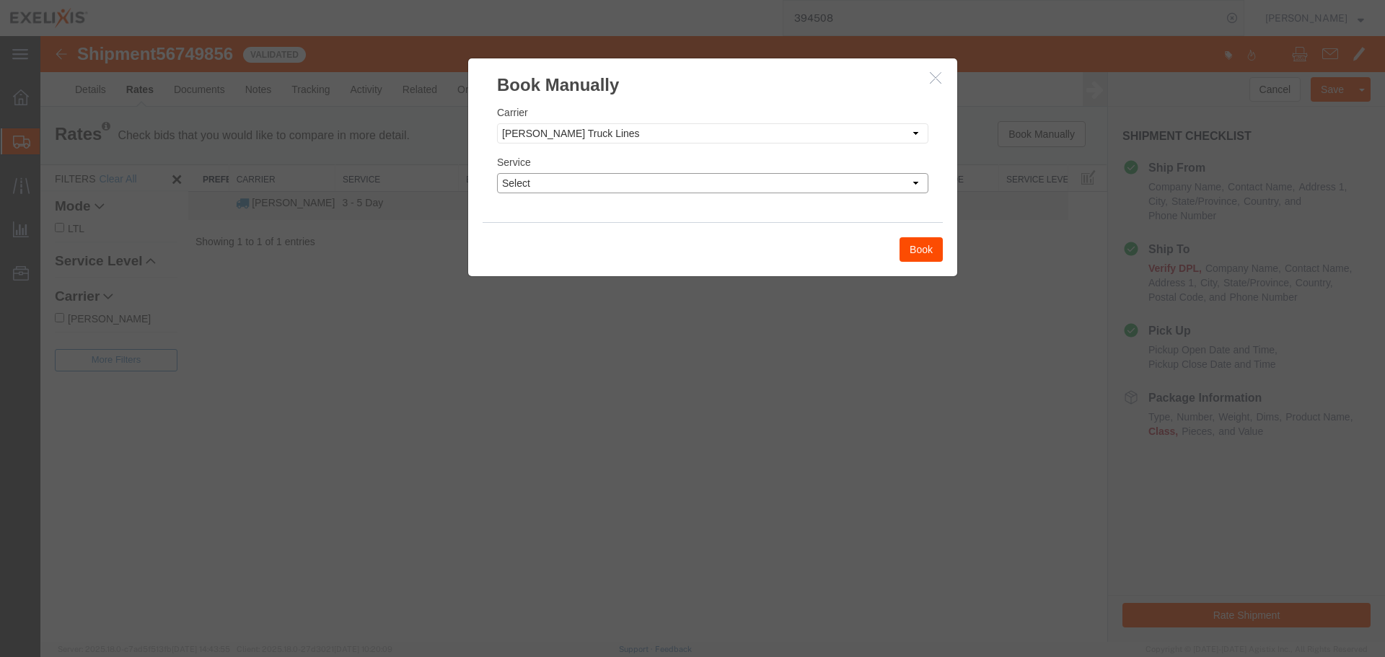
click at [530, 185] on select "Select Courier Service Dedicated TCV" at bounding box center [712, 183] width 431 height 20
select select "17780"
click at [497, 173] on select "Select Courier Service Dedicated TCV" at bounding box center [712, 183] width 431 height 20
click at [915, 246] on button "Book" at bounding box center [921, 249] width 43 height 25
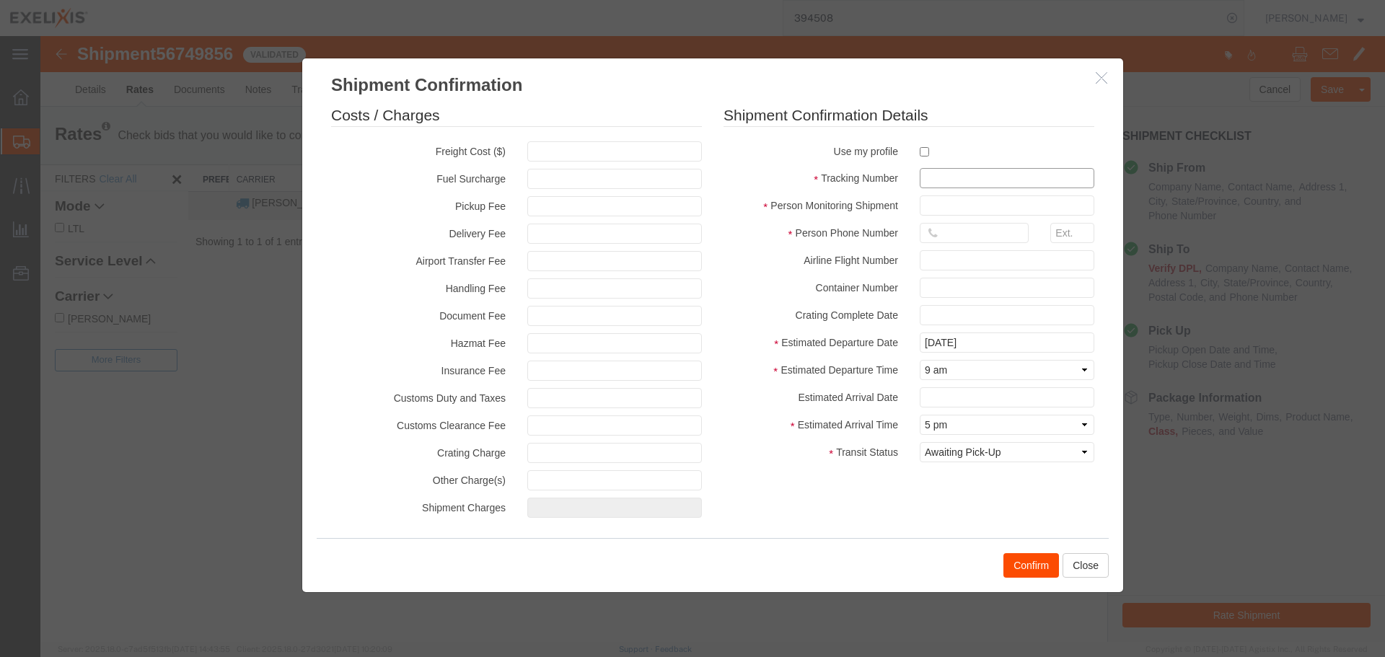
click at [989, 177] on input "text" at bounding box center [1007, 178] width 175 height 20
type input "394508"
click at [954, 199] on input "text" at bounding box center [1007, 206] width 175 height 20
type input "[PERSON_NAME]"
click at [934, 235] on input "text" at bounding box center [974, 233] width 109 height 20
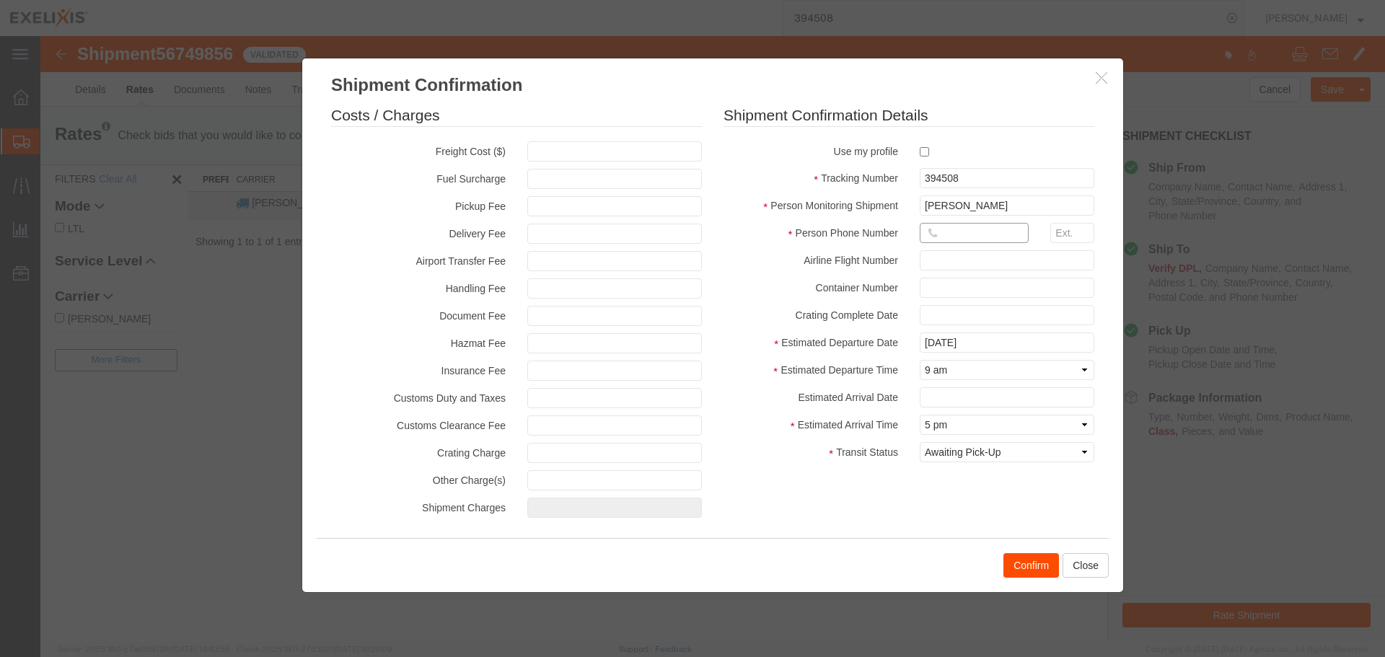
paste input "905.895.6688"
type input "905.895.6688"
click at [1026, 568] on button "Confirm" at bounding box center [1032, 565] width 56 height 25
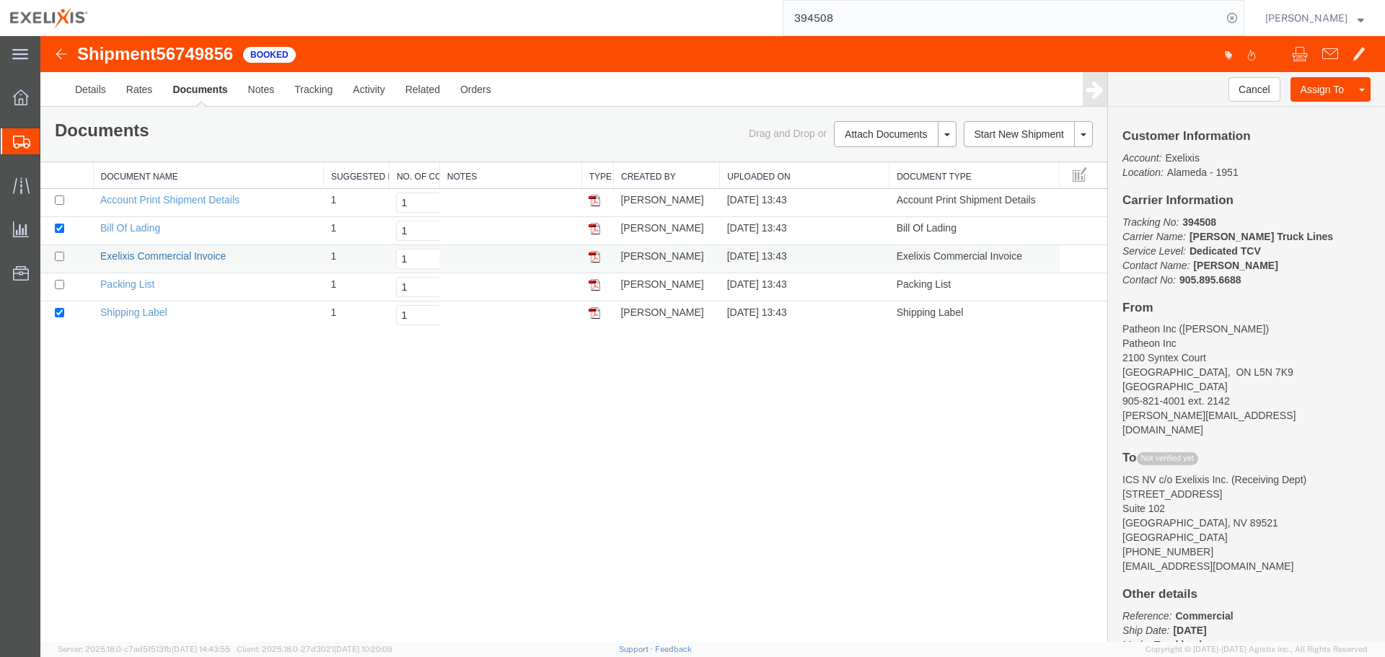
click at [180, 252] on link "Exelixis Commercial Invoice" at bounding box center [163, 256] width 126 height 12
drag, startPoint x: 595, startPoint y: 254, endPoint x: 377, endPoint y: 469, distance: 306.6
click at [595, 254] on img at bounding box center [595, 257] width 12 height 12
click at [75, 85] on link "Details" at bounding box center [90, 89] width 51 height 35
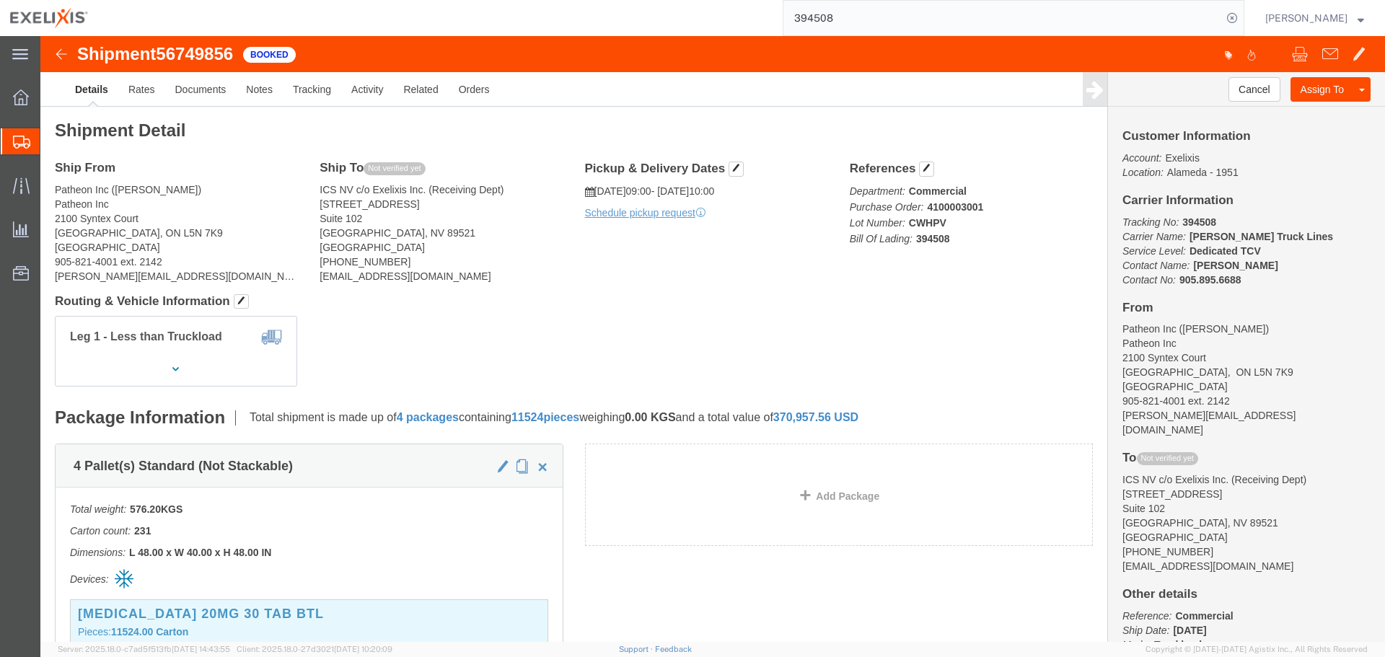
click at [851, 19] on input "394508" at bounding box center [1002, 18] width 439 height 35
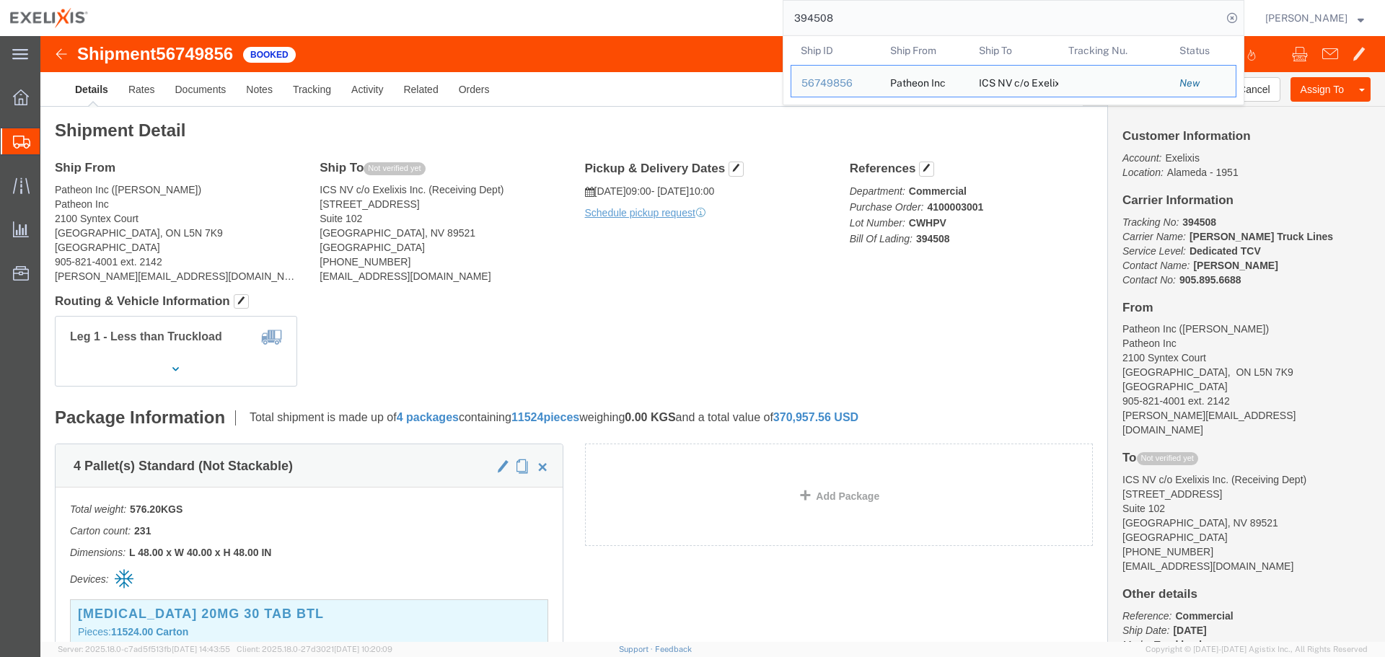
click at [851, 19] on input "394508" at bounding box center [1002, 18] width 439 height 35
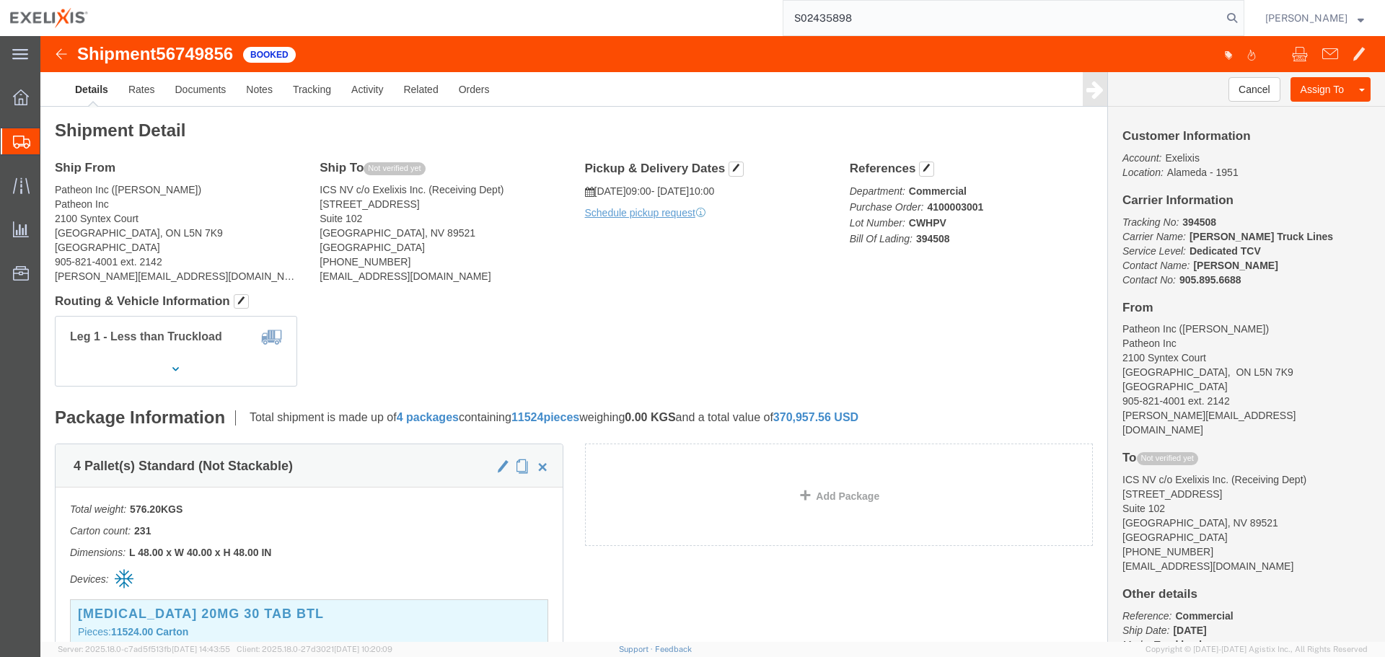
type input "S02435898"
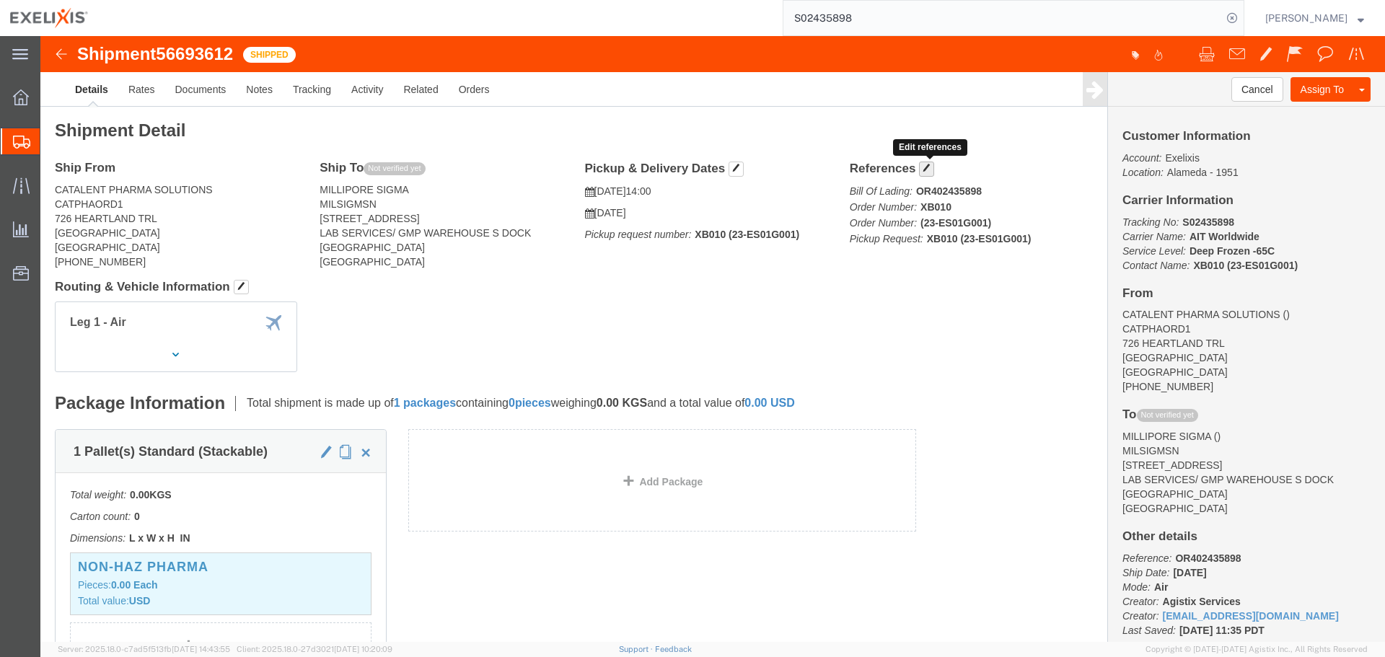
click span "button"
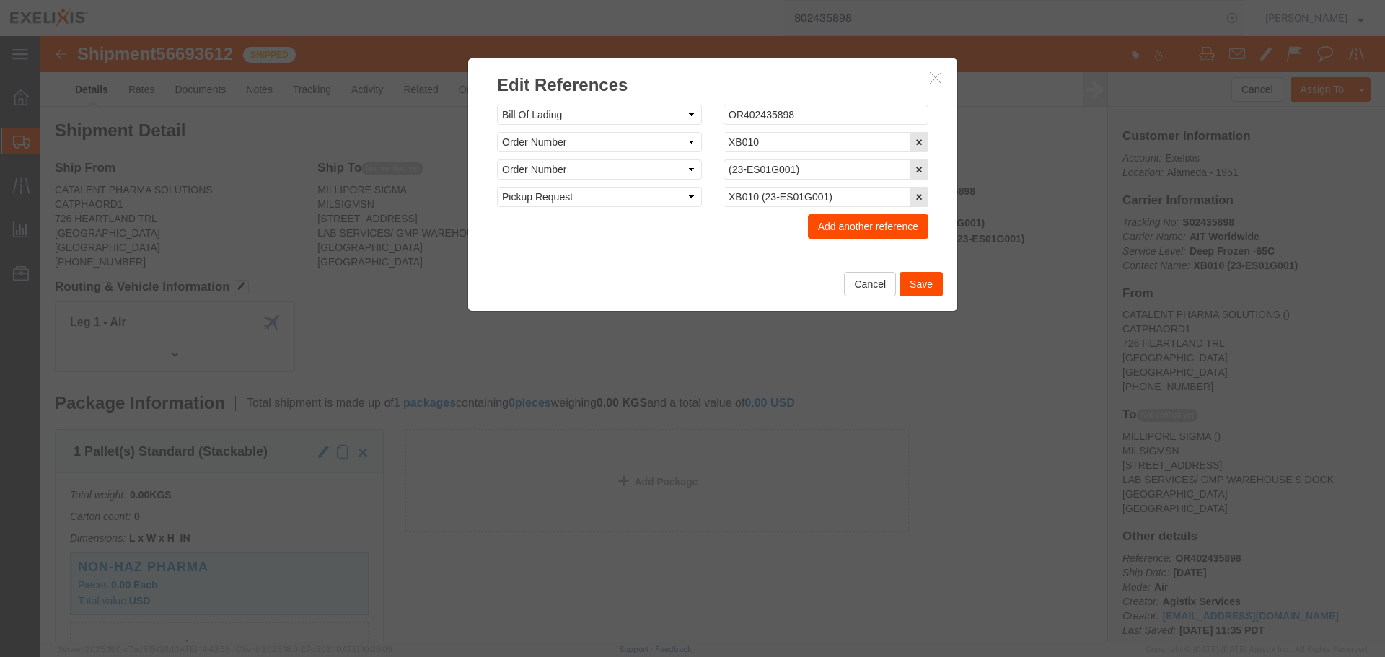
click button "Add another reference"
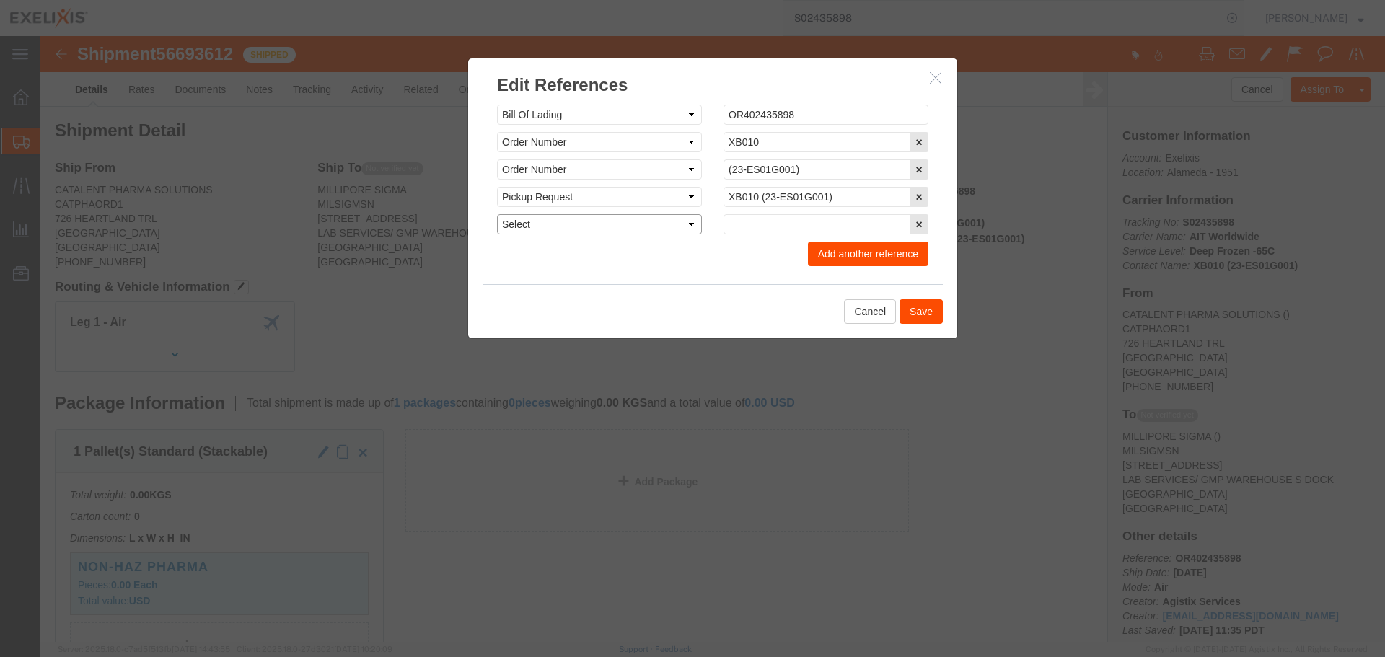
click select "Select Account Type Activity ID Airline Appointment Number ASN Batch Request # …"
select select "ACTYP"
click select "Select Account Type Activity ID Airline Appointment Number ASN Batch Request # …"
type input "S"
type input "FRM-0059"
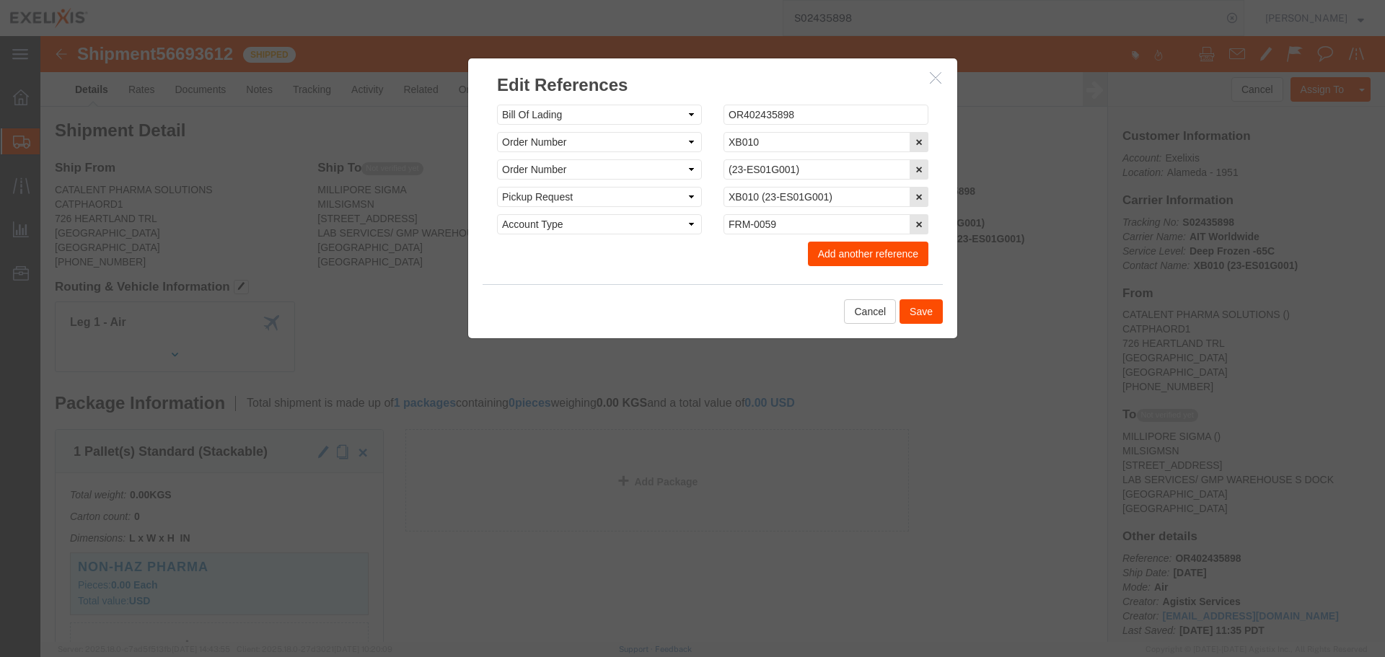
click button "Add another reference"
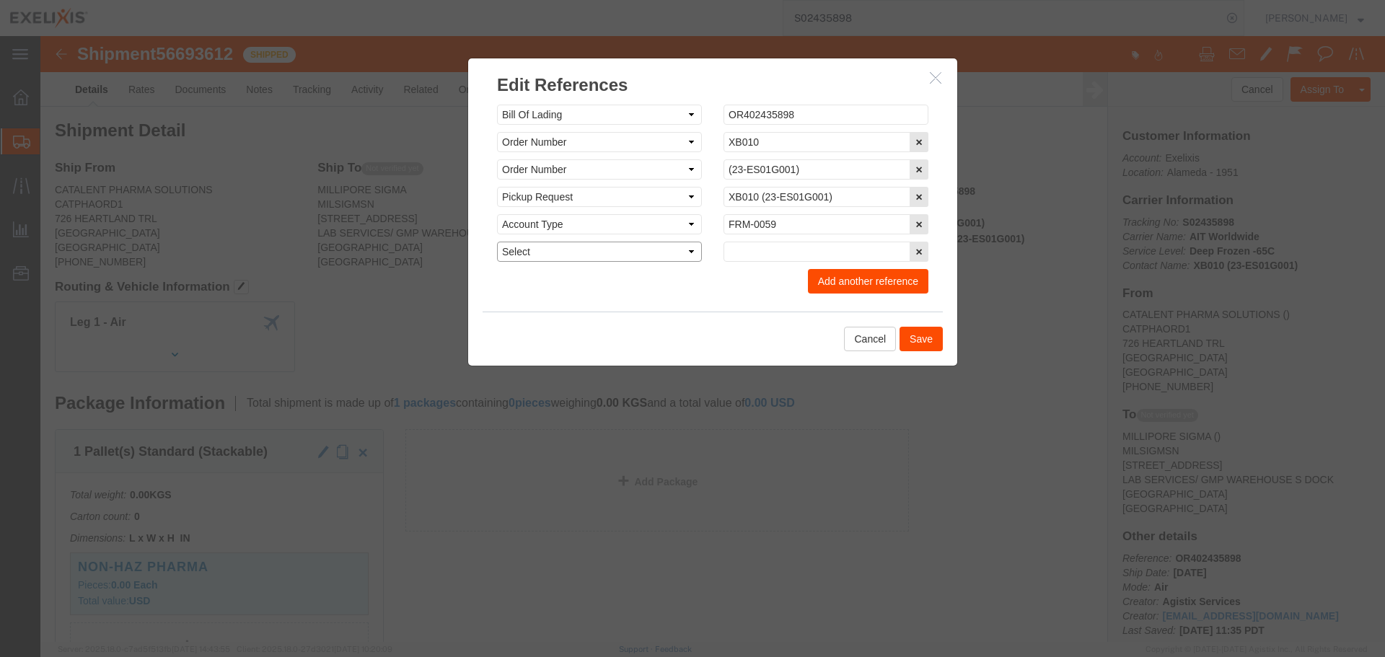
click select "Select Account Type Activity ID Airline Appointment Number ASN Batch Request # …"
select select "DEPT"
click select "Select Account Type Activity ID Airline Appointment Number ASN Batch Request # …"
type input "Biologics"
click button "Add another reference"
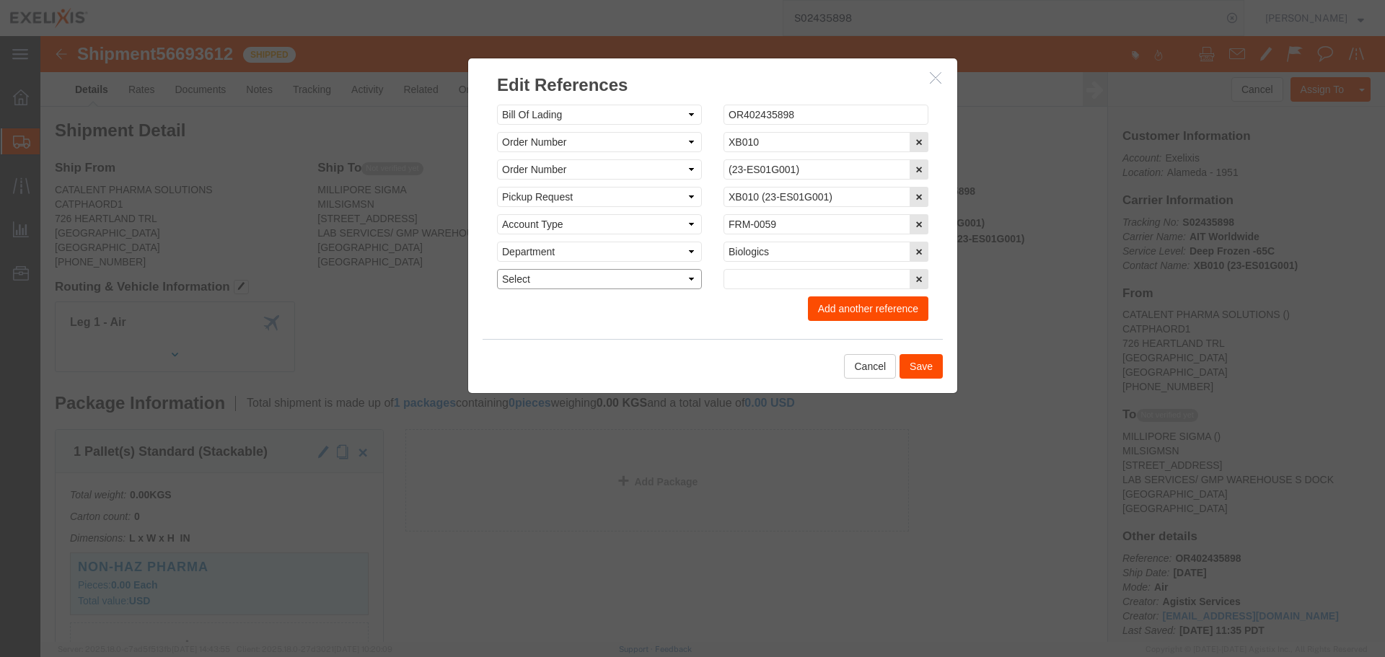
click select "Select Account Type Activity ID Airline Appointment Number ASN Batch Request # …"
select select "PROJ"
click select "Select Account Type Activity ID Airline Appointment Number ASN Batch Request # …"
click input "text"
type input "XB010"
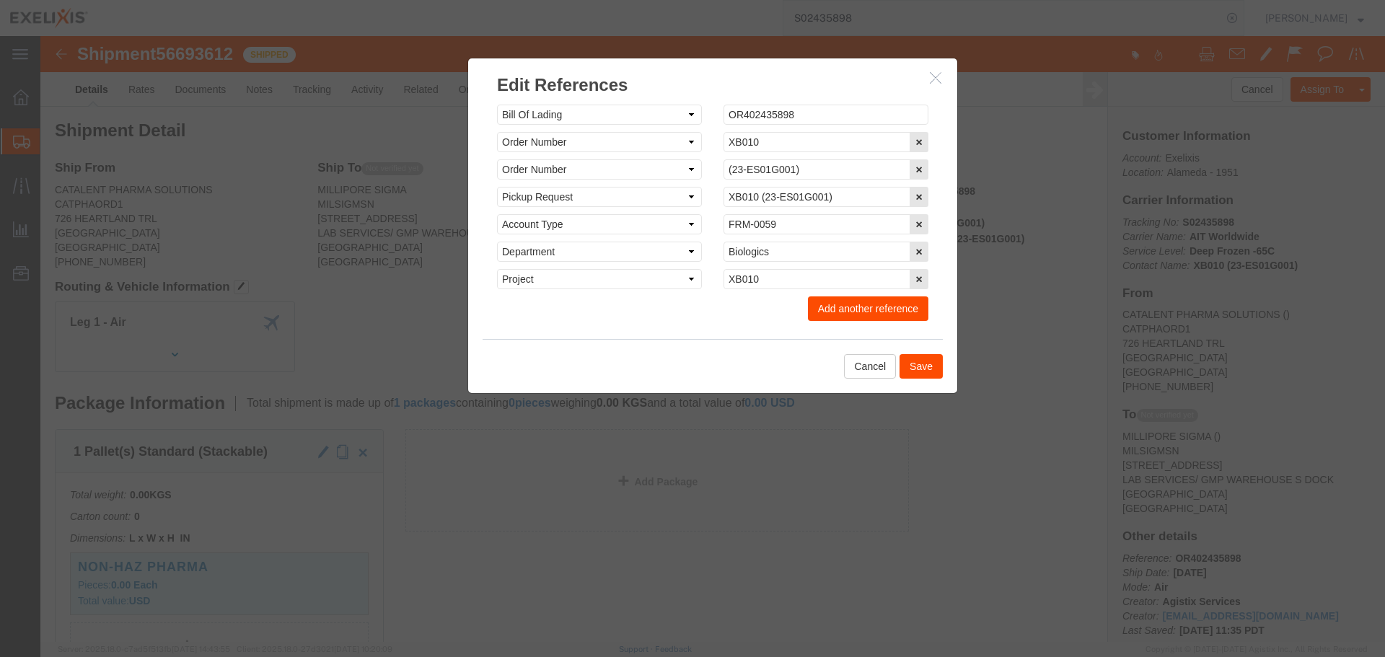
click button "Add another reference"
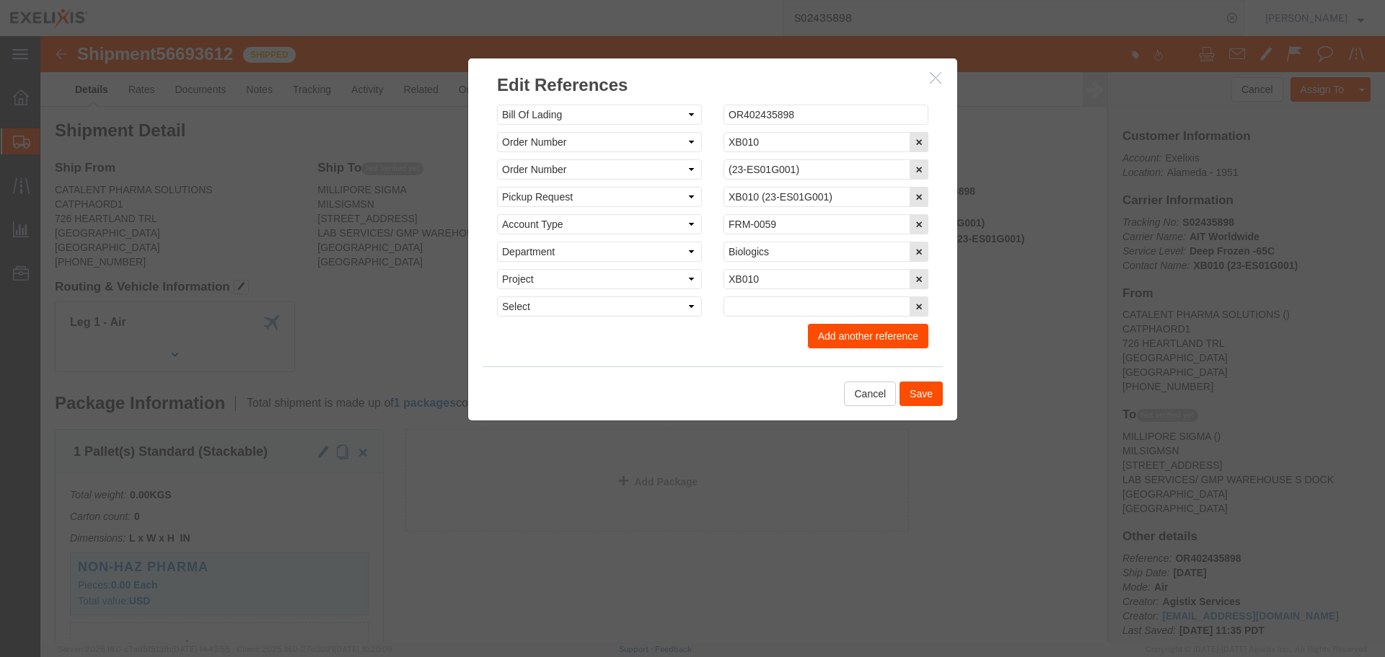
click div "Select Account Type Activity ID Airline Appointment Number ASN Batch Request # …"
click select "Select Account Type Activity ID Airline Appointment Number ASN Batch Request # …"
click div "Cancel Save"
click select "Select Account Type Activity ID Airline Appointment Number ASN Batch Request # …"
select select "LOT"
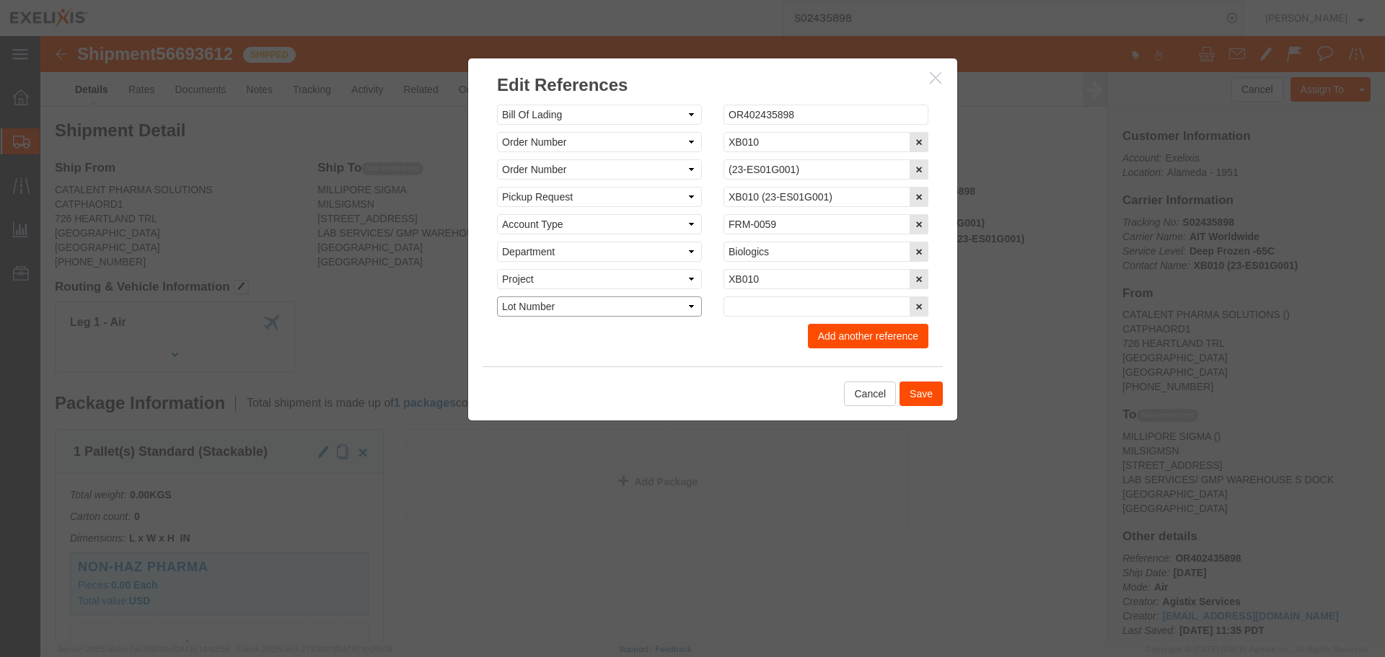
click select "Select Account Type Activity ID Airline Appointment Number ASN Batch Request # …"
drag, startPoint x: 748, startPoint y: 130, endPoint x: 704, endPoint y: 129, distance: 44.0
click input "(23-ES01G001)"
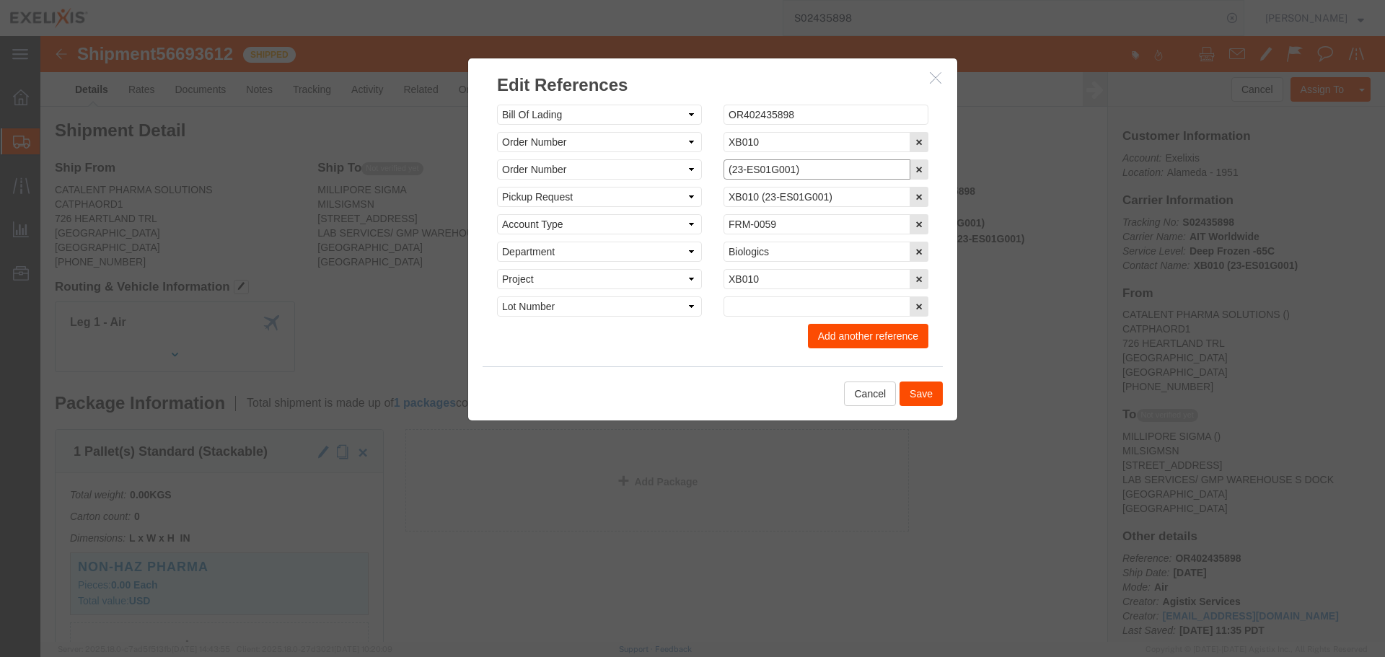
click input "(23-ES01G001)"
click icon "button"
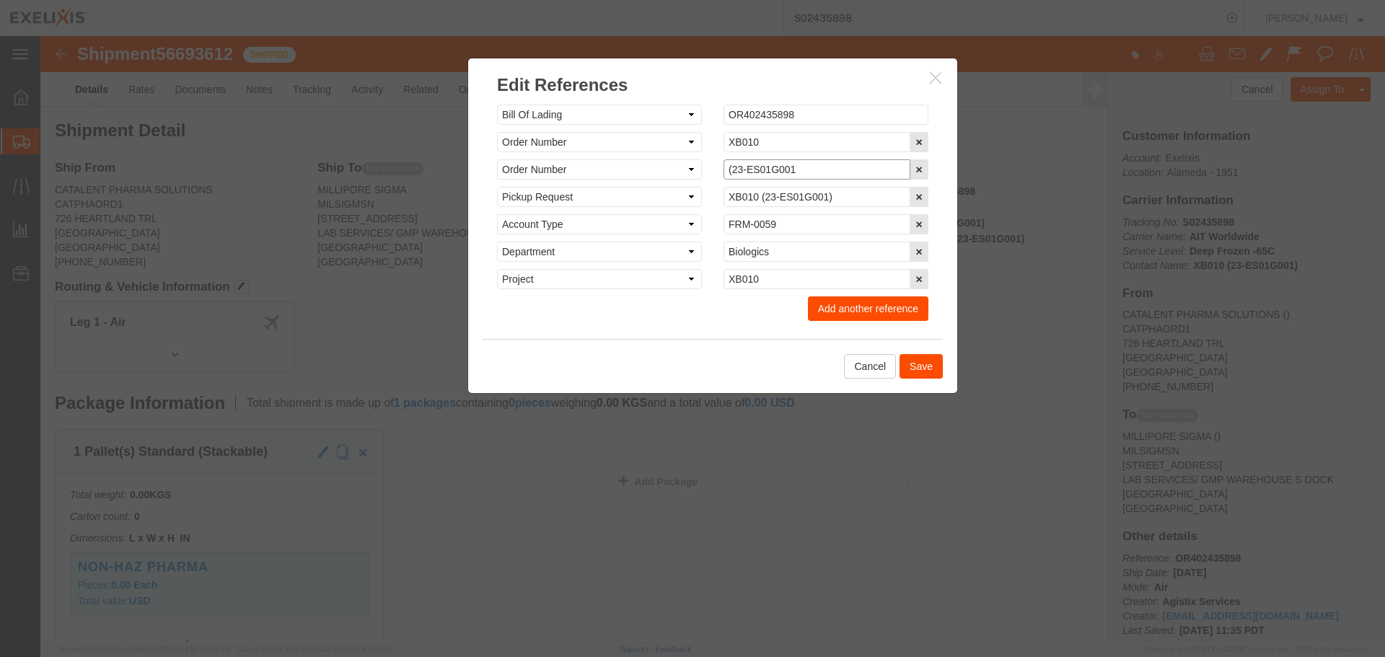
click input "(23-ES01G001"
type input "23-ES01G001"
click select "Select Account Type Activity ID Airline Appointment Number ASN Batch Request # …"
select select "LOT"
click select "Select Account Type Activity ID Airline Appointment Number ASN Batch Request # …"
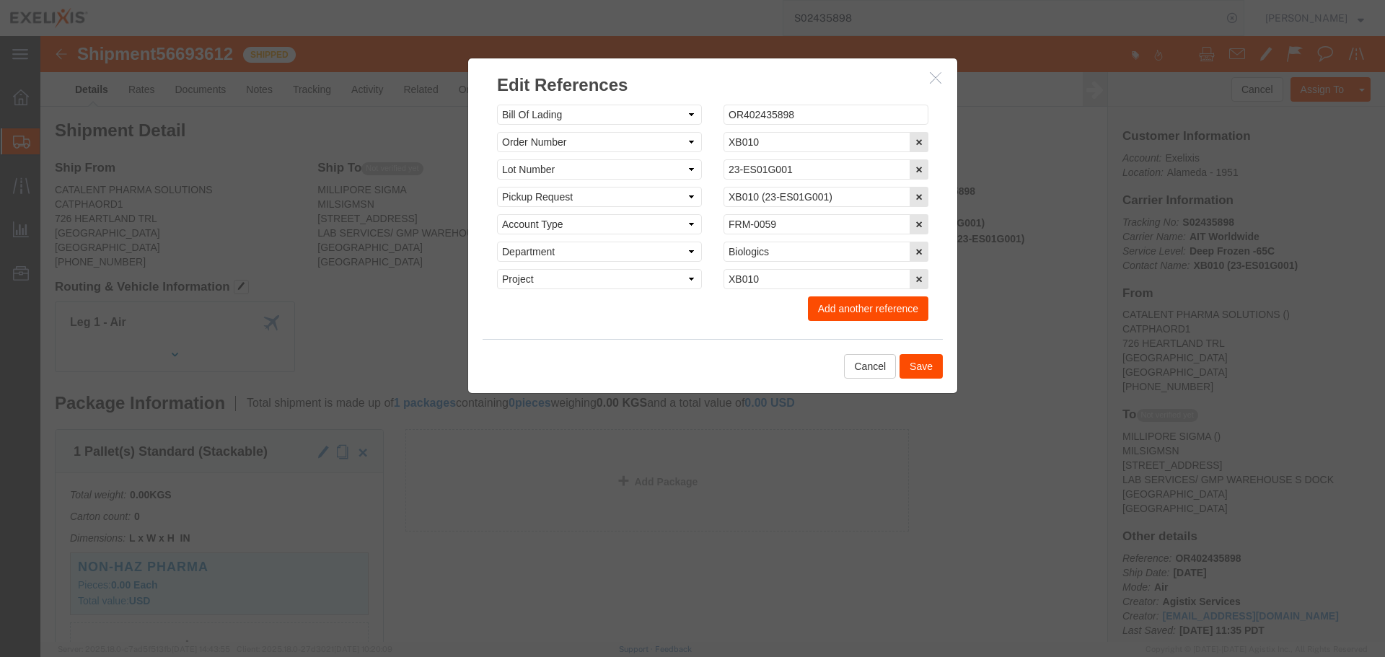
click button "Save"
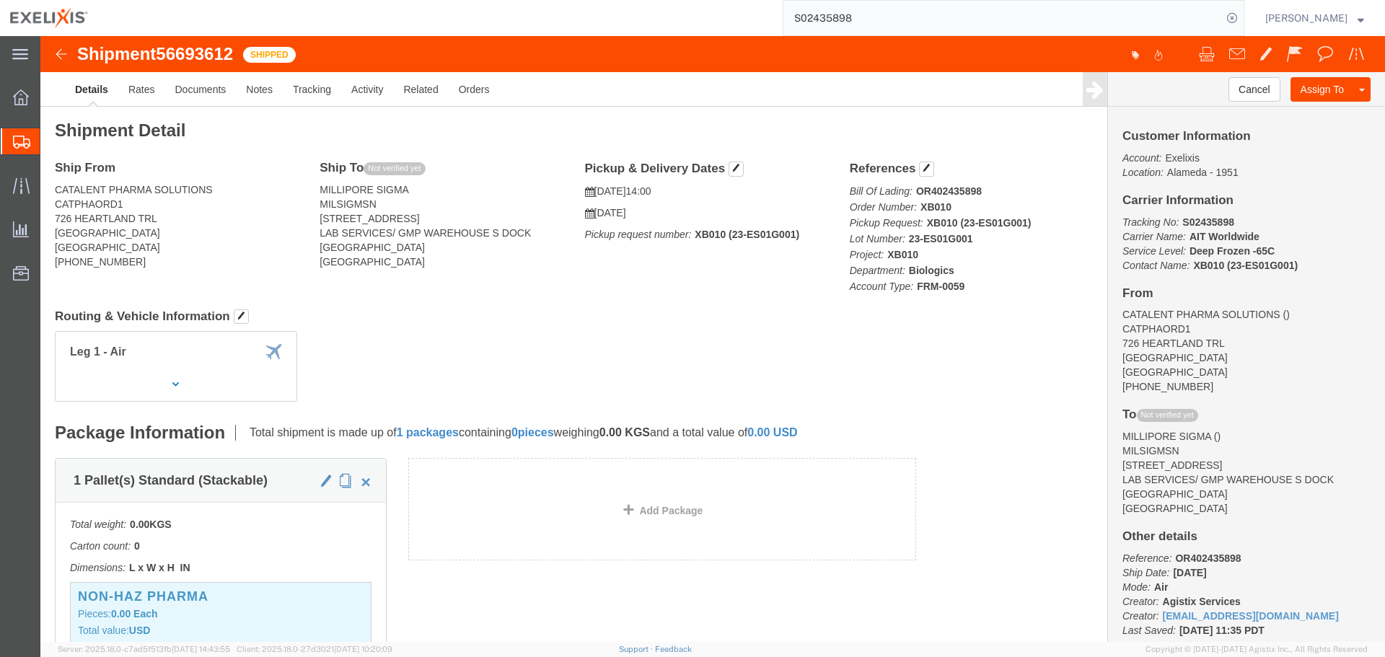
click b "OR402435898"
copy b "OR402435898"
click at [863, 13] on input "S02435898" at bounding box center [1002, 18] width 439 height 35
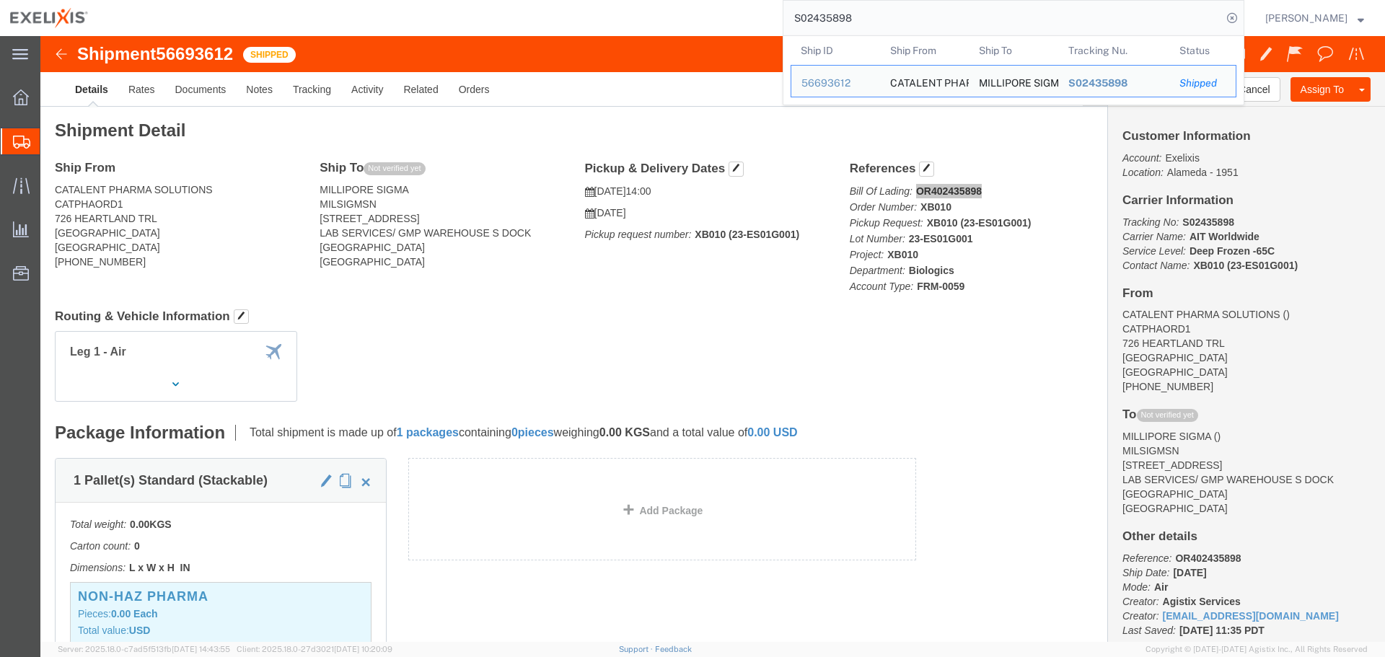
click at [863, 13] on input "S02435898" at bounding box center [1002, 18] width 439 height 35
paste input "418344646020"
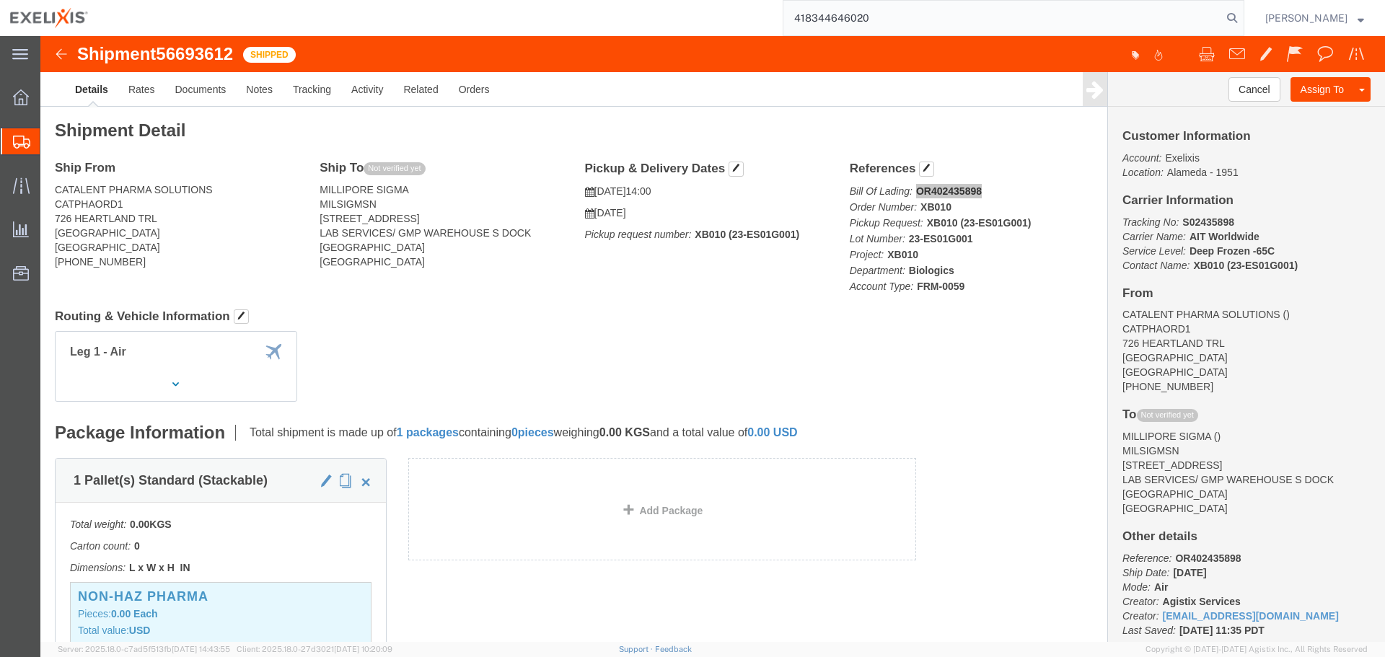
type input "418344646020"
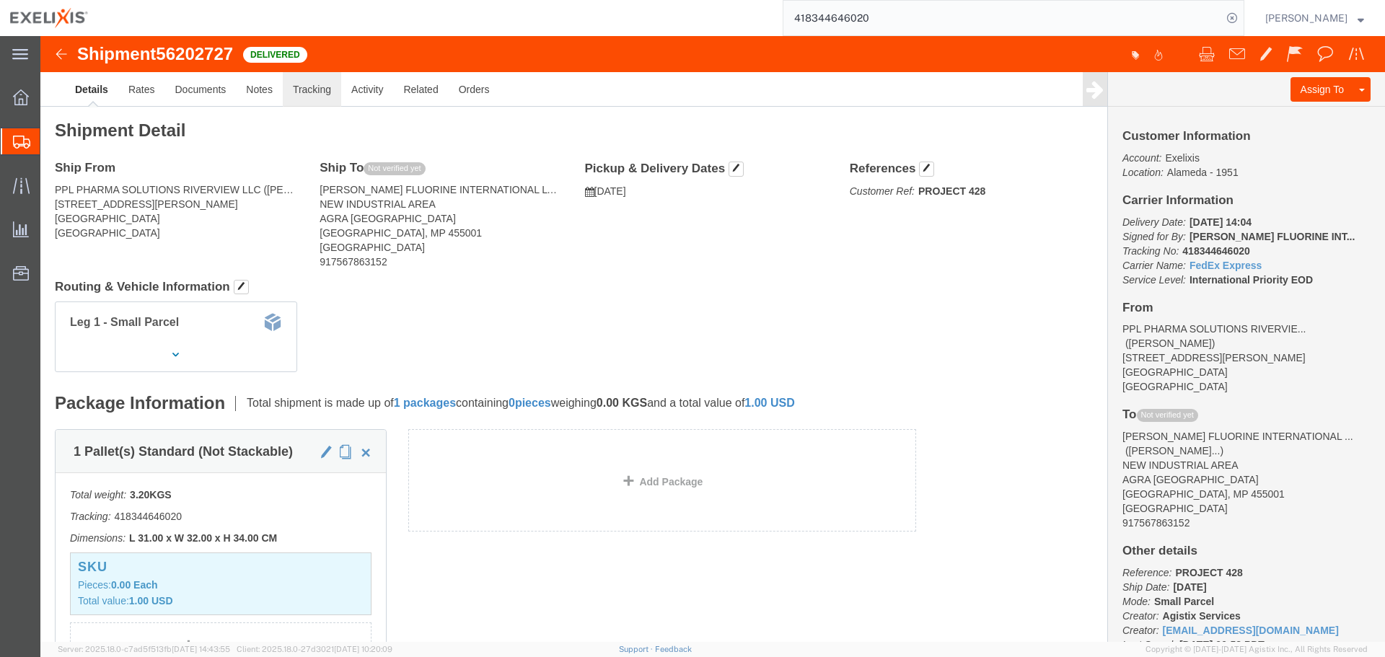
click link "Tracking"
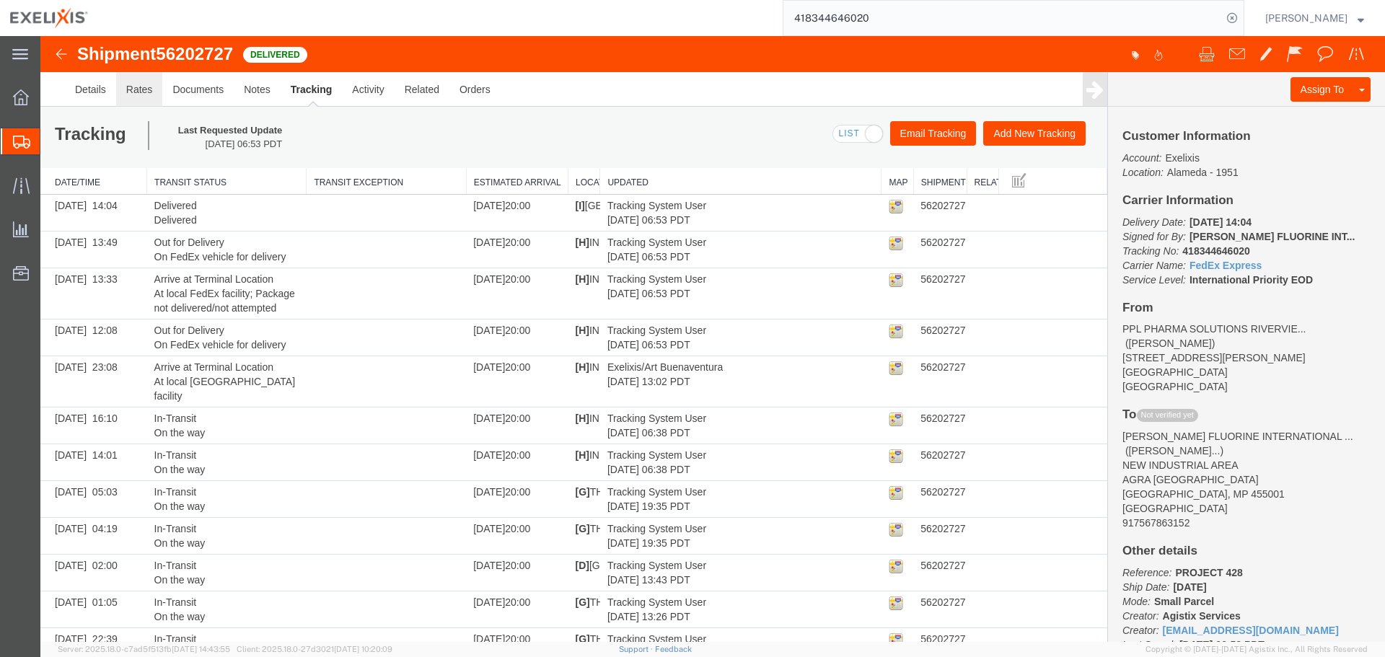
click at [157, 90] on link "Rates" at bounding box center [139, 89] width 47 height 35
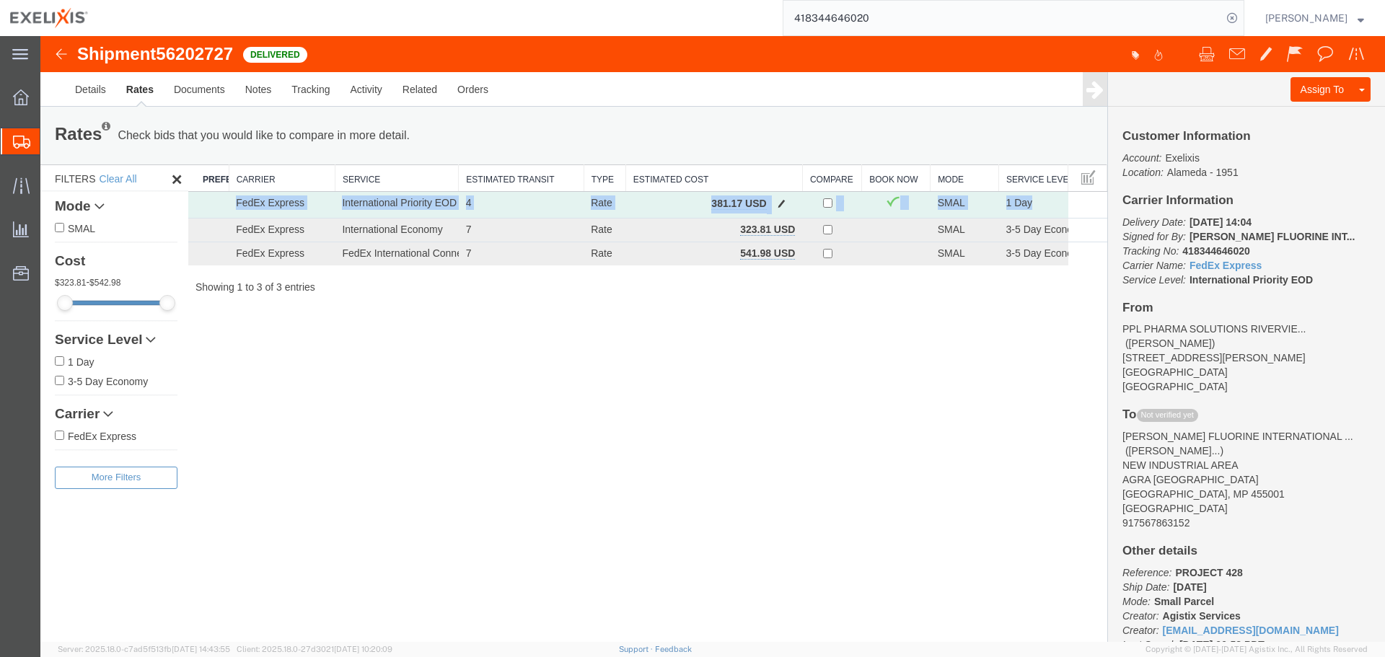
drag, startPoint x: 237, startPoint y: 200, endPoint x: 1039, endPoint y: 194, distance: 802.3
click at [1039, 194] on tr "FedEx Express International Priority EOD 4 Rate 381.17 USD SMAL 1 Day" at bounding box center [647, 205] width 919 height 27
click at [820, 126] on div "Rates Check bids that you would like to compare in more detail. Compare Filter …" at bounding box center [574, 135] width 1060 height 29
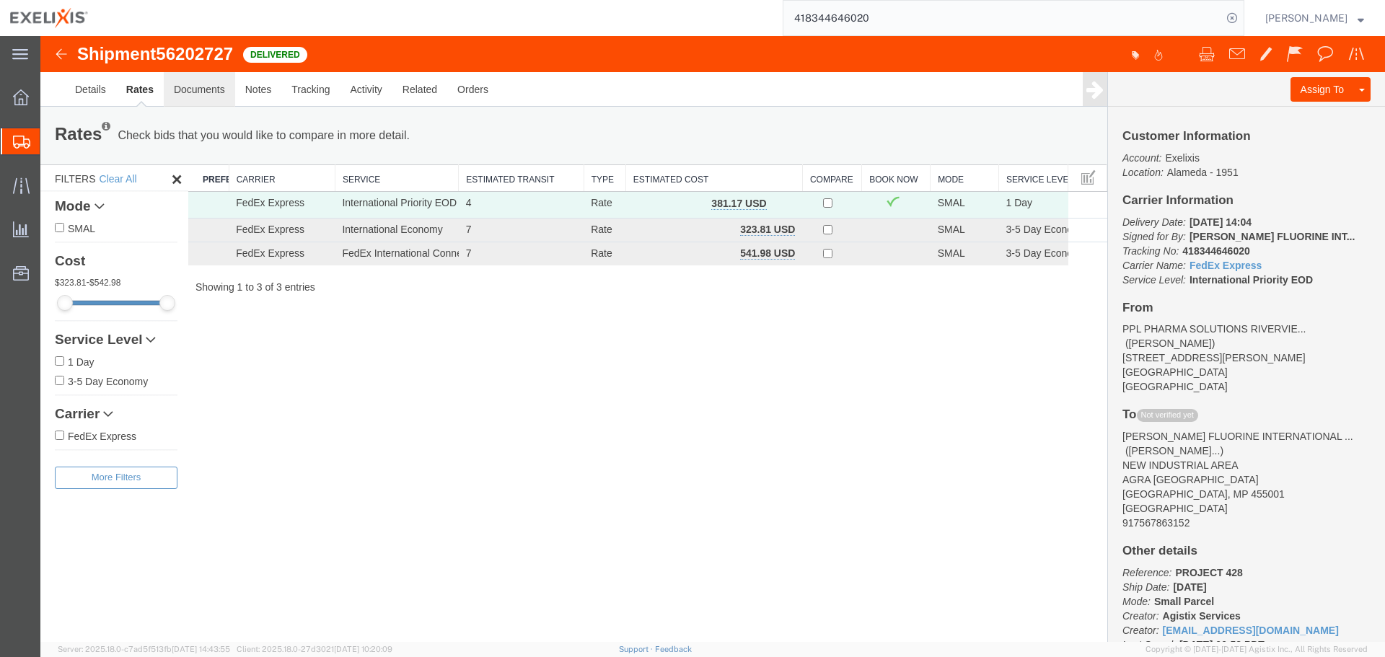
click at [202, 96] on link "Documents" at bounding box center [199, 89] width 71 height 35
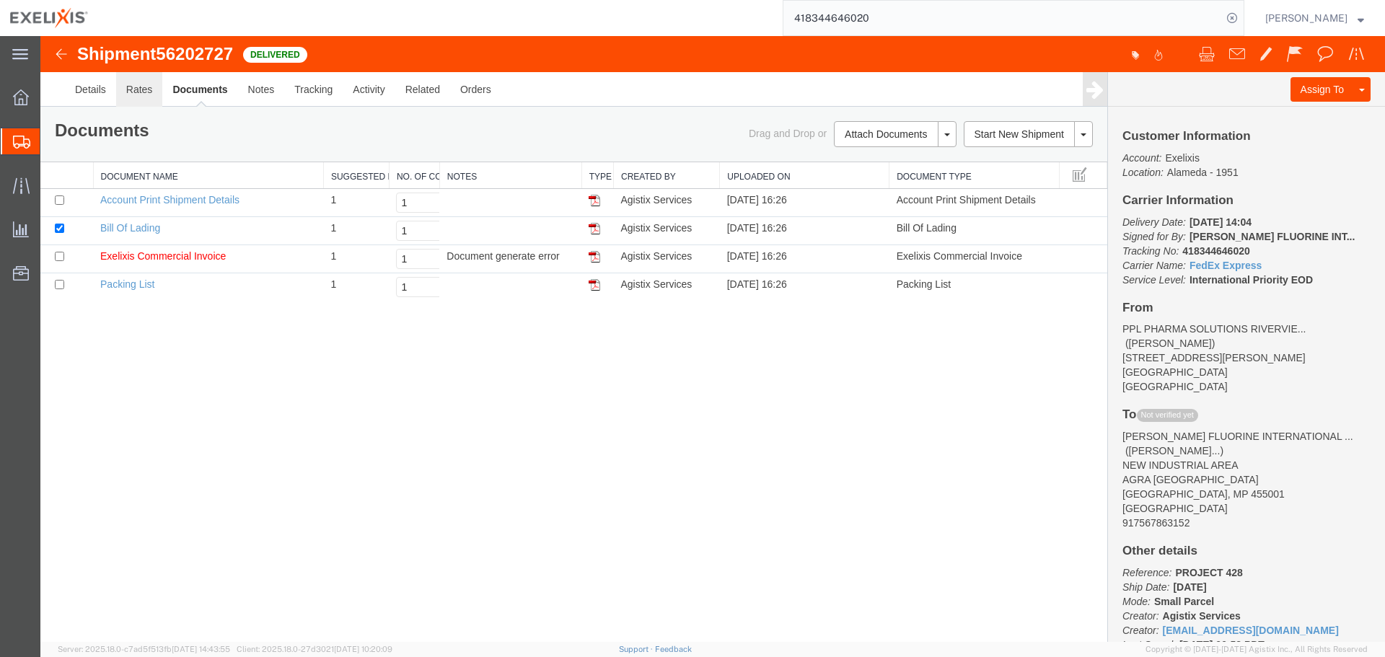
click at [122, 100] on link "Rates" at bounding box center [139, 89] width 47 height 35
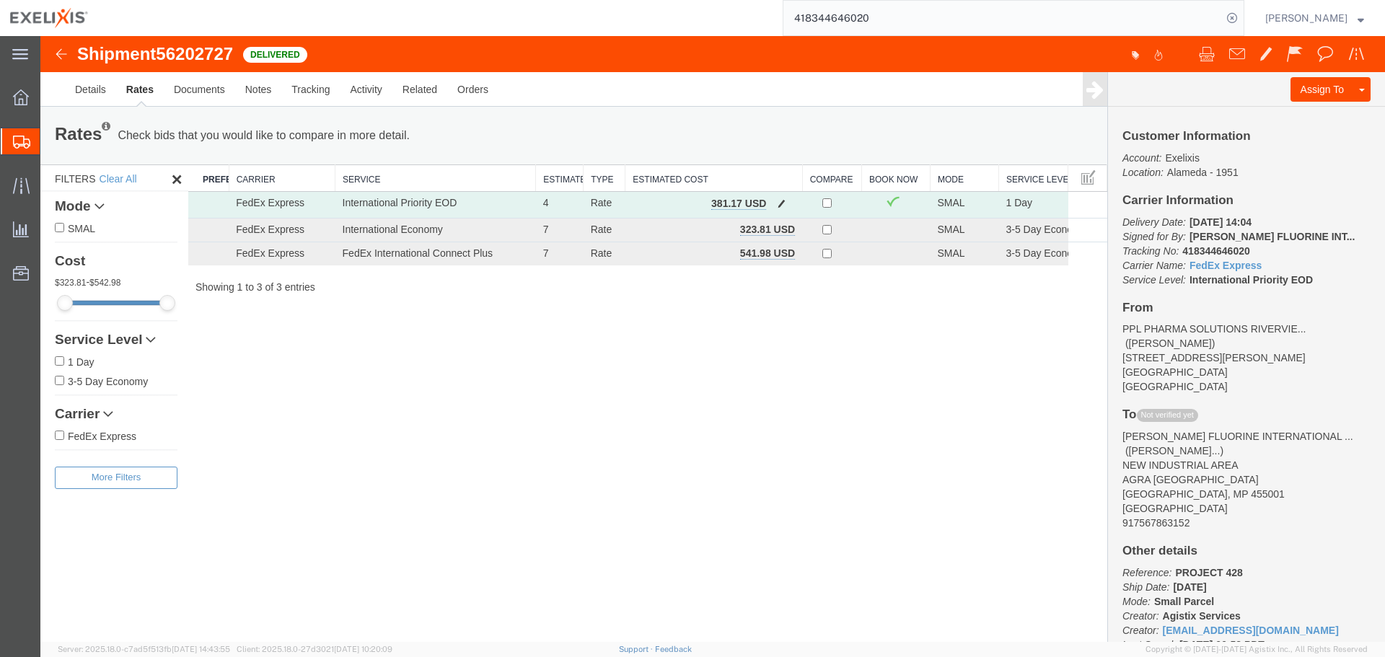
drag, startPoint x: 456, startPoint y: 180, endPoint x: 536, endPoint y: 191, distance: 80.9
click at [536, 191] on div "Search: Preferred Carrier Carrier Service Estimated Transit Type Estimated Cost…" at bounding box center [647, 229] width 919 height 130
drag, startPoint x: 998, startPoint y: 177, endPoint x: 970, endPoint y: 177, distance: 28.1
click at [970, 177] on div "Search: Preferred Carrier Carrier Service Estimated Transit Type Estimated Cost…" at bounding box center [647, 229] width 919 height 130
click at [317, 416] on div "Shipment 56202727 3 of 3 Delivered Details Rates Documents Notes Tracking Activ…" at bounding box center [712, 339] width 1345 height 606
